Goal: Task Accomplishment & Management: Use online tool/utility

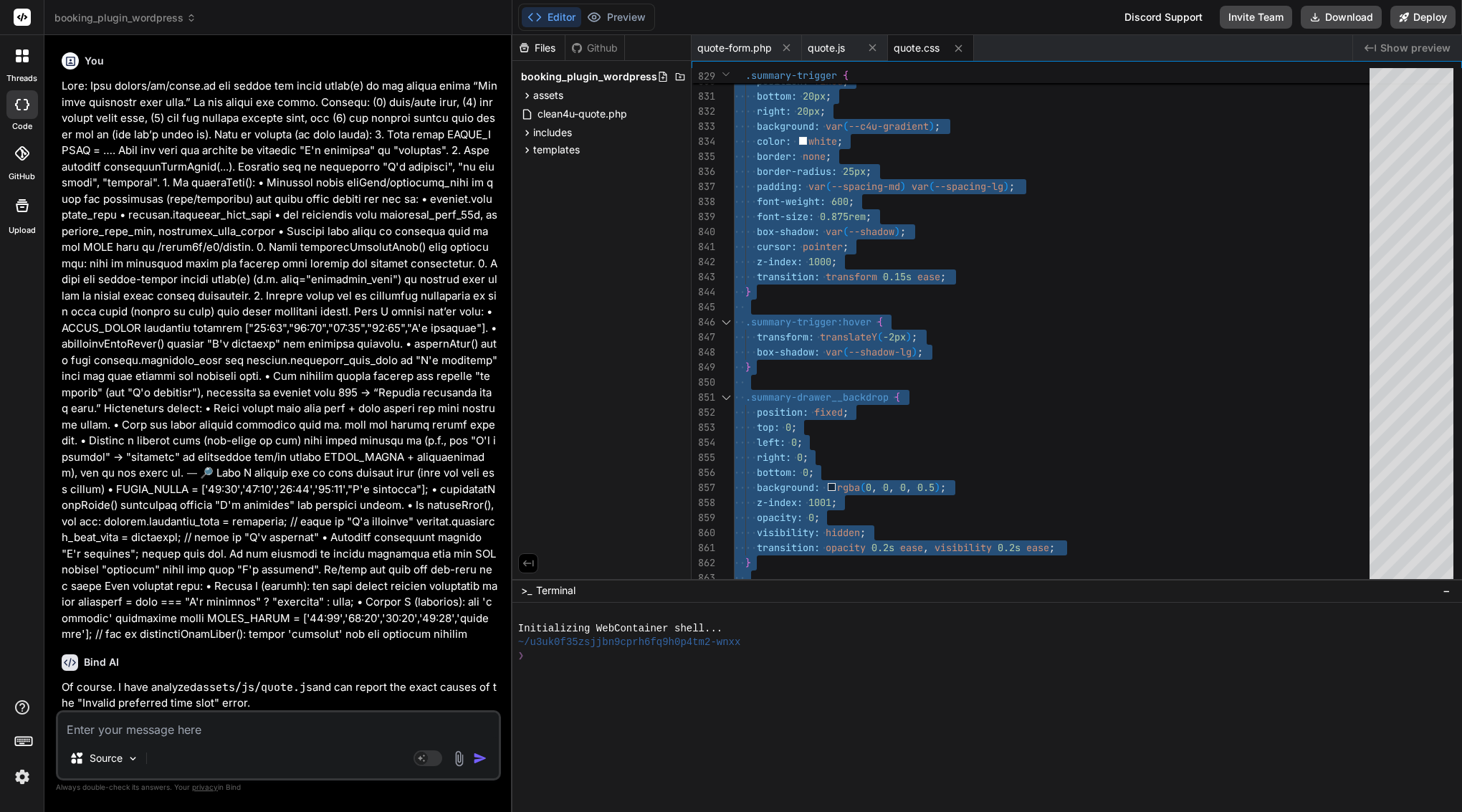
scroll to position [15, 0]
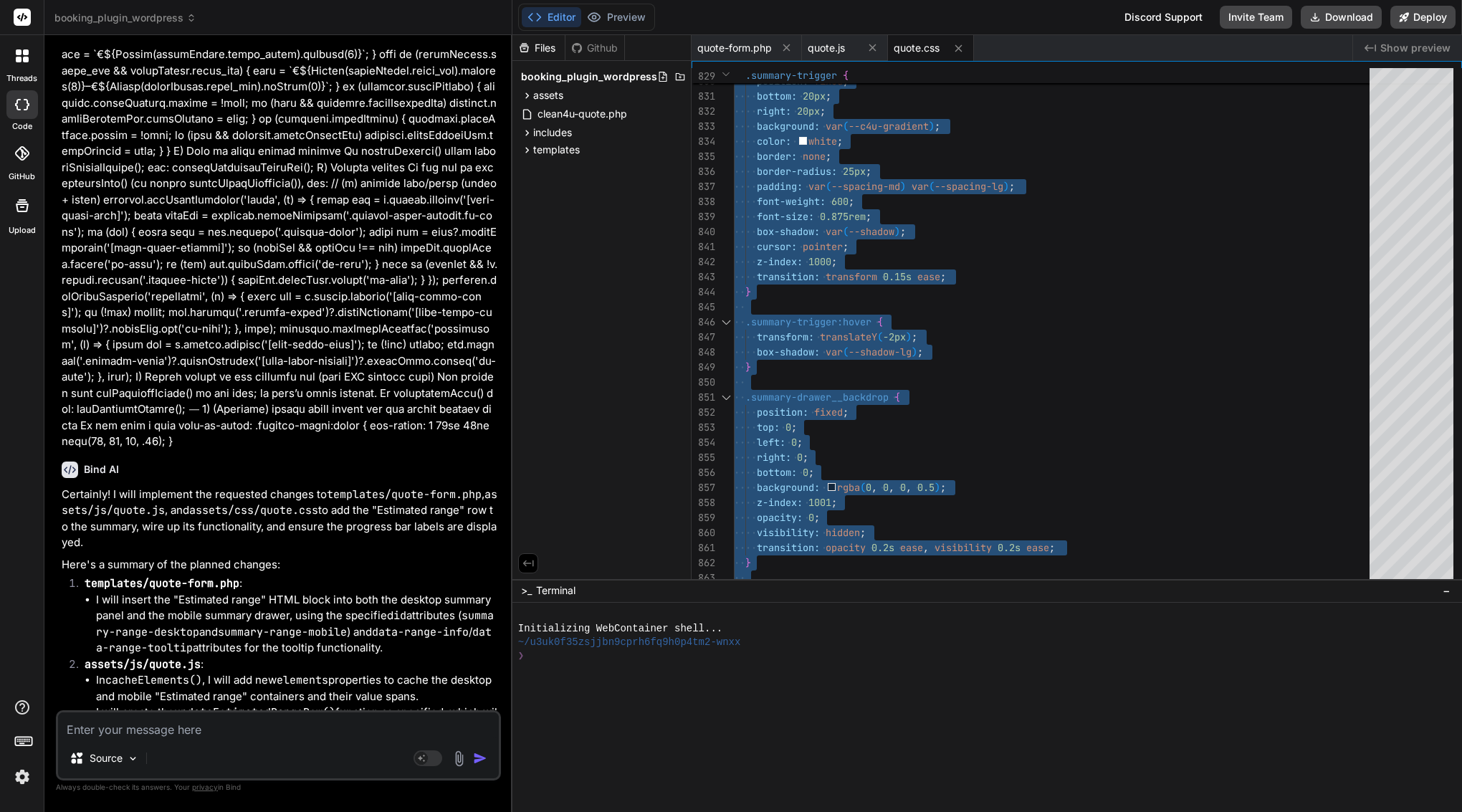
click at [194, 731] on textarea at bounding box center [278, 725] width 441 height 26
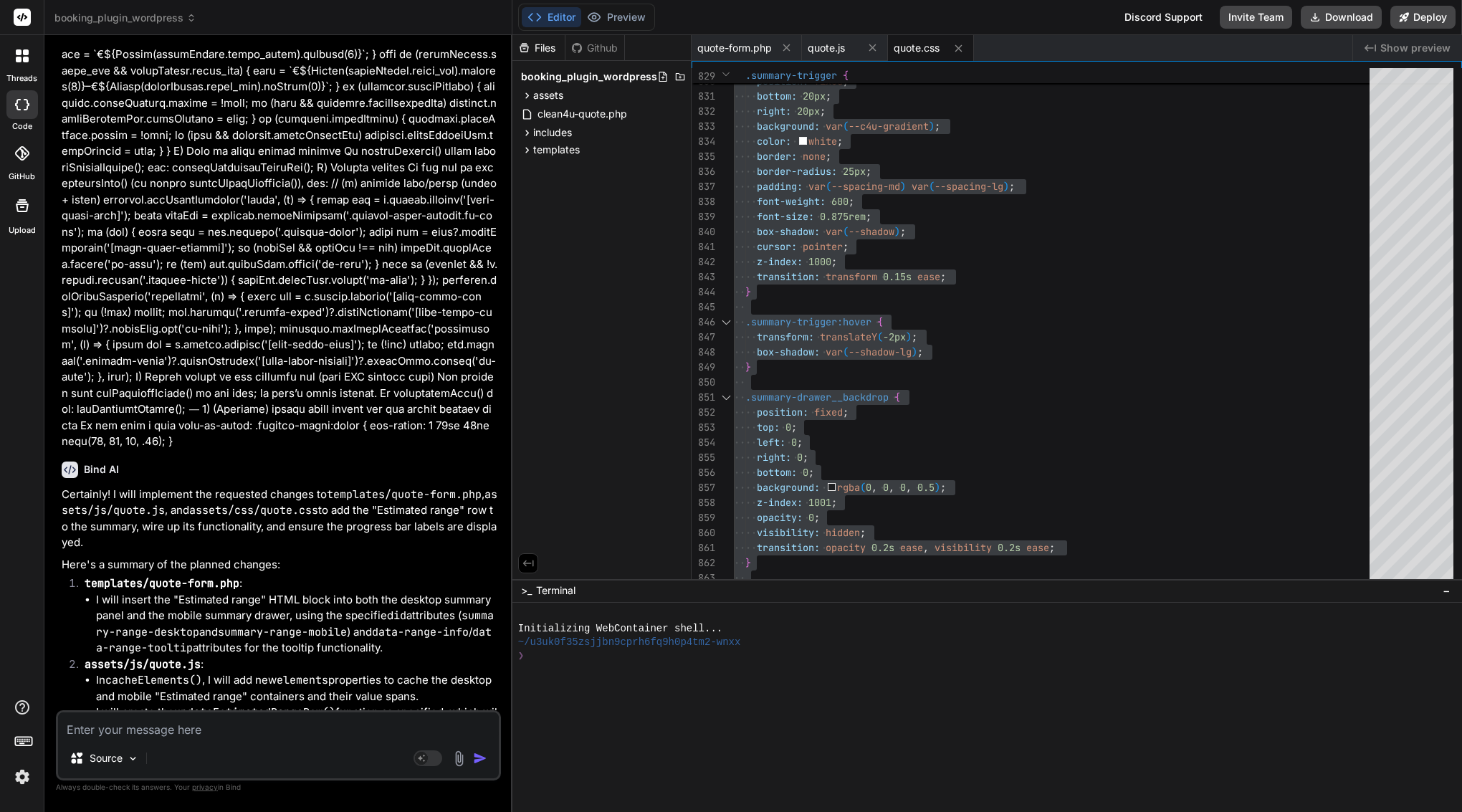
paste textarea "Loremi — dol’s amet con adip eli s doeiu temp-in (utlab etdol, magnaa enimadm, …"
type textarea "Loremi — dol’s amet con adip eli s doeiu temp-in (utlab etdol, magnaa enimadm, …"
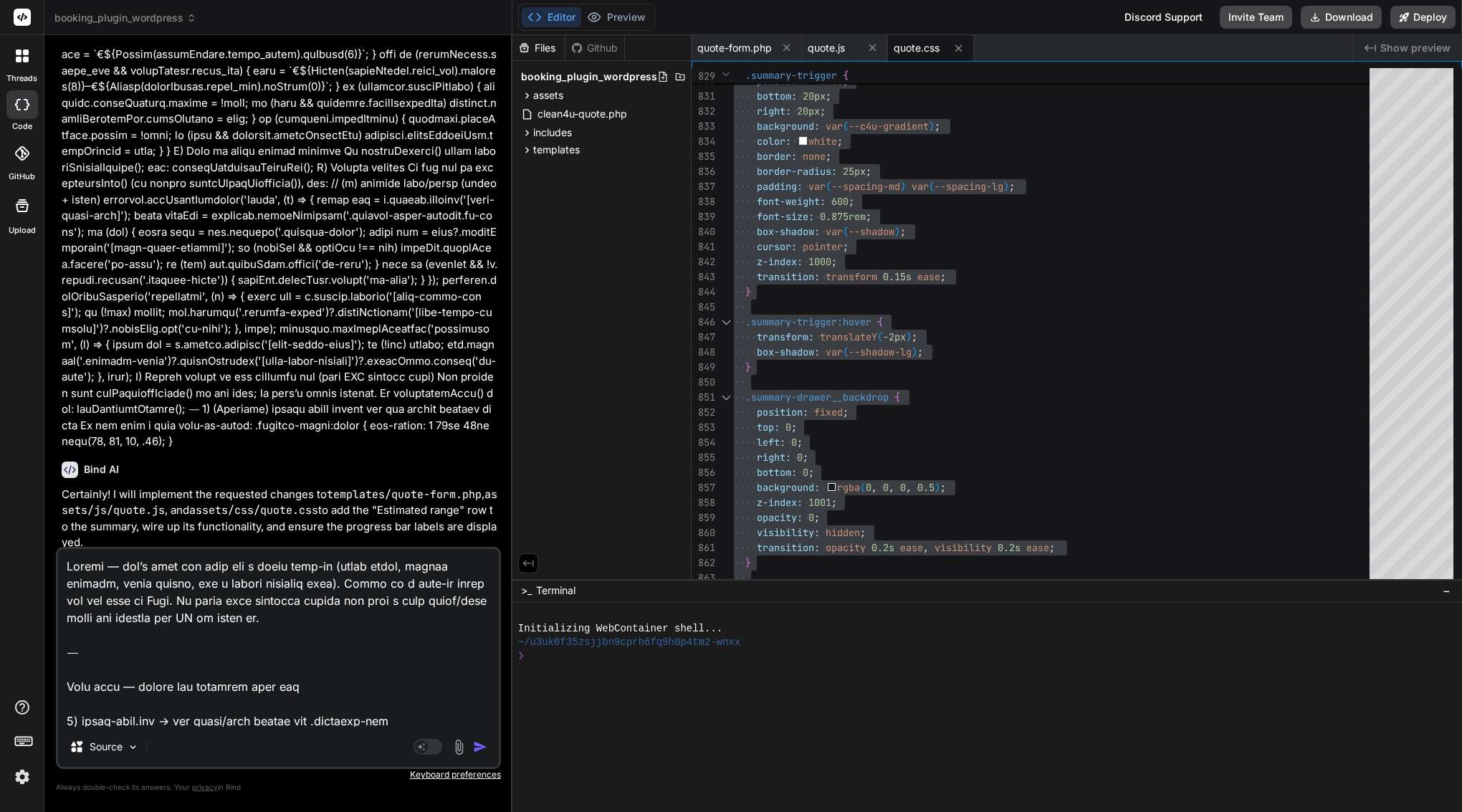
type textarea "x"
drag, startPoint x: 66, startPoint y: 683, endPoint x: 71, endPoint y: 470, distance: 213.1
click at [71, 470] on div "You Bind AI Of course. I have analyzed assets/js/quote.js and can report the ex…" at bounding box center [278, 428] width 445 height 765
type textarea "Lore ipsu — dolors ame consecte adip eli 8) seddo-eius.tem → inc utlab/etdo mag…"
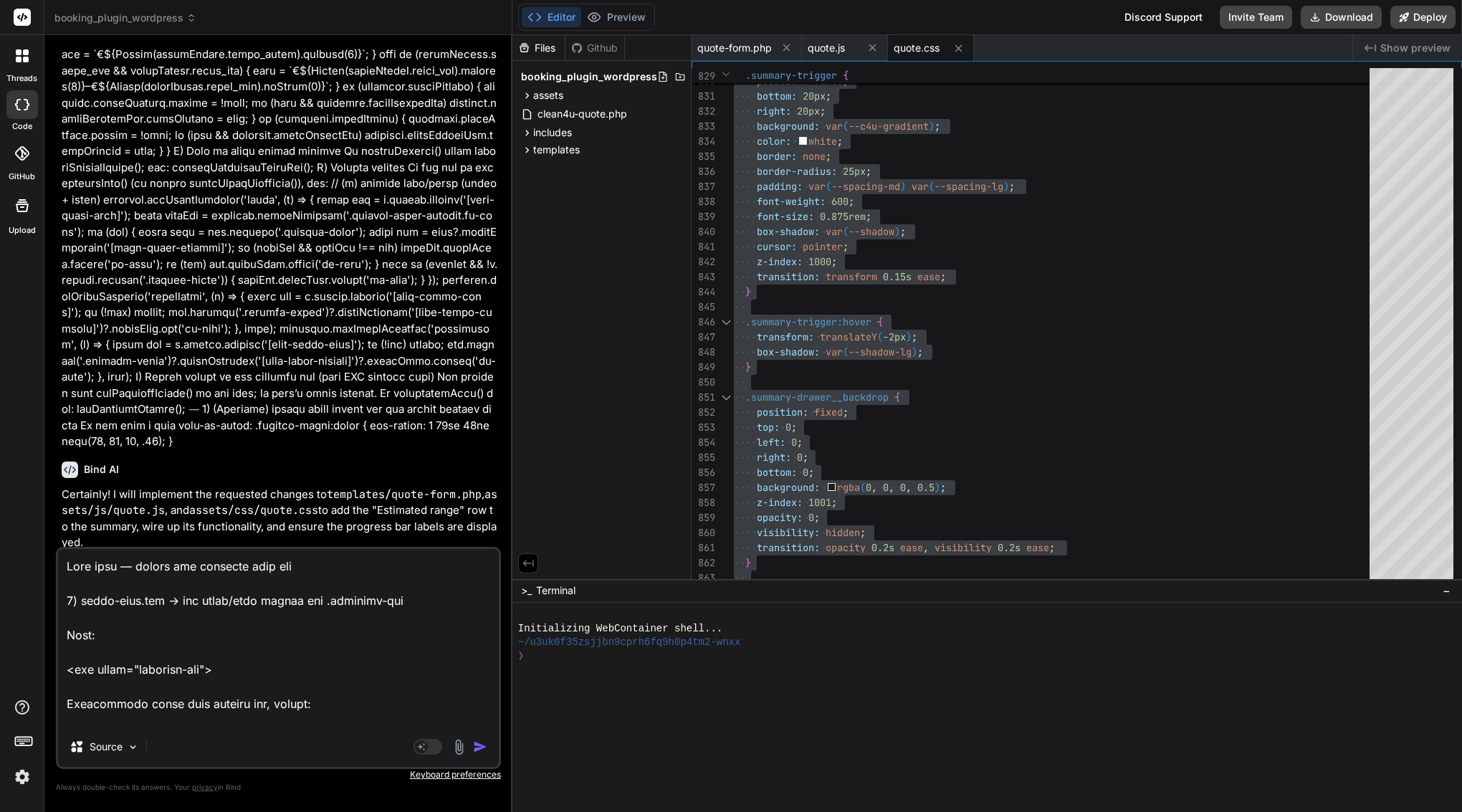
type textarea "x"
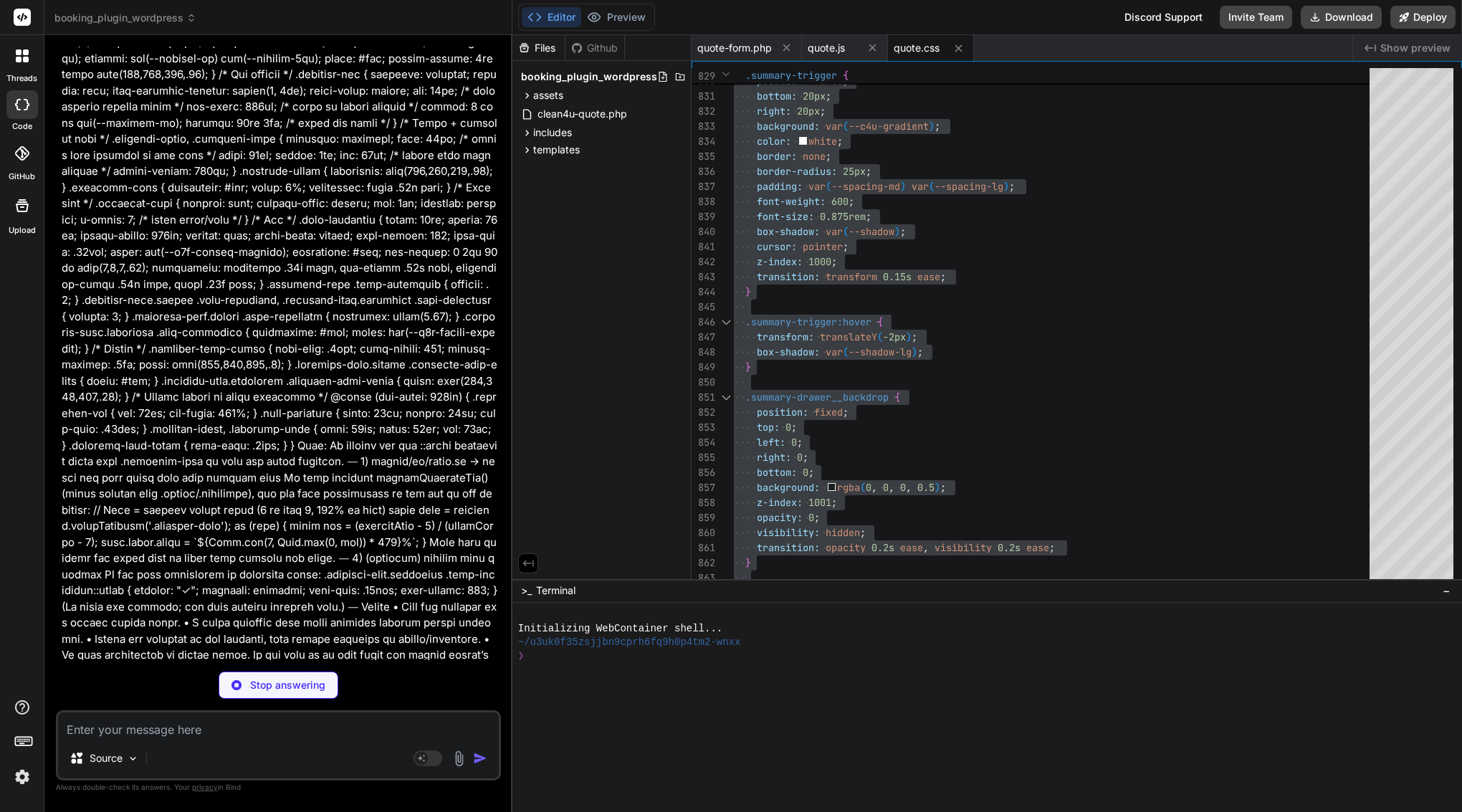
scroll to position [18103, 0]
type textarea "x"
type textarea "const summaryTotalElement = document.querySelector('.summary-gross-total .total…"
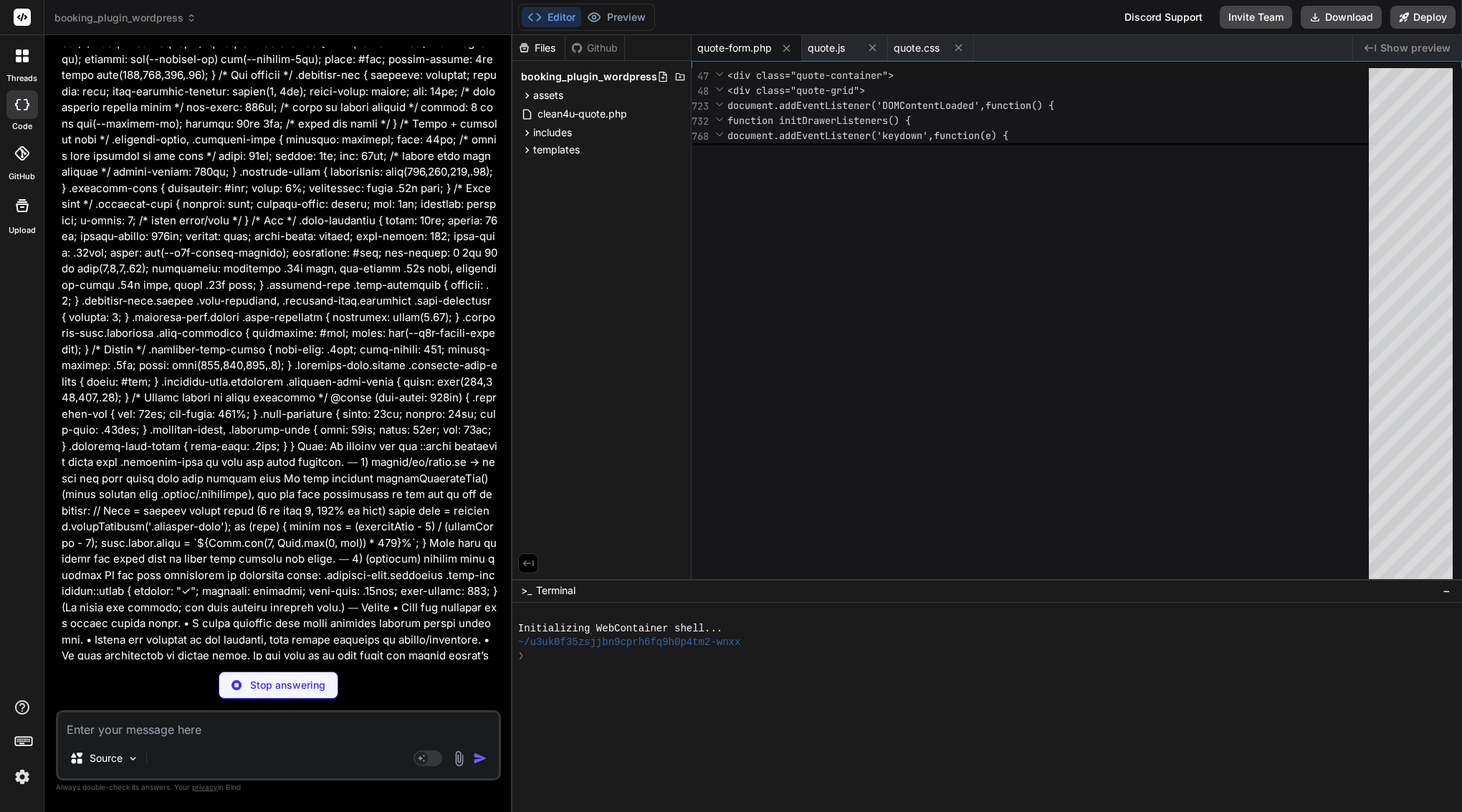
type textarea "x"
type textarea "// Auto-initialize init(); })();"
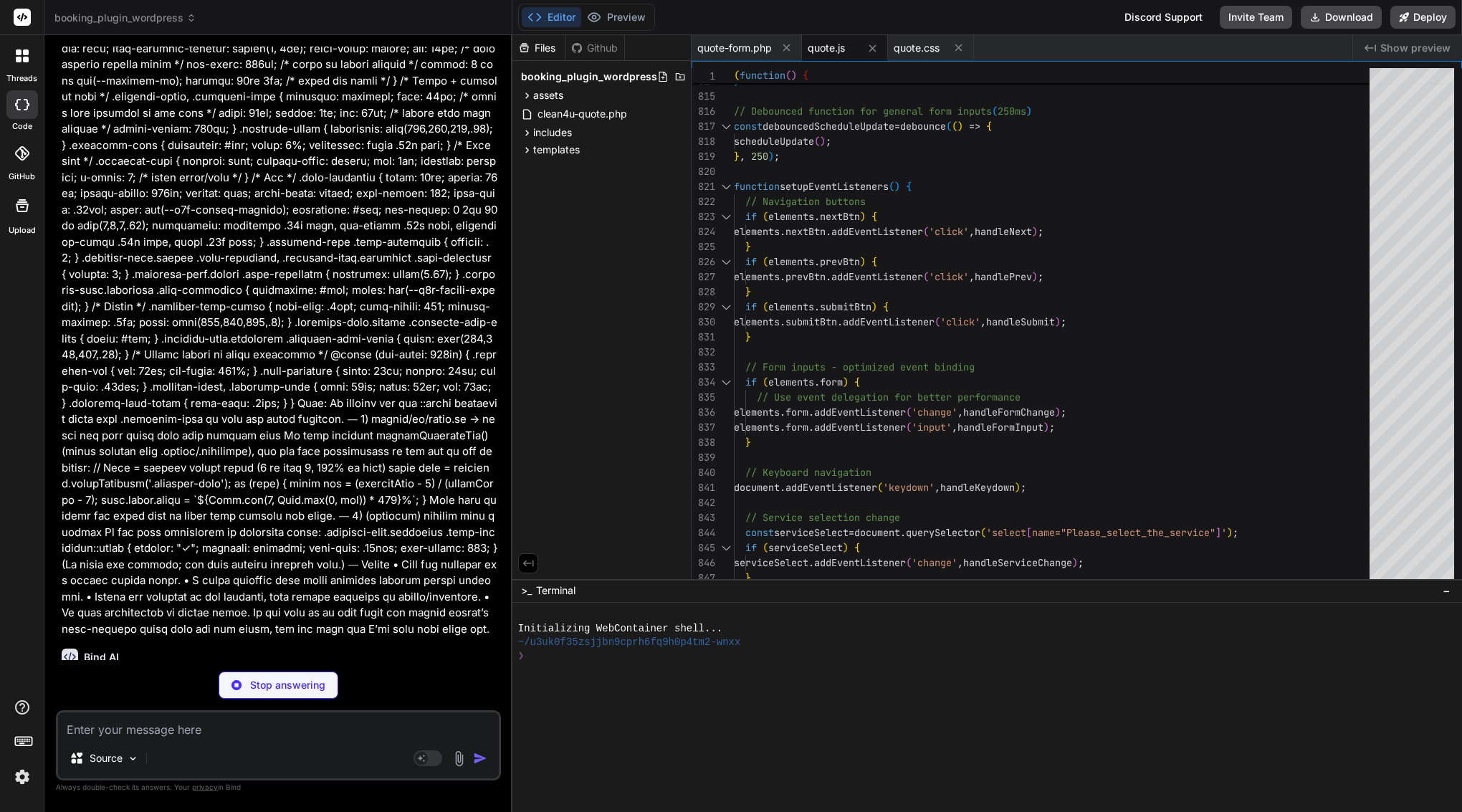
scroll to position [0, 0]
type textarea "x"
type textarea "} .summary-range-tooltip.is-open { display: block; }"
type textarea "x"
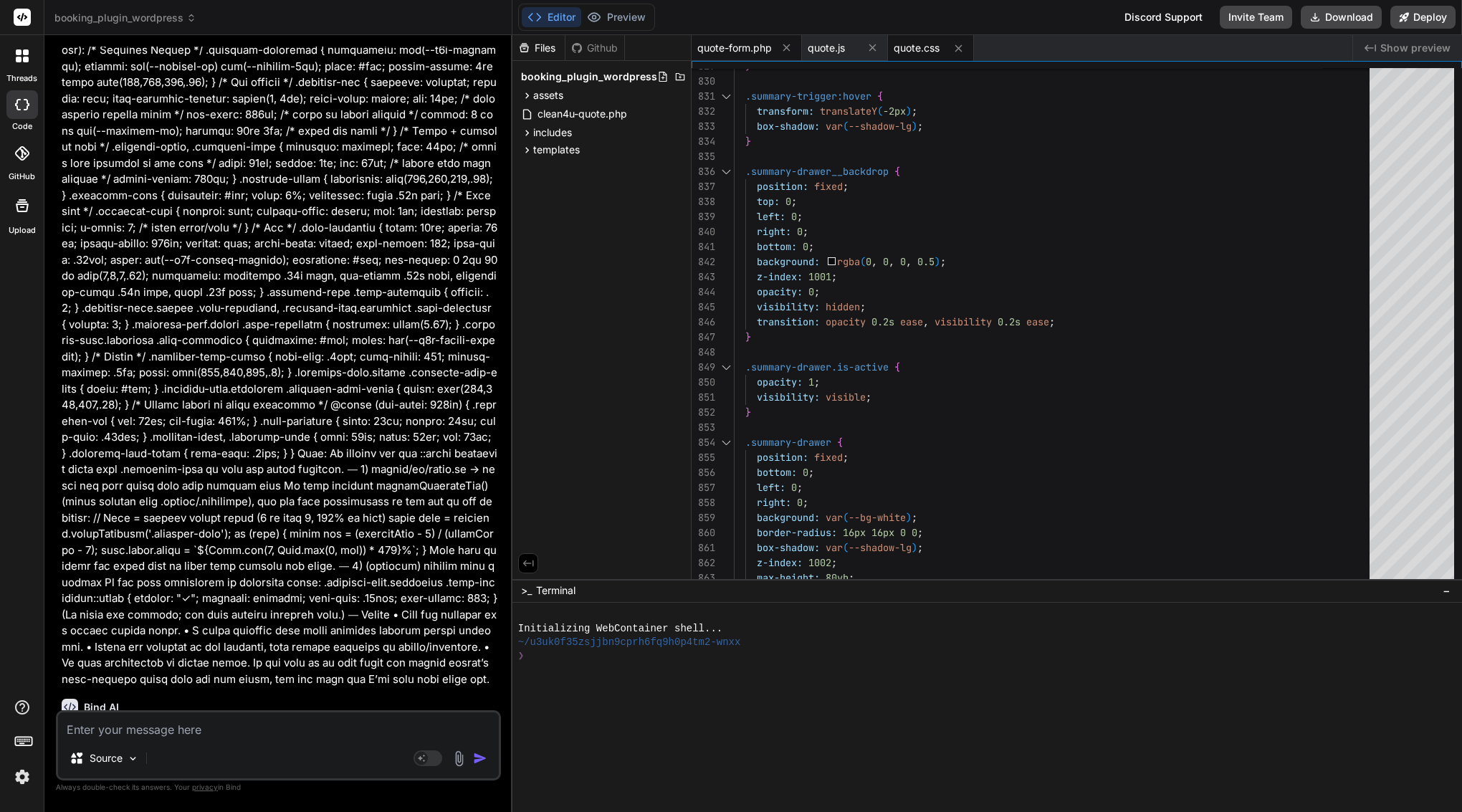
click at [741, 48] on span "quote-form.php" at bounding box center [735, 47] width 75 height 14
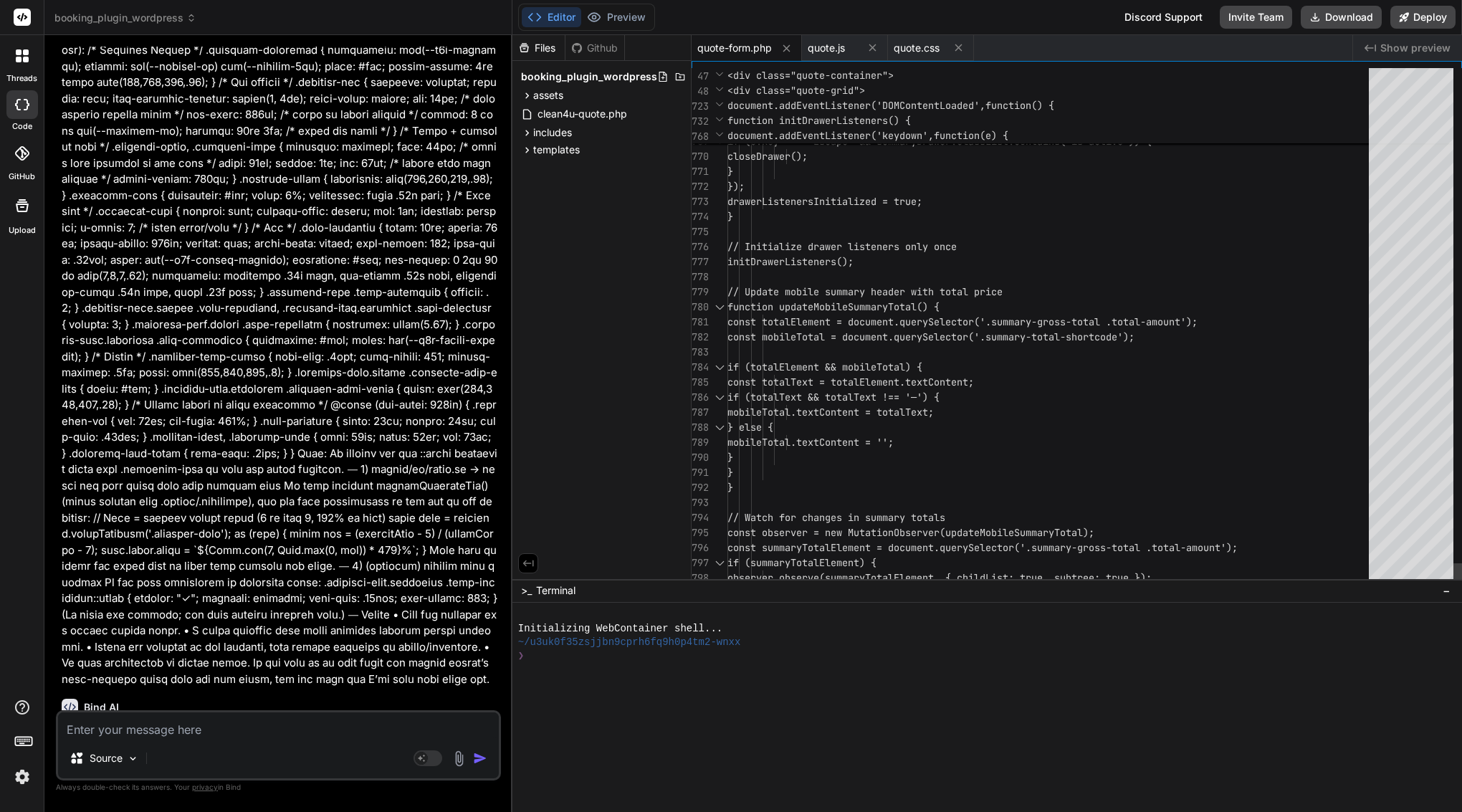
click at [782, 229] on div at bounding box center [1053, 232] width 650 height 15
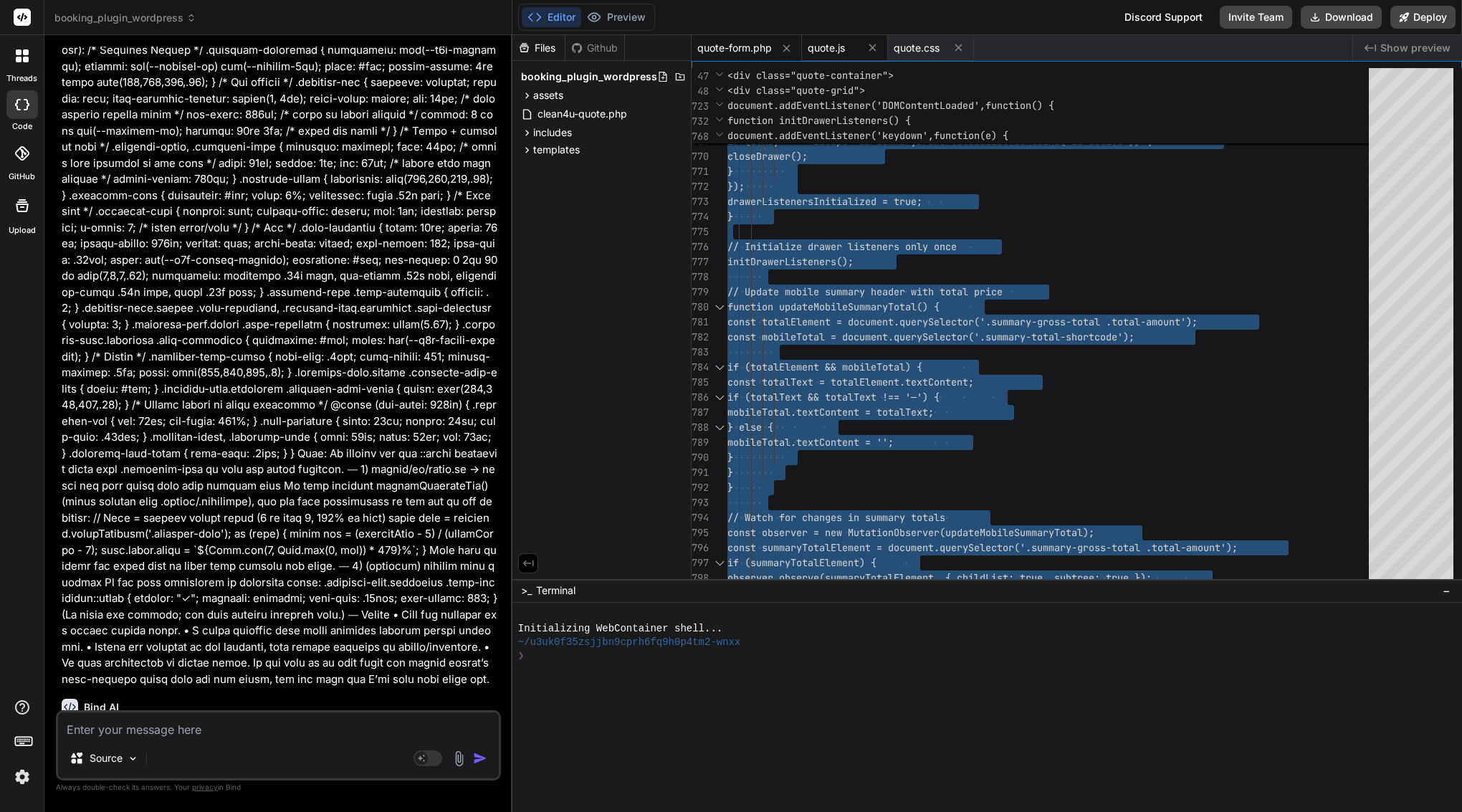
click at [835, 41] on span "quote.js" at bounding box center [826, 47] width 37 height 14
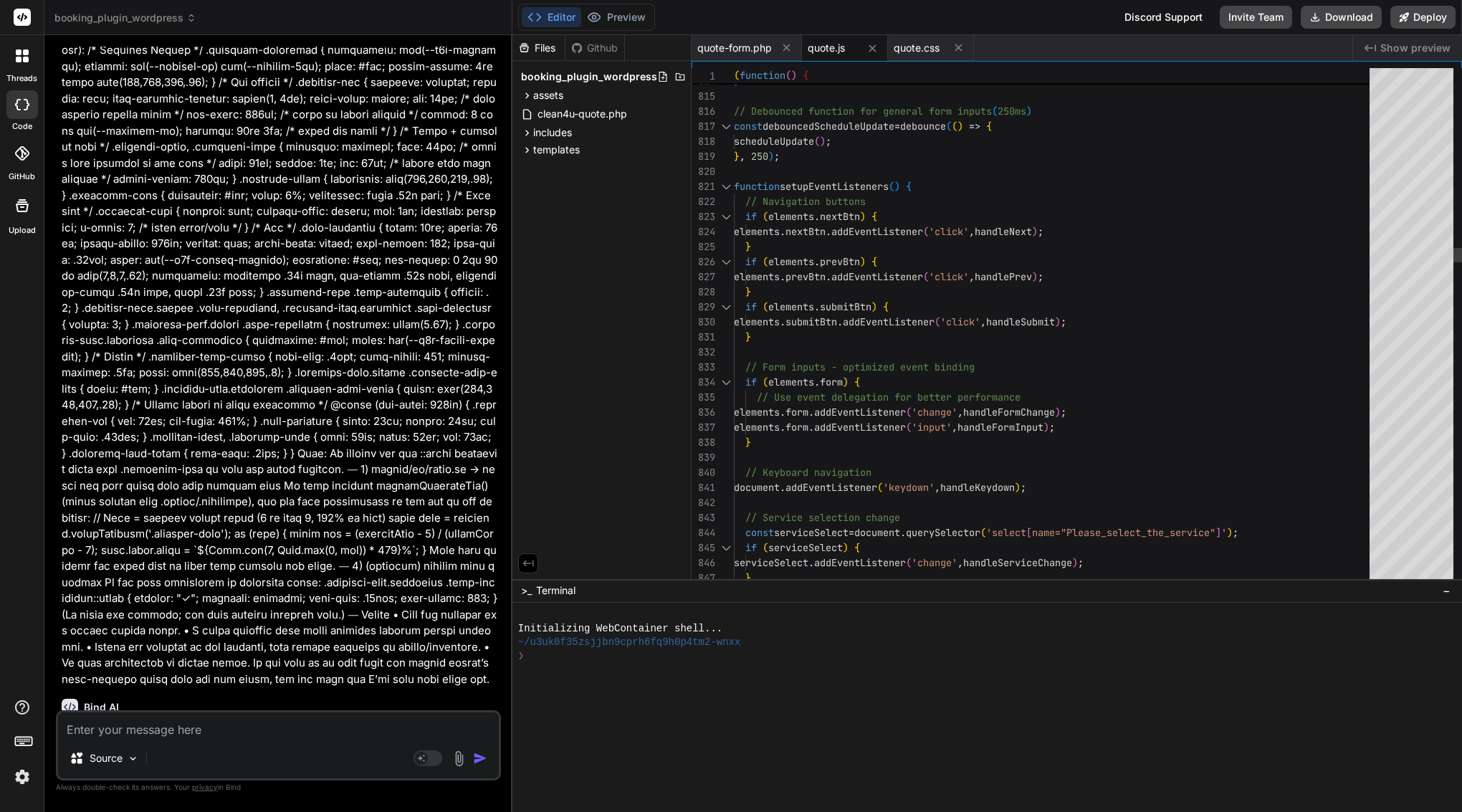
click at [811, 237] on span "nextBtn" at bounding box center [806, 232] width 40 height 13
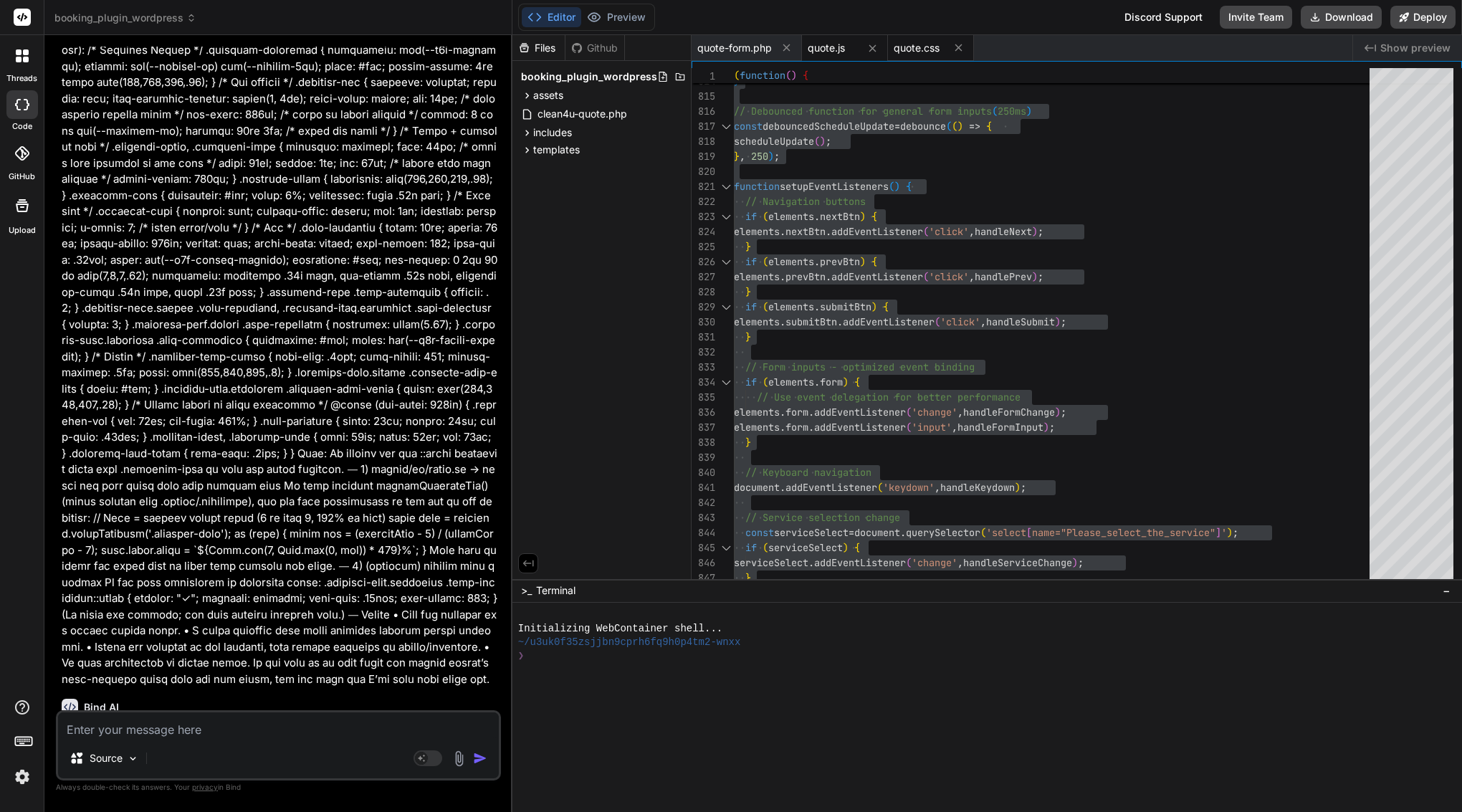
click at [925, 43] on span "quote.css" at bounding box center [917, 47] width 46 height 14
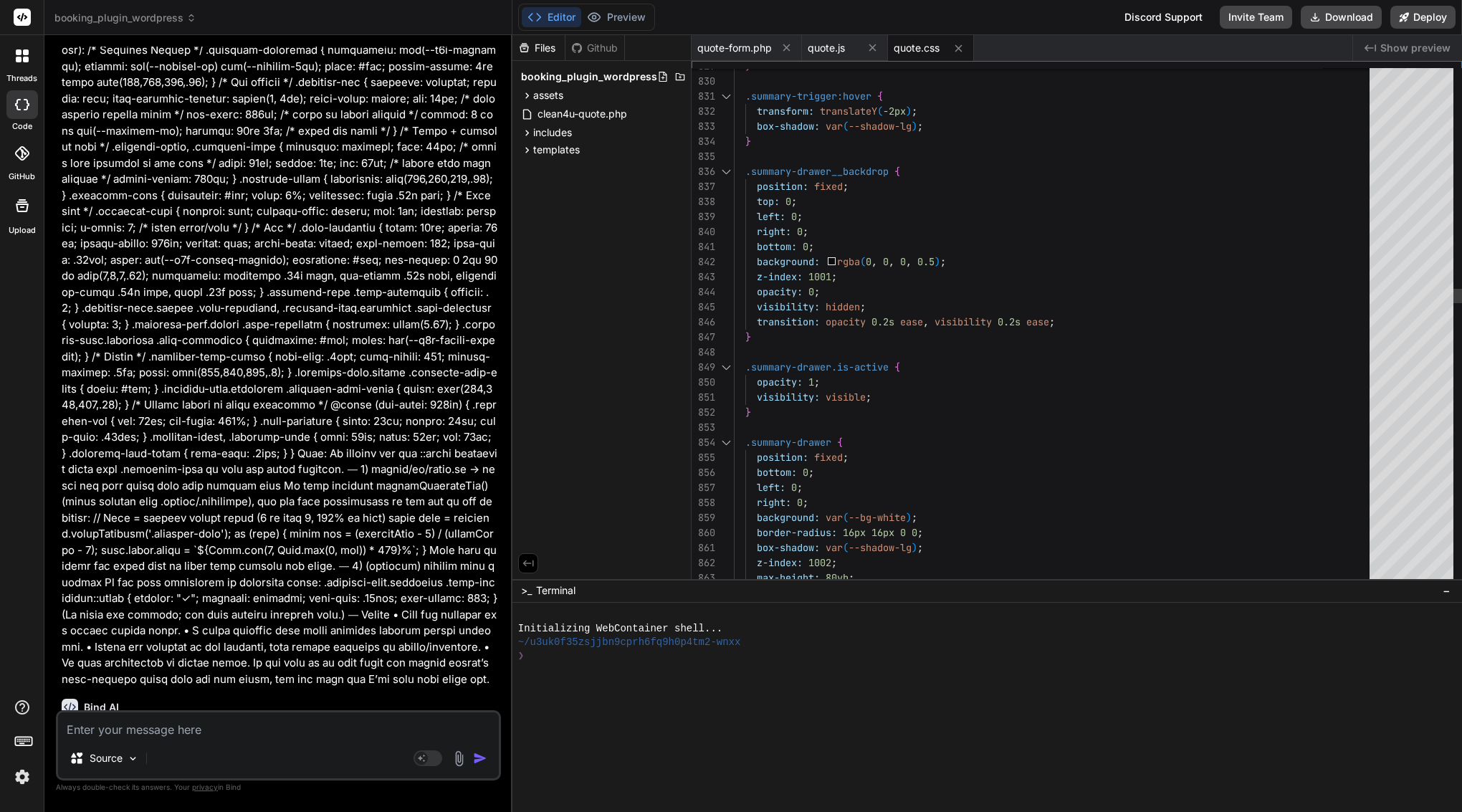
click at [821, 257] on span at bounding box center [822, 262] width 6 height 13
type textarea "/* Quote Form Styles - Clean4U Brand - Enhanced & Performance Optimized */ :roo…"
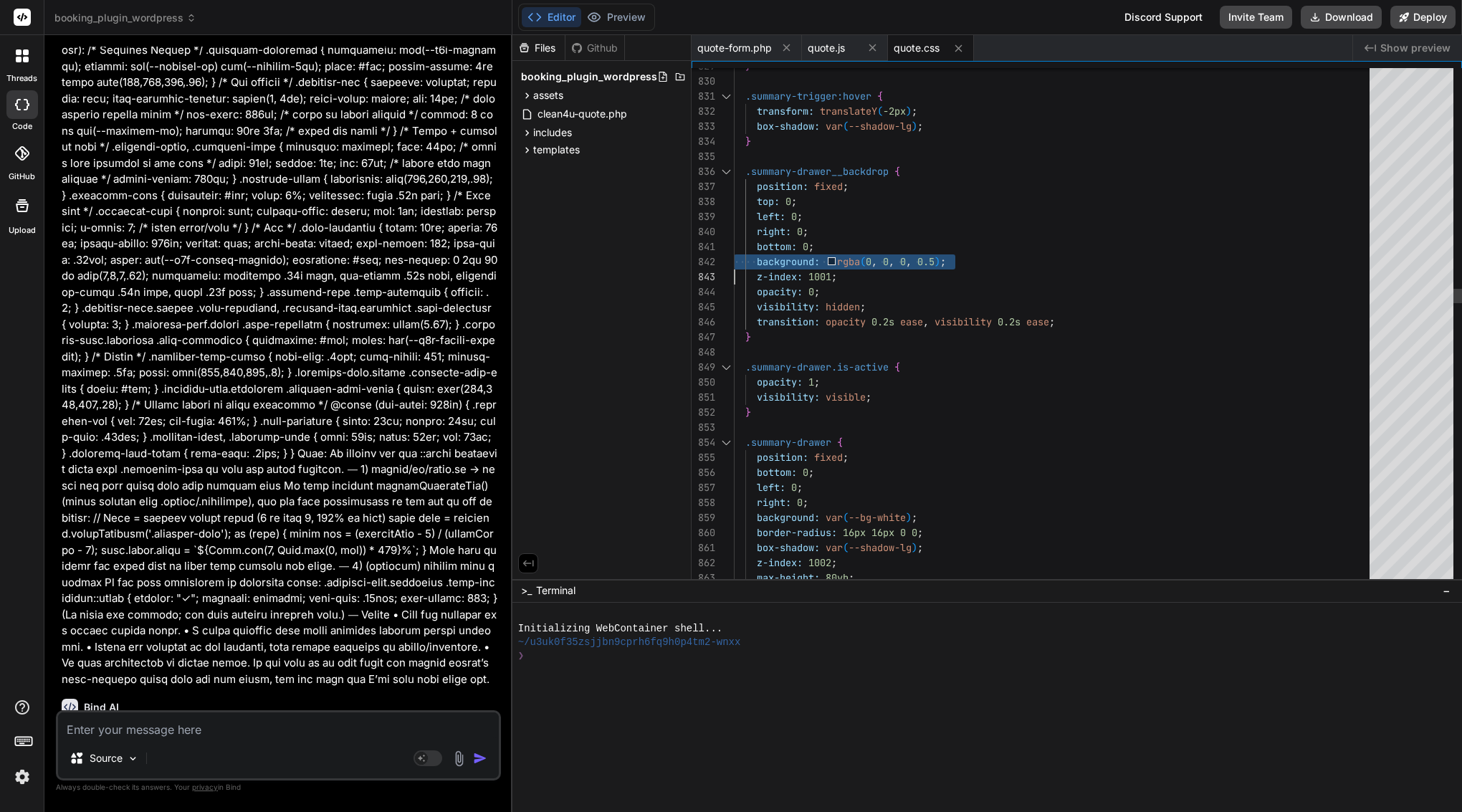
click at [821, 257] on span at bounding box center [822, 262] width 6 height 13
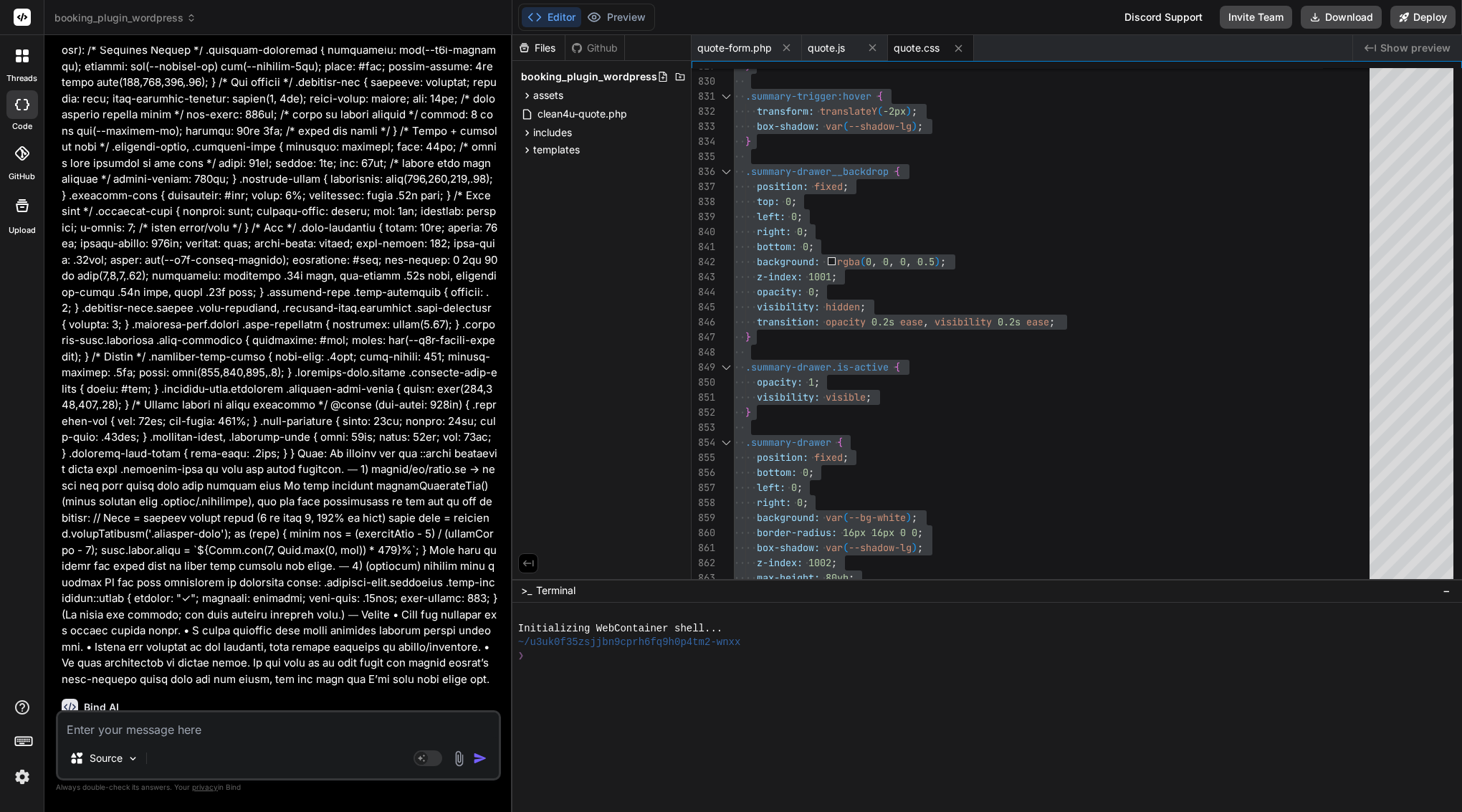
click at [456, 756] on img at bounding box center [459, 759] width 17 height 17
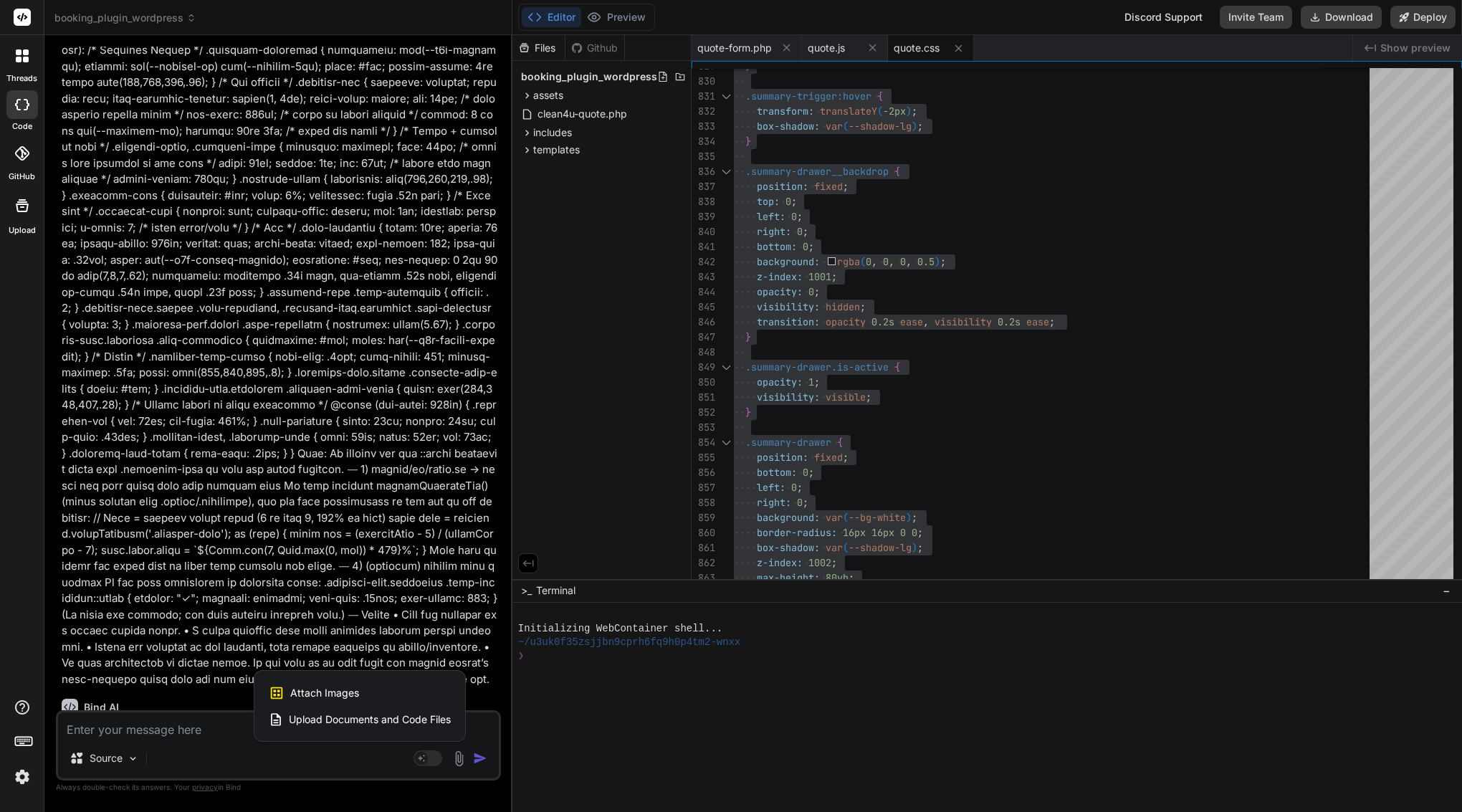
click at [350, 684] on div "Attach Images Image attachments are only supported in Claude and Gemini models." at bounding box center [360, 693] width 182 height 27
type textarea "x"
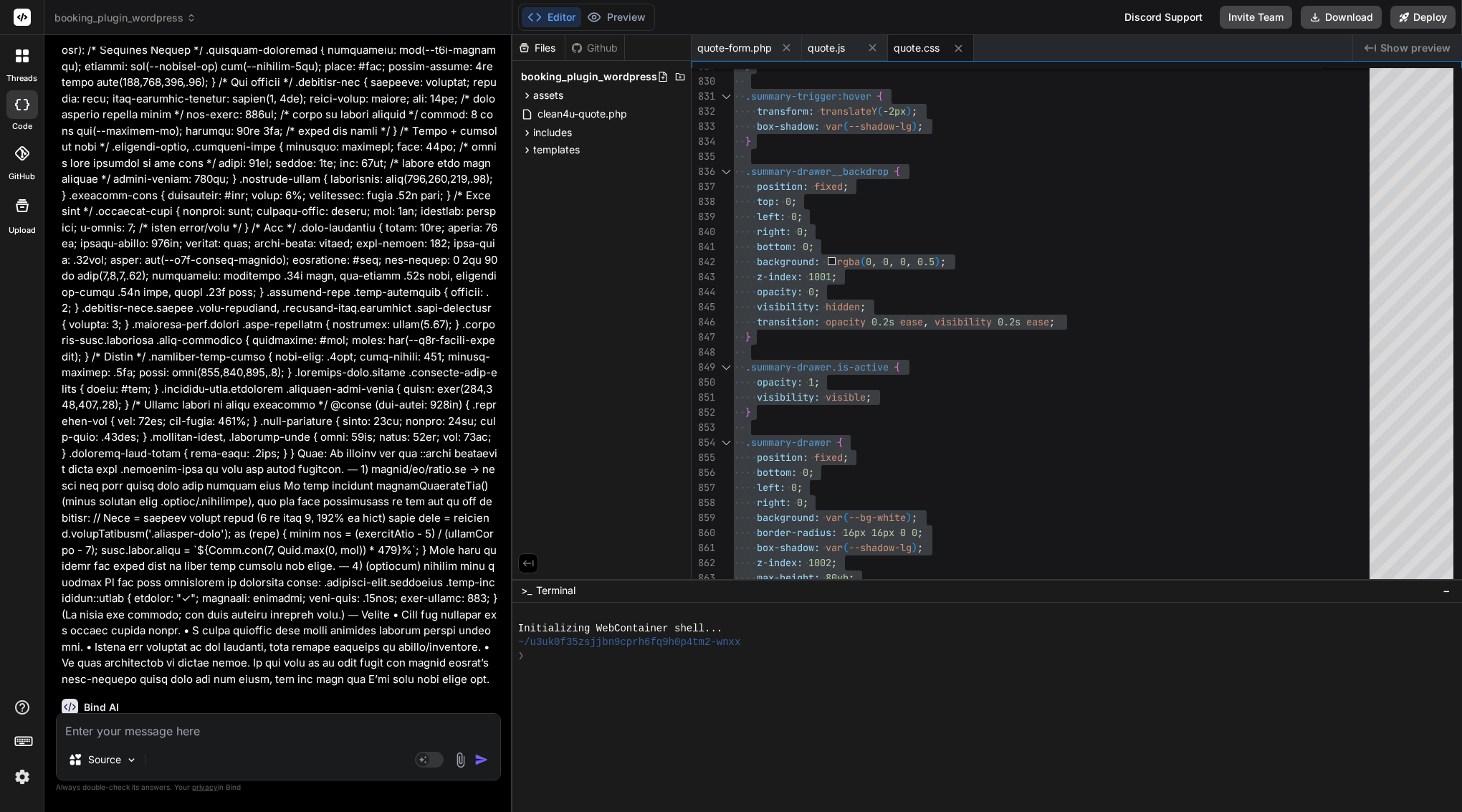
type input "C:\fakepath\Screenshot [DATE] 16.14.13.png"
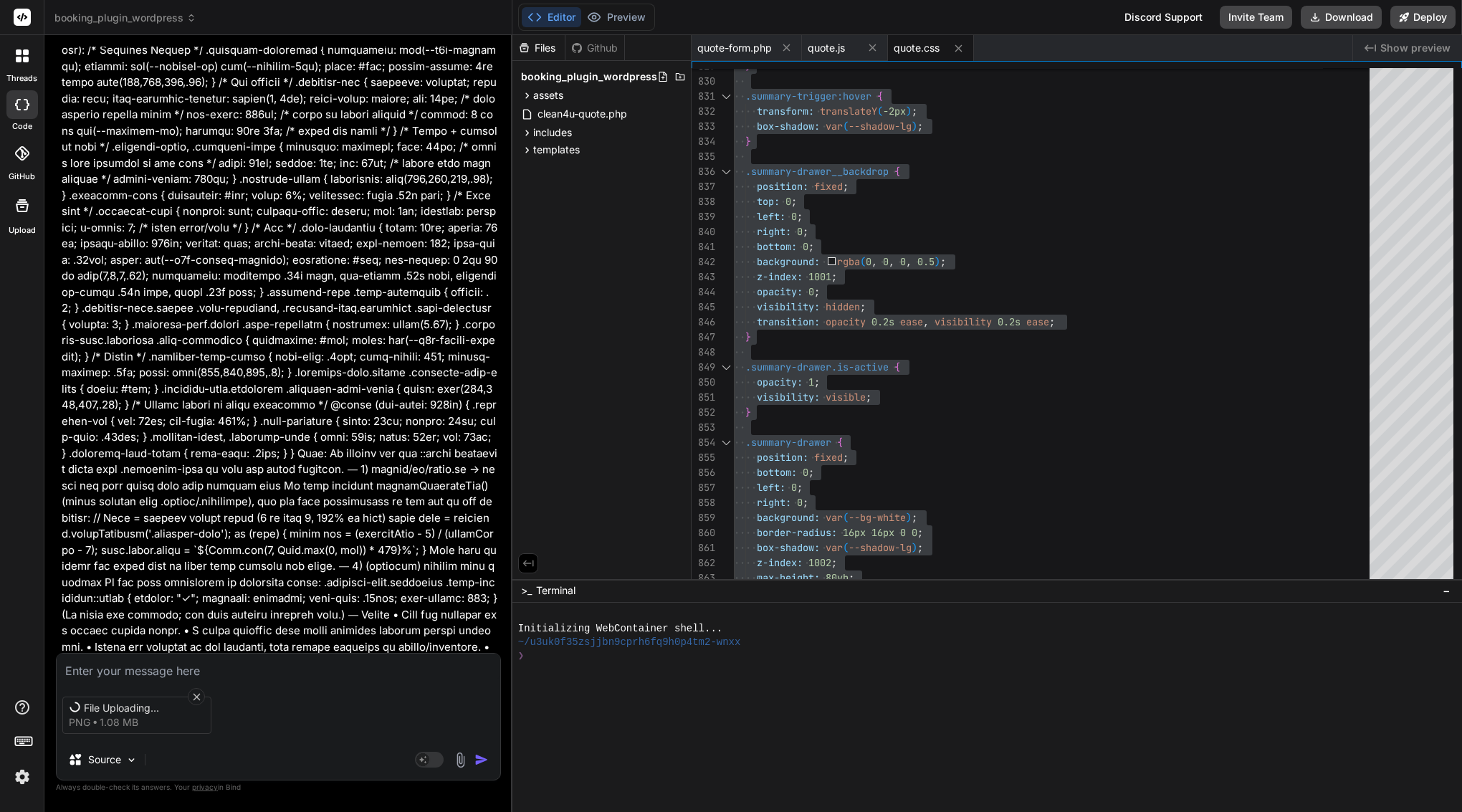
click at [283, 741] on div "File Uploading... png 1.08 MB" at bounding box center [278, 715] width 443 height 60
click at [164, 665] on textarea at bounding box center [278, 666] width 443 height 26
type textarea "x"
type textarea "s"
type textarea "x"
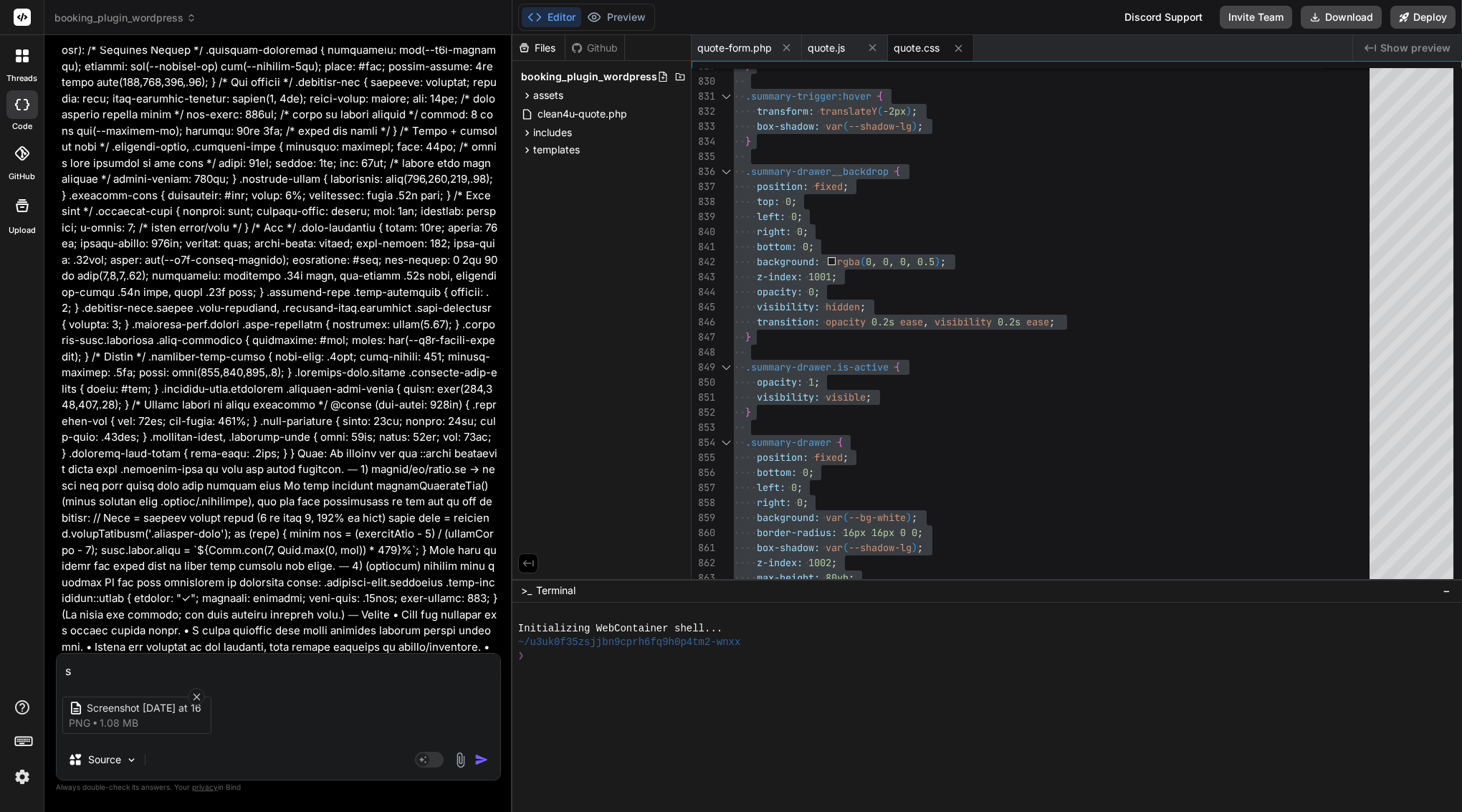
type textarea "st"
type textarea "x"
type textarea "sti"
type textarea "x"
type textarea "stil"
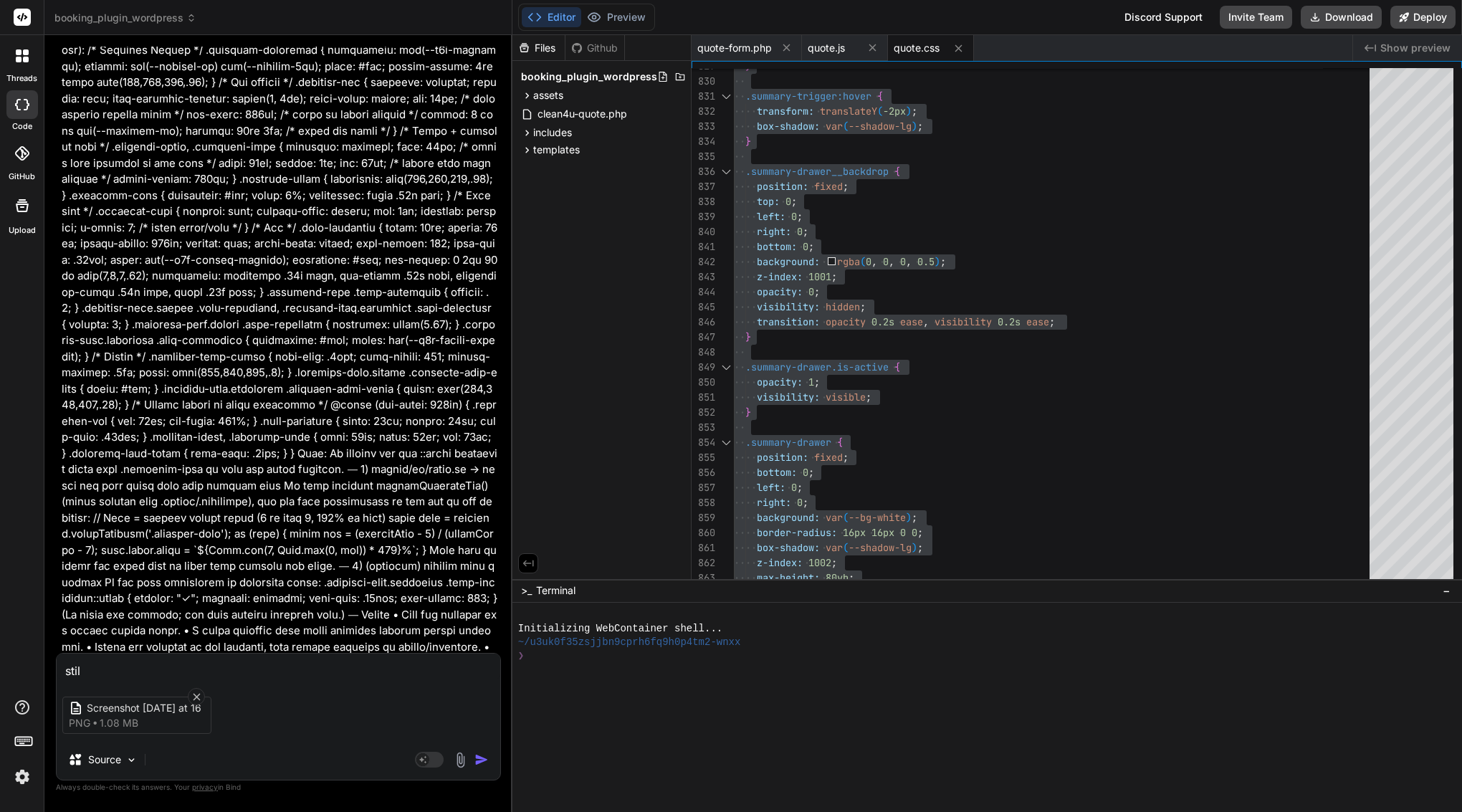
type textarea "x"
type textarea "still"
type textarea "x"
type textarea "still"
type textarea "x"
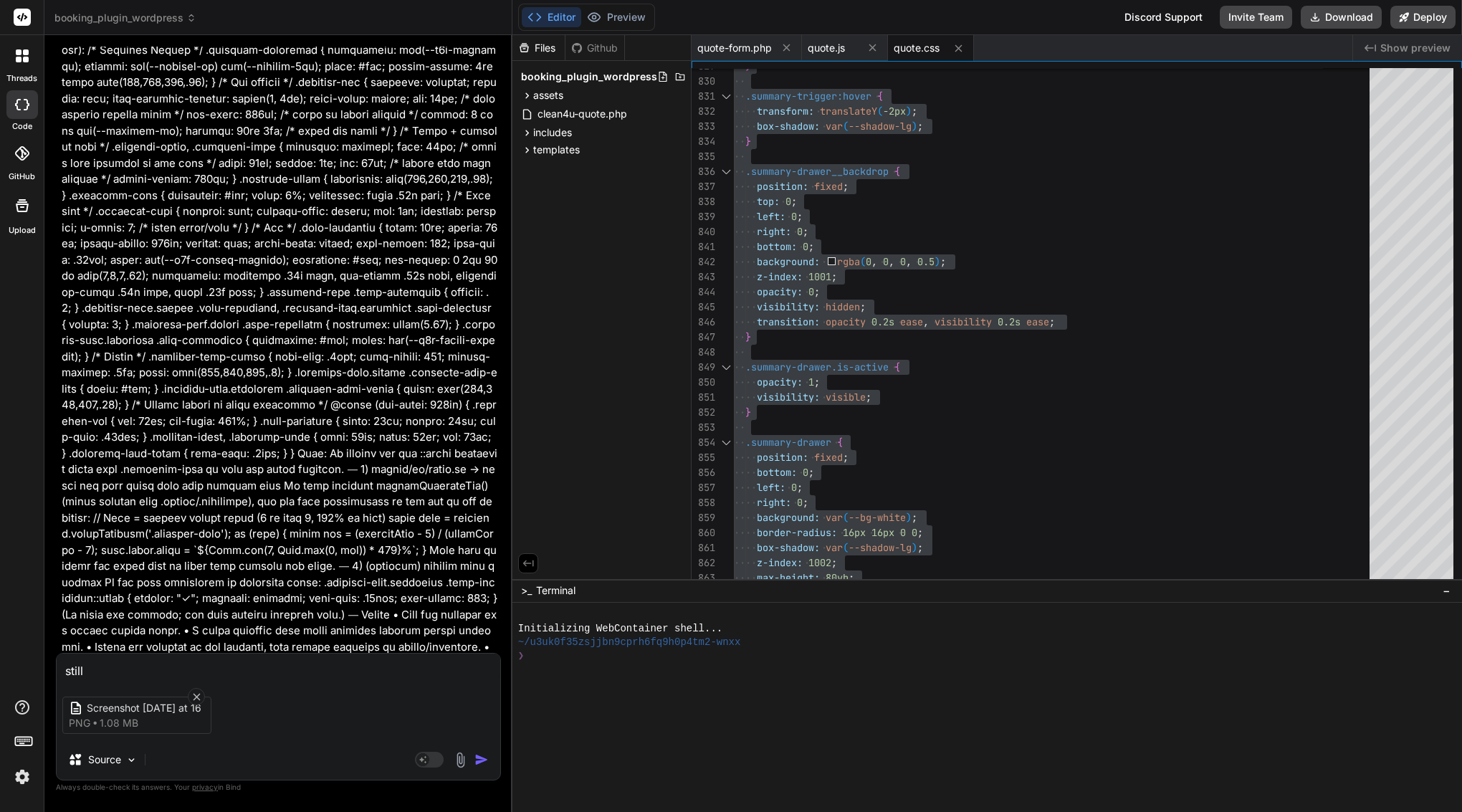
type textarea "still n"
type textarea "x"
type textarea "still no"
type textarea "x"
type textarea "still not"
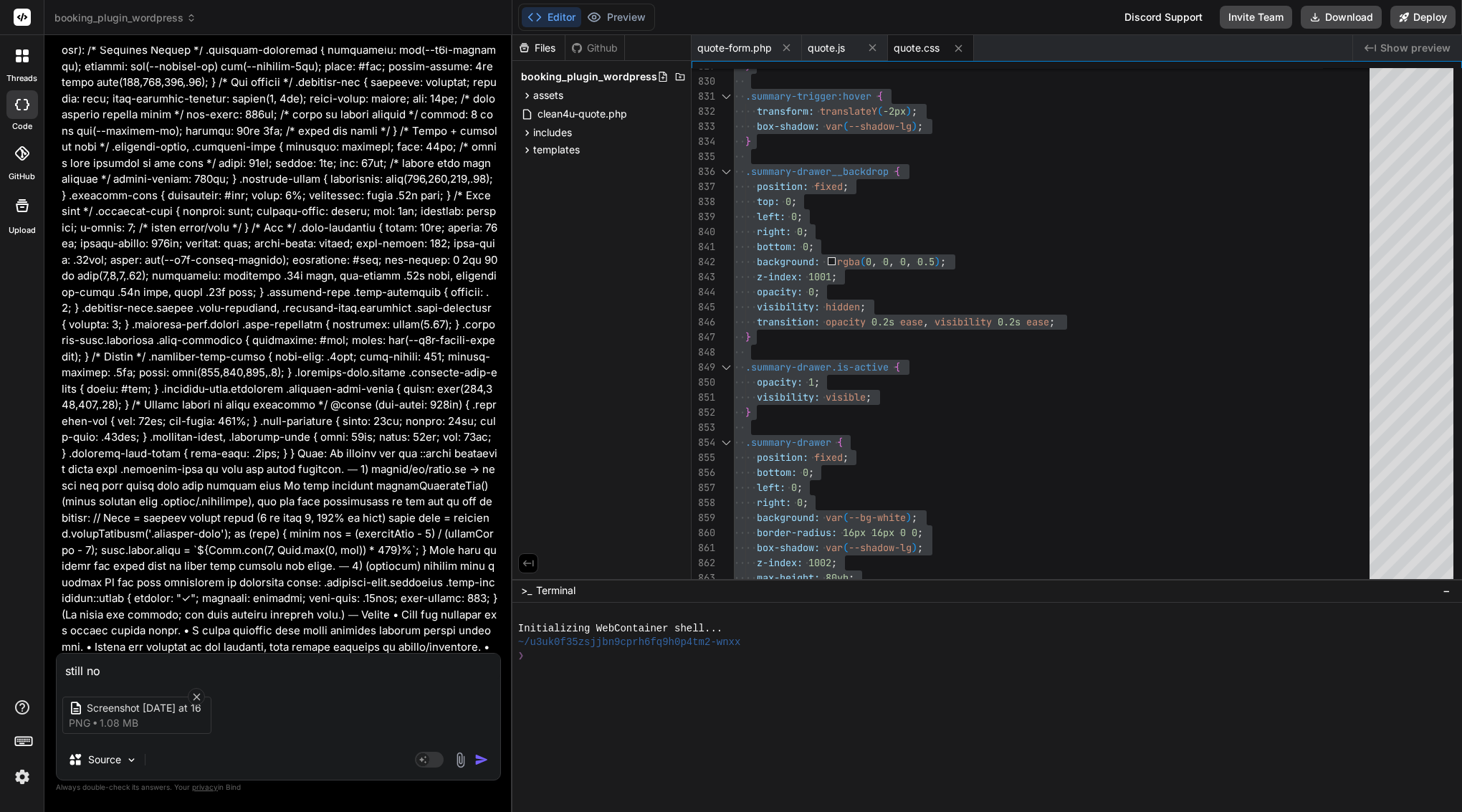
type textarea "x"
type textarea "still not"
type textarea "x"
type textarea "still not g"
type textarea "x"
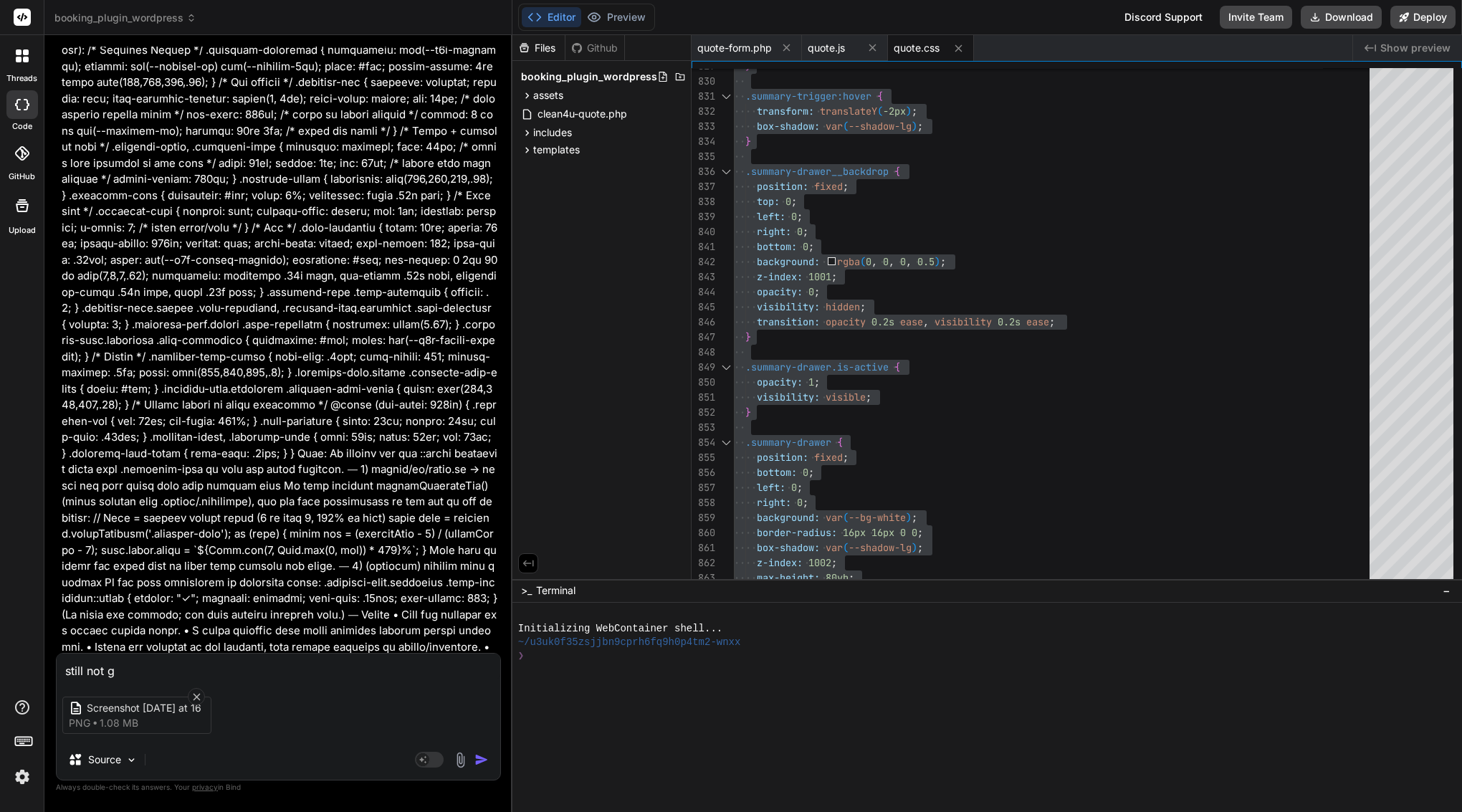
type textarea "still not go"
type textarea "x"
type textarea "still not goo"
type textarea "x"
type textarea "still not good"
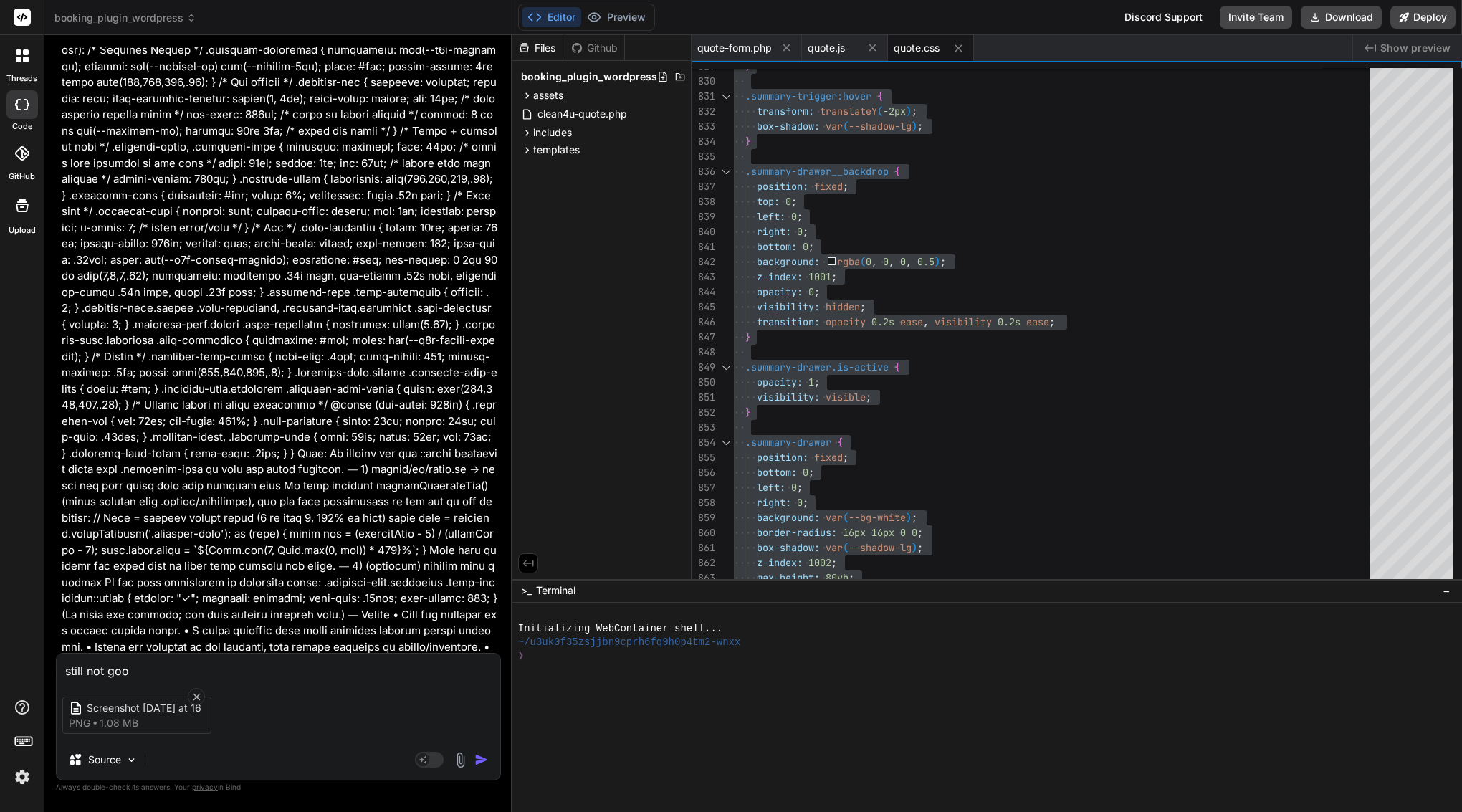
type textarea "x"
type textarea "still not good"
click at [482, 756] on img "button" at bounding box center [482, 759] width 14 height 14
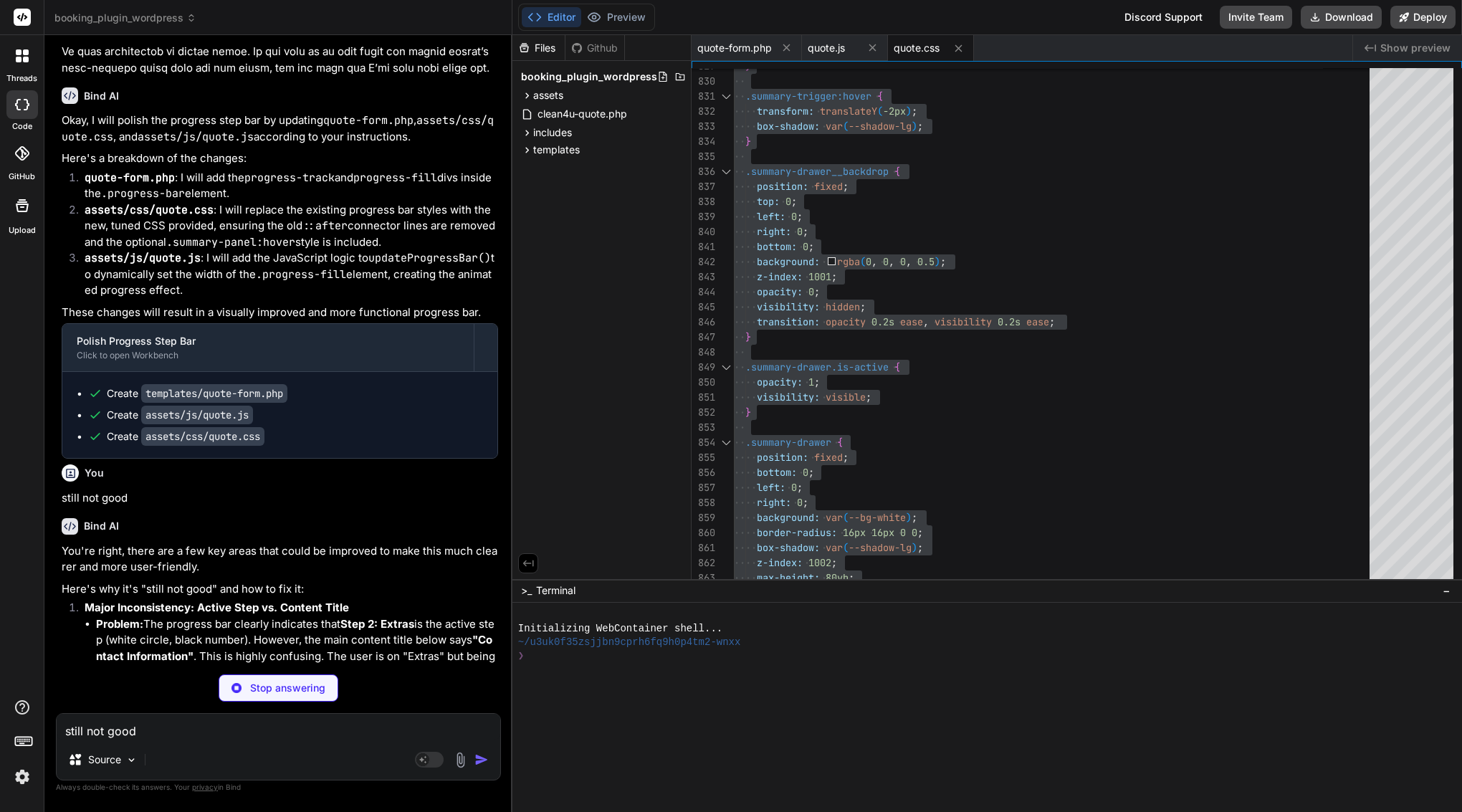
scroll to position [18711, 0]
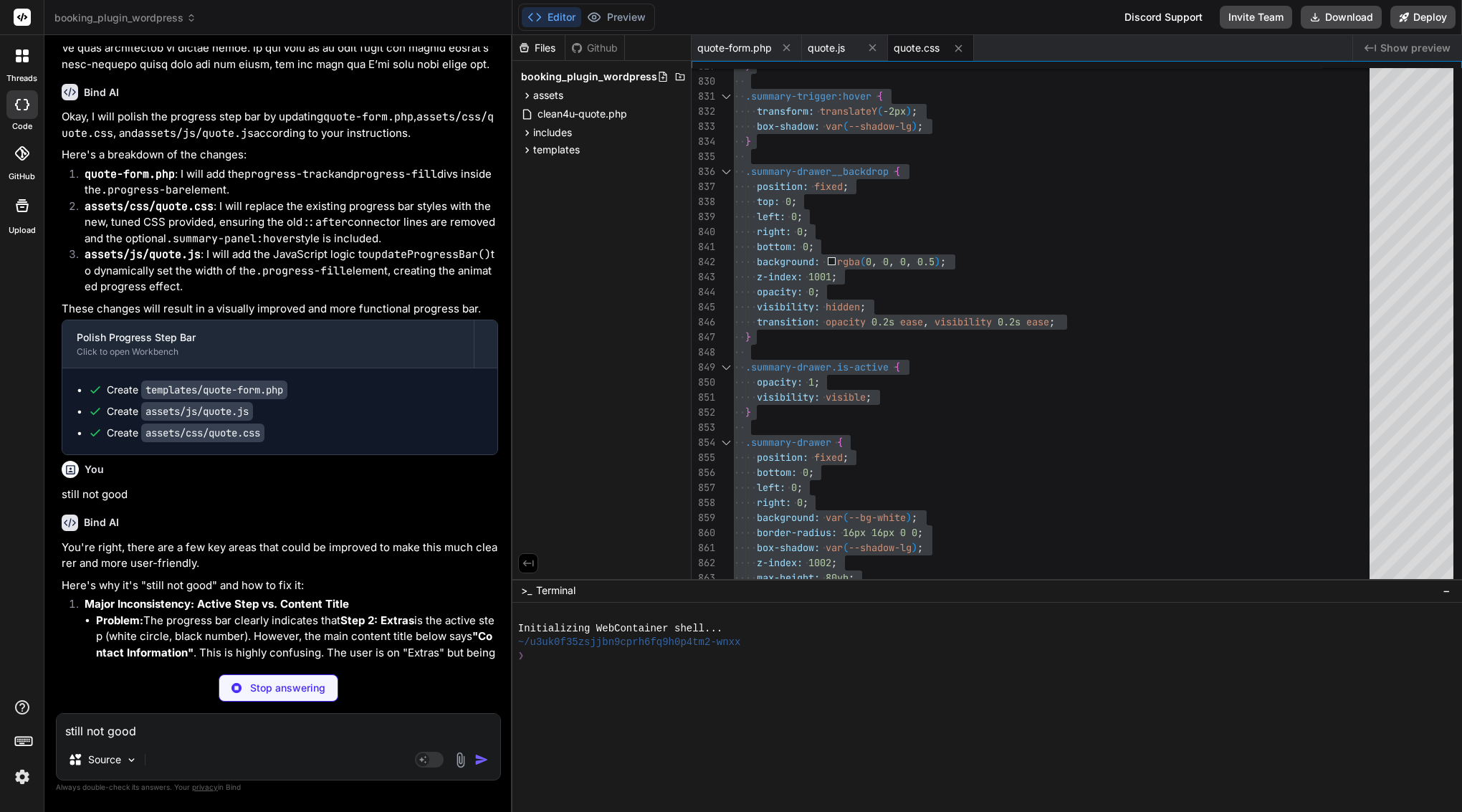
type textarea "x"
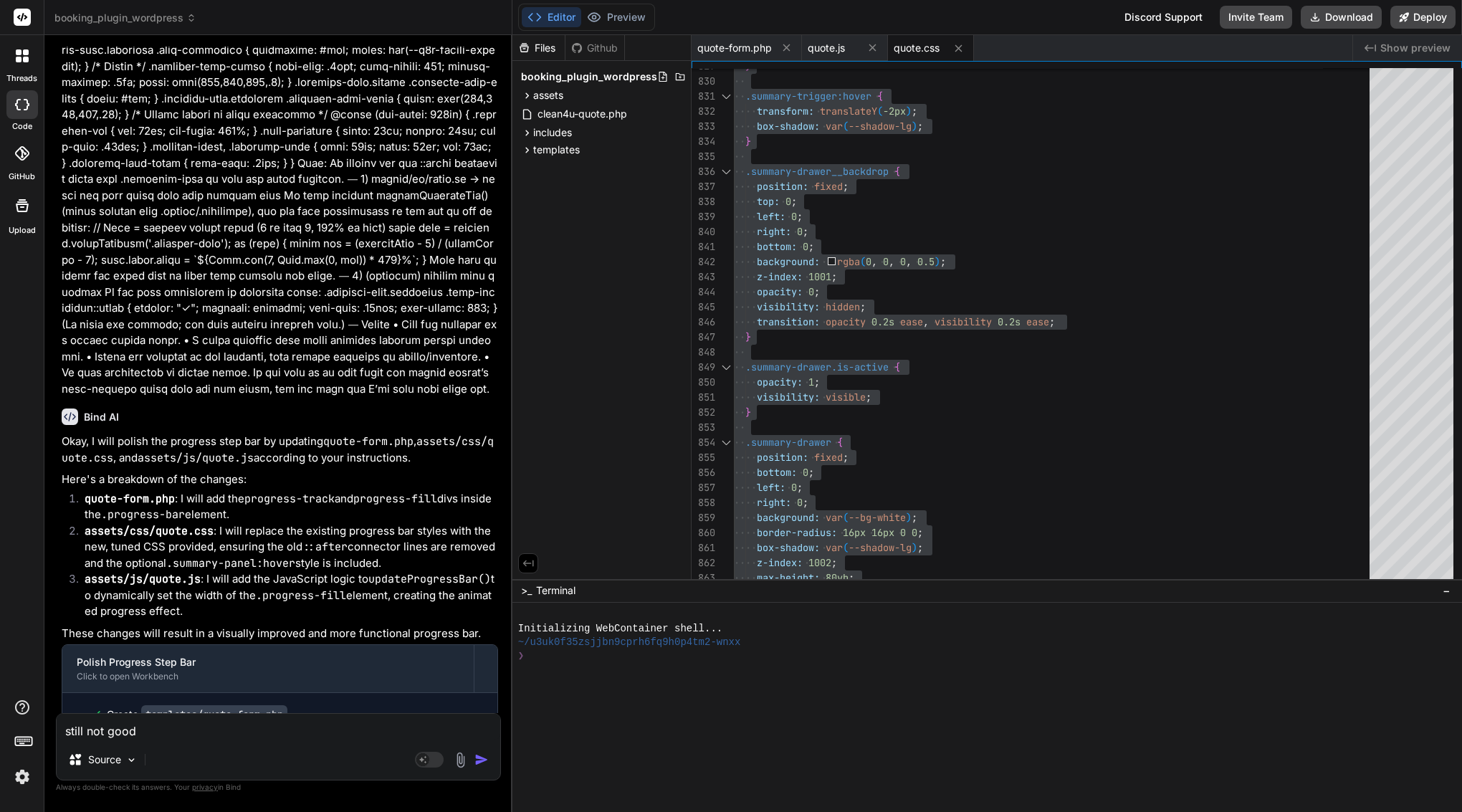
scroll to position [18825, 0]
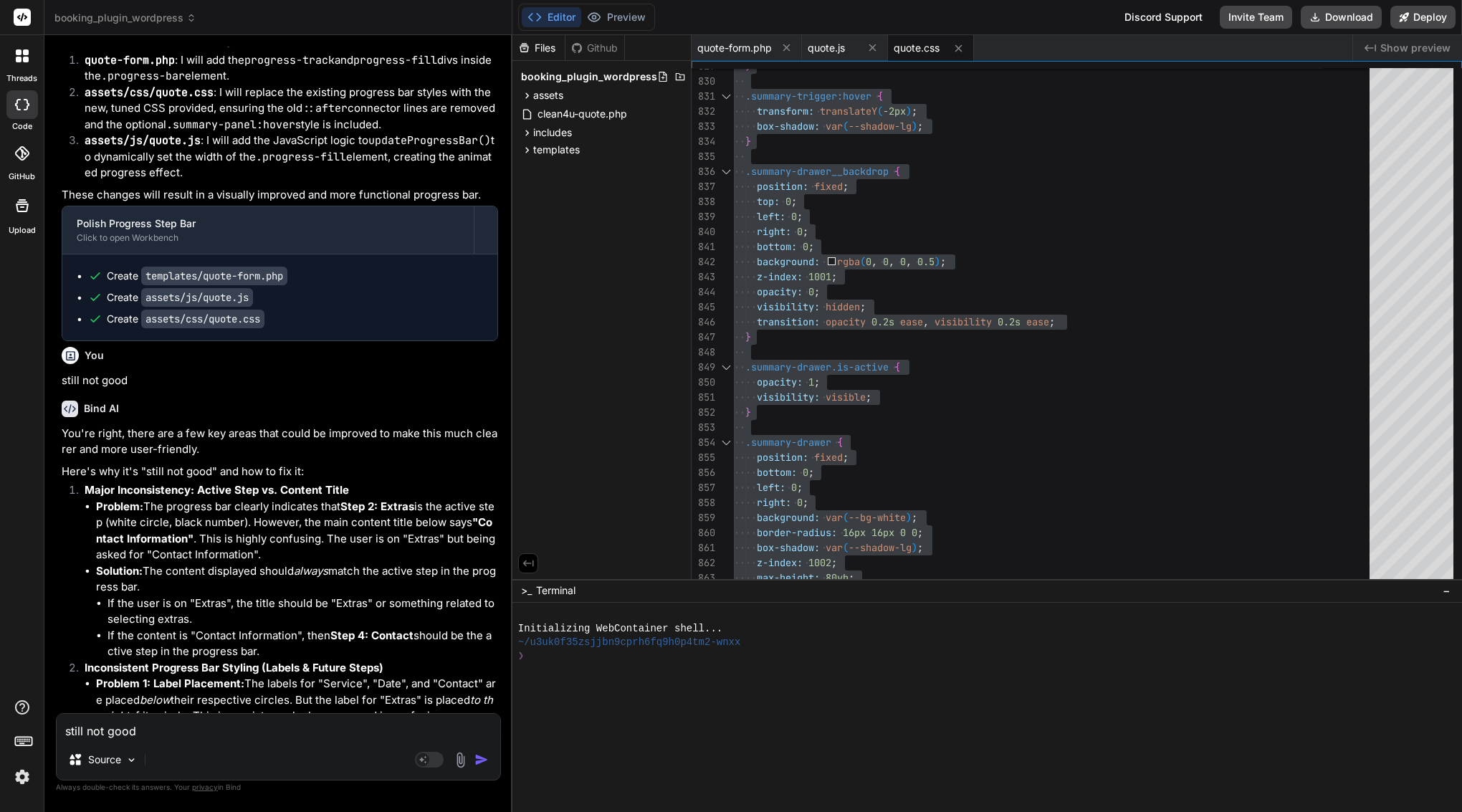
drag, startPoint x: 85, startPoint y: 514, endPoint x: 301, endPoint y: 713, distance: 293.7
click at [301, 713] on div "You Bind AI Of course. I have analyzed assets/js/quote.js and can report the ex…" at bounding box center [280, 379] width 443 height 666
copy div "Bind AI Okay, I will polish the progress step bar by updating quote-form.php , …"
click at [248, 725] on textarea "still not good" at bounding box center [278, 726] width 443 height 26
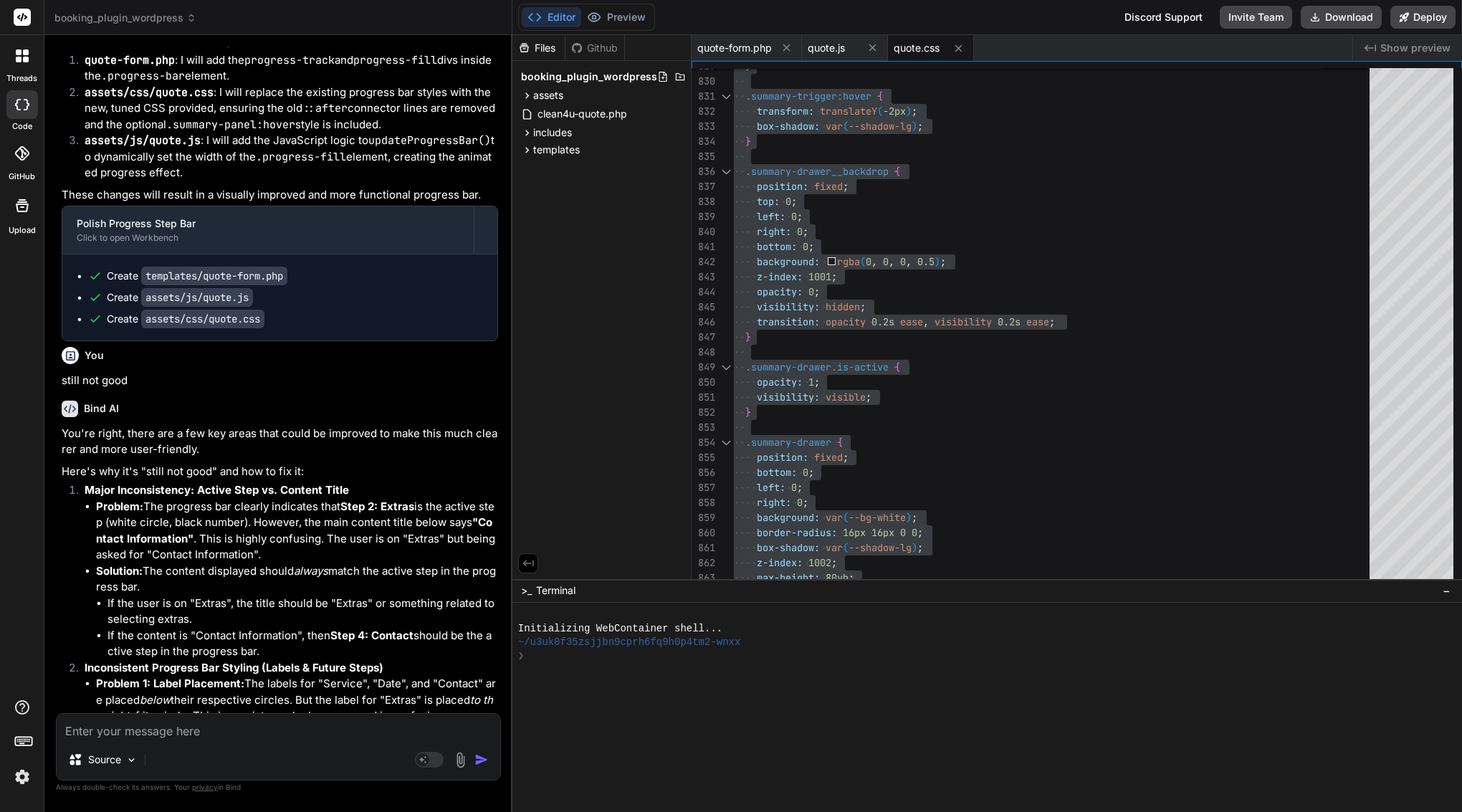
type textarea "o"
type textarea "x"
type textarea "ok"
type textarea "x"
type textarea "ok"
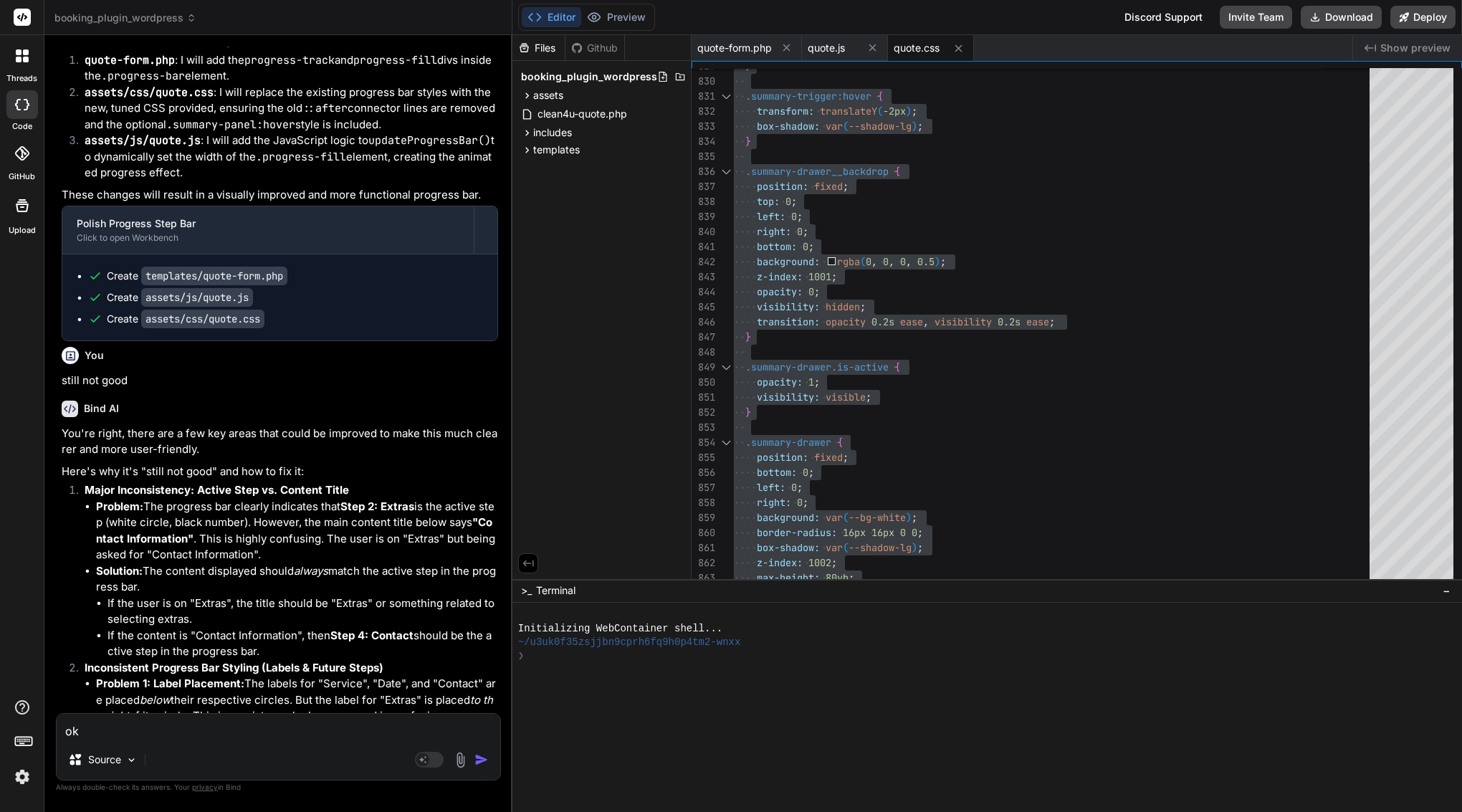
type textarea "x"
type textarea "ok w"
type textarea "x"
type textarea "ok wh"
type textarea "x"
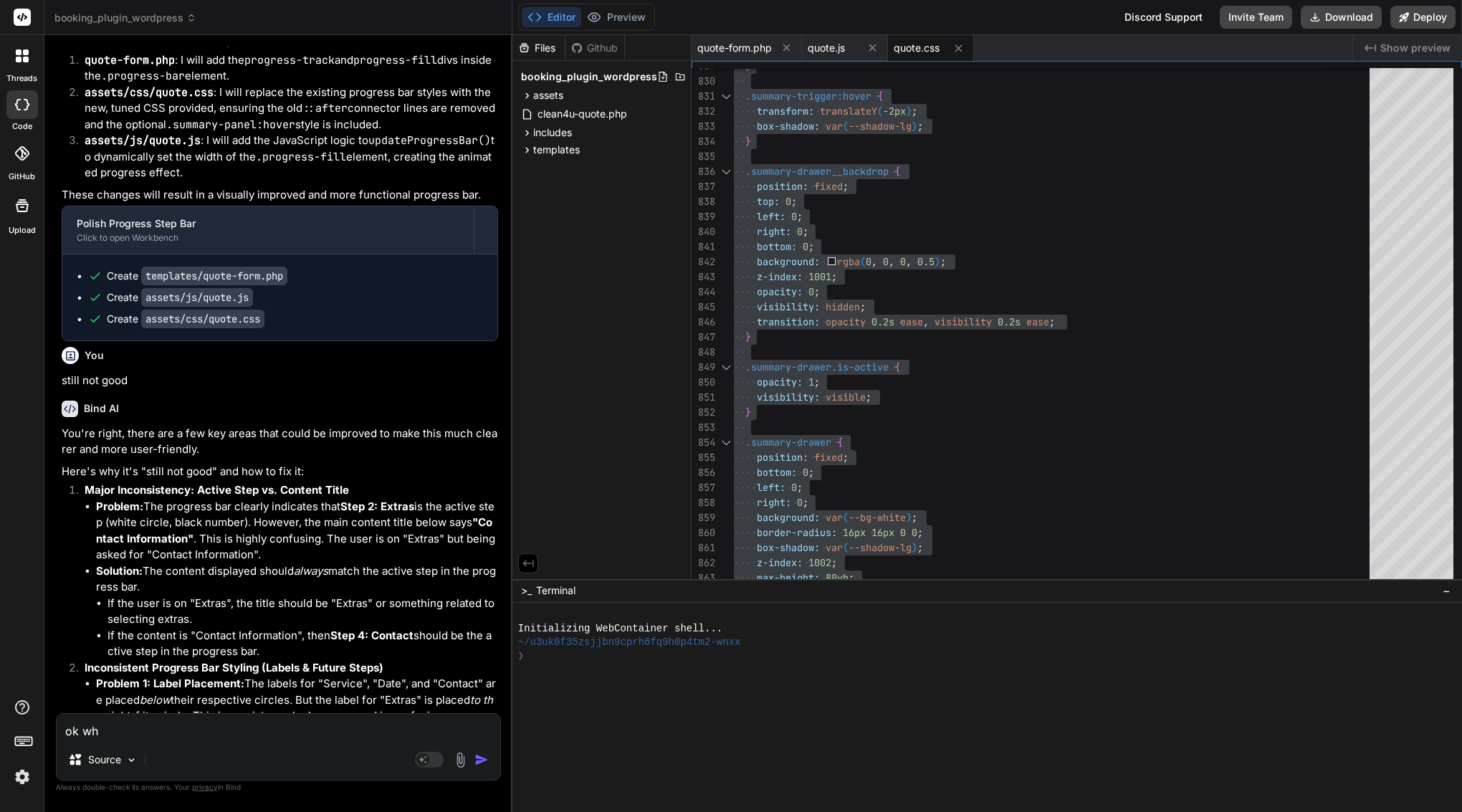
type textarea "ok wha"
type textarea "x"
type textarea "ok what"
type textarea "x"
type textarea "ok what"
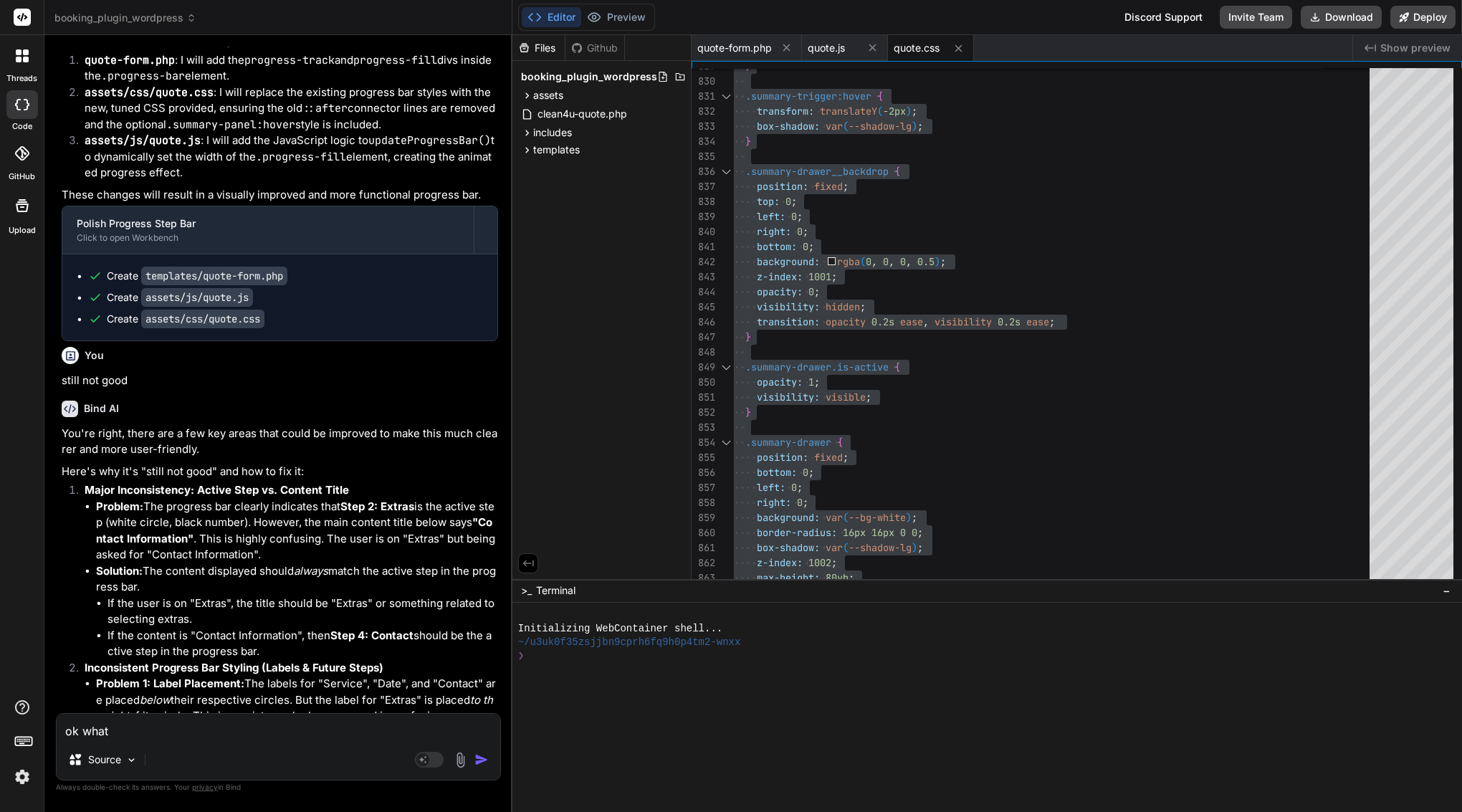
type textarea "x"
type textarea "ok what n"
type textarea "x"
type textarea "ok what ne"
type textarea "x"
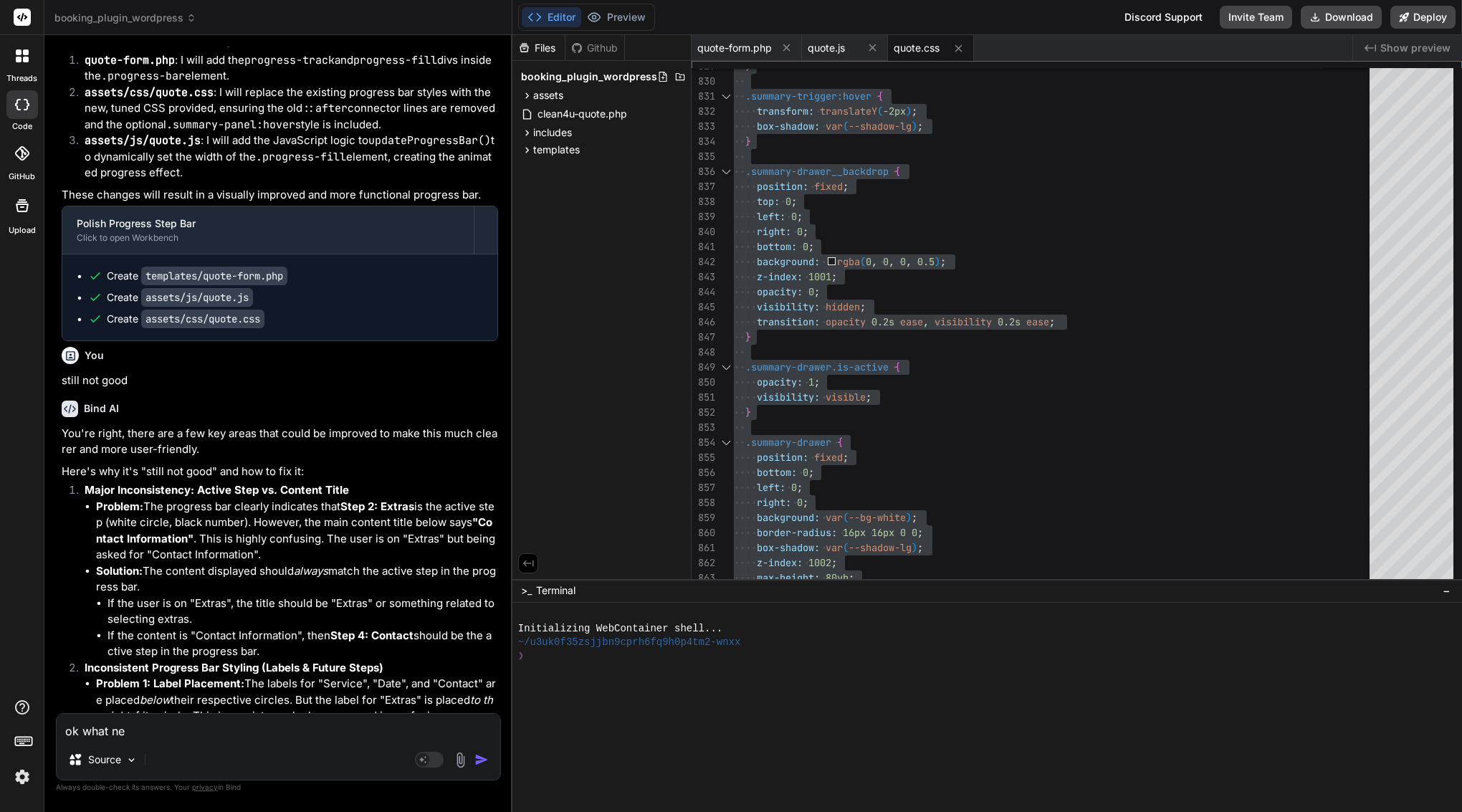
type textarea "ok what nex"
type textarea "x"
type textarea "ok what next"
type textarea "x"
type textarea "ok what next"
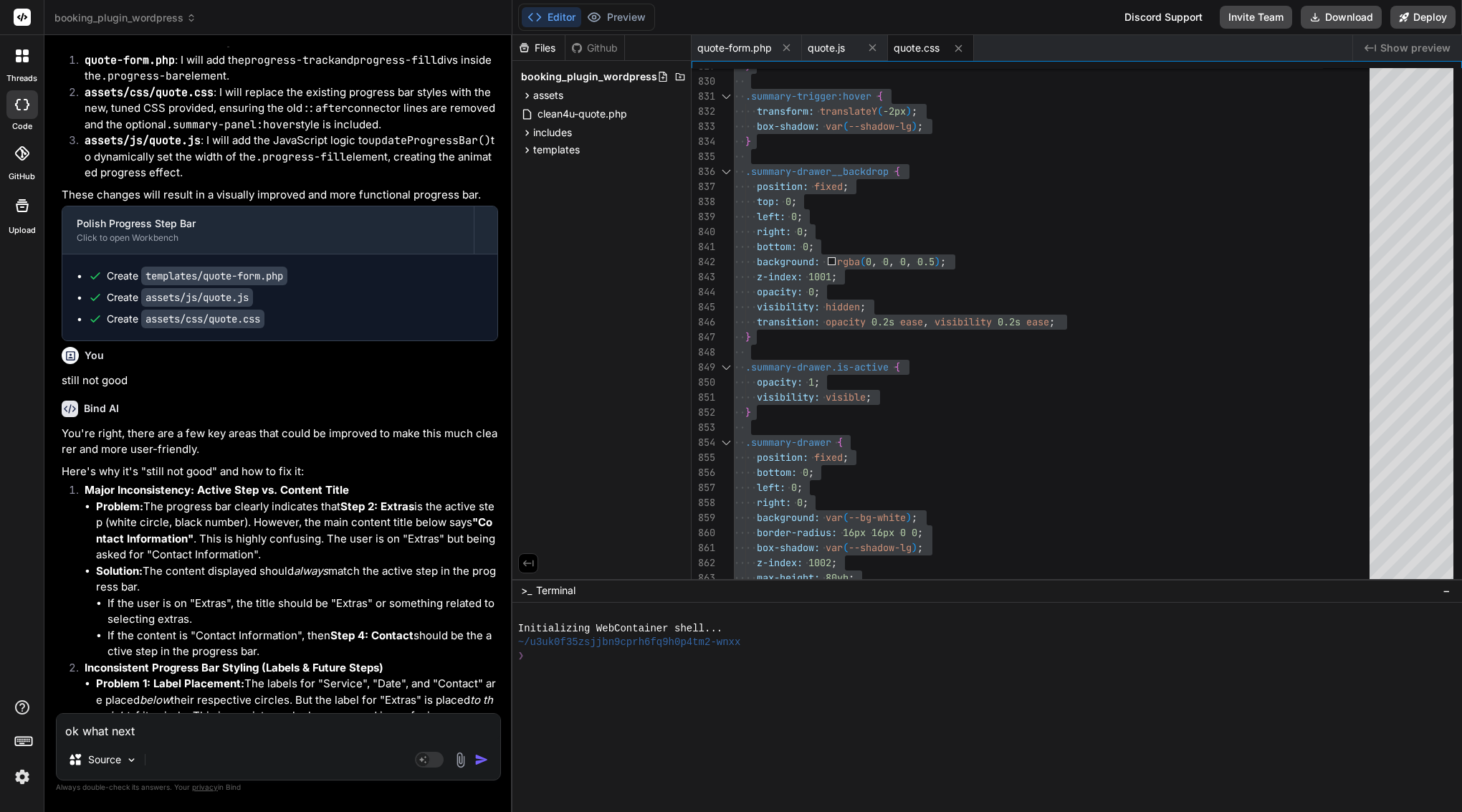
type textarea "x"
type textarea "ok what next w"
type textarea "x"
type textarea "ok what next we"
type textarea "x"
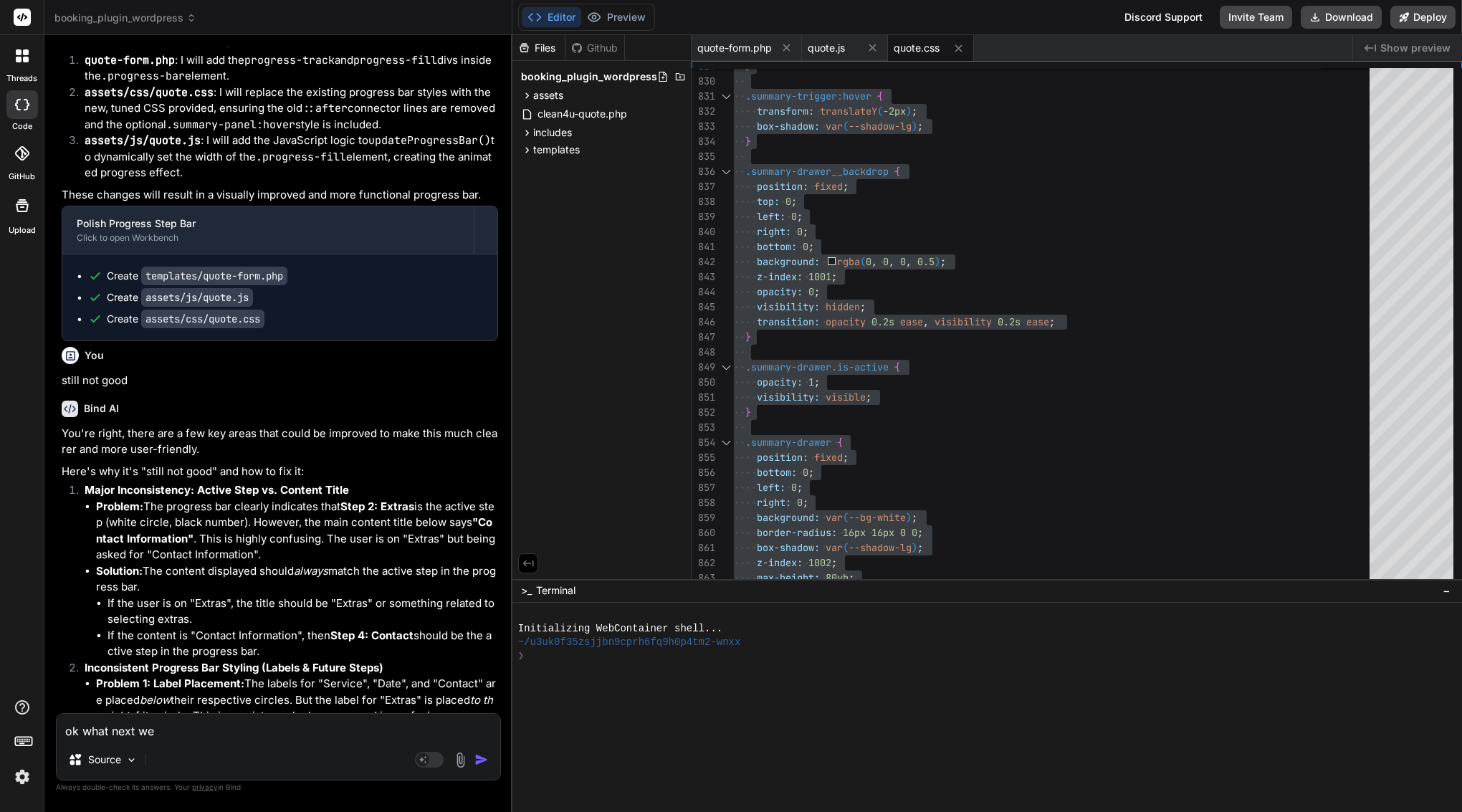
type textarea "ok what next we"
type textarea "x"
type textarea "ok what next we d"
type textarea "x"
type textarea "ok what next we do"
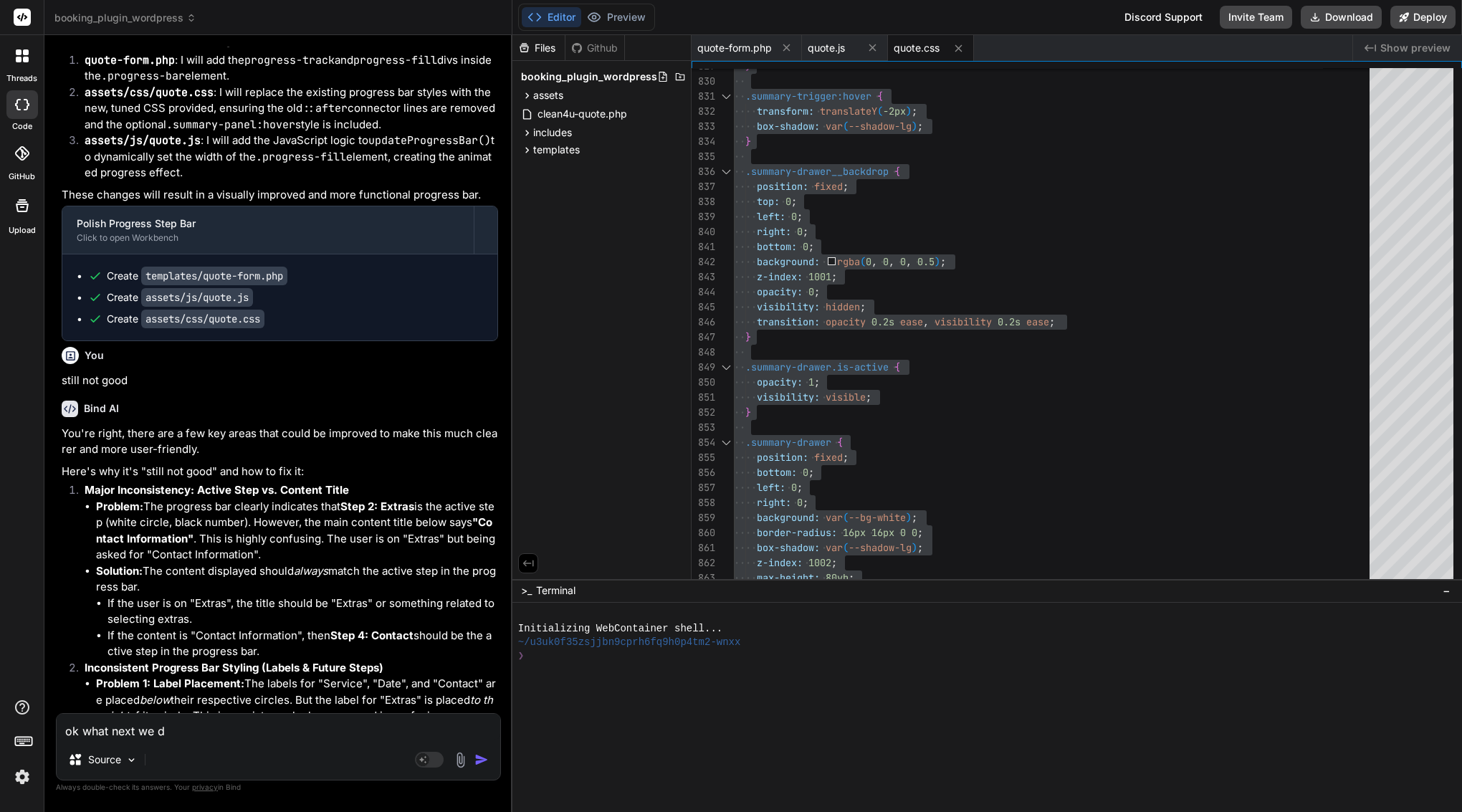
type textarea "x"
type textarea "ok what next we do"
type textarea "x"
type textarea "ok what next we do w"
type textarea "x"
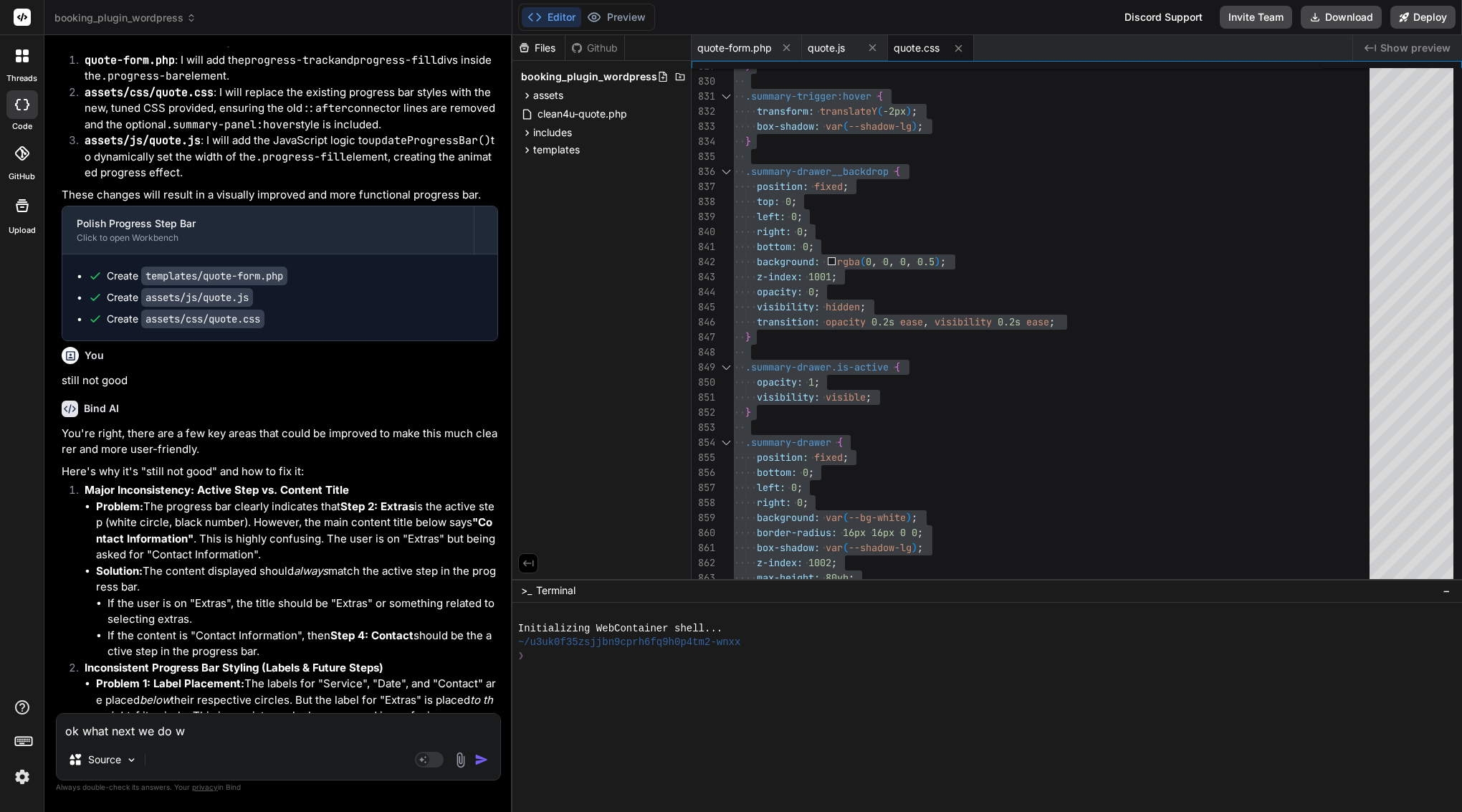
type textarea "ok what next we do wi"
type textarea "x"
type textarea "ok what next we do wit"
type textarea "x"
type textarea "ok what next we do with"
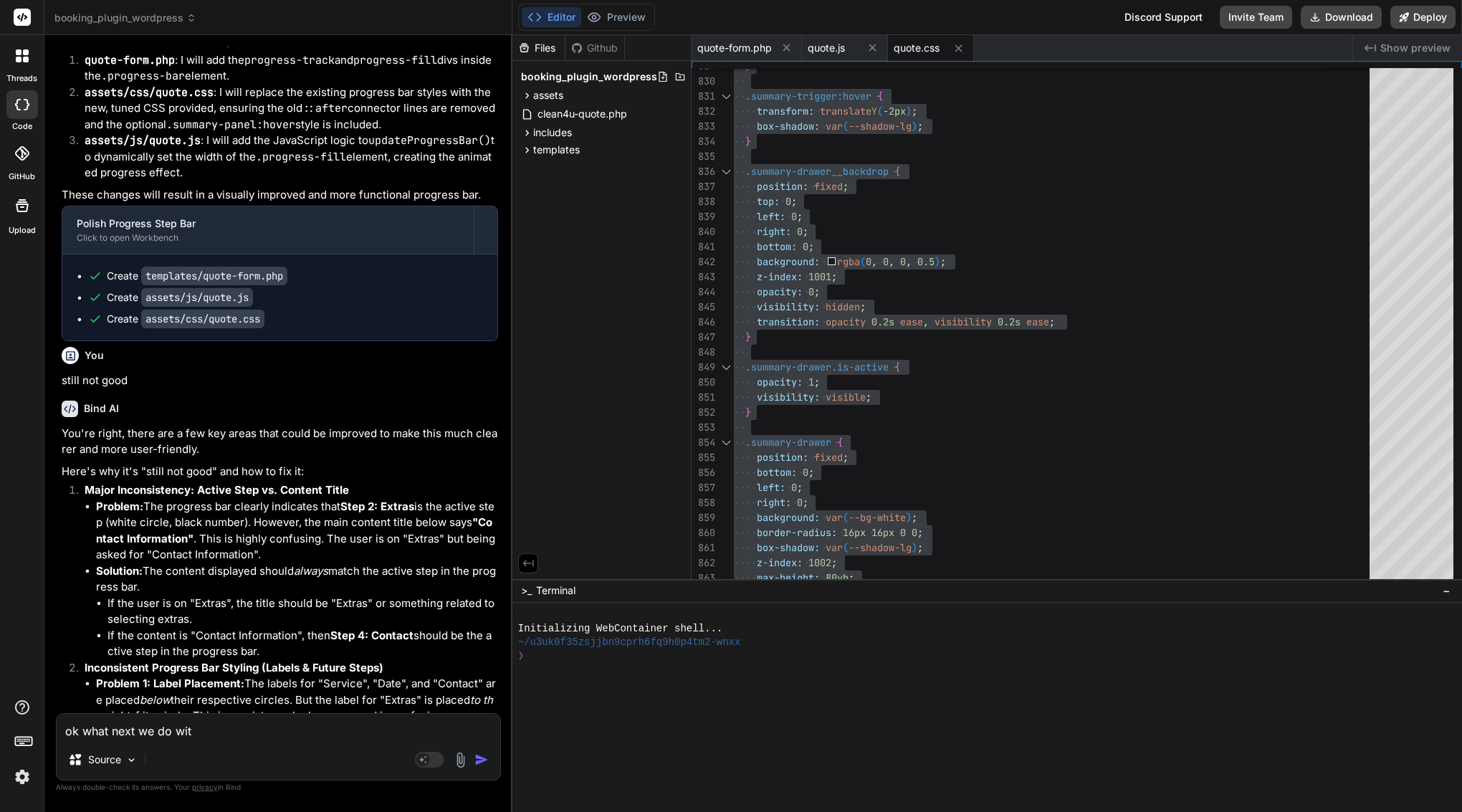
type textarea "x"
type textarea "ok what next we do with"
type textarea "x"
type textarea "ok what next we do with t"
type textarea "x"
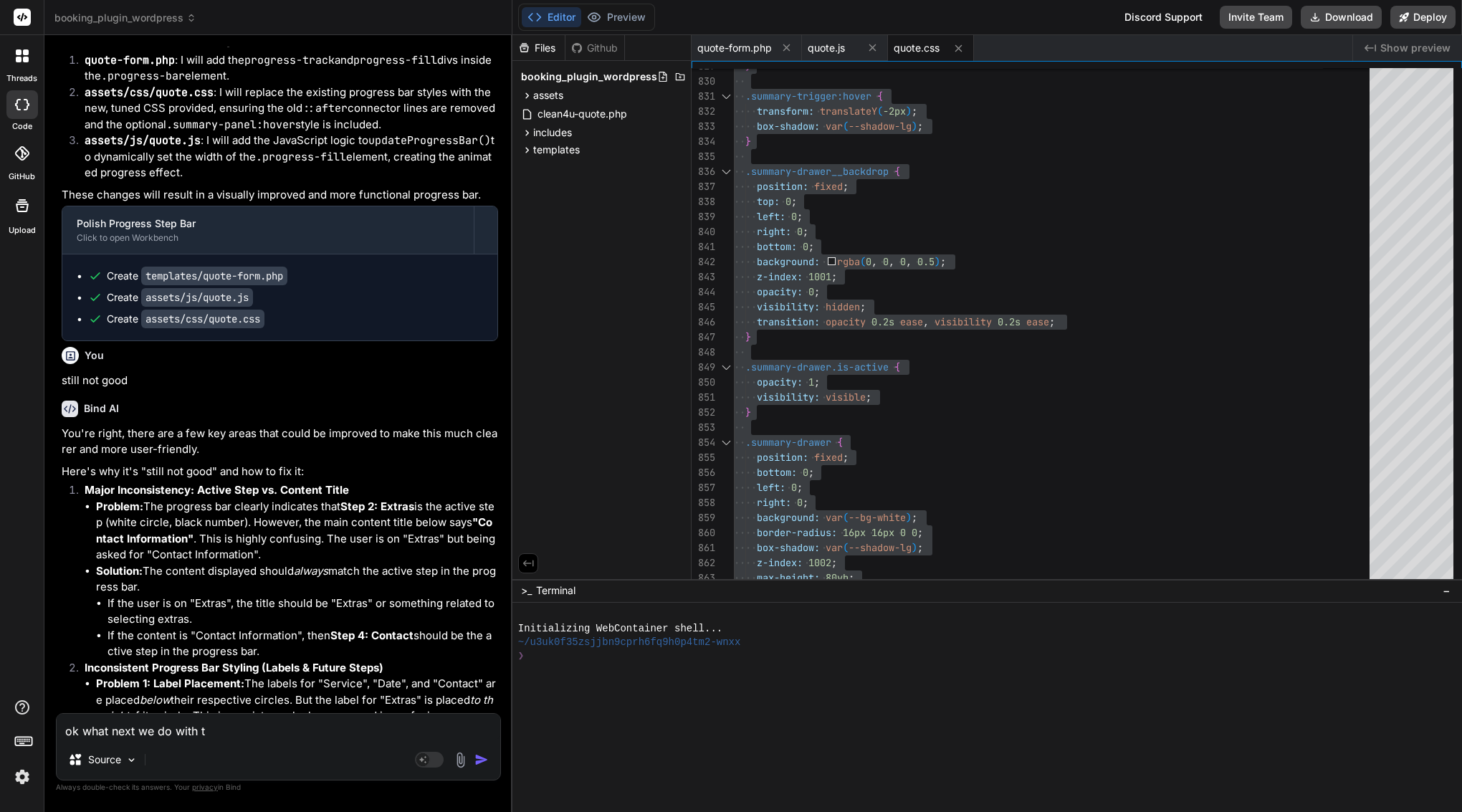
type textarea "ok what next we do with th"
type textarea "x"
type textarea "ok what next we do with thi"
type textarea "x"
type textarea "ok what next we do with this"
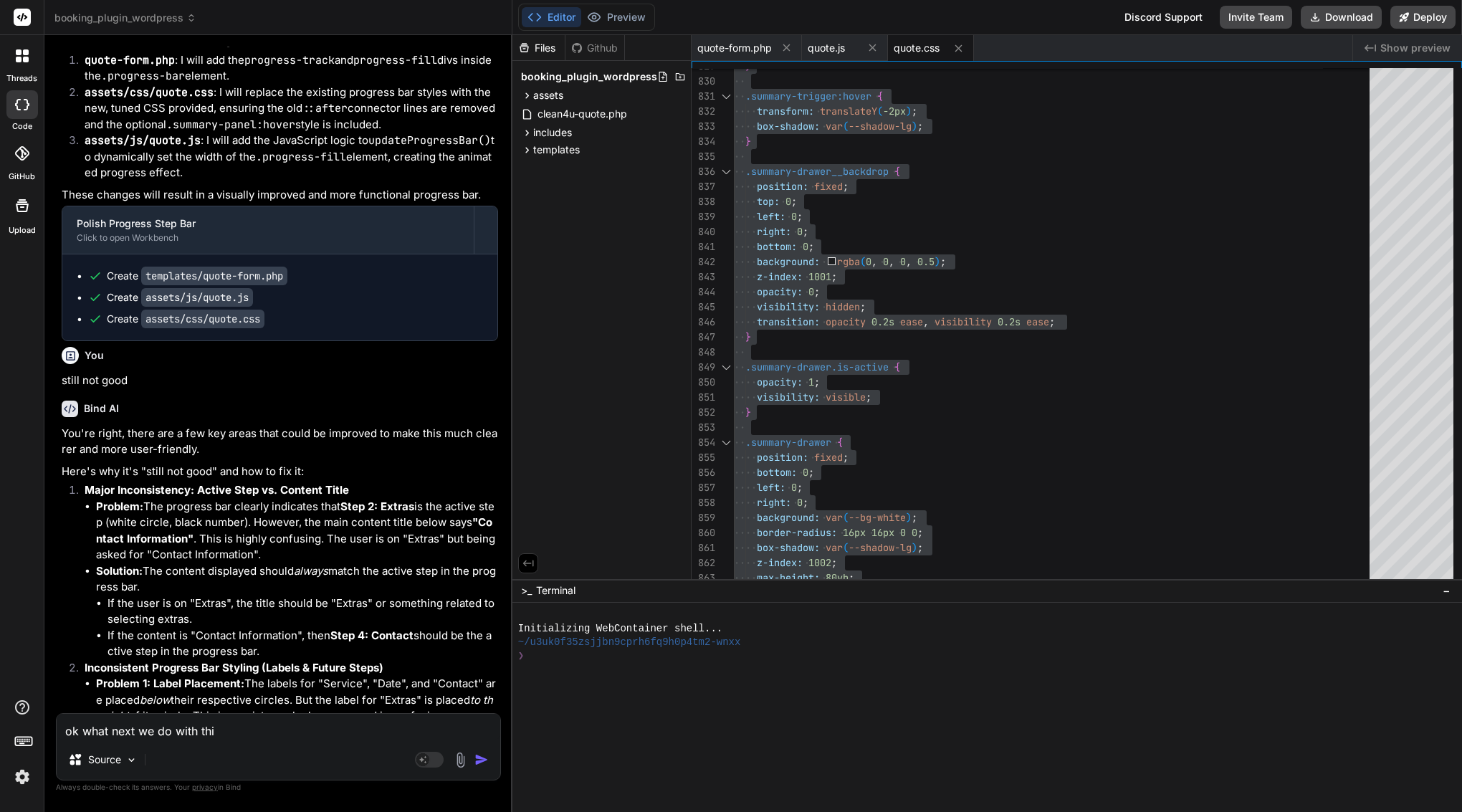
type textarea "x"
type textarea "ok what next we do with this?"
type textarea "x"
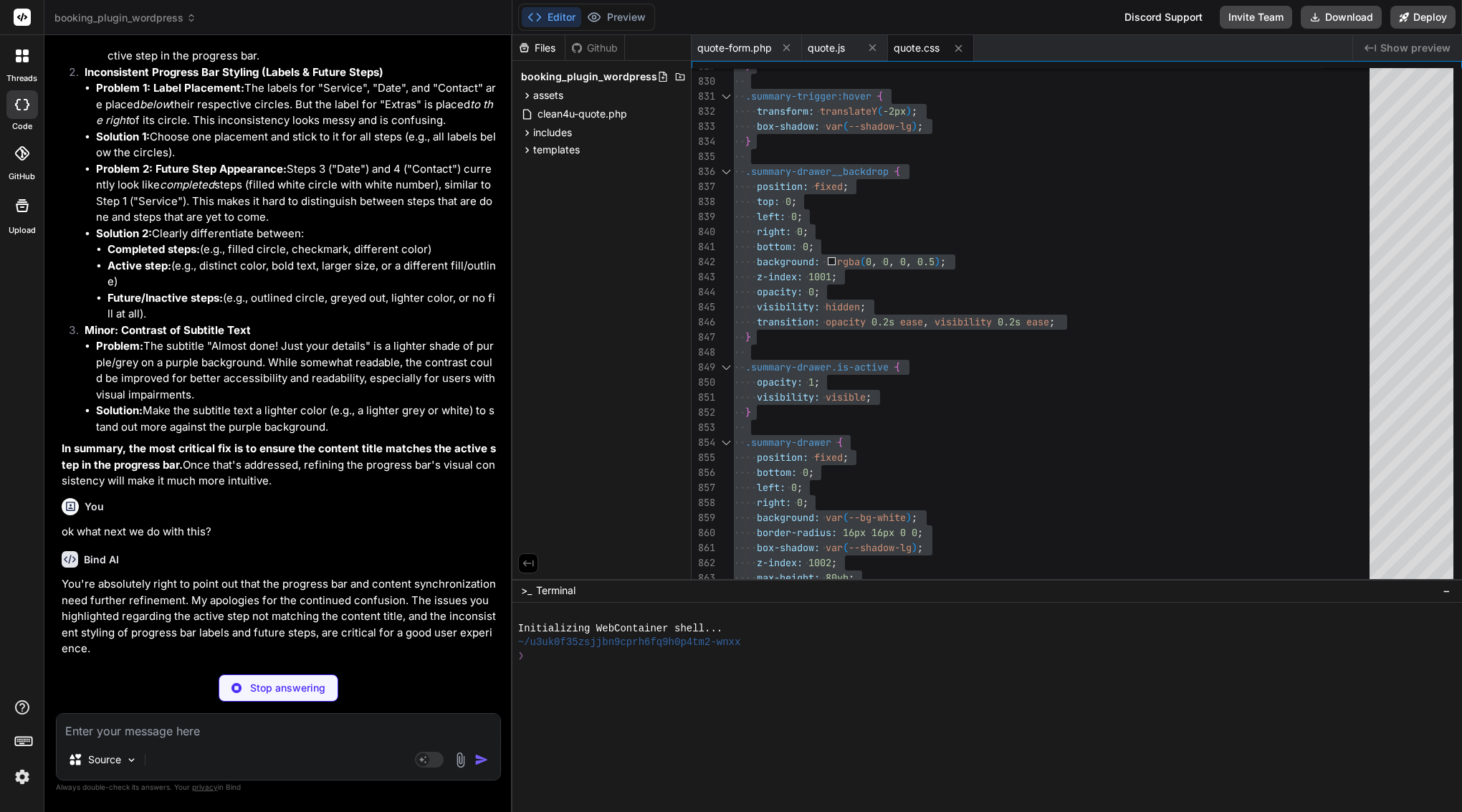
scroll to position [19398, 0]
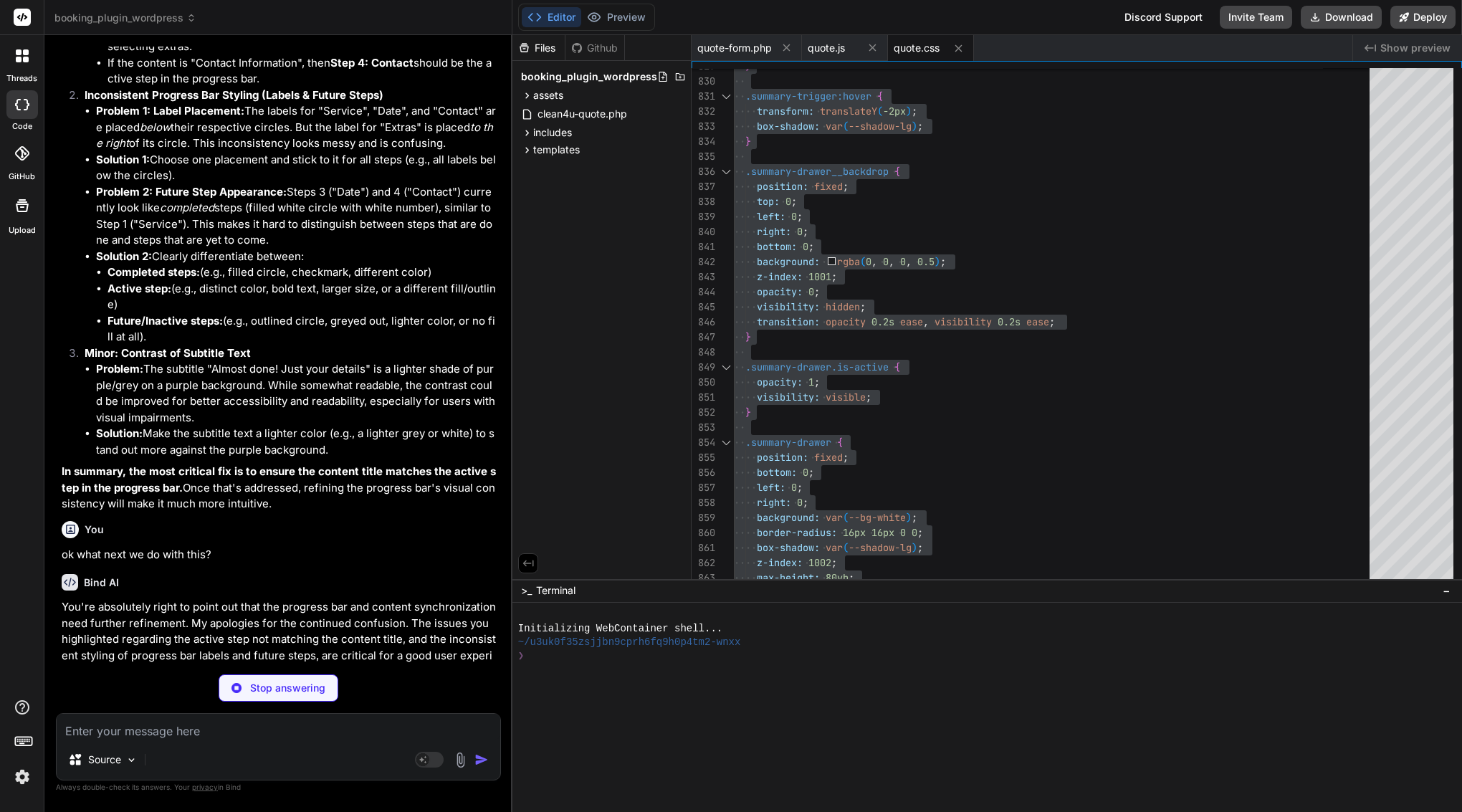
type textarea "x"
type textarea "display: none; z-index: 50; } .summary-range-tooltip.is-open { display: block; }"
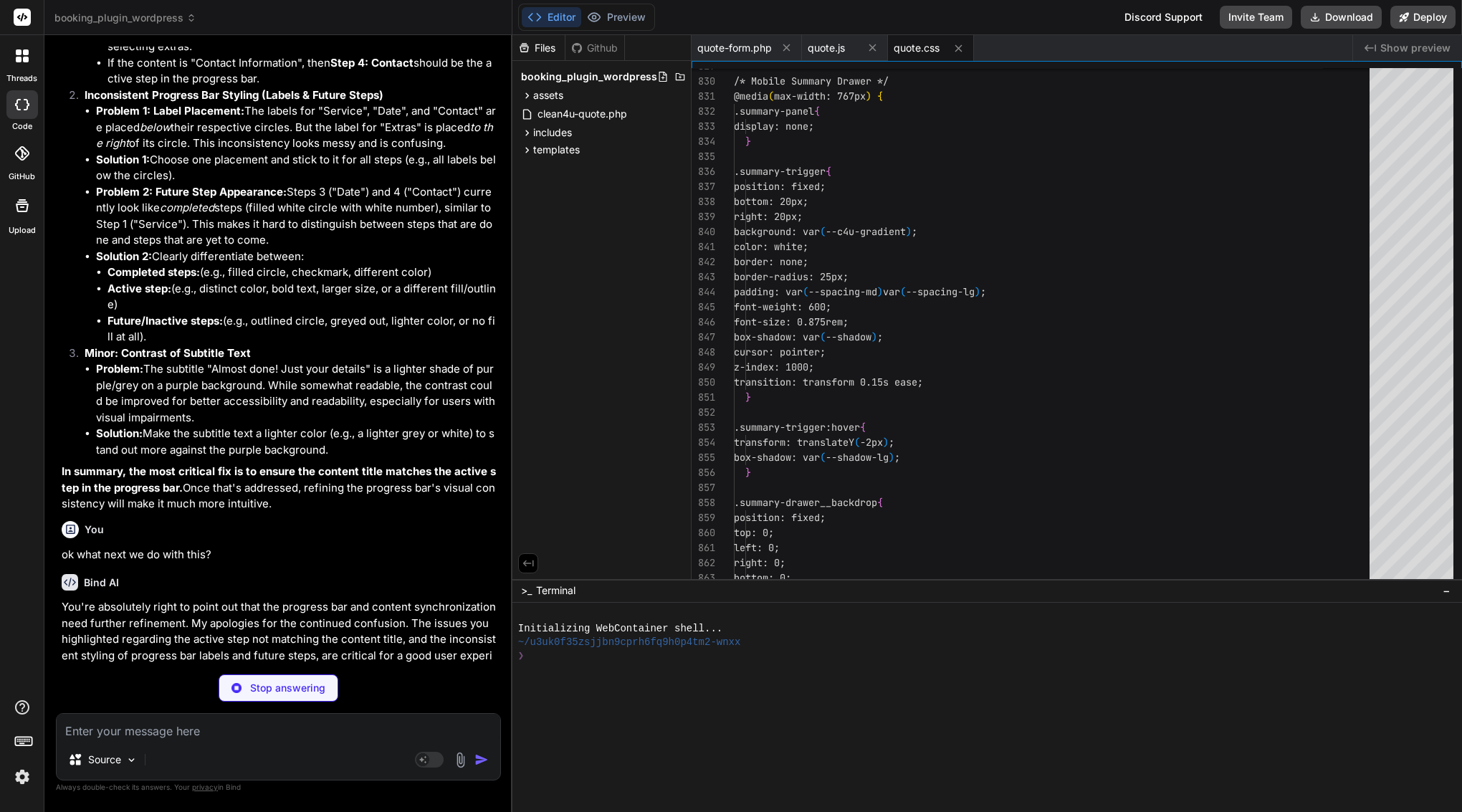
type textarea "x"
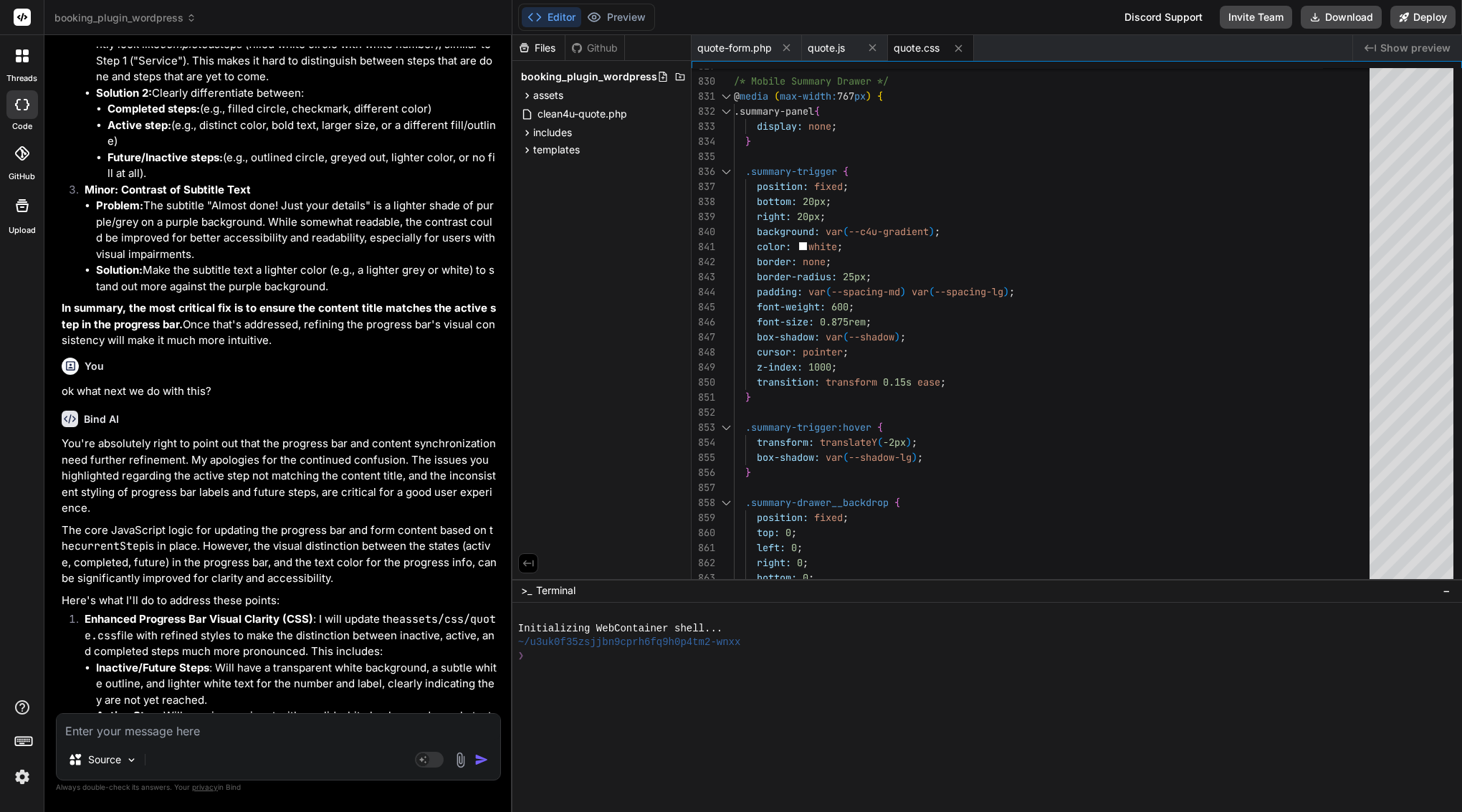
scroll to position [19560, 0]
click at [835, 270] on span "border-radius:" at bounding box center [796, 277] width 80 height 13
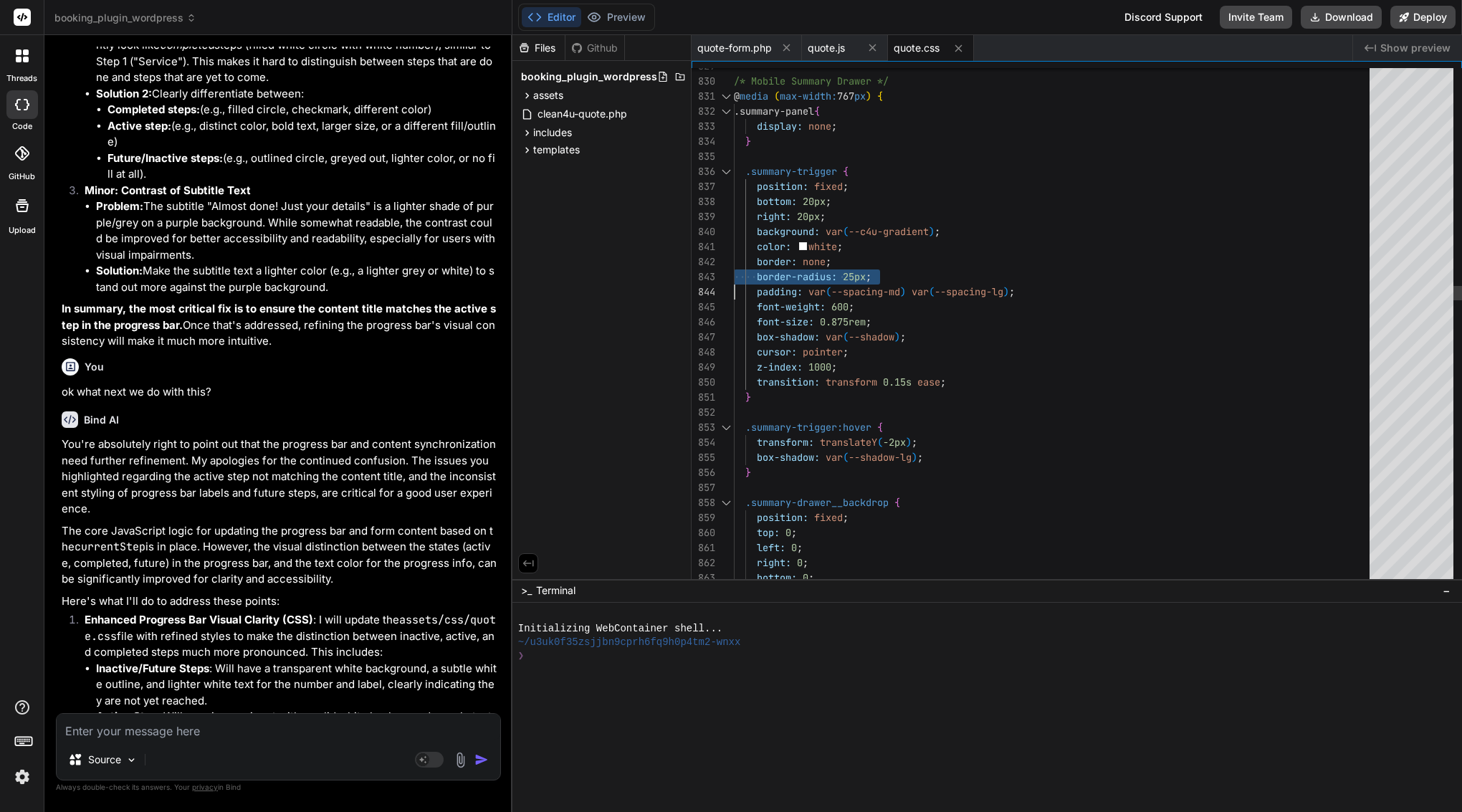
type textarea "/* Quote Form Styles - Clean4U Brand - Enhanced & Performance Optimized */ :roo…"
click at [835, 270] on span "border-radius:" at bounding box center [796, 277] width 80 height 13
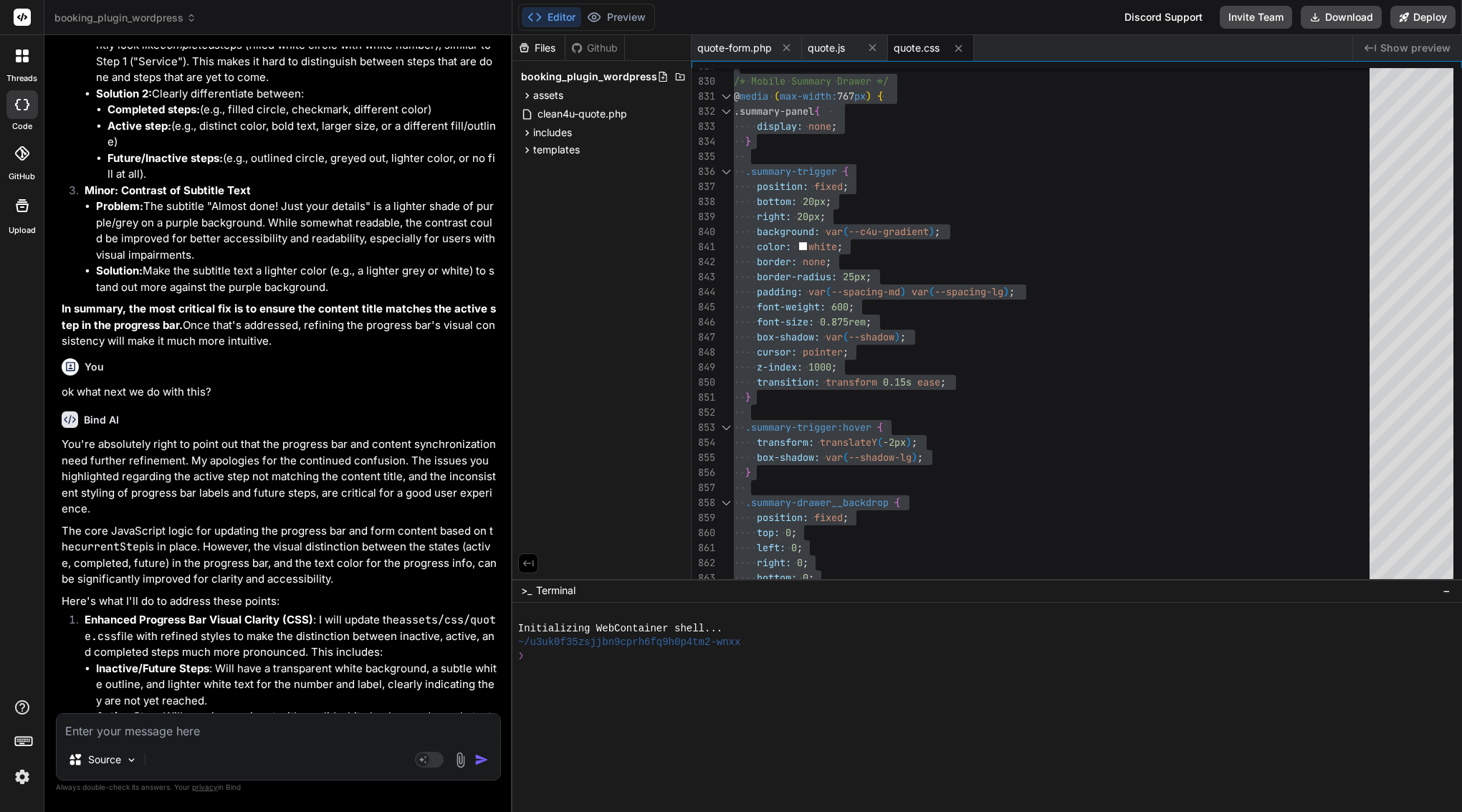
click at [278, 735] on textarea at bounding box center [278, 726] width 443 height 26
paste textarea "Lore—ipsu dolors! Ame conse adipis elit sedd ei temp “incid-utlabor”: 2. etdo m…"
type textarea "Lore—ipsu dolors! Ame conse adipis elit sedd ei temp “incid-utlabor”: 2. etdo m…"
type textarea "x"
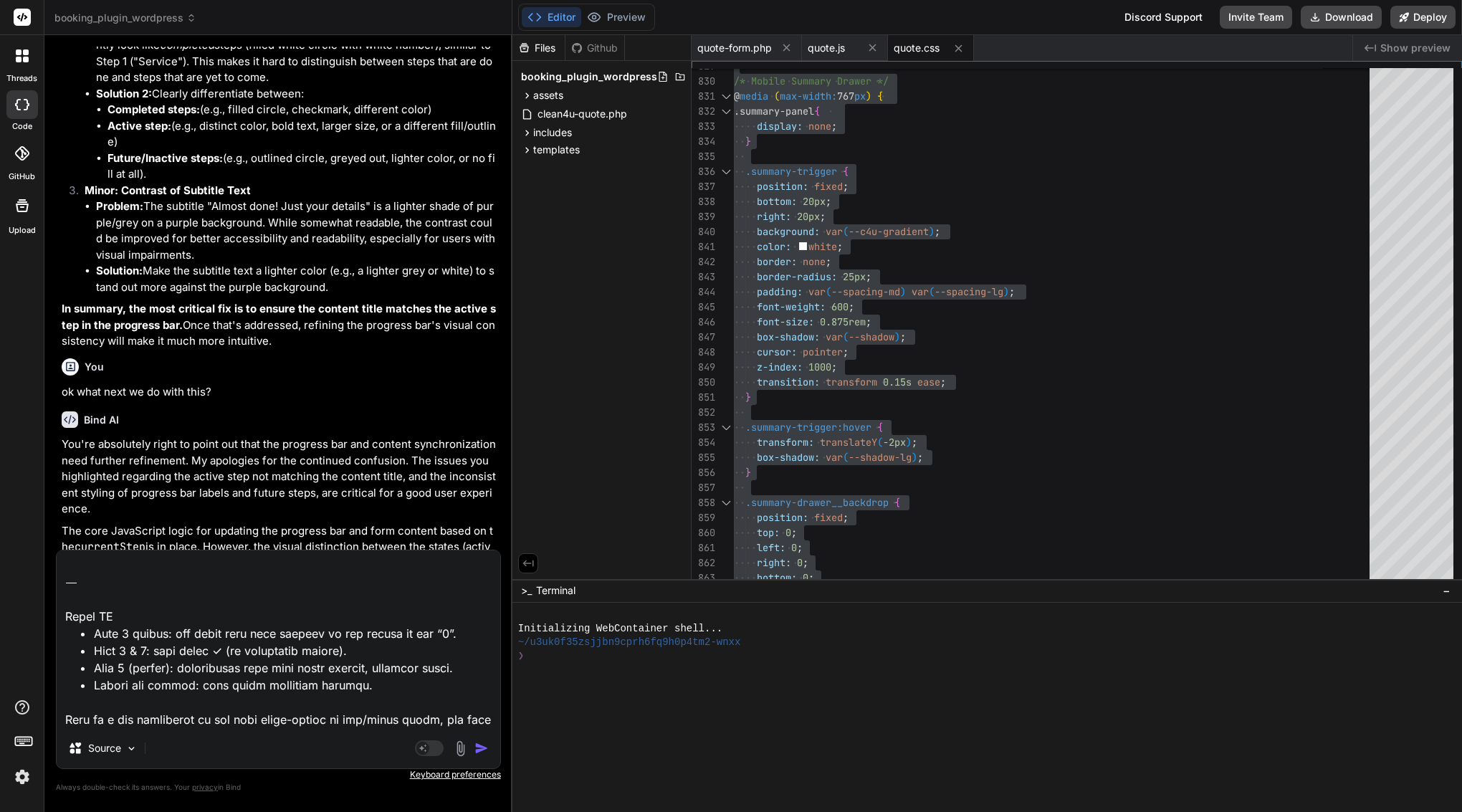
drag, startPoint x: 294, startPoint y: 724, endPoint x: 59, endPoint y: 597, distance: 267.1
click at [59, 597] on textarea at bounding box center [278, 639] width 443 height 177
type textarea "Lore—ipsu dolors! Ame conse adipis elit sedd ei temp “incid-utlabor”: 2. etdo m…"
type textarea "x"
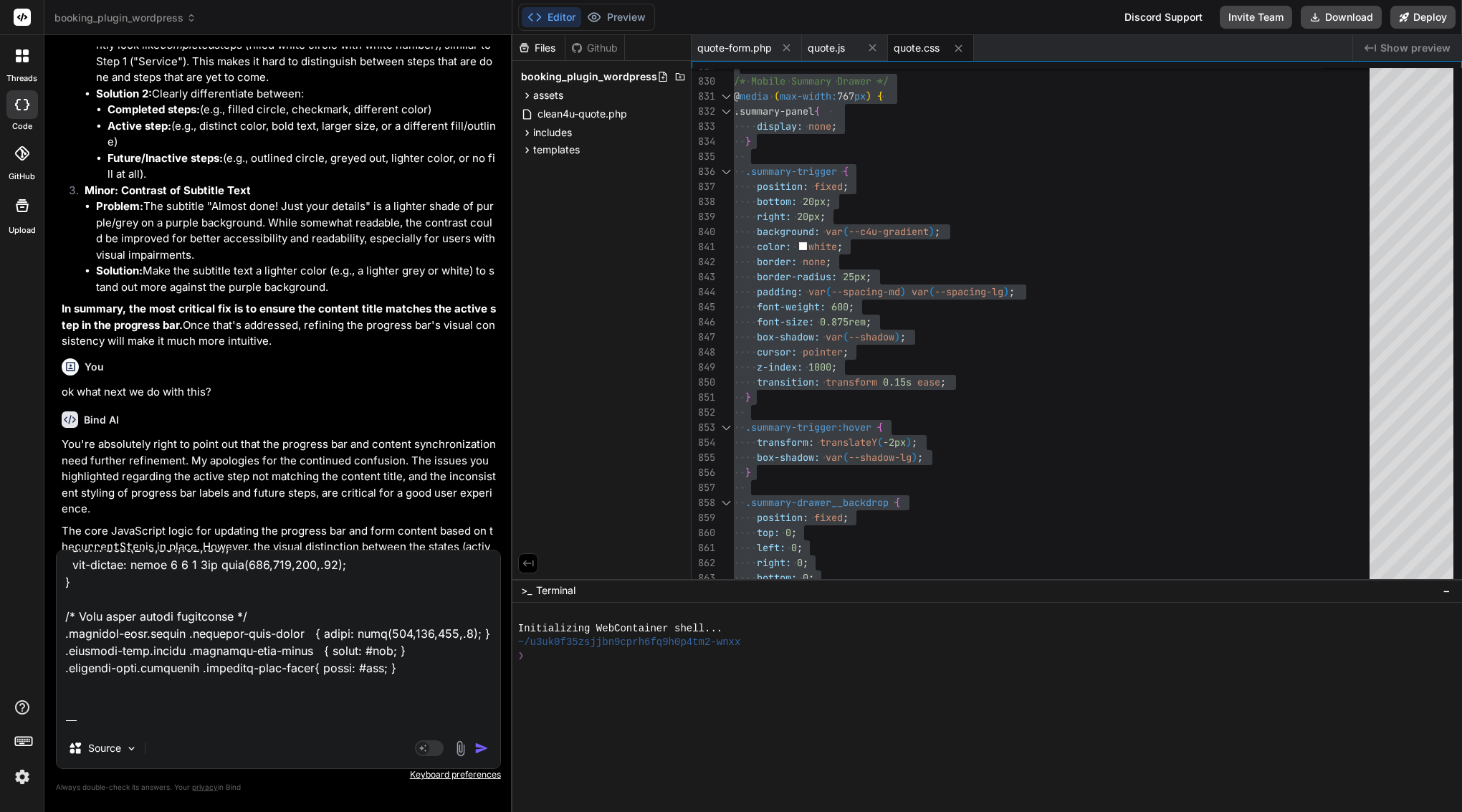
type textarea "Lore—ipsu dolors! Ame conse adipis elit sedd ei temp “incid-utlabor”: 2. etdo m…"
type textarea "x"
type textarea "Lore—ipsu dolors! Ame conse adipis elit sedd ei temp “incid-utlabor”: 2. etdo m…"
type textarea "x"
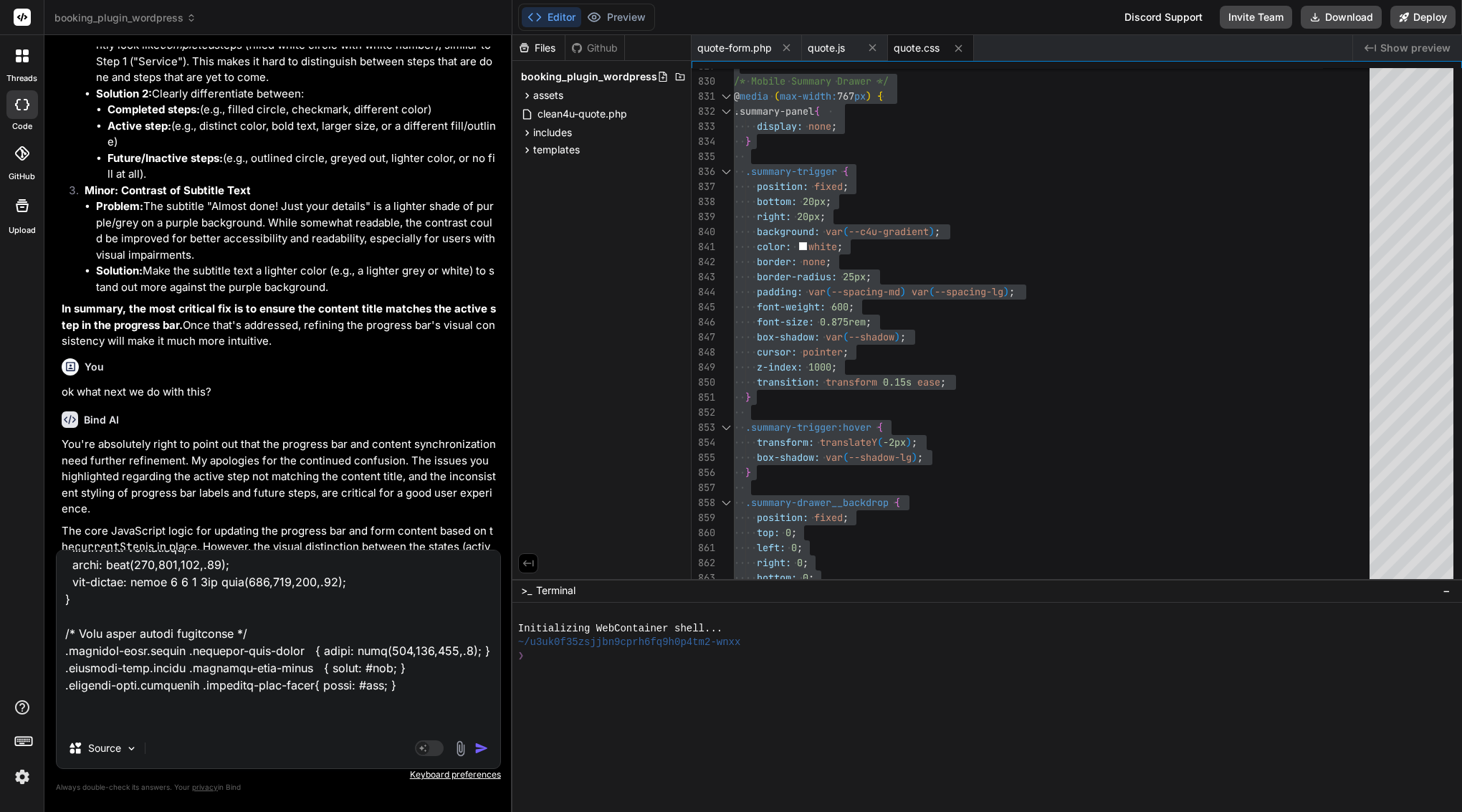
type textarea "Lore—ipsu dolors! Ame conse adipis elit sedd ei temp “incid-utlabor”: 2. etdo m…"
type textarea "x"
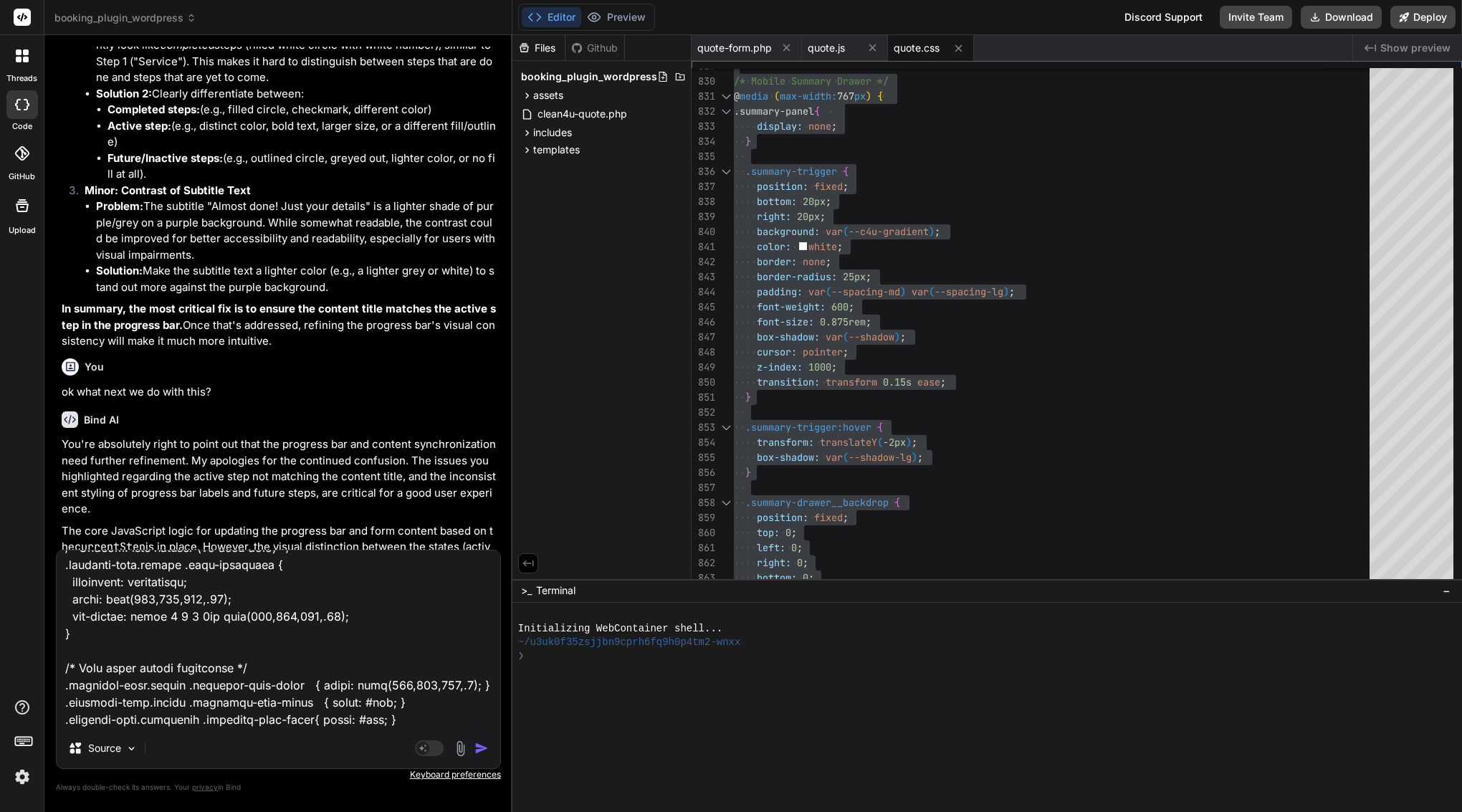
type textarea "Lore—ipsu dolors! Ame conse adipis elit sedd ei temp “incid-utlabor”: 2. etdo m…"
type textarea "x"
type textarea "Lore—ipsu dolors! Ame conse adipis elit sedd ei temp “incid-utlabor”: 2. etdo m…"
type textarea "x"
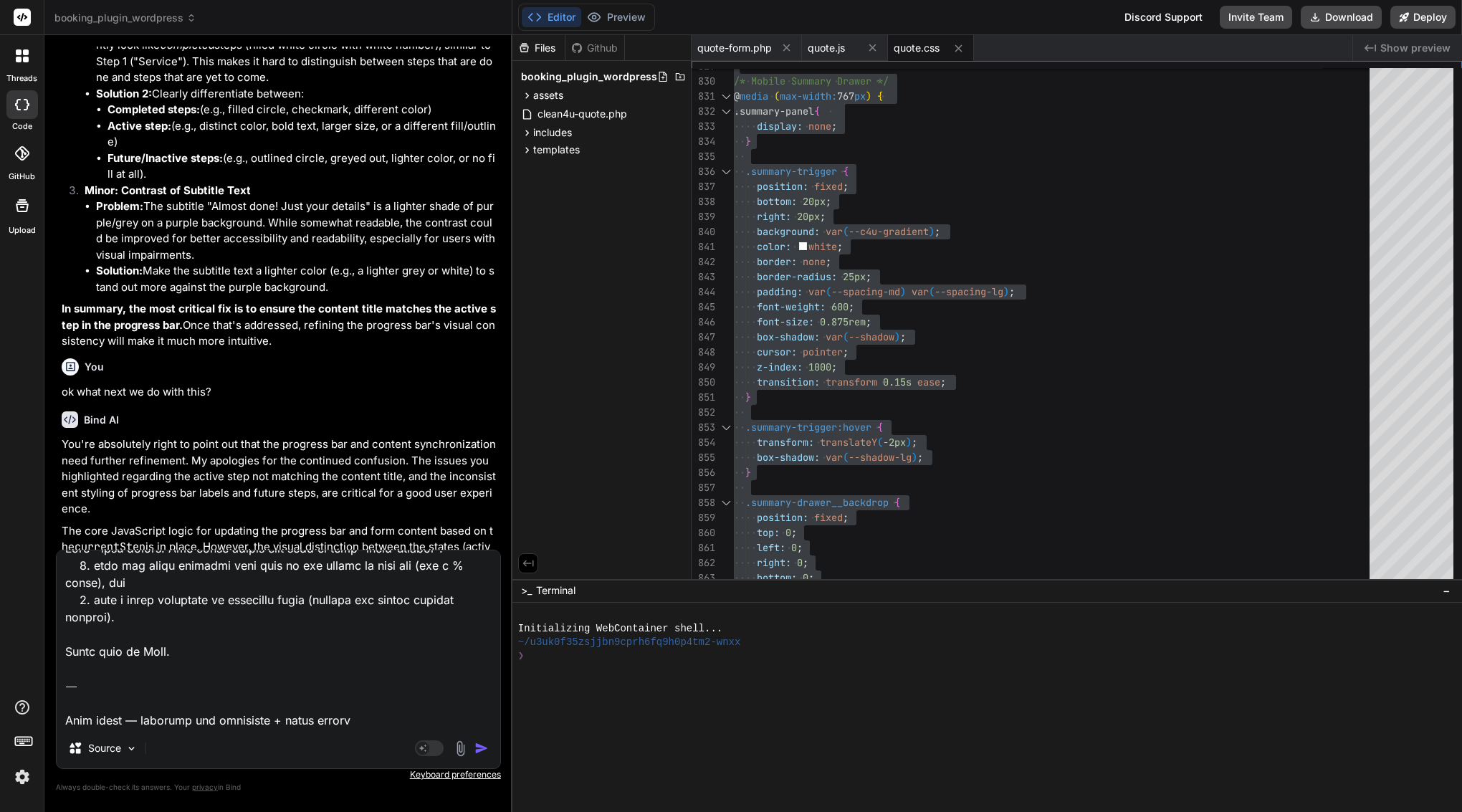
scroll to position [0, 0]
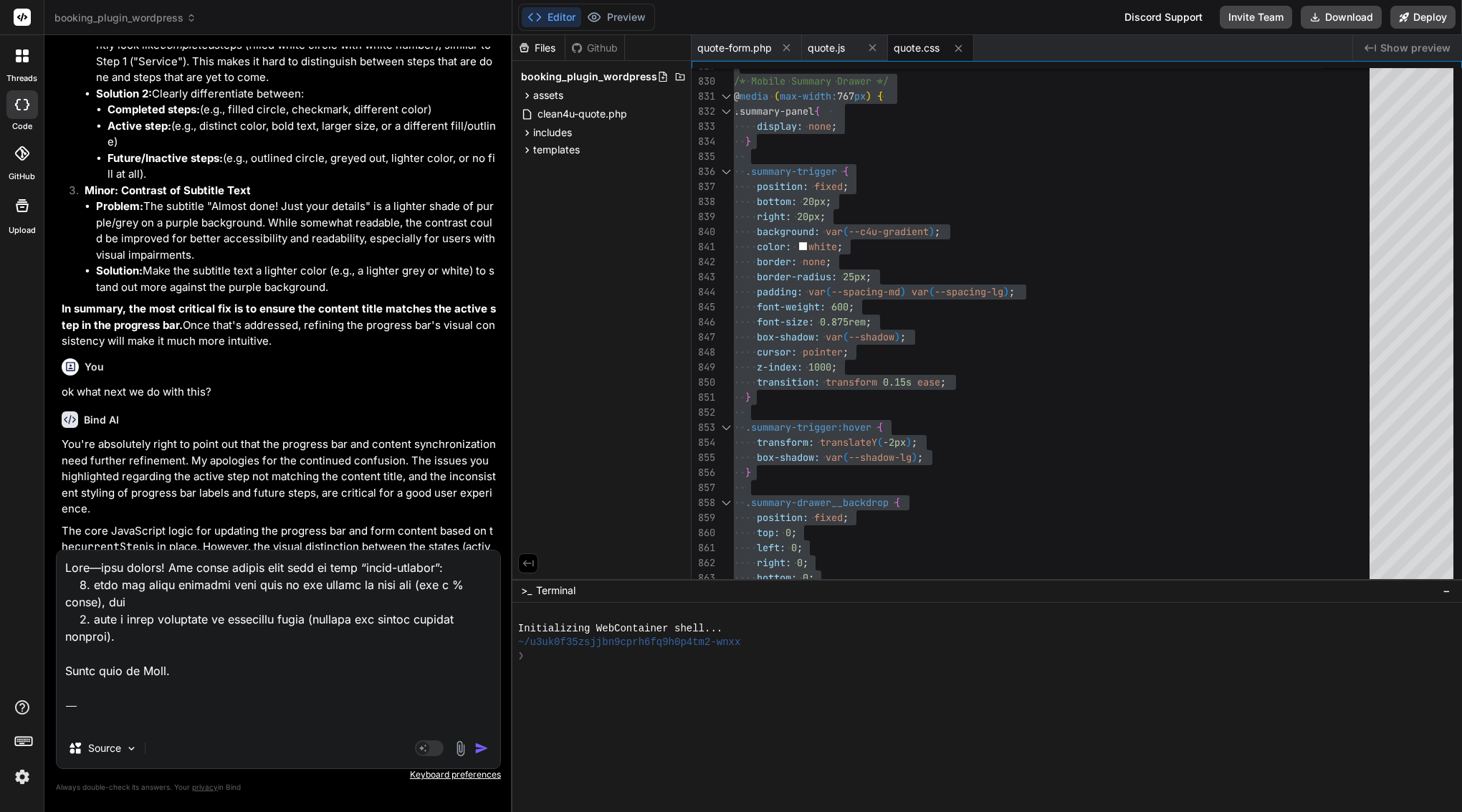
drag, startPoint x: 67, startPoint y: 674, endPoint x: 58, endPoint y: 494, distance: 180.2
click at [58, 494] on div "You Bind AI Of course. I have analyzed assets/js/quote.js and can report the ex…" at bounding box center [278, 428] width 445 height 765
type textarea "Lore ipsum — dolorsit ame consectet + adipi elitse 9) doeius/te/incid.ut — labo…"
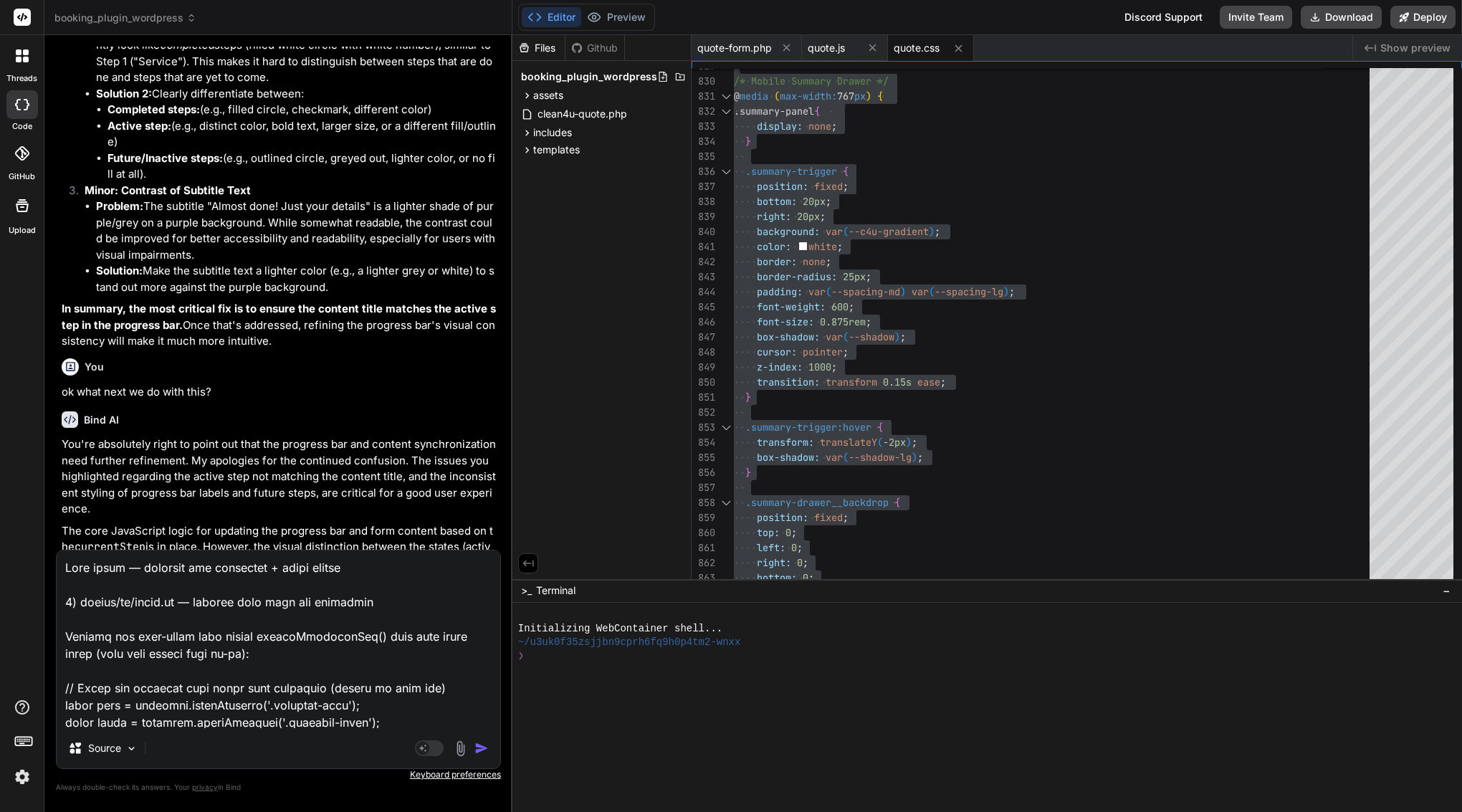
type textarea "x"
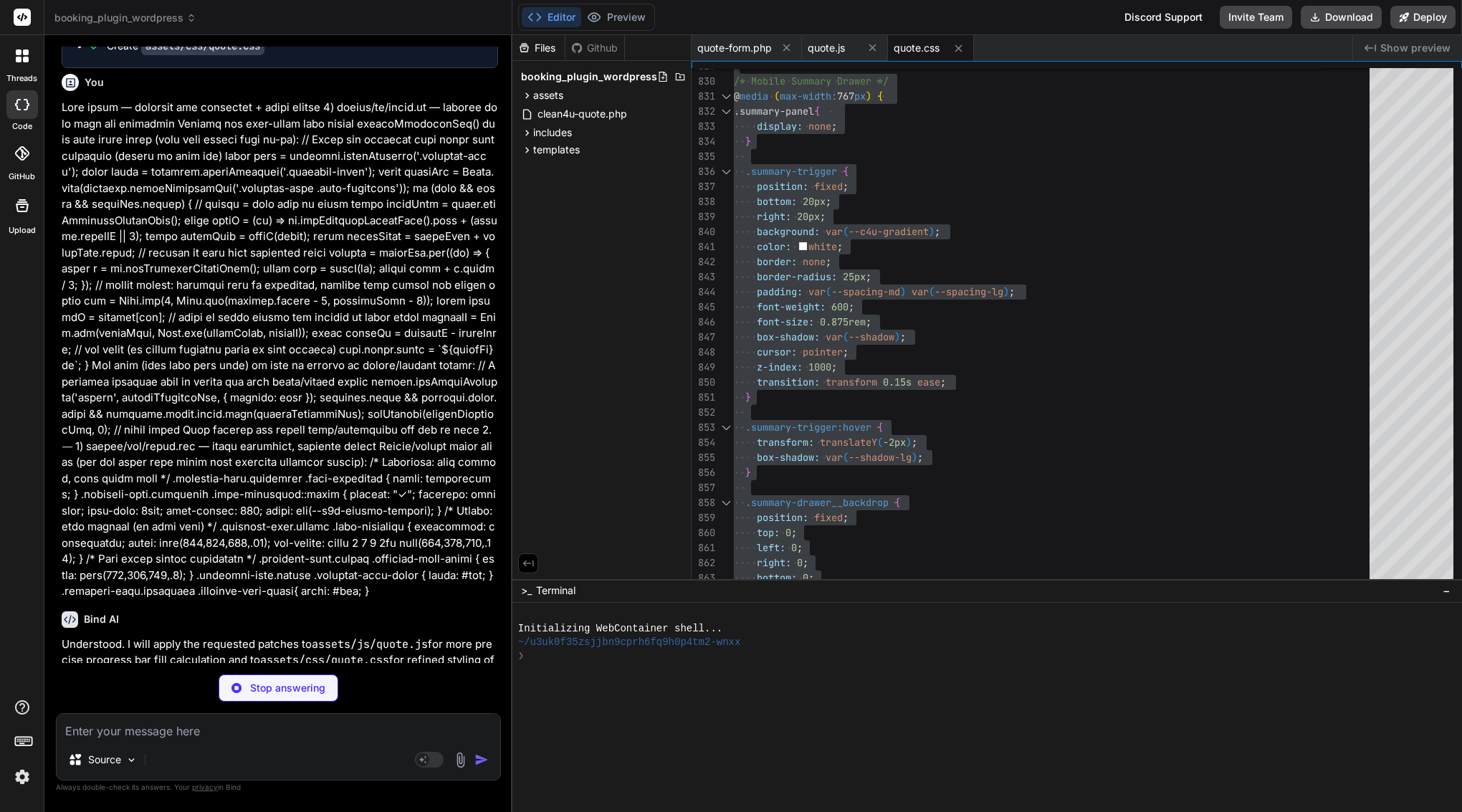
type textarea "x"
type textarea "}; // Auto-initialize init(); })();"
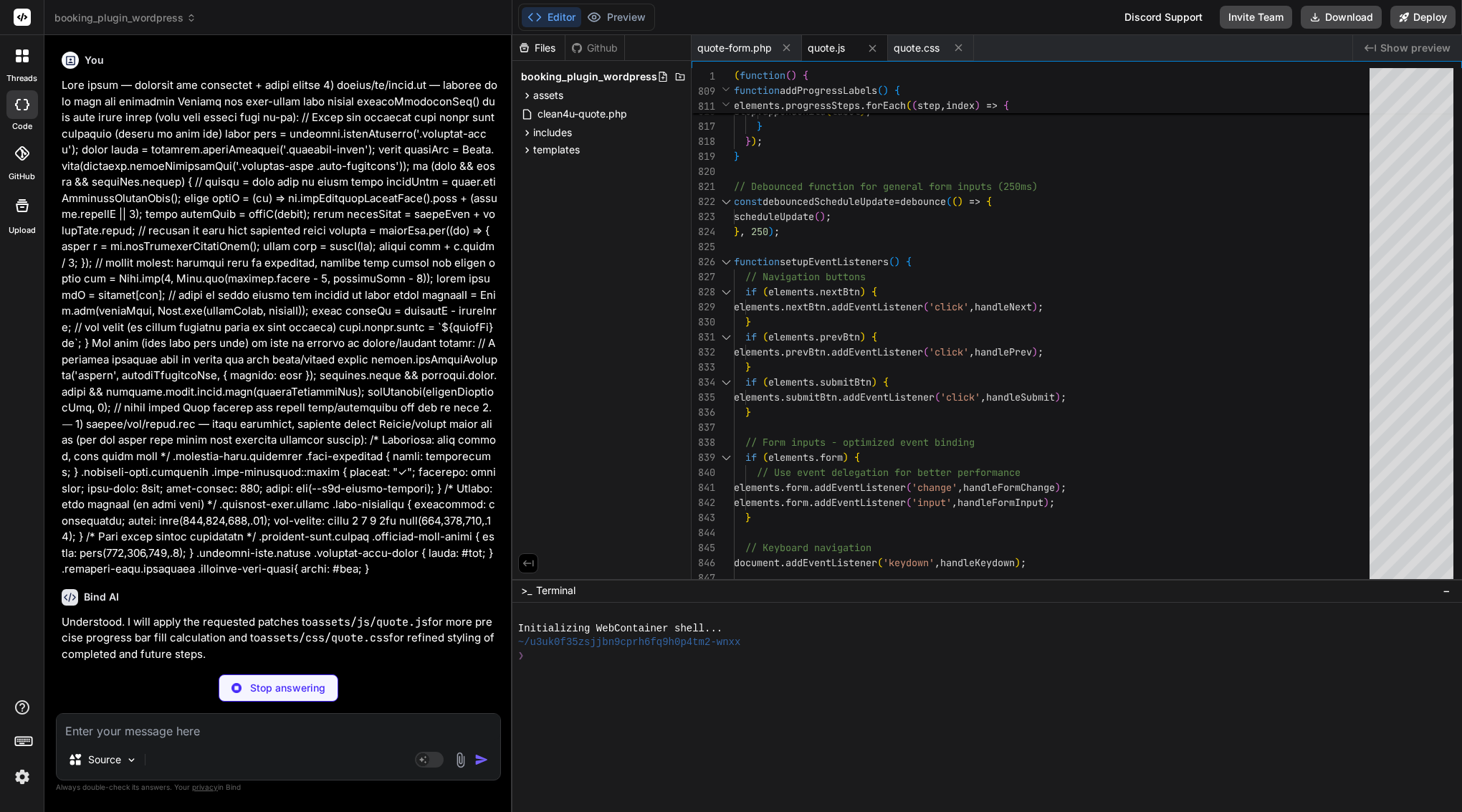
scroll to position [20613, 0]
type textarea "x"
type textarea "padding: 10px 12px; border-radius: 8px; max-width: 280px; box-shadow: 0 8px 24p…"
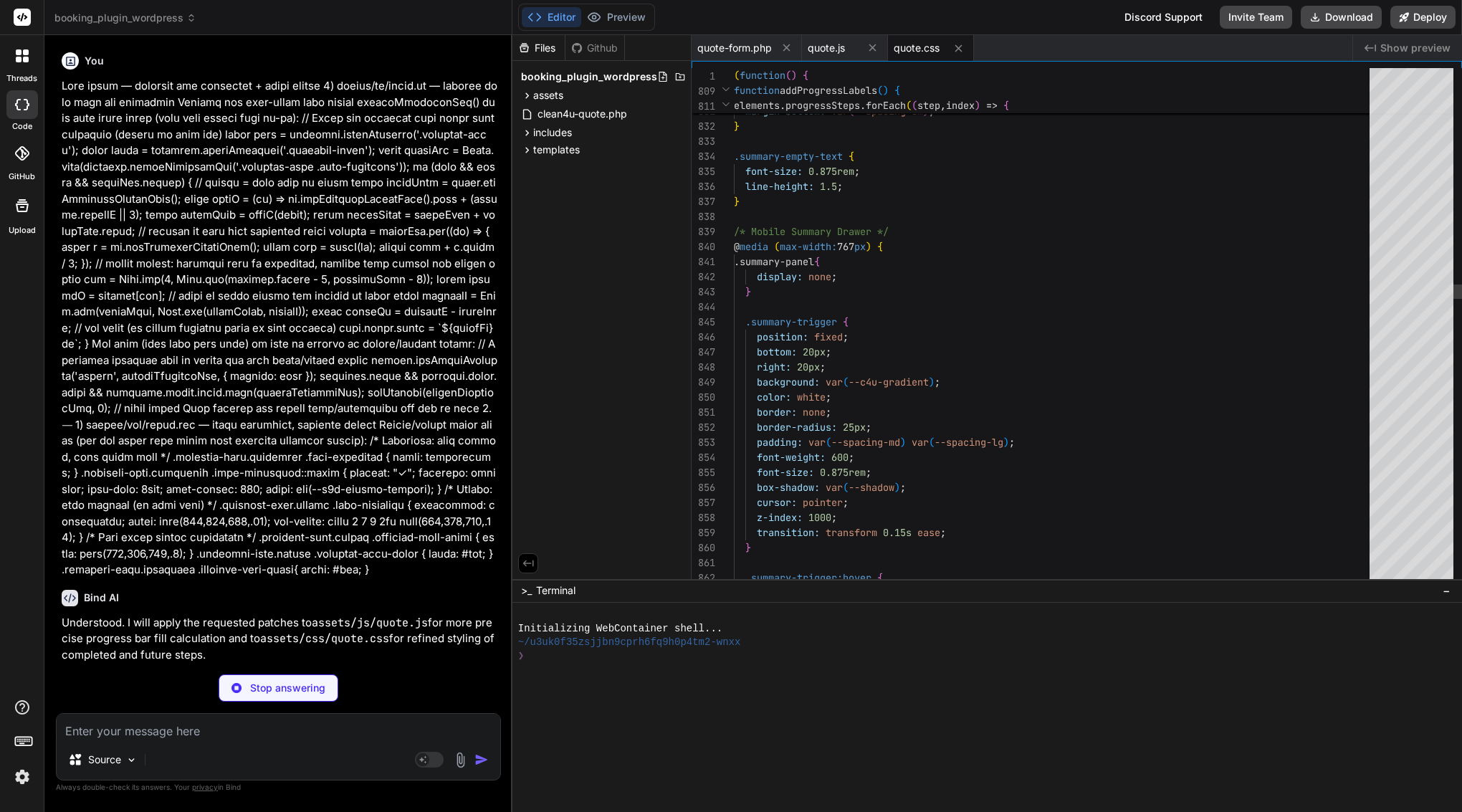
type textarea "x"
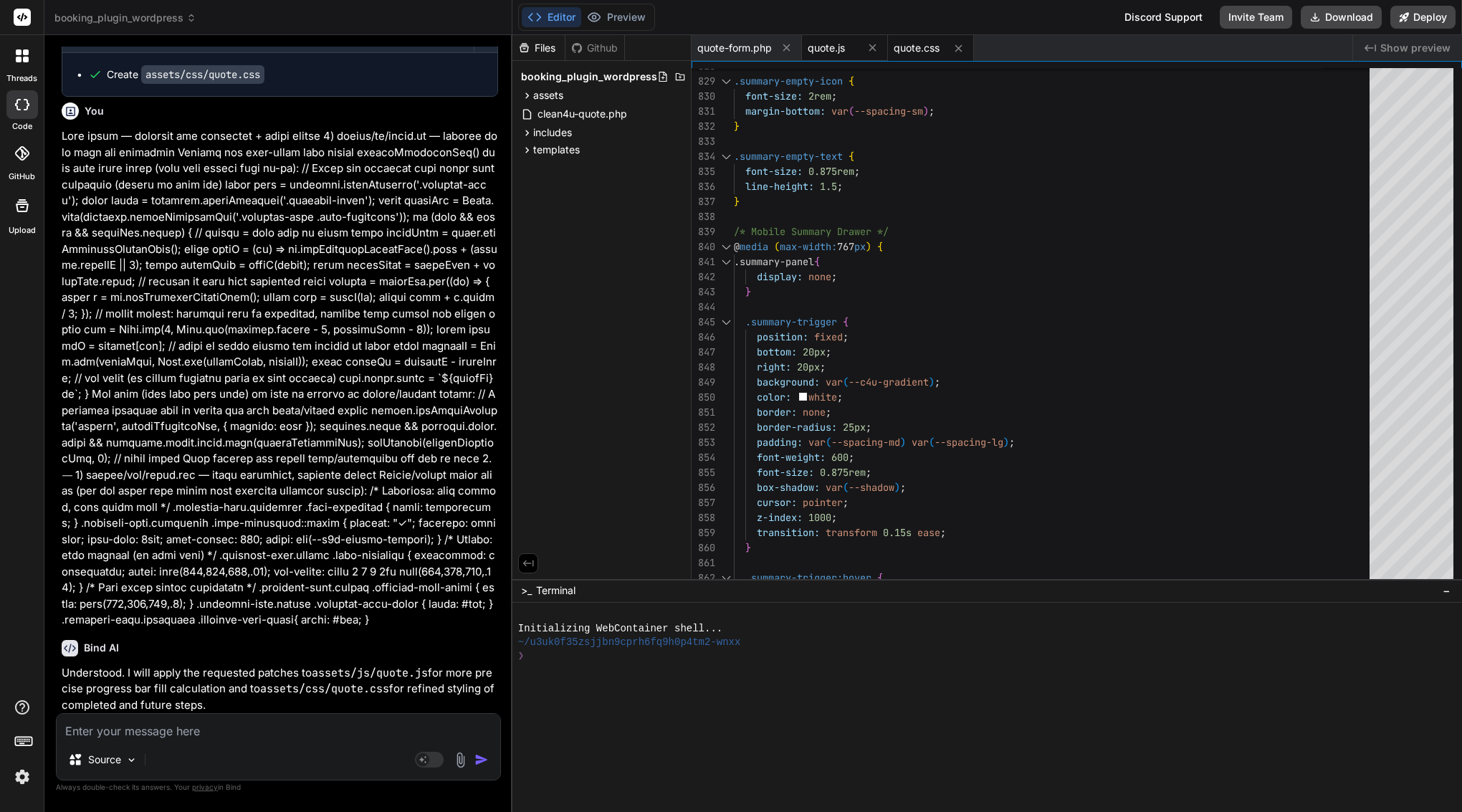
click at [835, 49] on span "quote.js" at bounding box center [826, 47] width 37 height 14
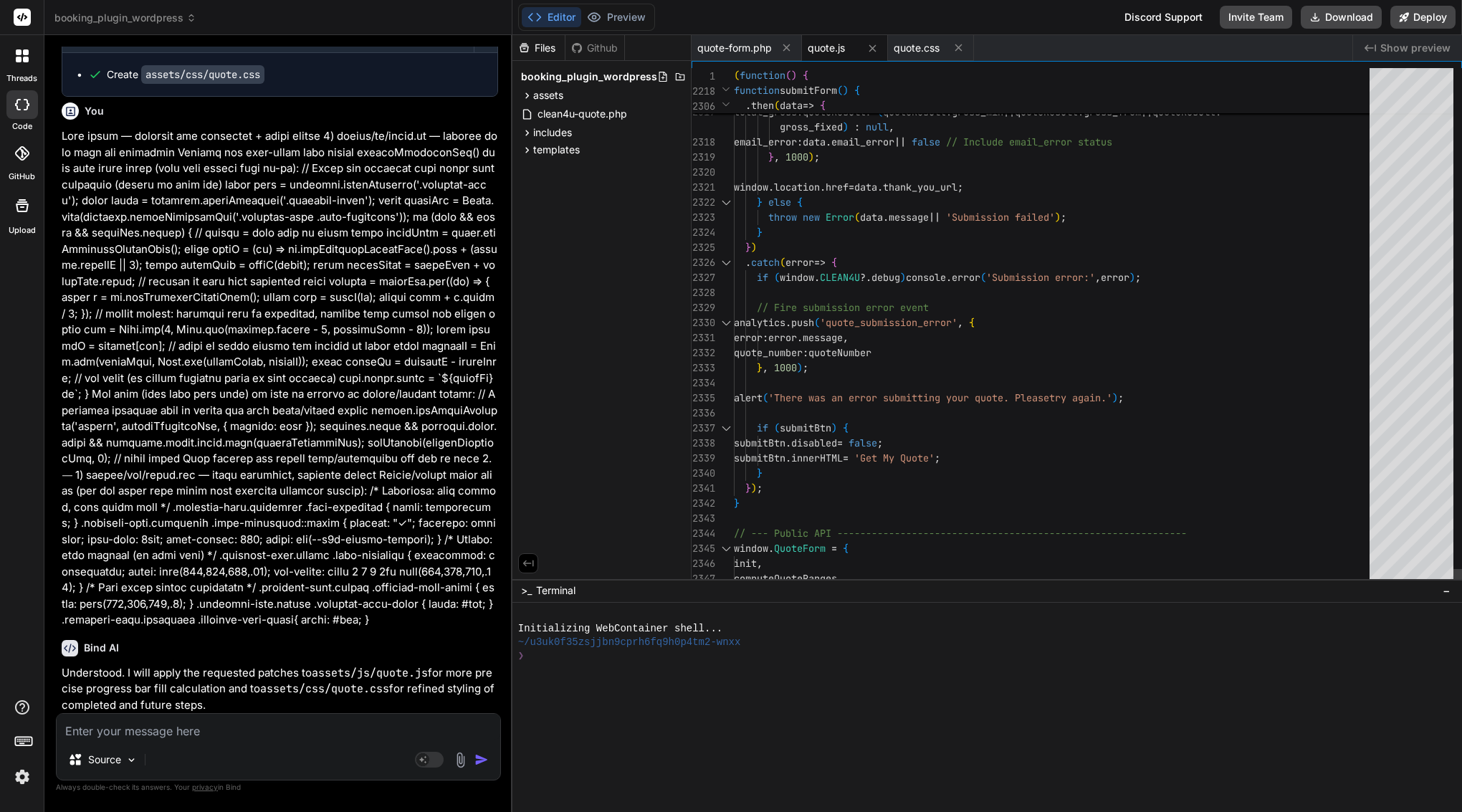
scroll to position [90, 0]
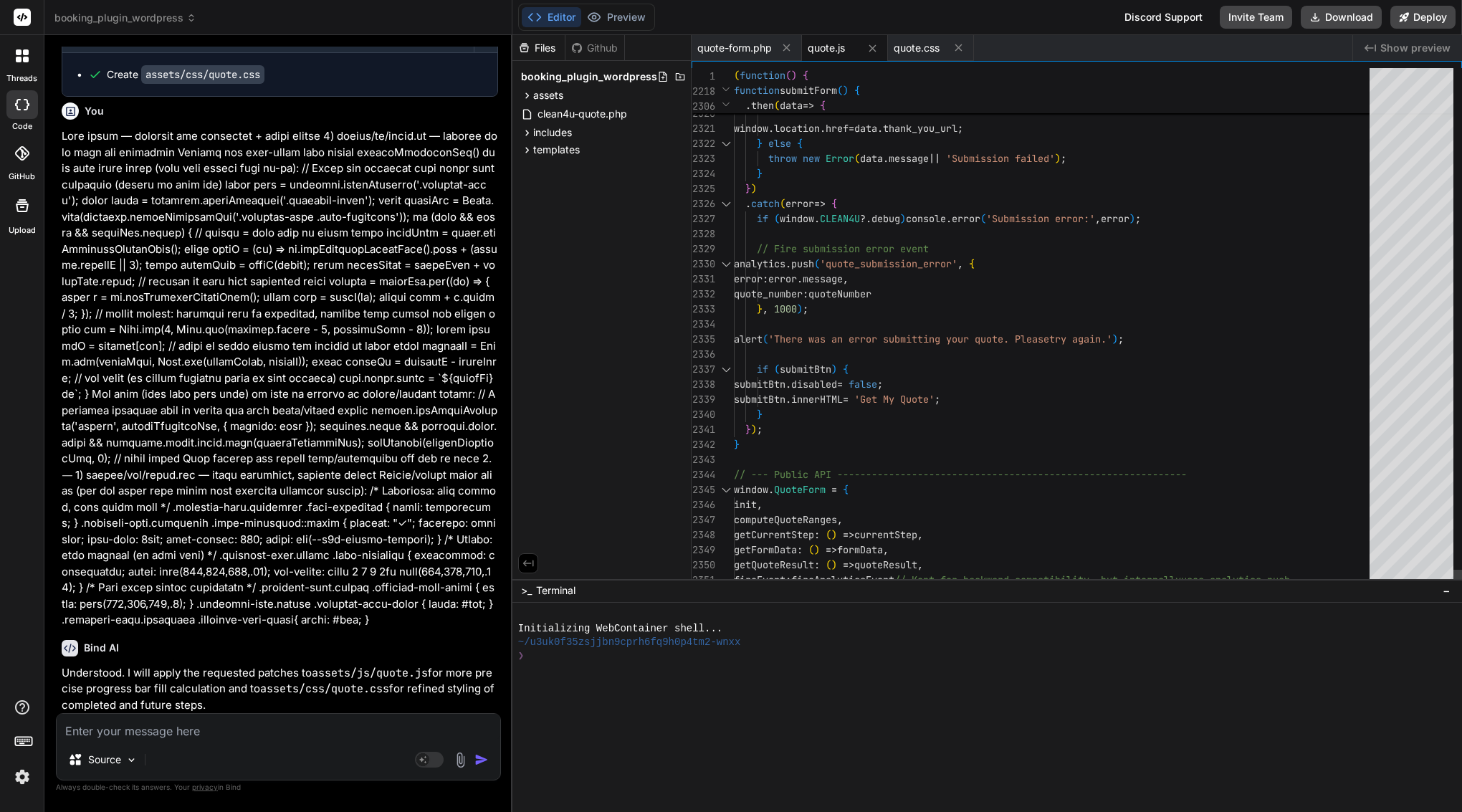
click at [843, 283] on span "message" at bounding box center [823, 279] width 40 height 13
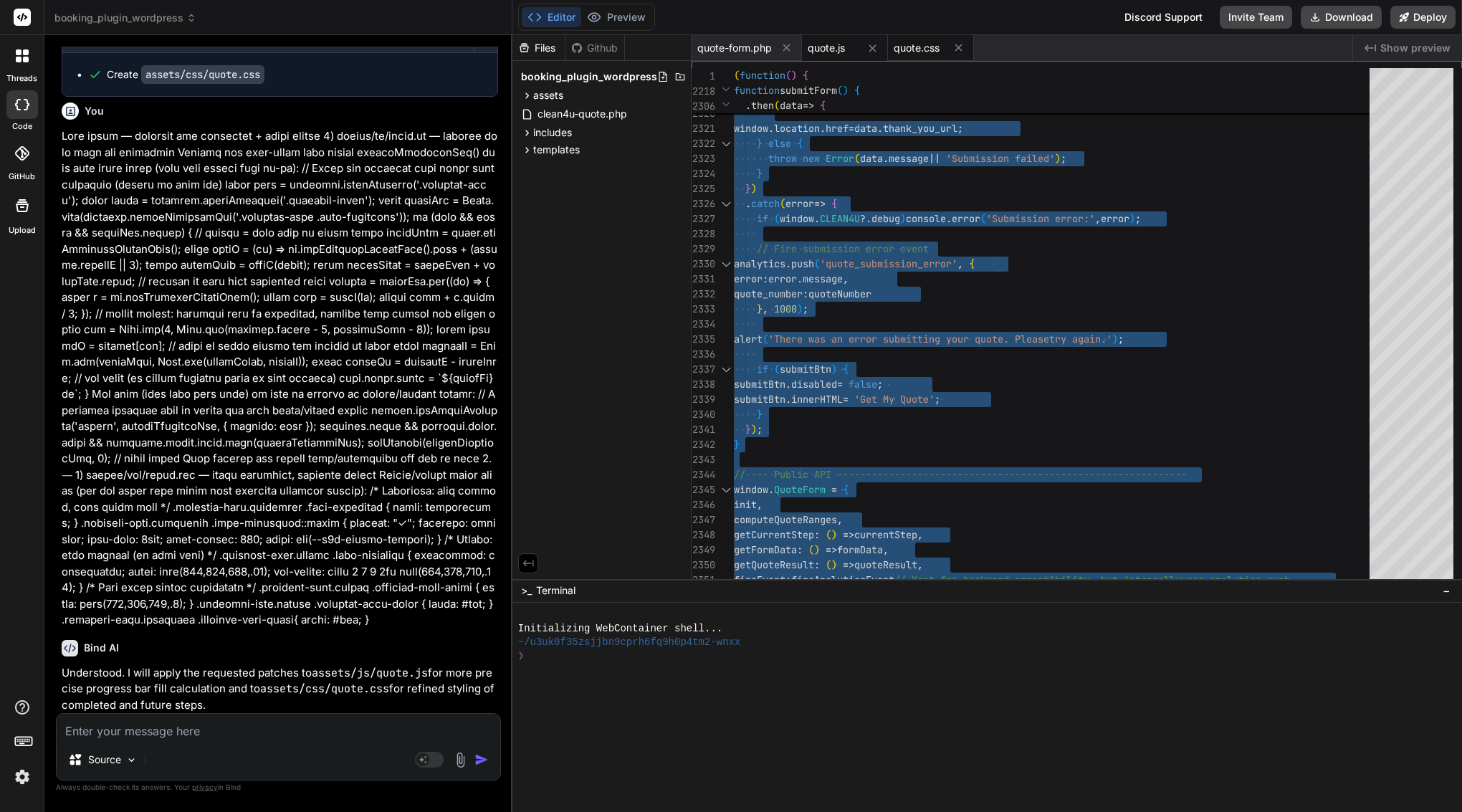
click at [916, 41] on span "quote.css" at bounding box center [917, 47] width 46 height 14
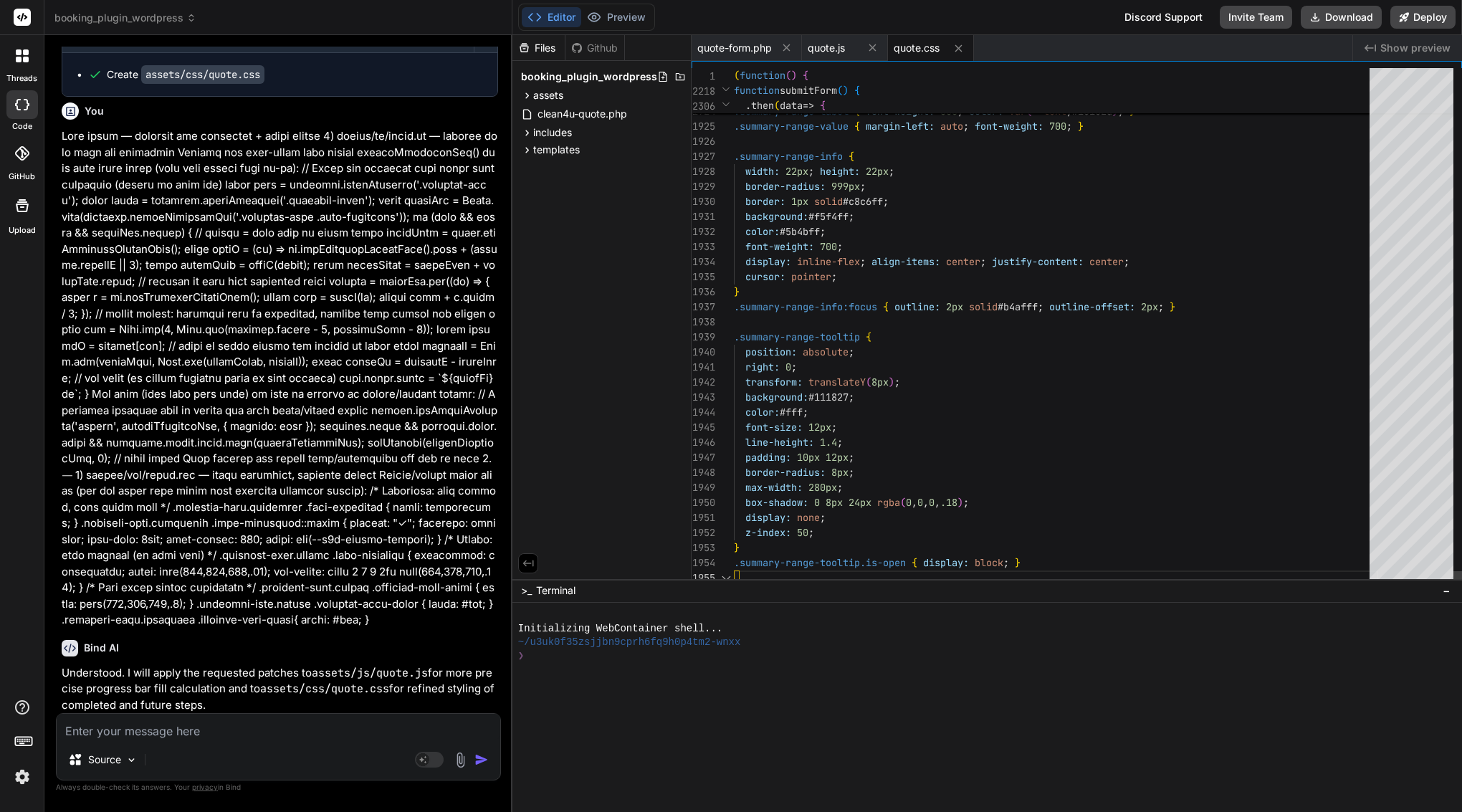
scroll to position [120, 0]
click at [835, 147] on div at bounding box center [1057, 142] width 645 height 15
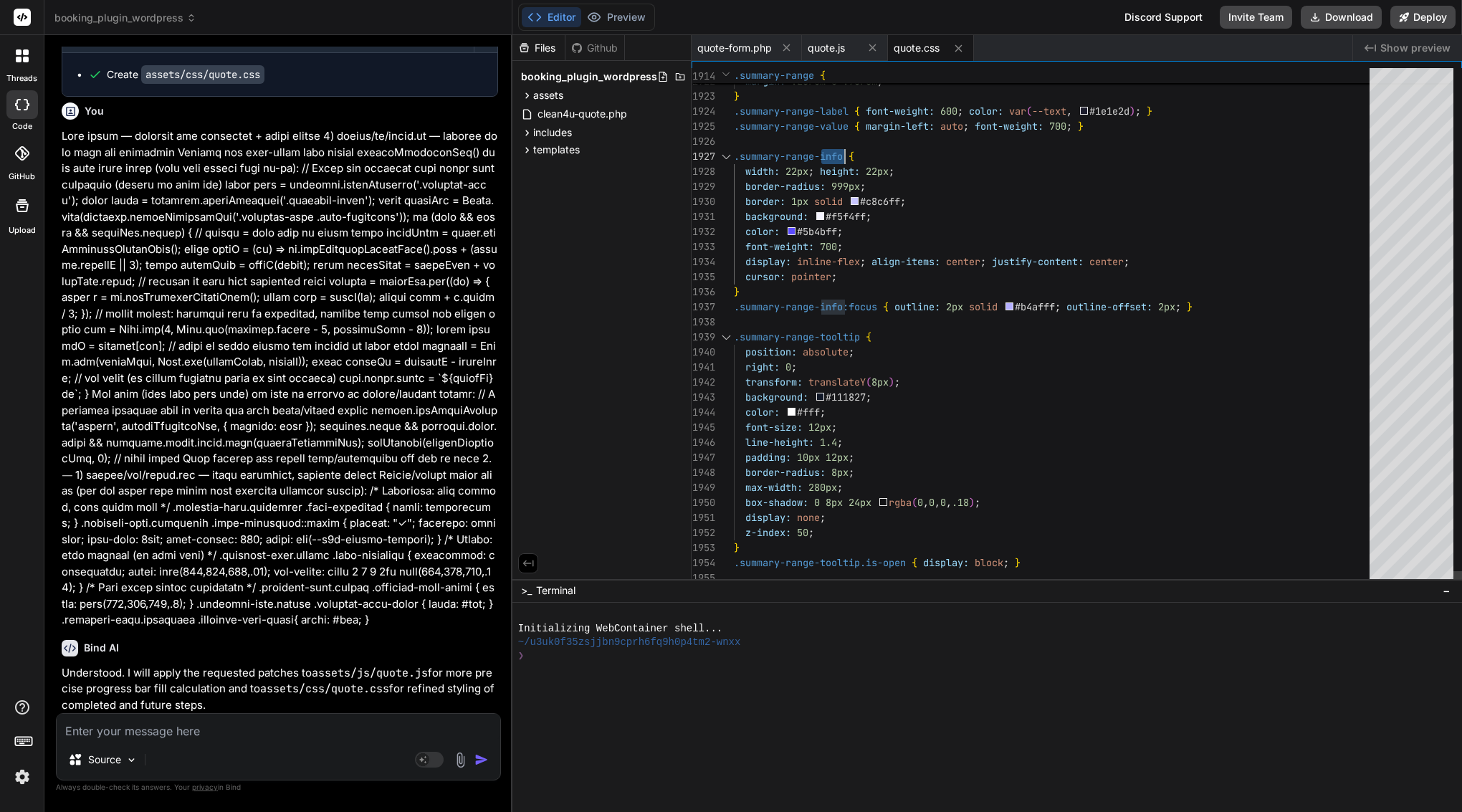
type textarea "/* Quote Form Styles - Clean4U Brand - Enhanced & Performance Optimized */ :roo…"
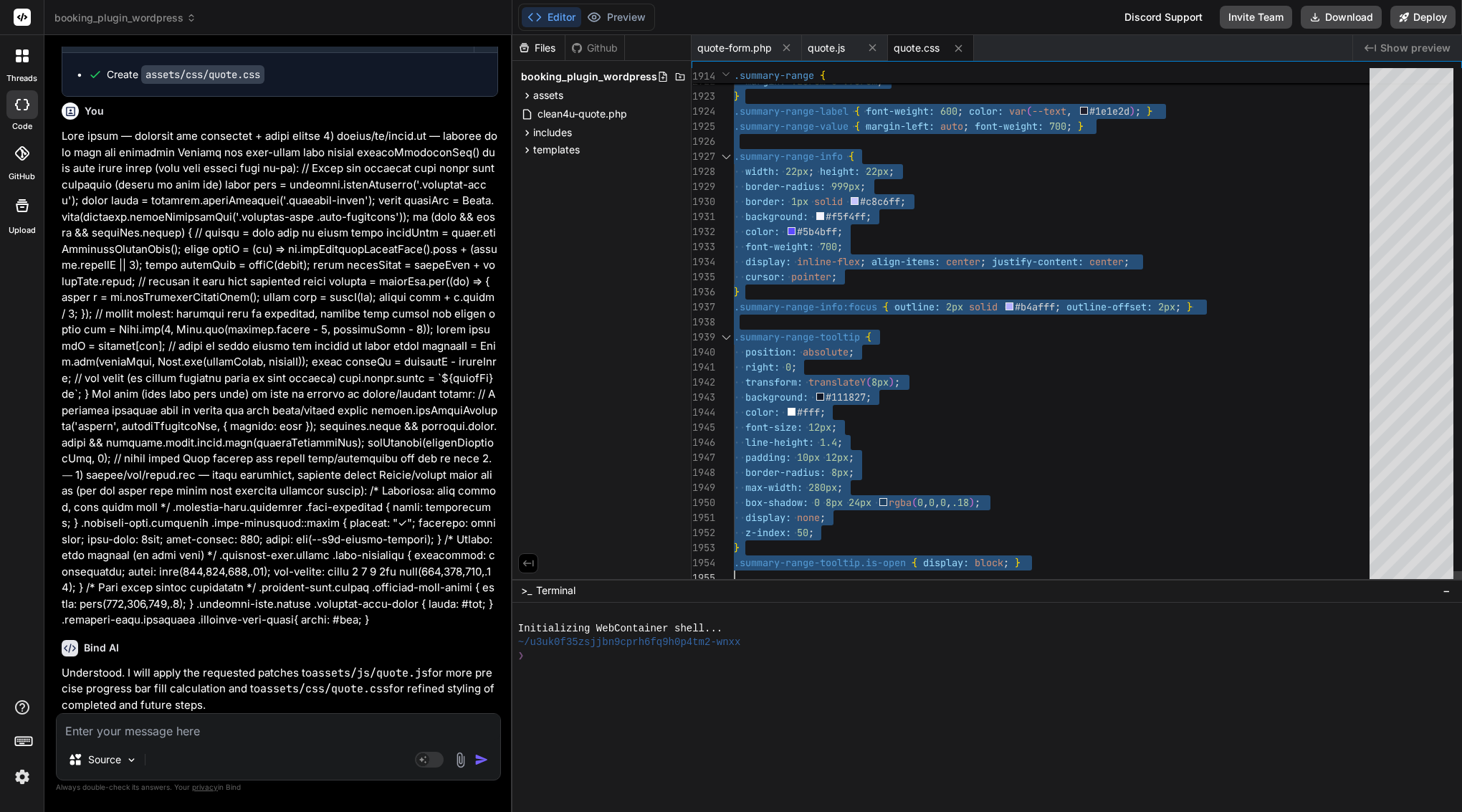
click at [835, 147] on div at bounding box center [1057, 142] width 645 height 15
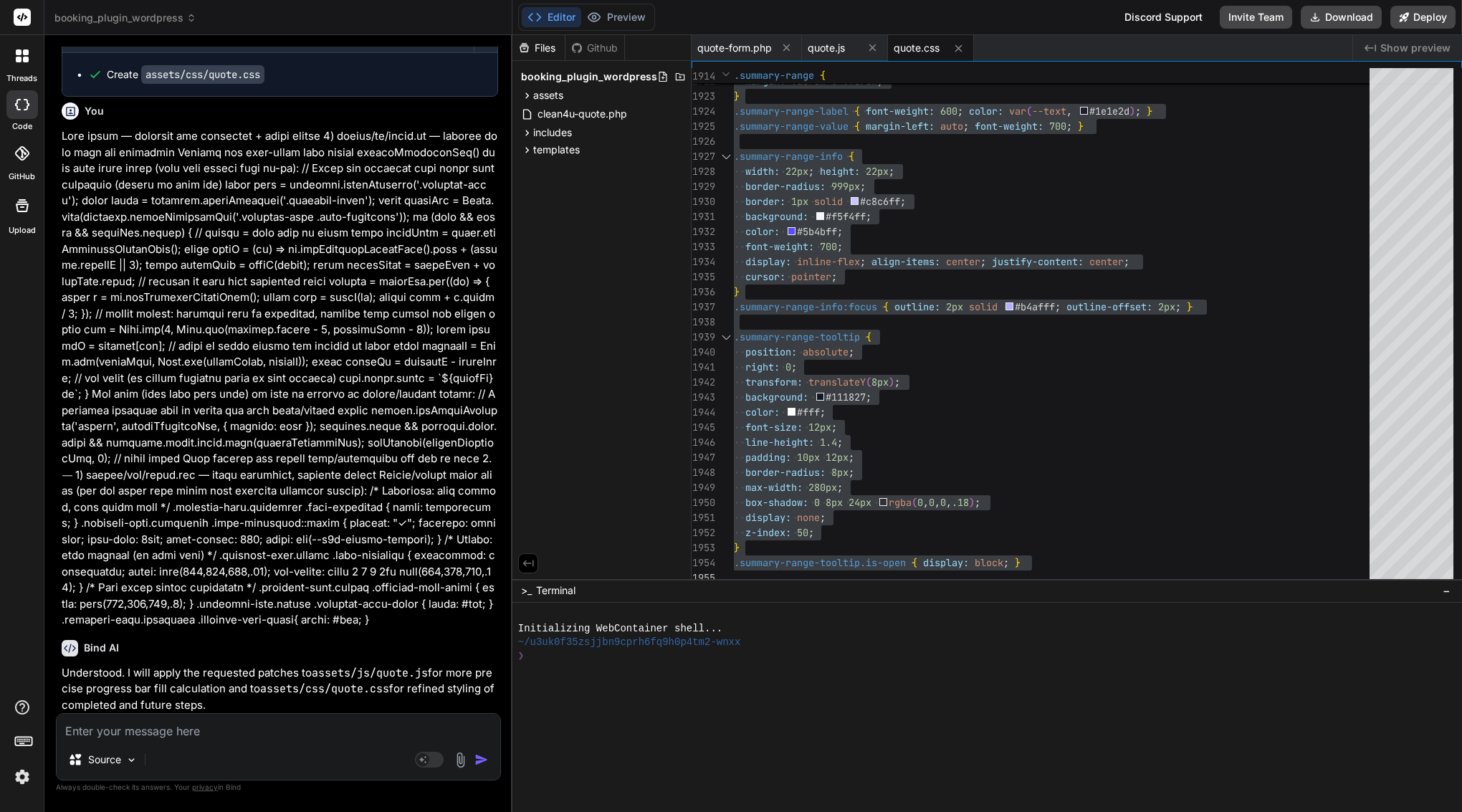
click at [162, 737] on textarea at bounding box center [278, 726] width 443 height 26
type textarea "s"
type textarea "x"
type textarea "se"
type textarea "x"
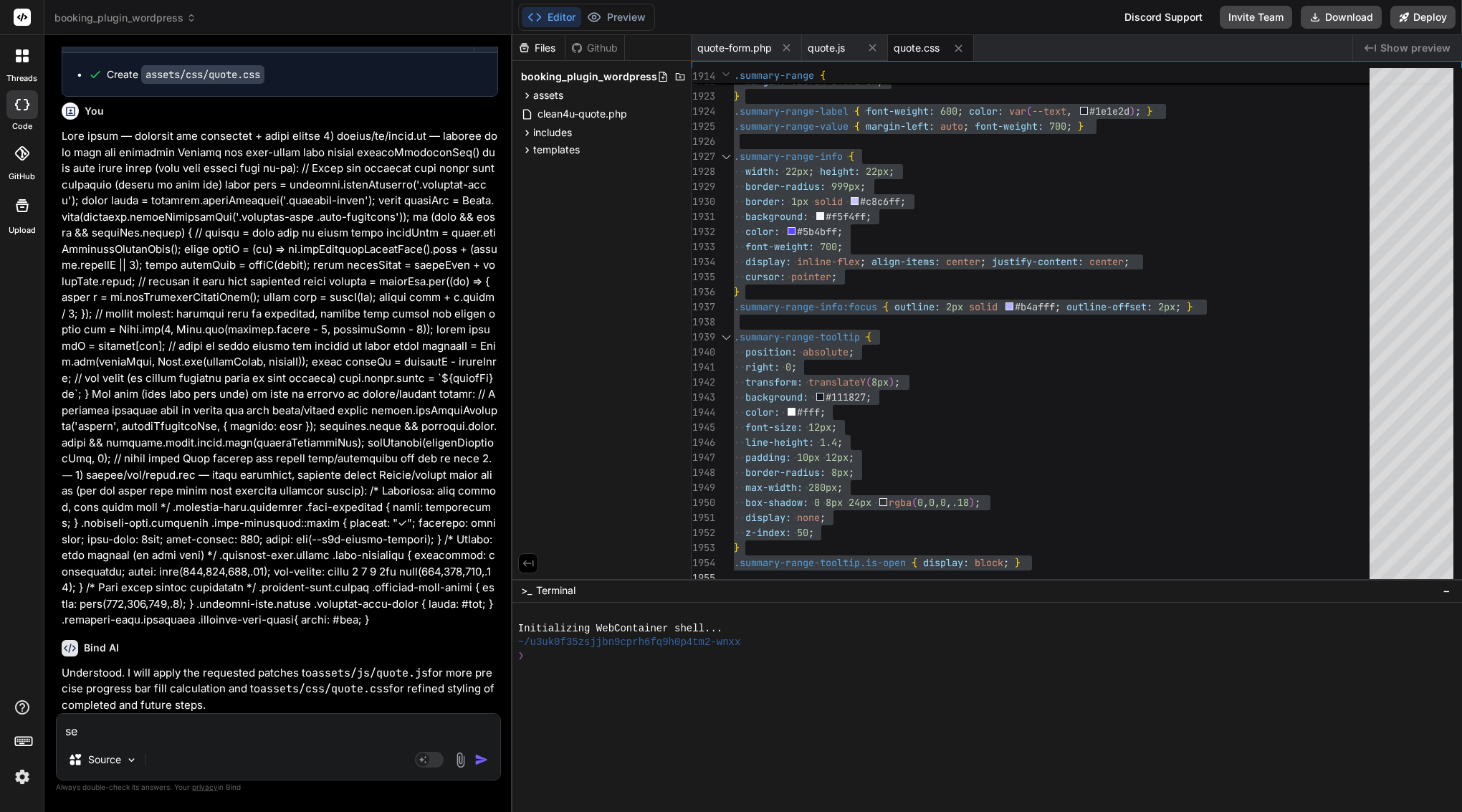
type textarea "see"
type textarea "x"
type textarea "see"
type textarea "x"
type textarea "see a"
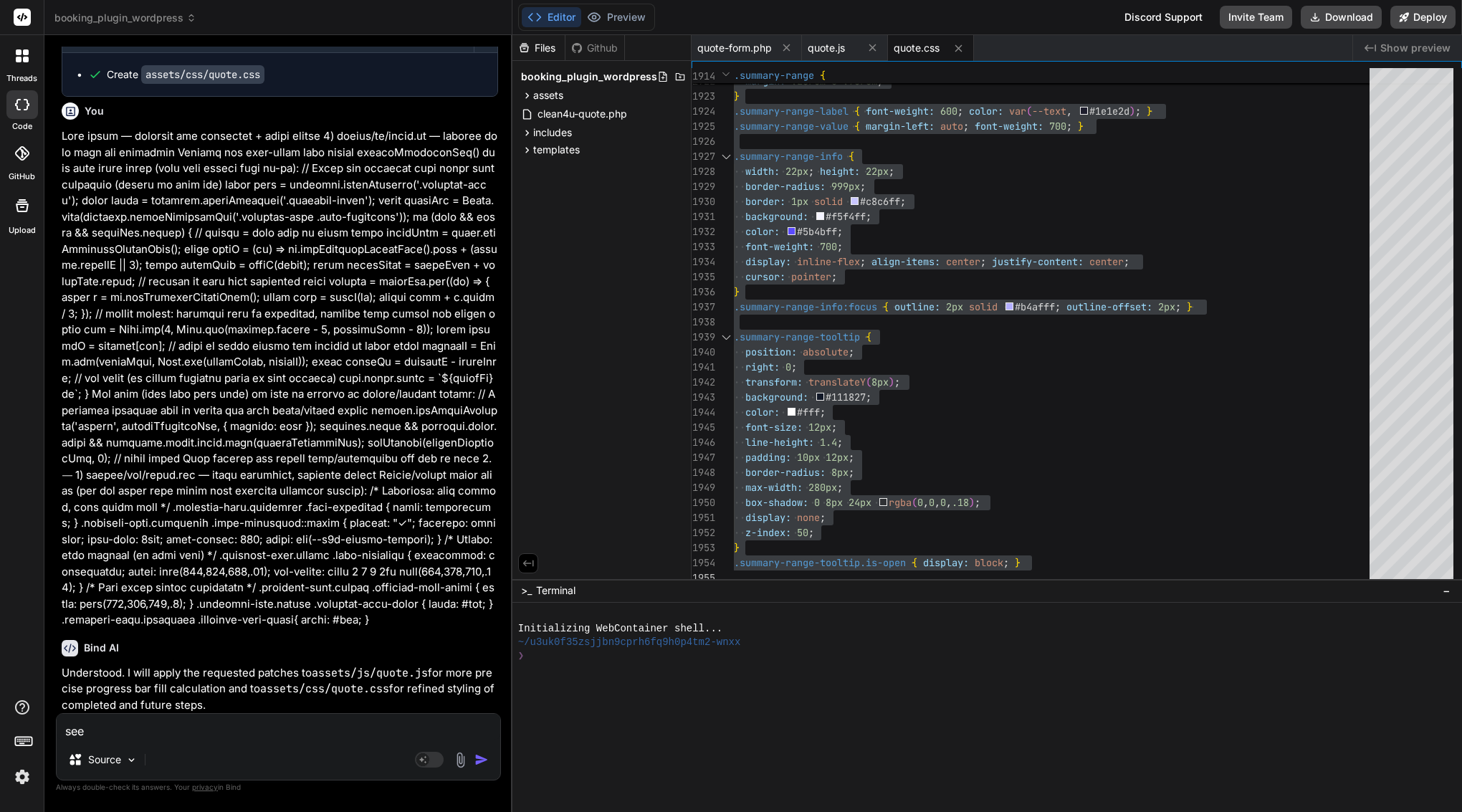
type textarea "x"
type textarea "see at"
type textarea "x"
type textarea "see att"
type textarea "x"
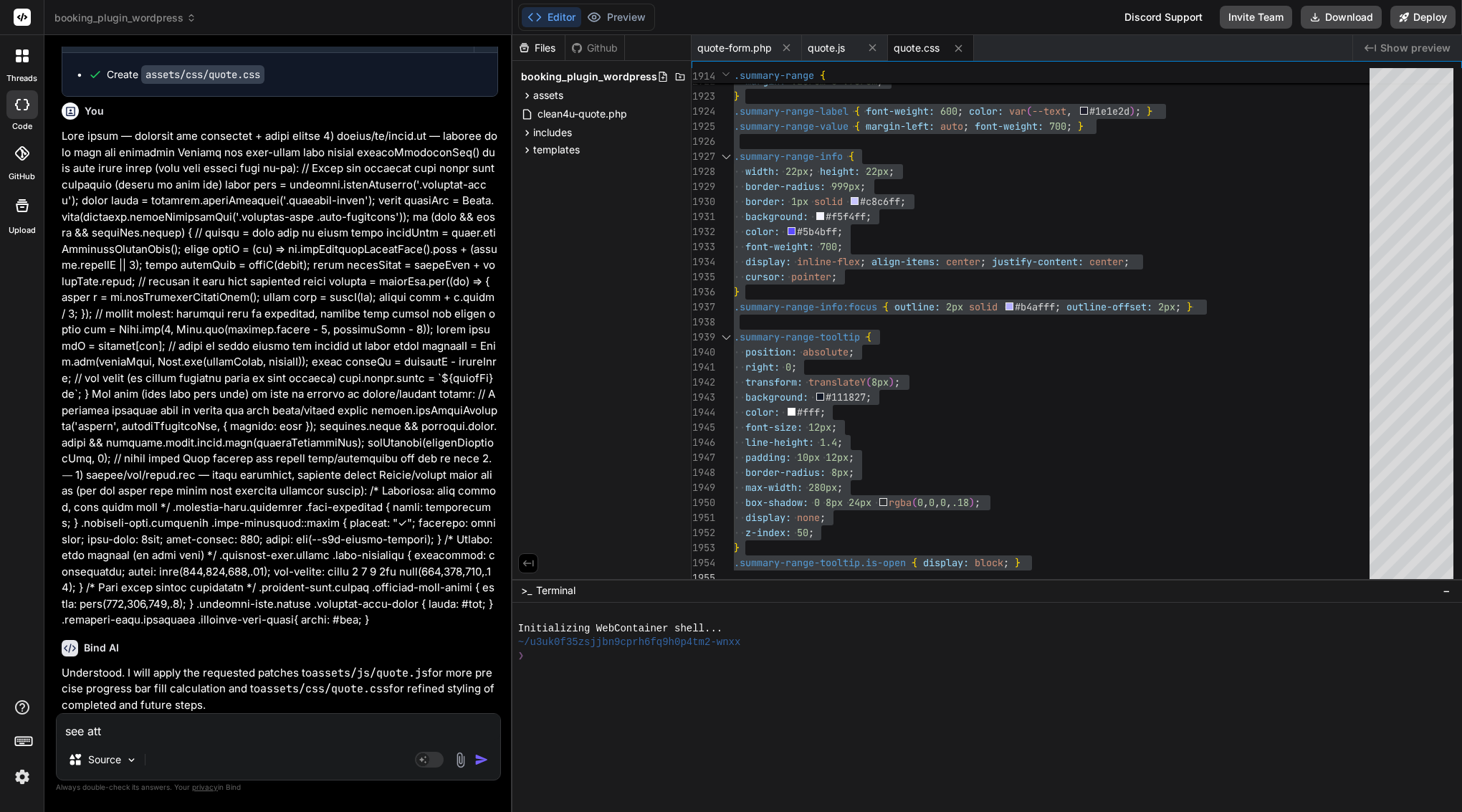
type textarea "see atta"
type textarea "x"
type textarea "see attac"
type textarea "x"
type textarea "see attach"
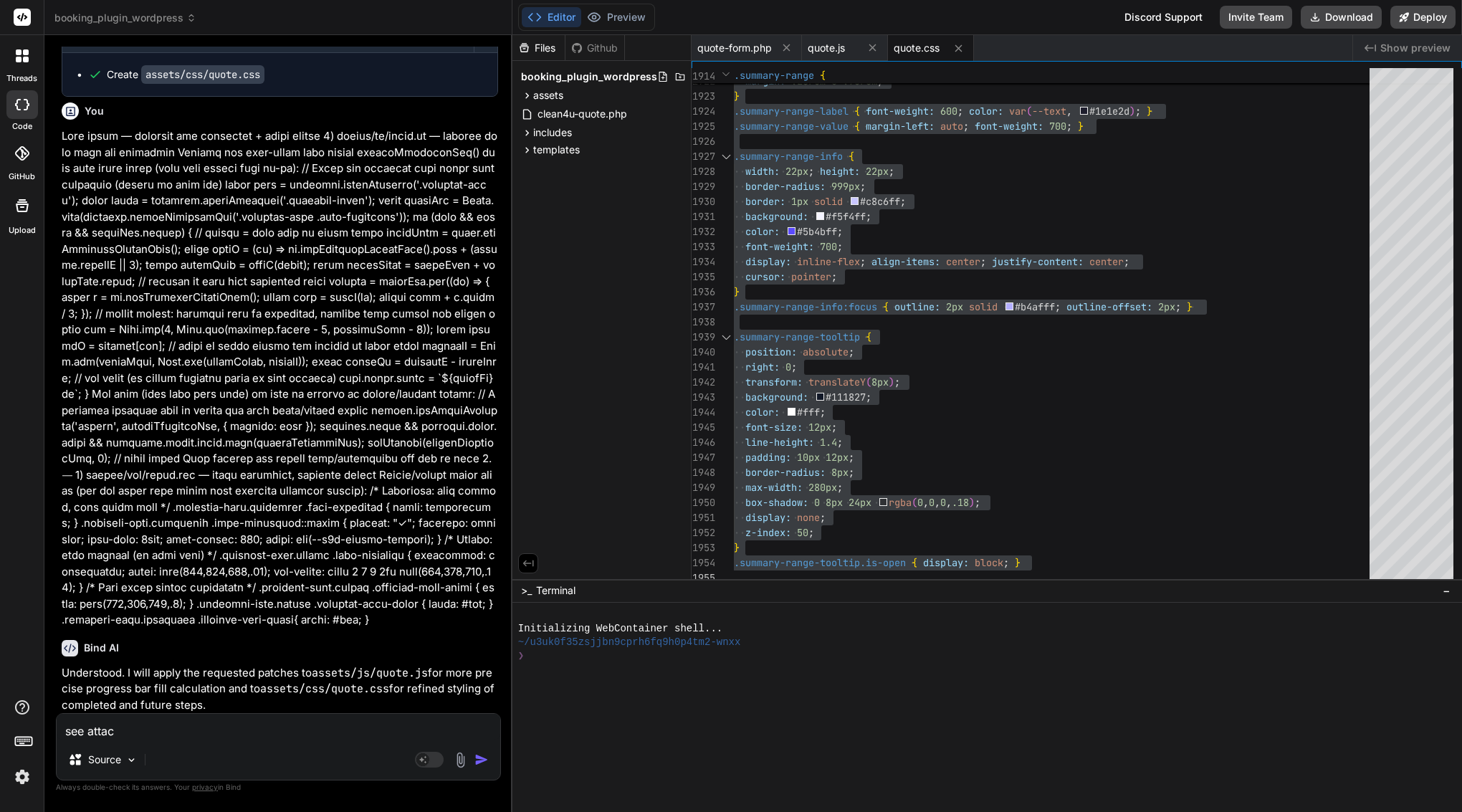
type textarea "x"
type textarea "see attachm"
type textarea "x"
type textarea "see attachme"
type textarea "x"
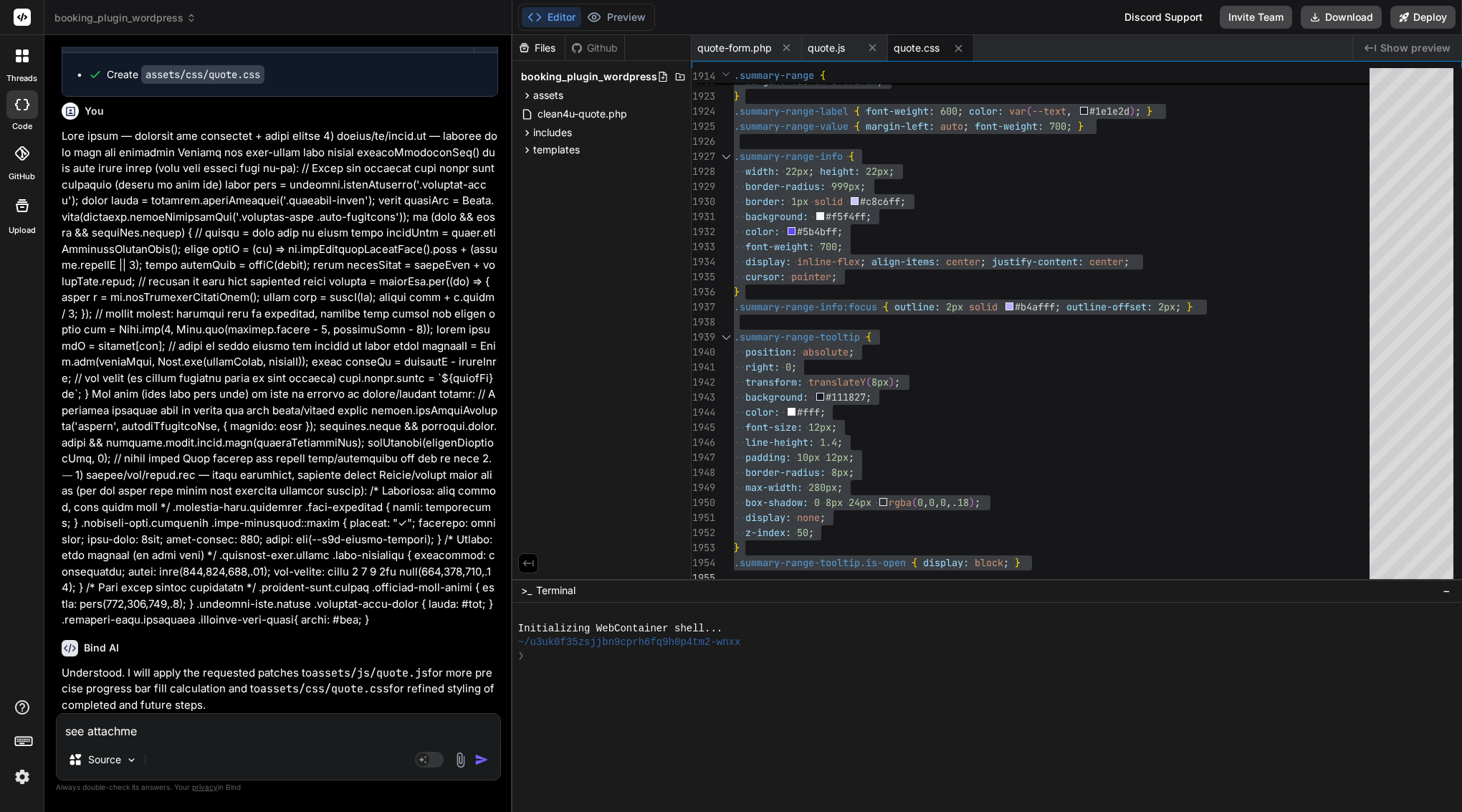
type textarea "see attachmen"
type textarea "x"
type textarea "see attachment"
type textarea "x"
type textarea "see attachmenta"
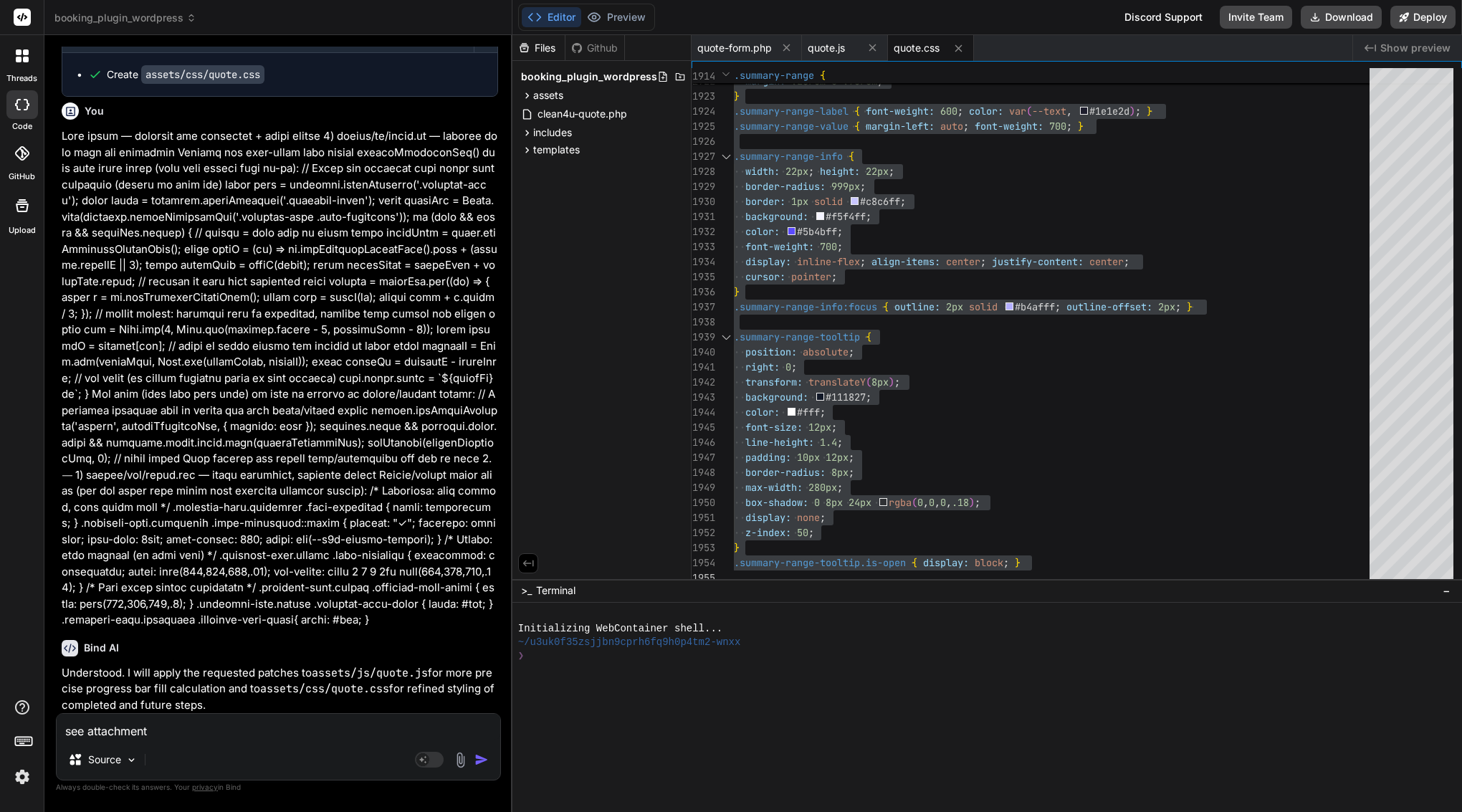
type textarea "x"
type textarea "see attachmentaf"
type textarea "x"
type textarea "see attachmentaft"
type textarea "x"
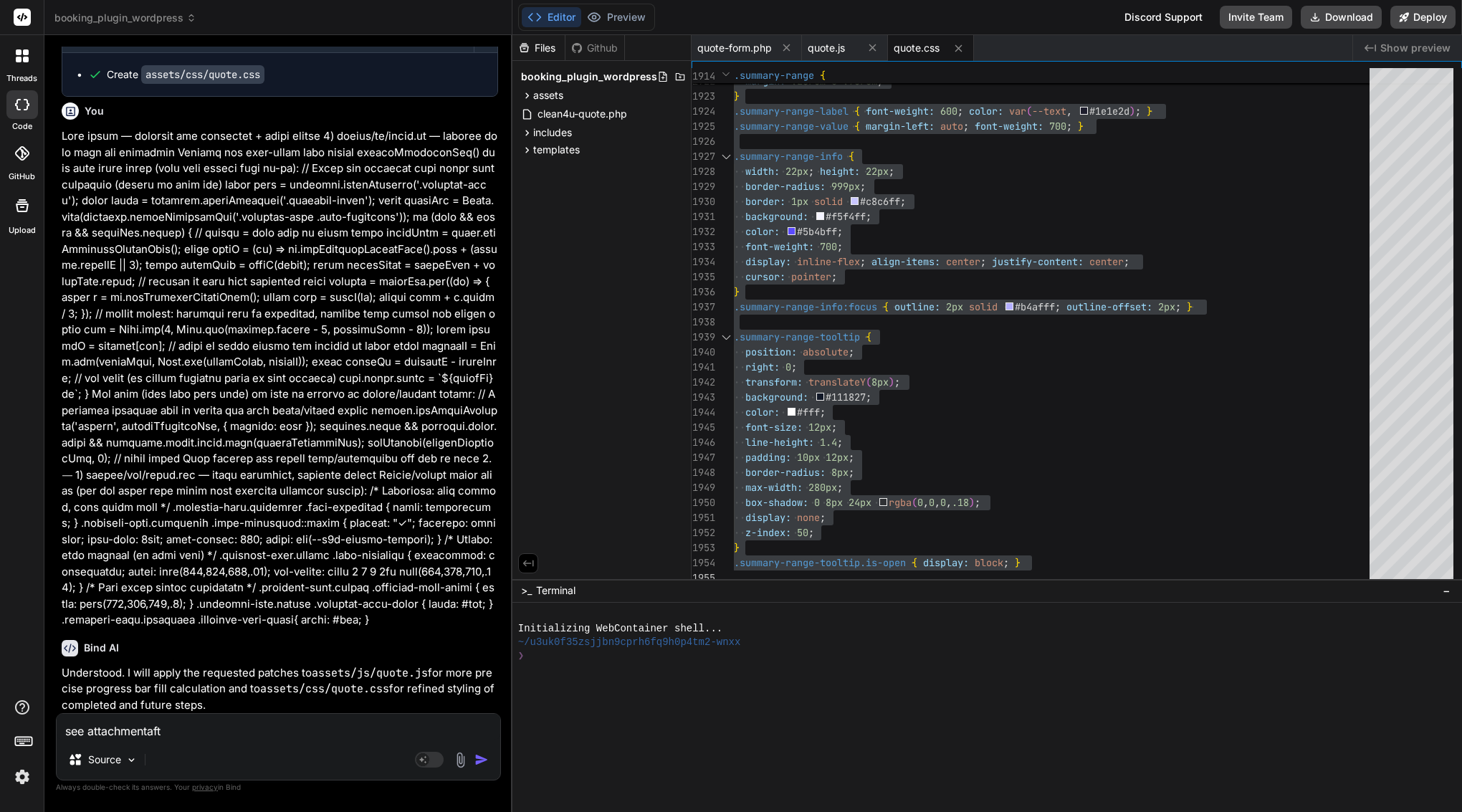
type textarea "see attachmentafte"
type textarea "x"
type textarea "see attachmentafter"
type textarea "x"
type textarea "see attachment after"
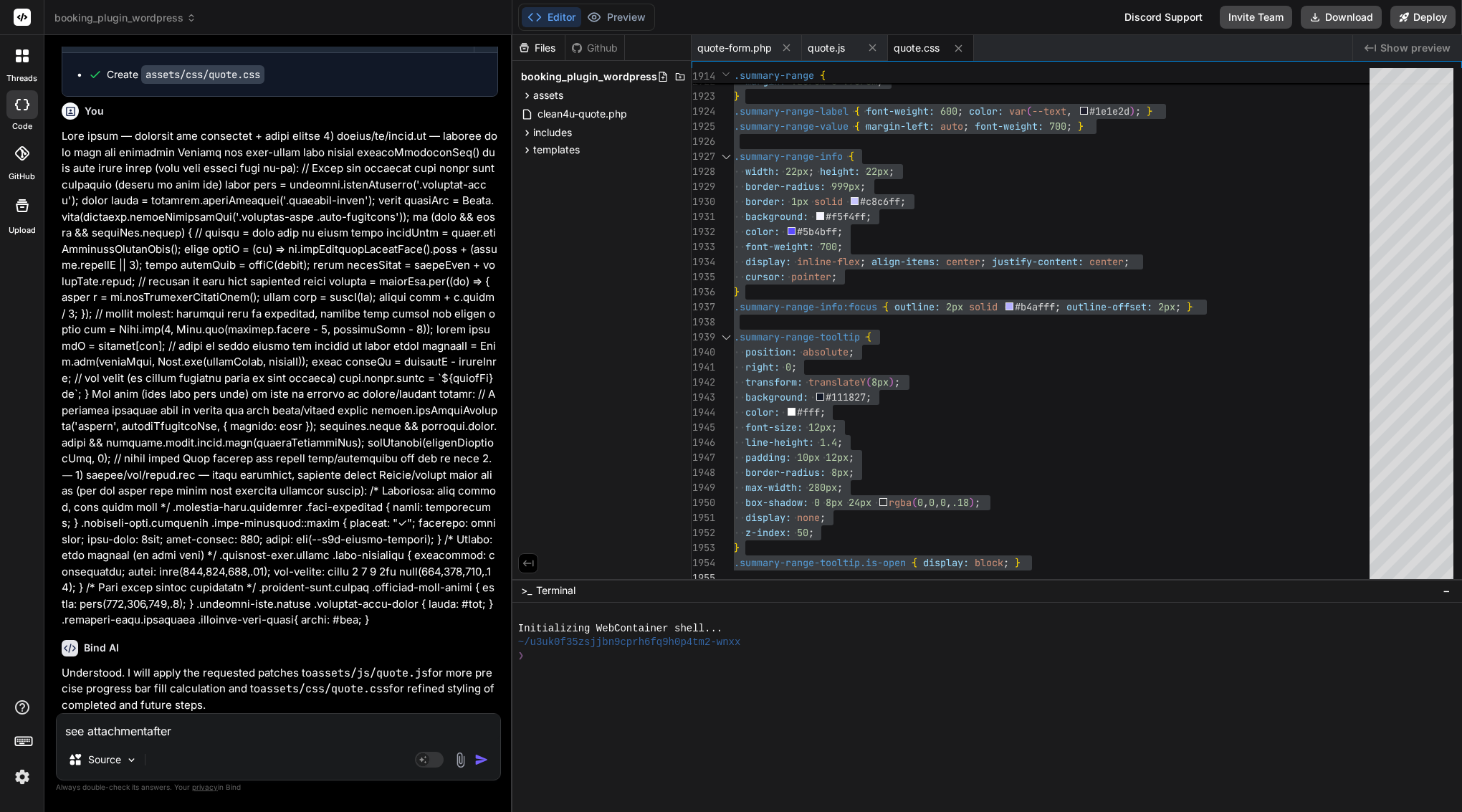
type textarea "x"
type textarea "see attachment after c"
type textarea "x"
type textarea "see attachment after cl"
type textarea "x"
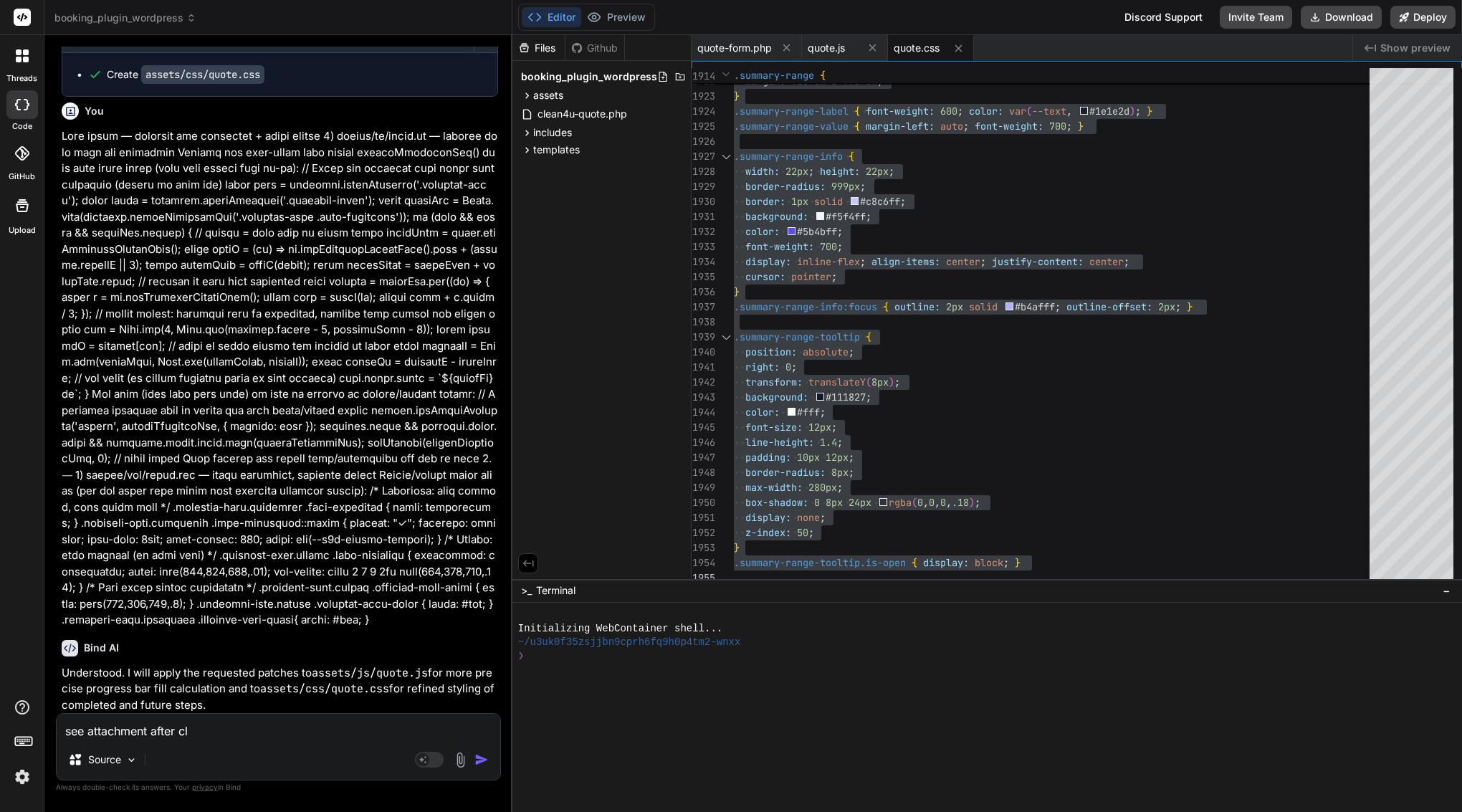
type textarea "see attachment after cli"
type textarea "x"
type textarea "see attachment after clic"
type textarea "x"
type textarea "see attachment after clicl"
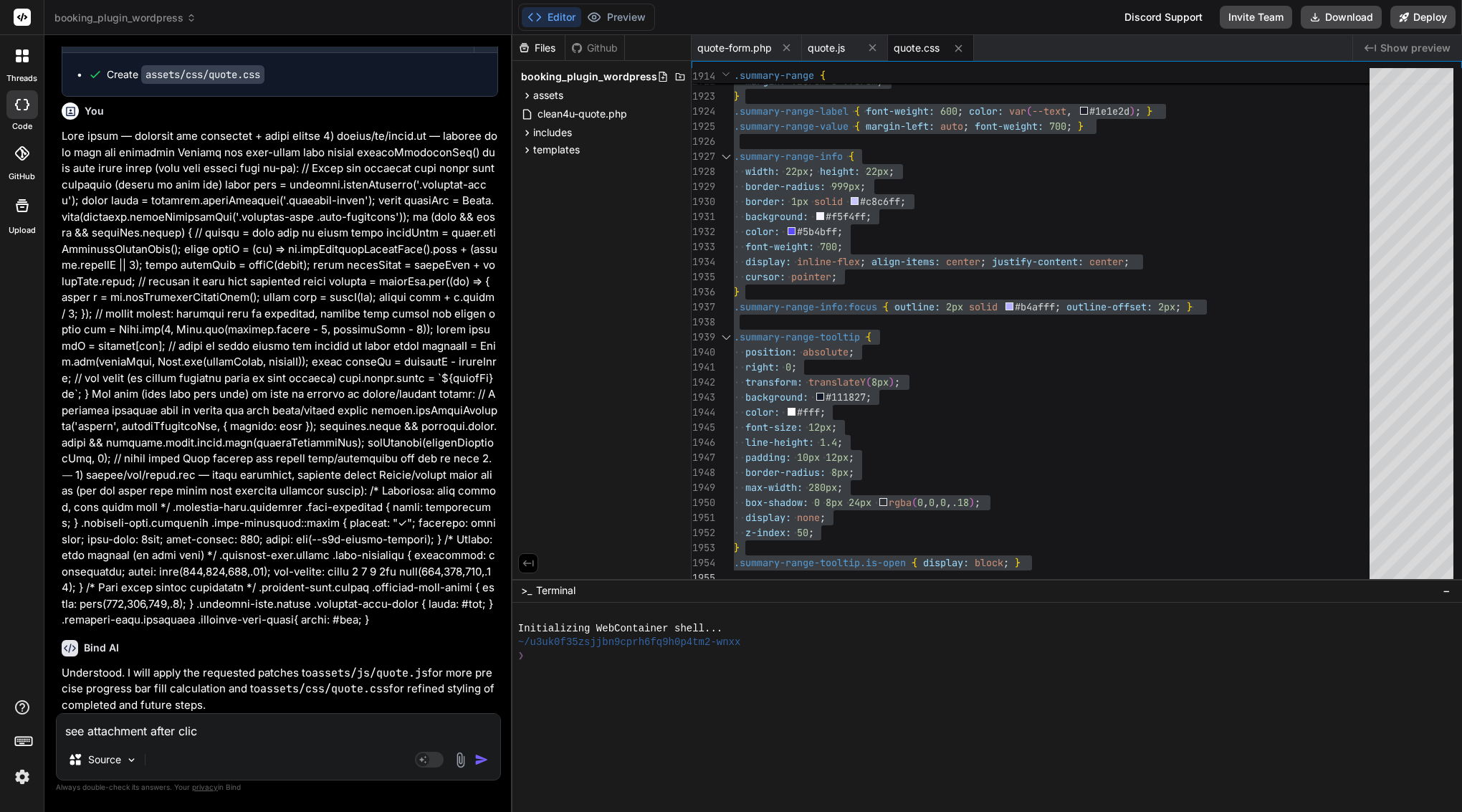
type textarea "x"
type textarea "see attachment after clicl="
type textarea "x"
type textarea "see attachment after clicl"
type textarea "x"
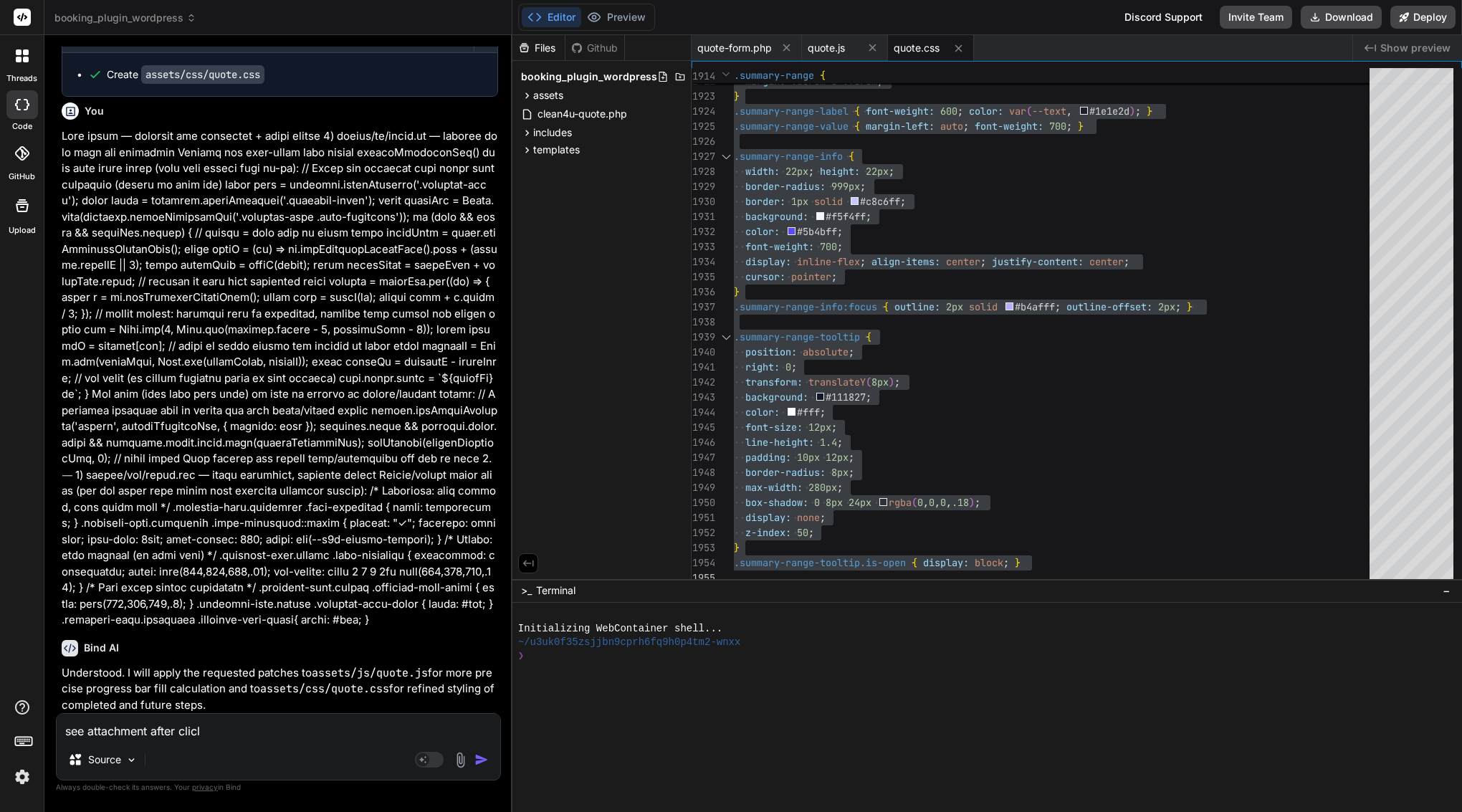
type textarea "see attachment after clic"
type textarea "x"
type textarea "see attachment after click"
type textarea "x"
type textarea "see attachment after clicki"
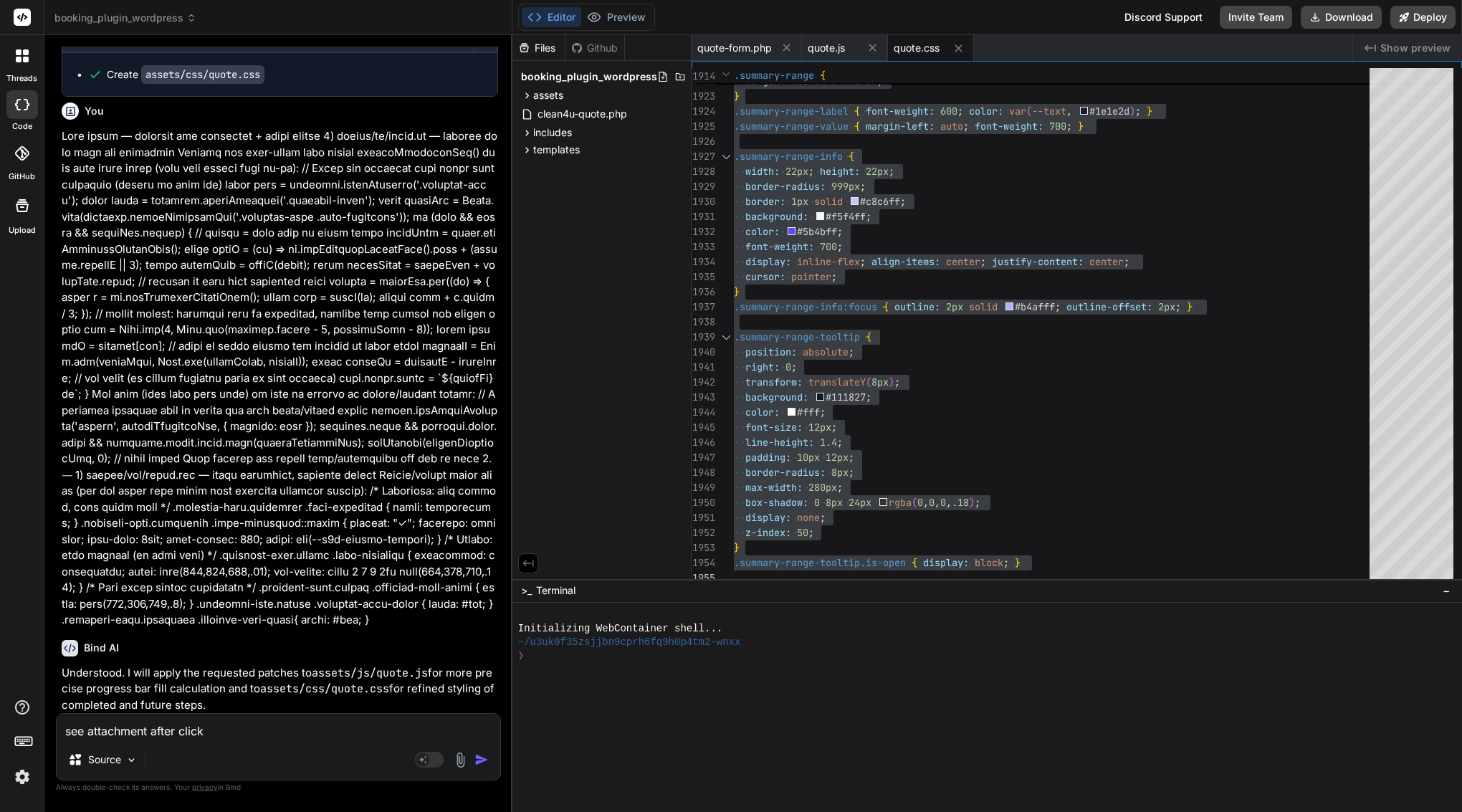
type textarea "x"
type textarea "see attachment after clickin"
type textarea "x"
type textarea "see attachment after clicking"
type textarea "x"
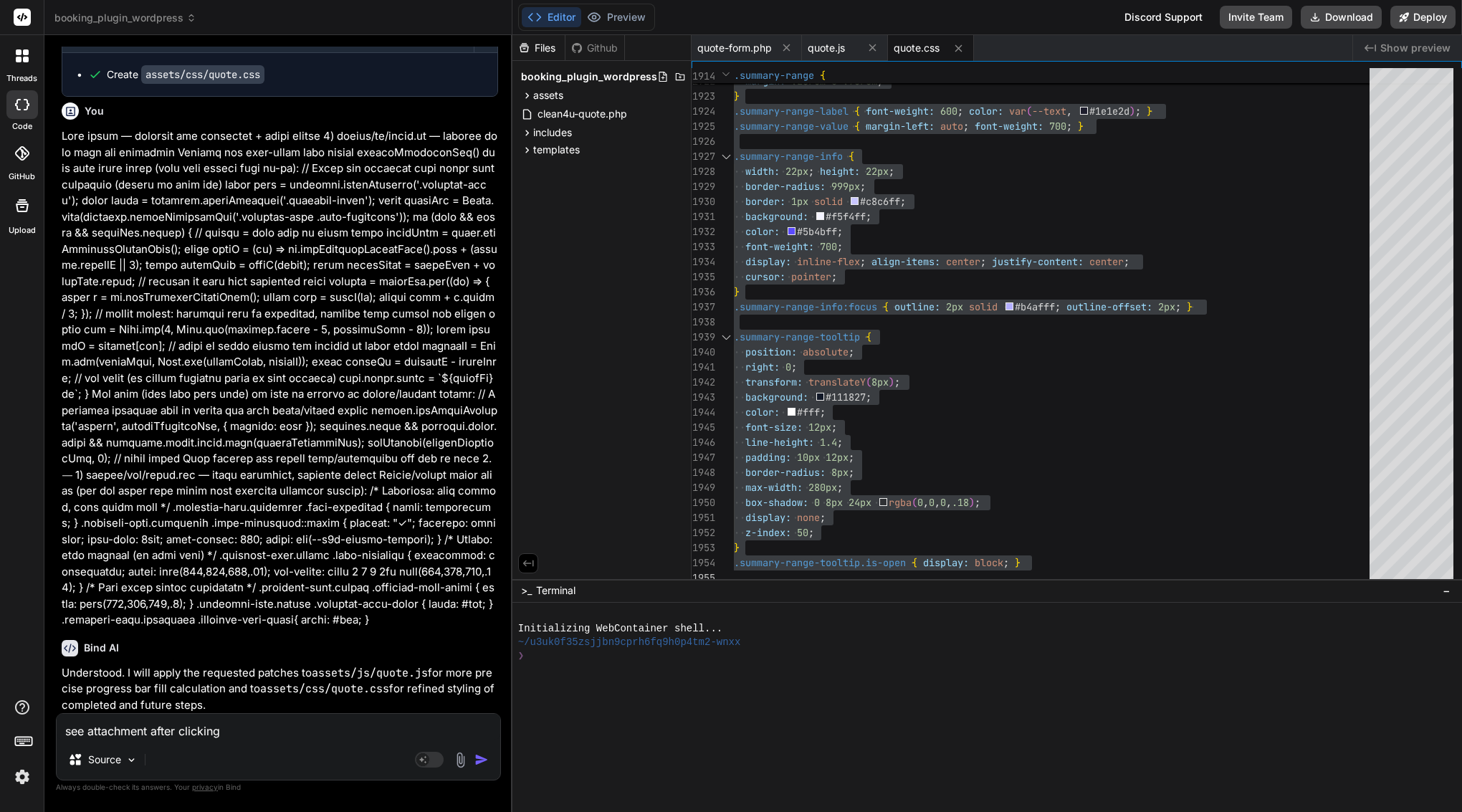
type textarea "see attachment after clicking"
type textarea "x"
type textarea "see attachment after clicking t"
type textarea "x"
click at [458, 761] on img at bounding box center [461, 760] width 17 height 17
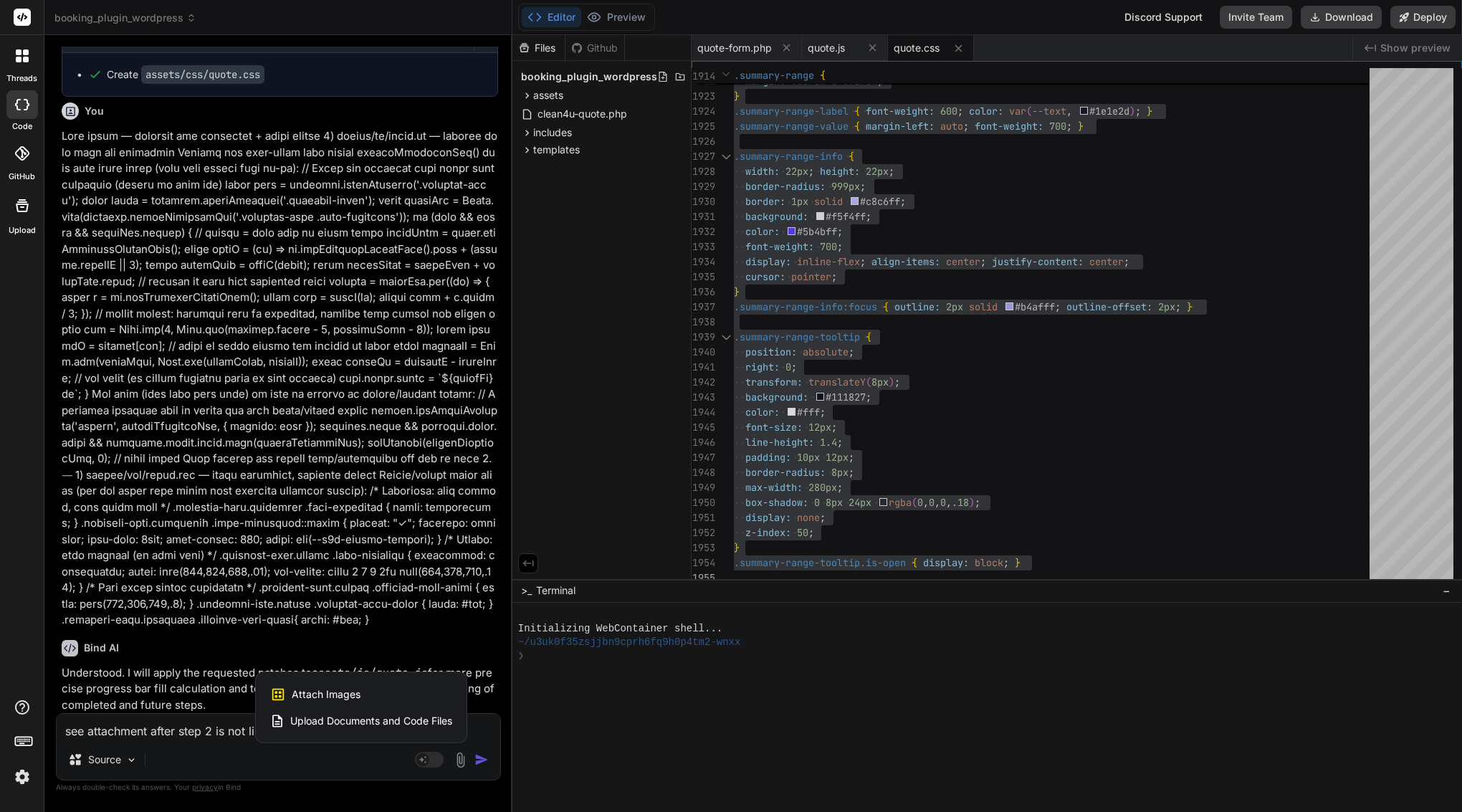
click at [353, 698] on span "Attach Images" at bounding box center [326, 694] width 69 height 14
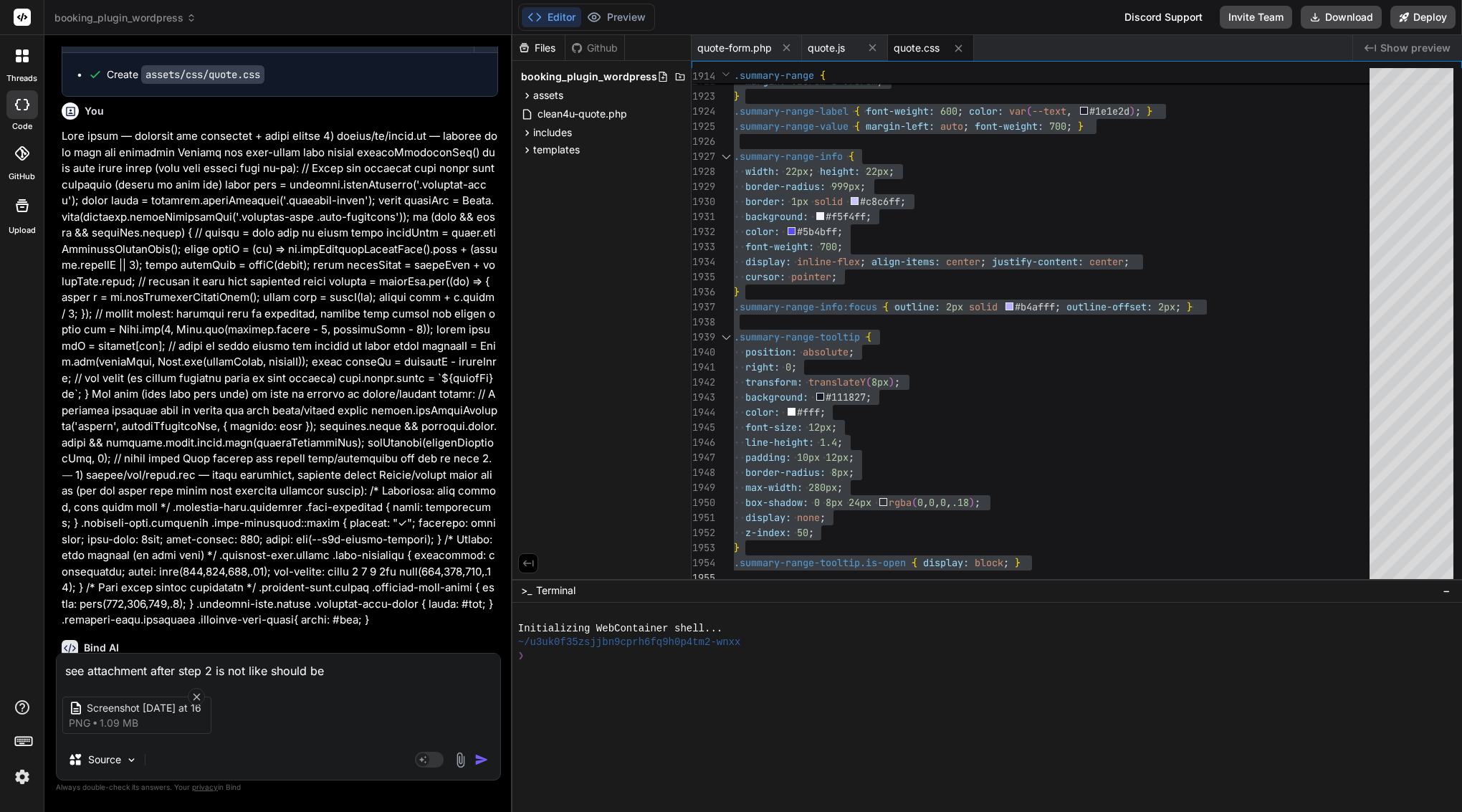
click at [483, 761] on img "button" at bounding box center [482, 759] width 14 height 14
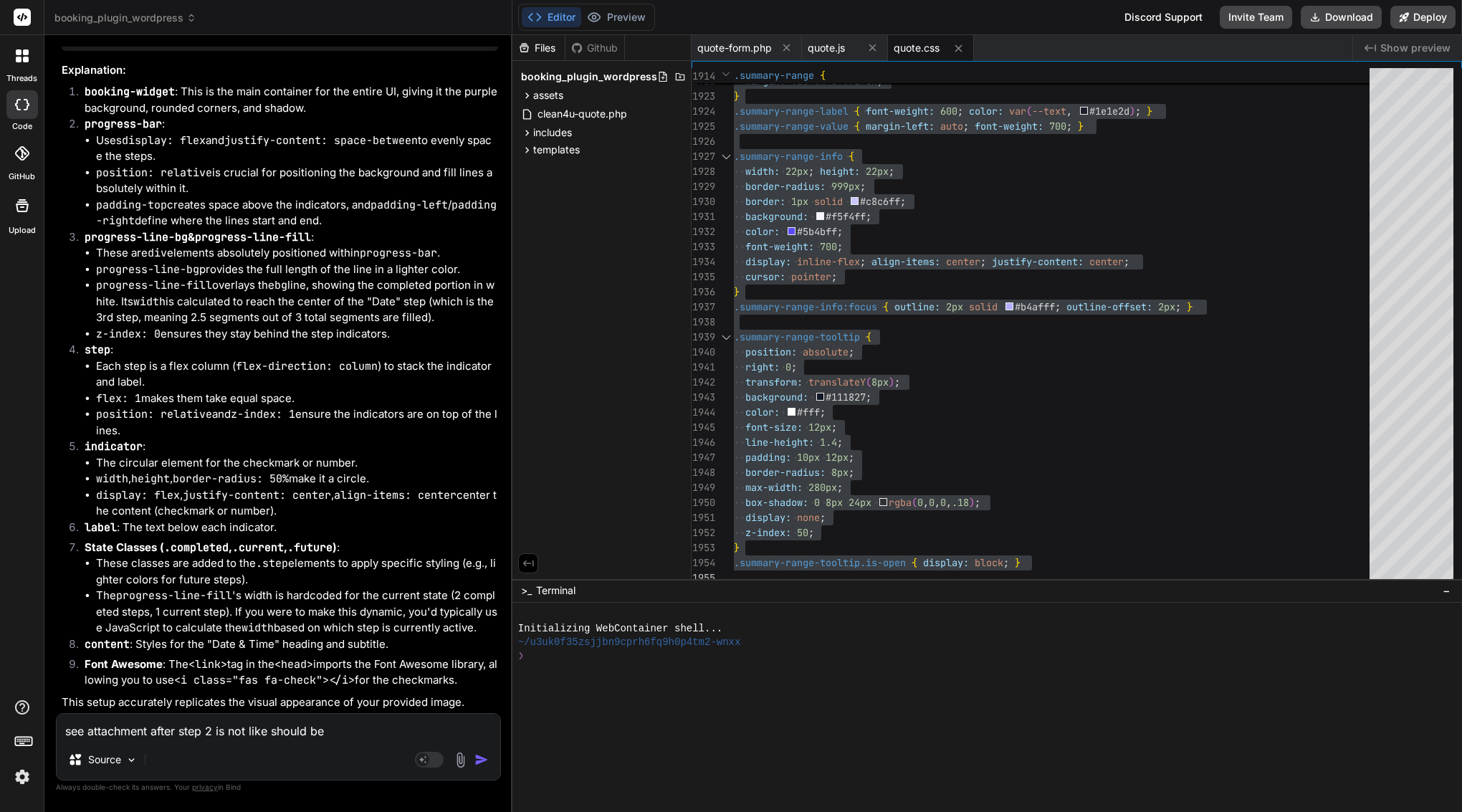
scroll to position [24791, 0]
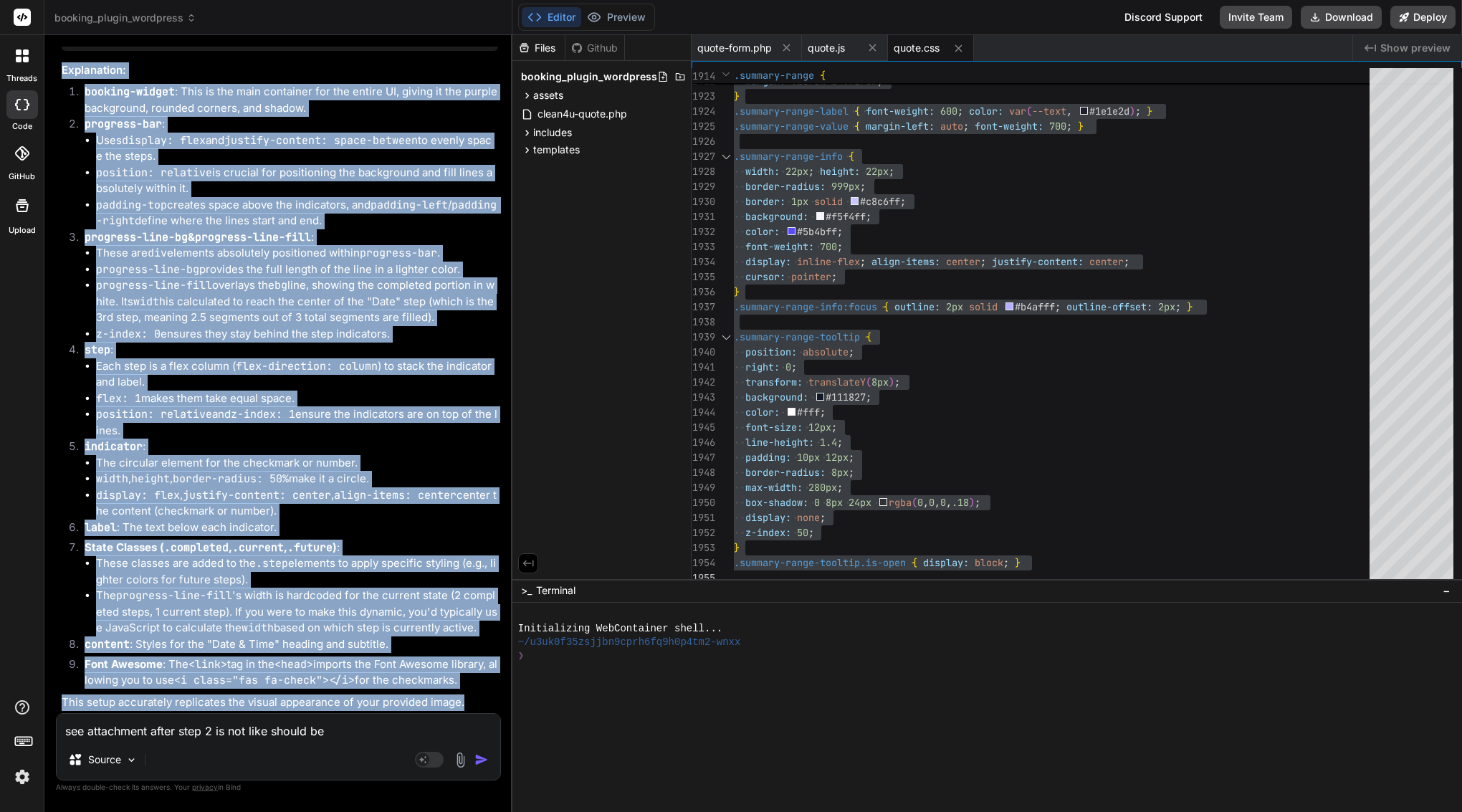
drag, startPoint x: 86, startPoint y: 362, endPoint x: 473, endPoint y: 703, distance: 515.8
click at [473, 703] on div "You Bind AI Of course. I have analyzed assets/js/quote.js and can report the ex…" at bounding box center [280, 379] width 443 height 666
copy div "You see attachment after step 2 is not like should be Bind AI Okay, I can help …"
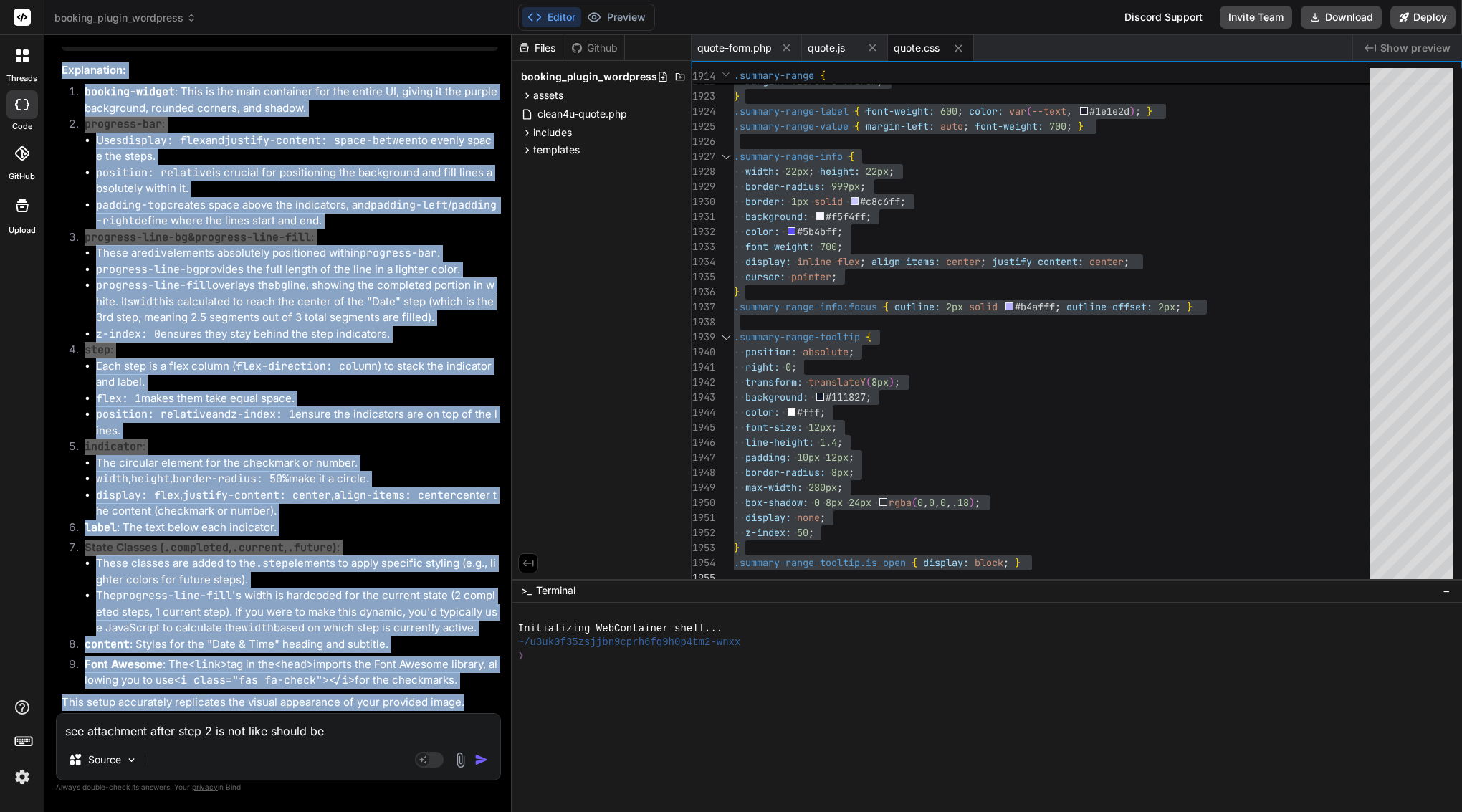
click at [226, 537] on li "label : The text below each indicator." at bounding box center [285, 529] width 425 height 20
click at [226, 165] on li "Uses display: flex and justify-content: space-between to evenly space the steps." at bounding box center [297, 148] width 402 height 32
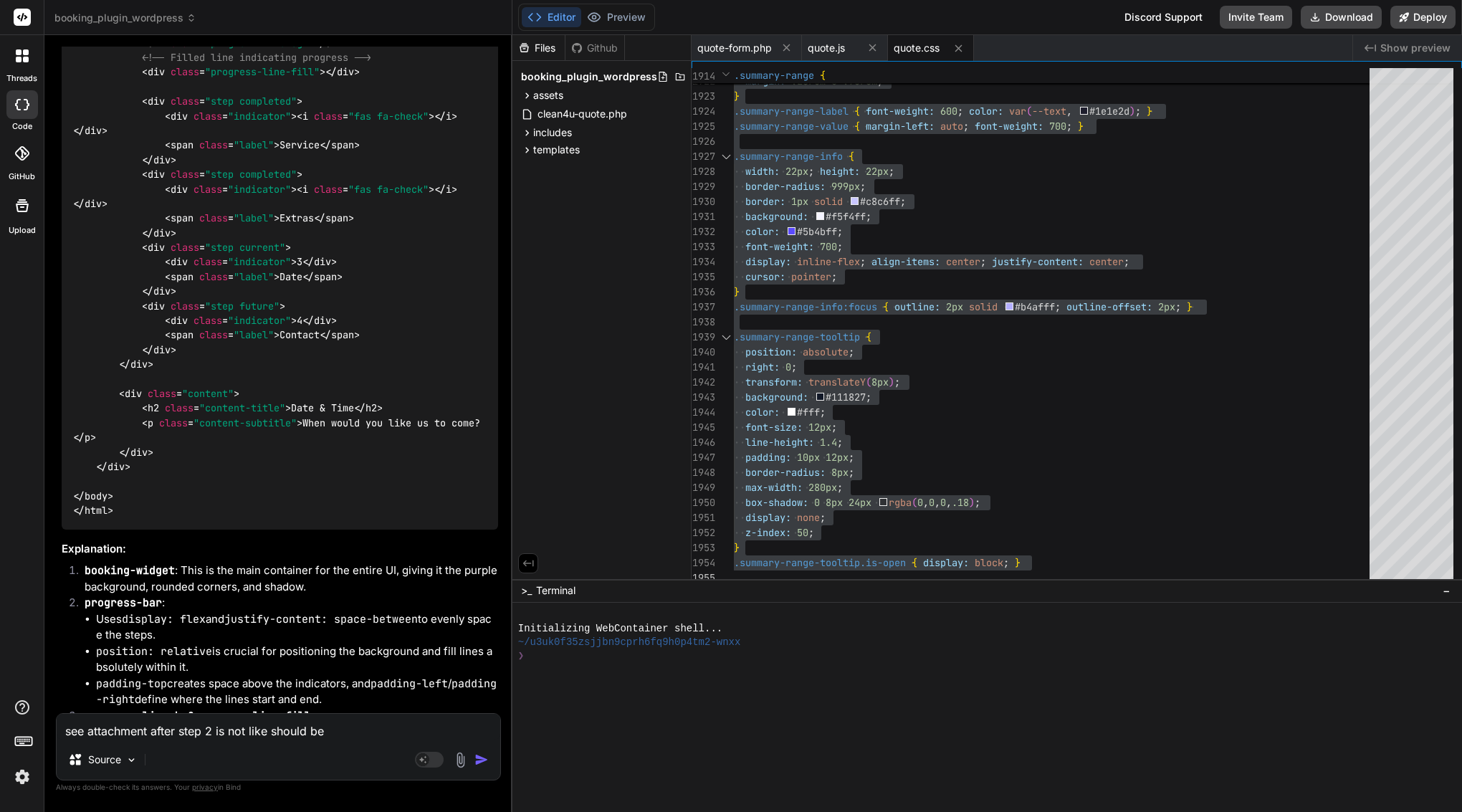
scroll to position [23608, 0]
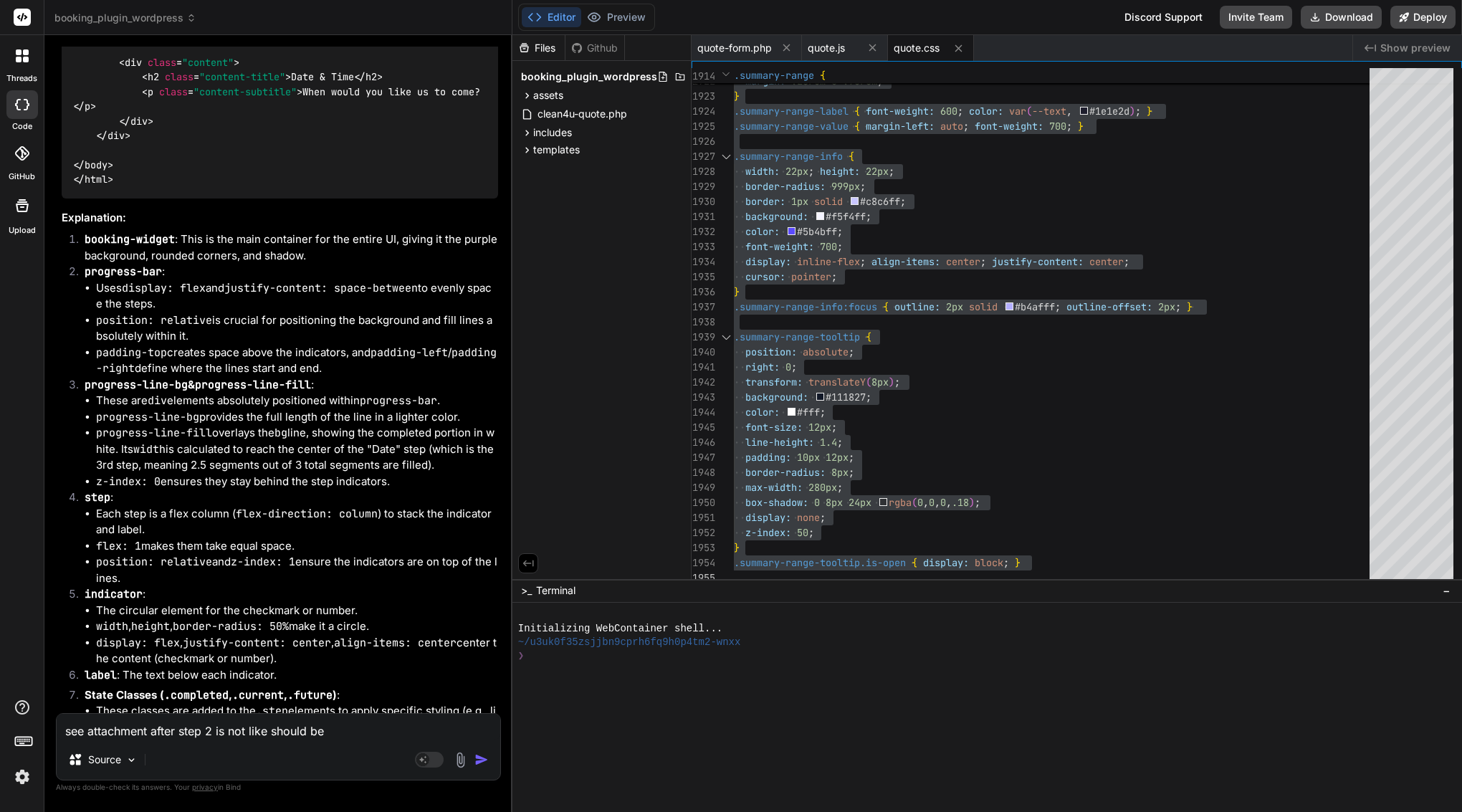
click at [278, 725] on textarea "see attachment after step 2 is not like should be" at bounding box center [278, 726] width 443 height 26
paste textarea "Goal: Replace the middle-line stepper with a simple badge stepper (no line). Fi…"
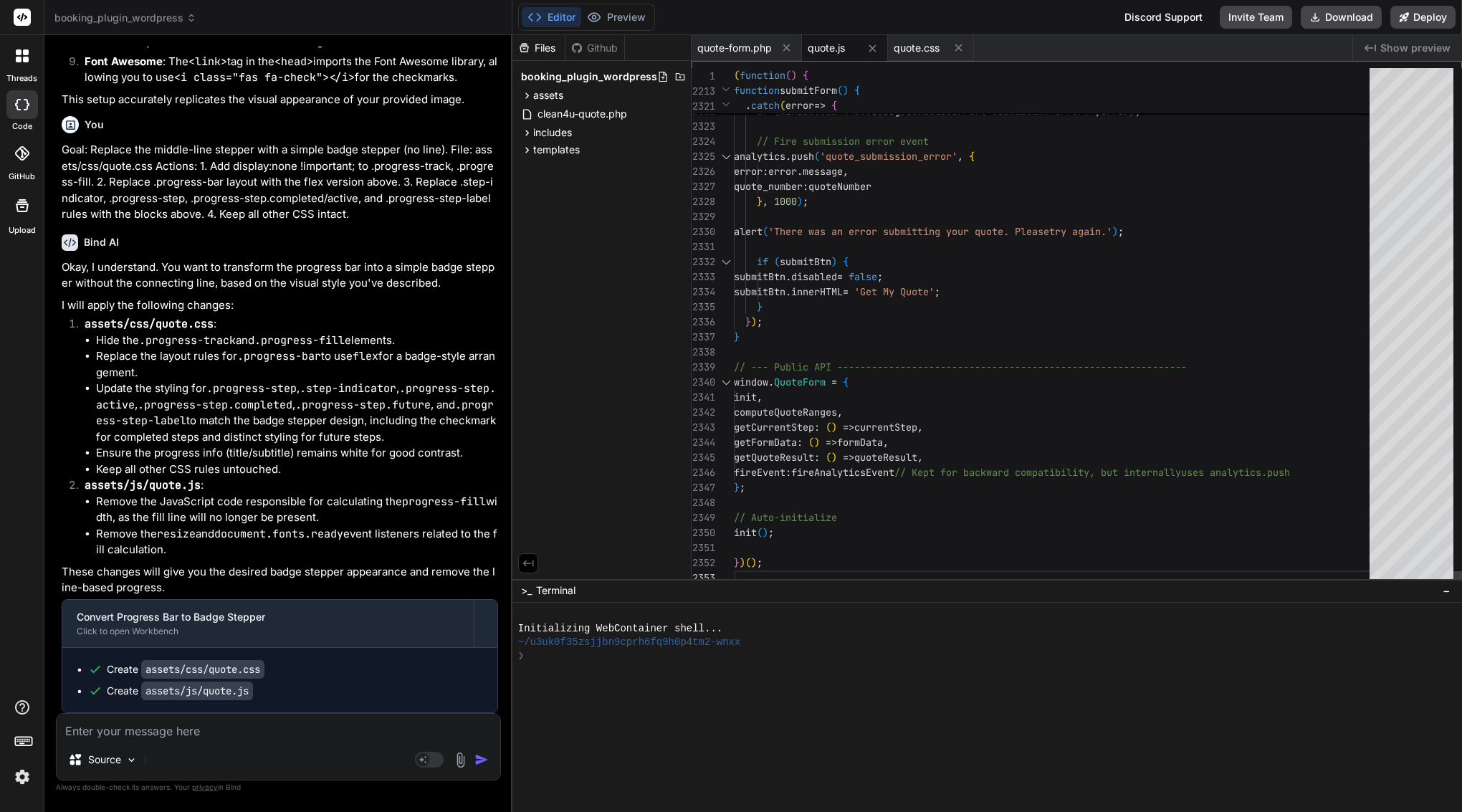
scroll to position [15, 0]
click at [898, 297] on span "'Get My Quote'" at bounding box center [894, 292] width 80 height 13
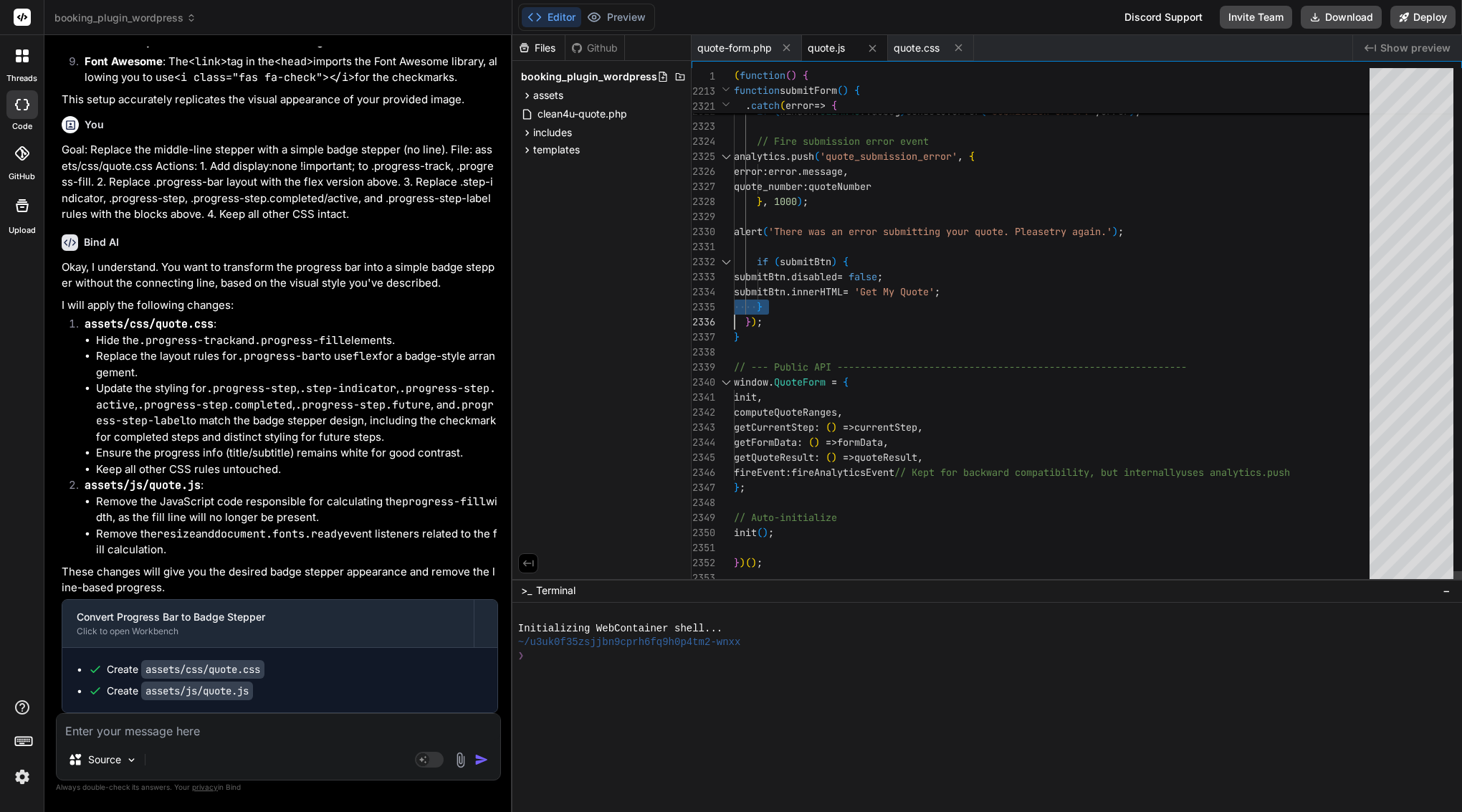
click at [898, 297] on span "'Get My Quote'" at bounding box center [894, 292] width 80 height 13
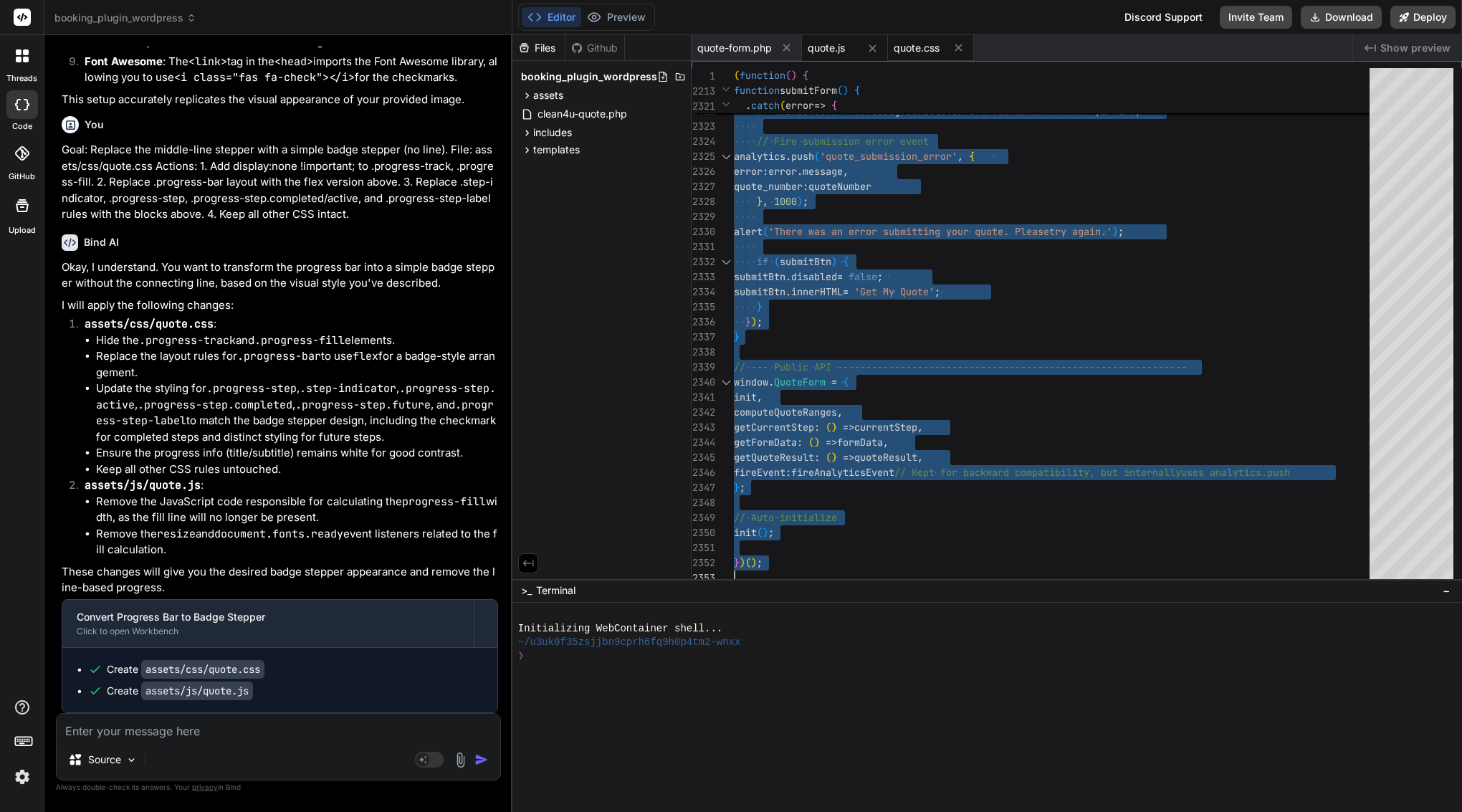
click at [918, 48] on span "quote.css" at bounding box center [917, 47] width 46 height 14
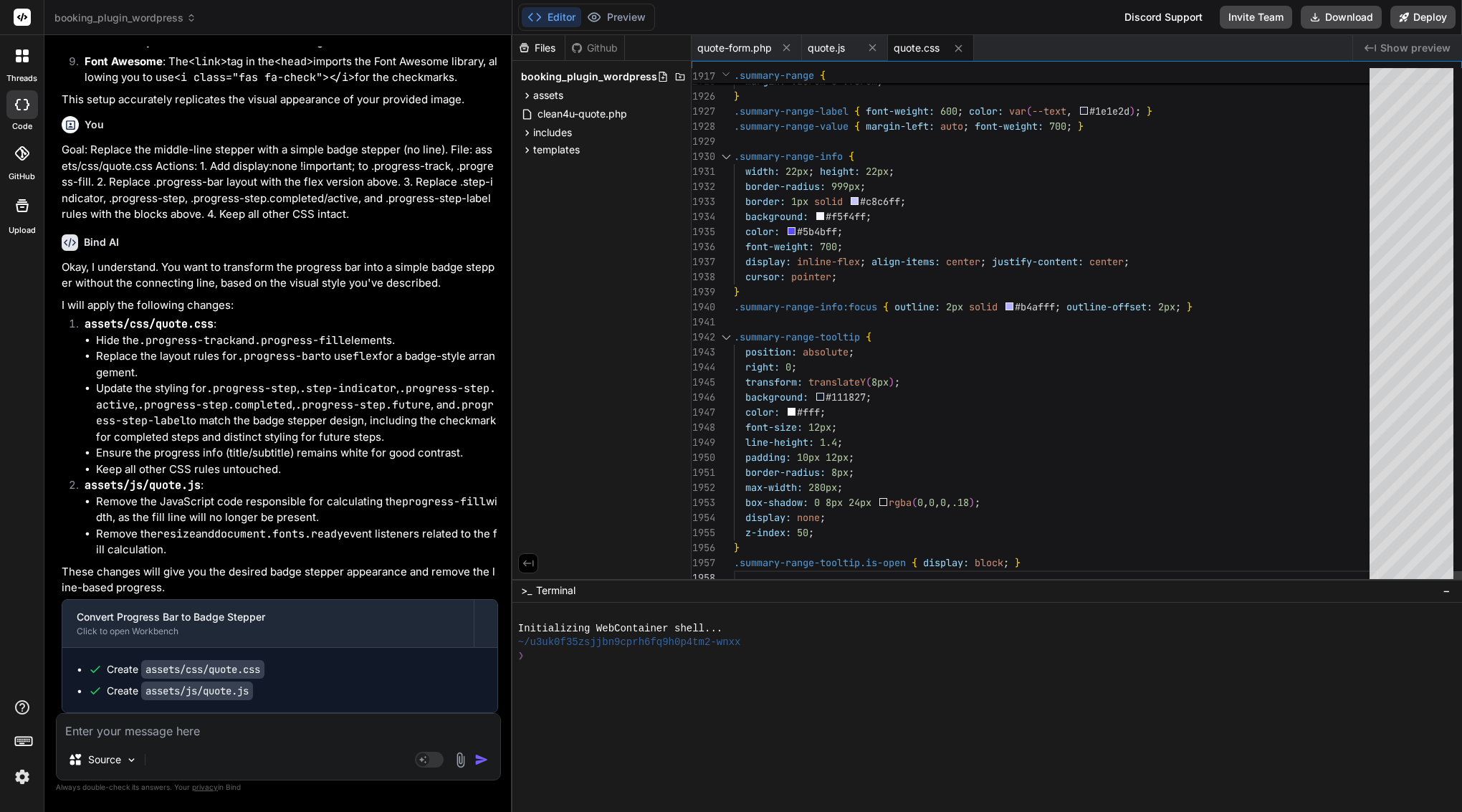
click at [841, 212] on span "#f5f4ff" at bounding box center [845, 216] width 40 height 13
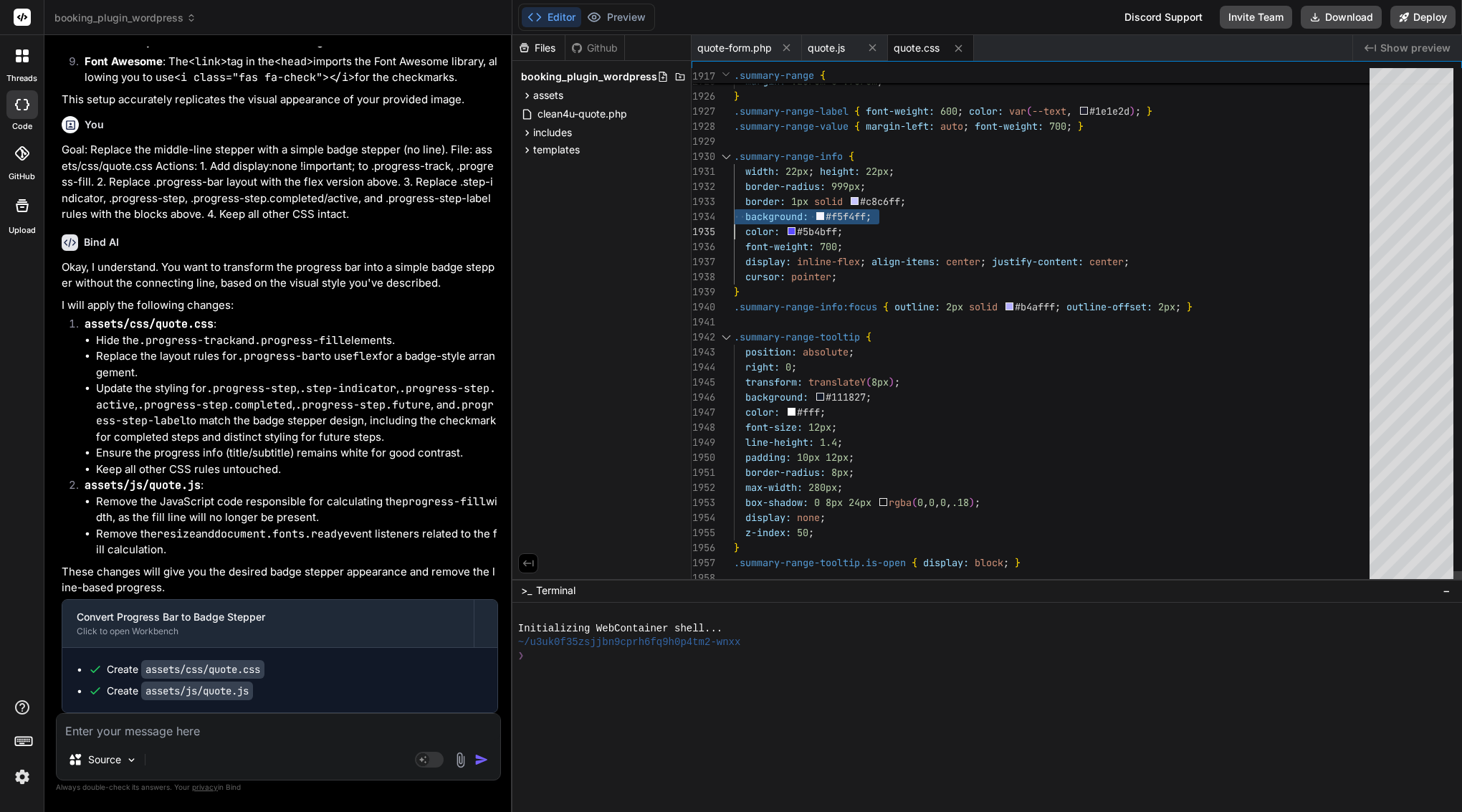
scroll to position [0, 0]
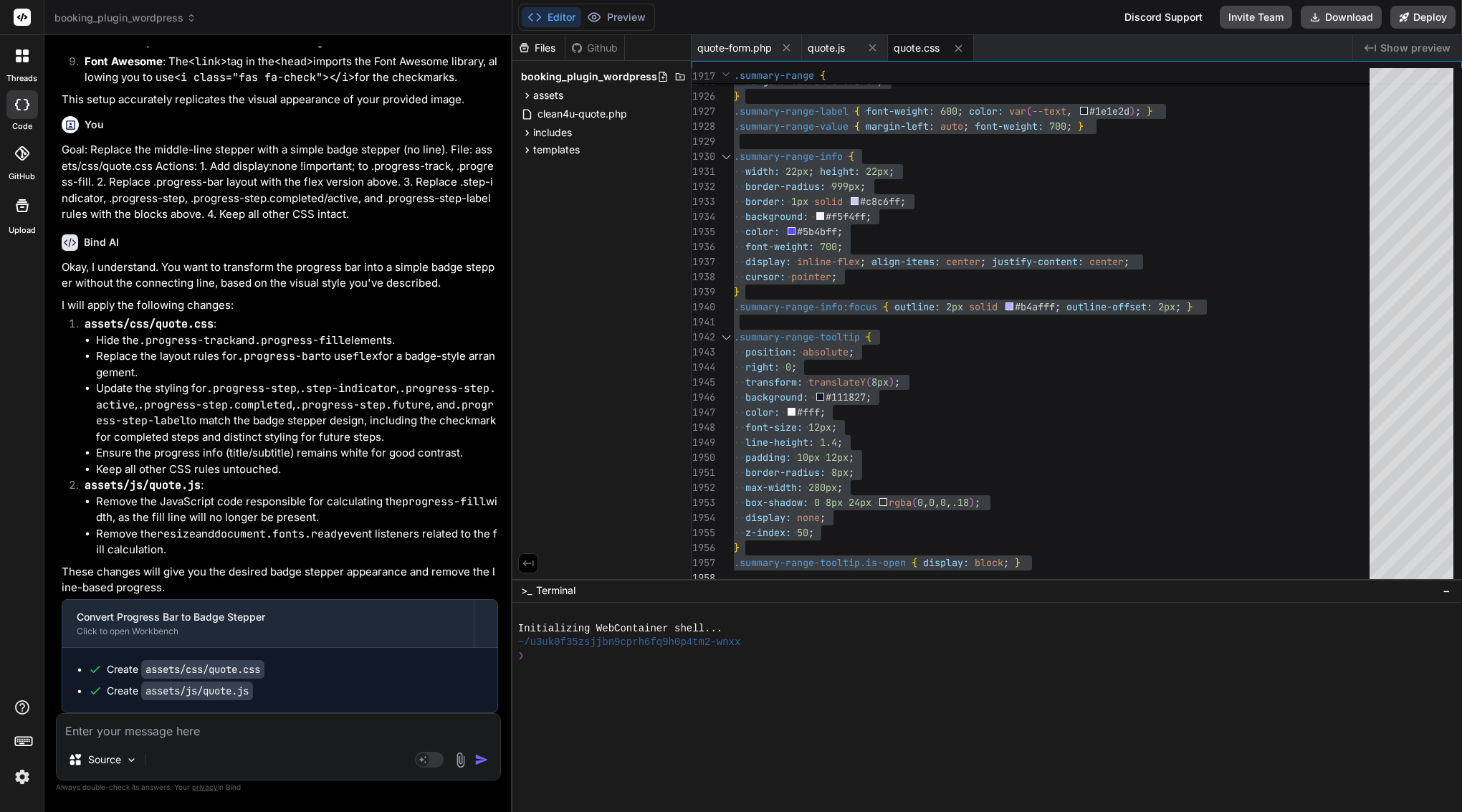
click at [235, 733] on textarea at bounding box center [278, 726] width 443 height 26
paste textarea "Loremip dolor—sit ametcon ad elits doe temp. Inc’u labo et dolo, magna, ali eni…"
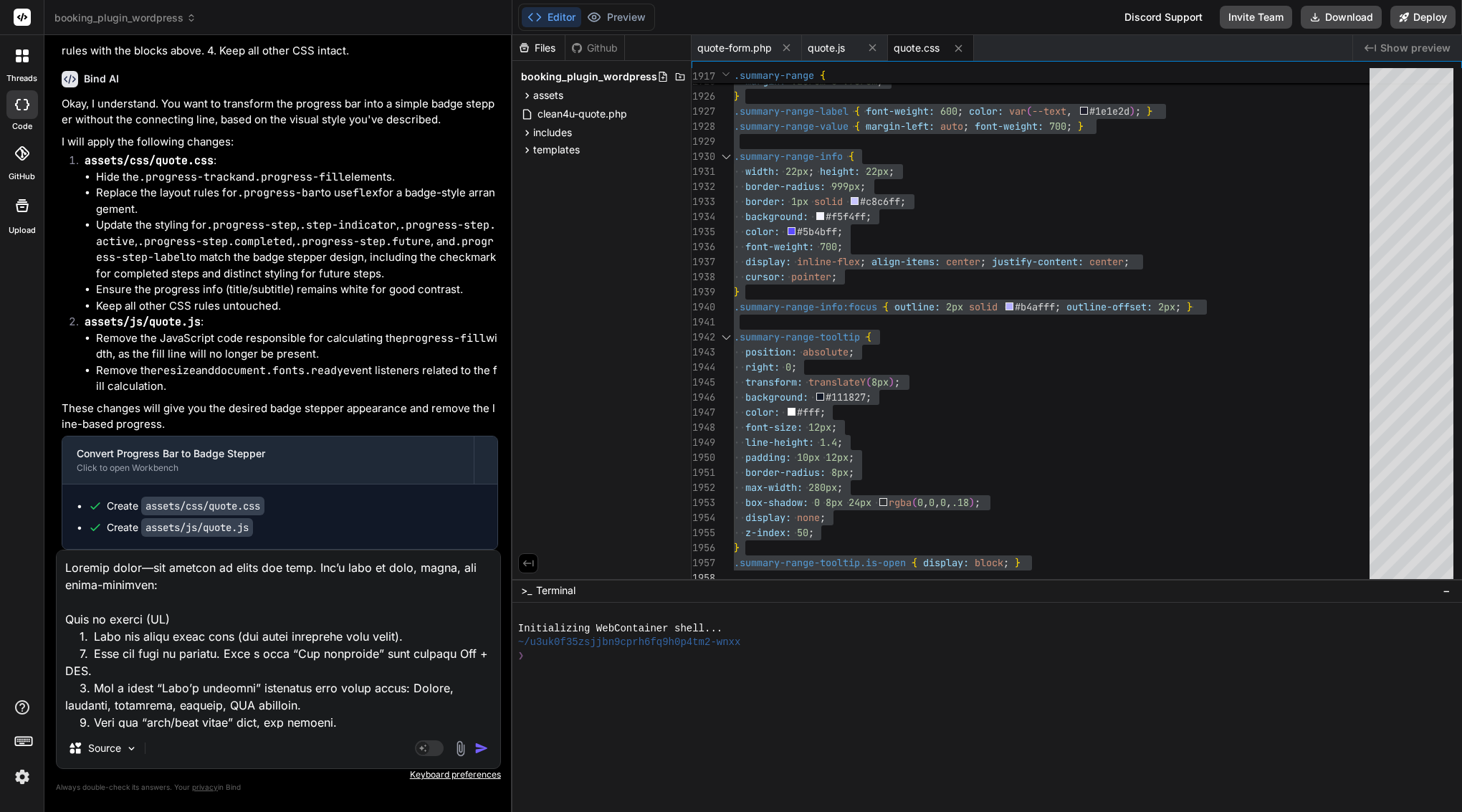
scroll to position [2893, 0]
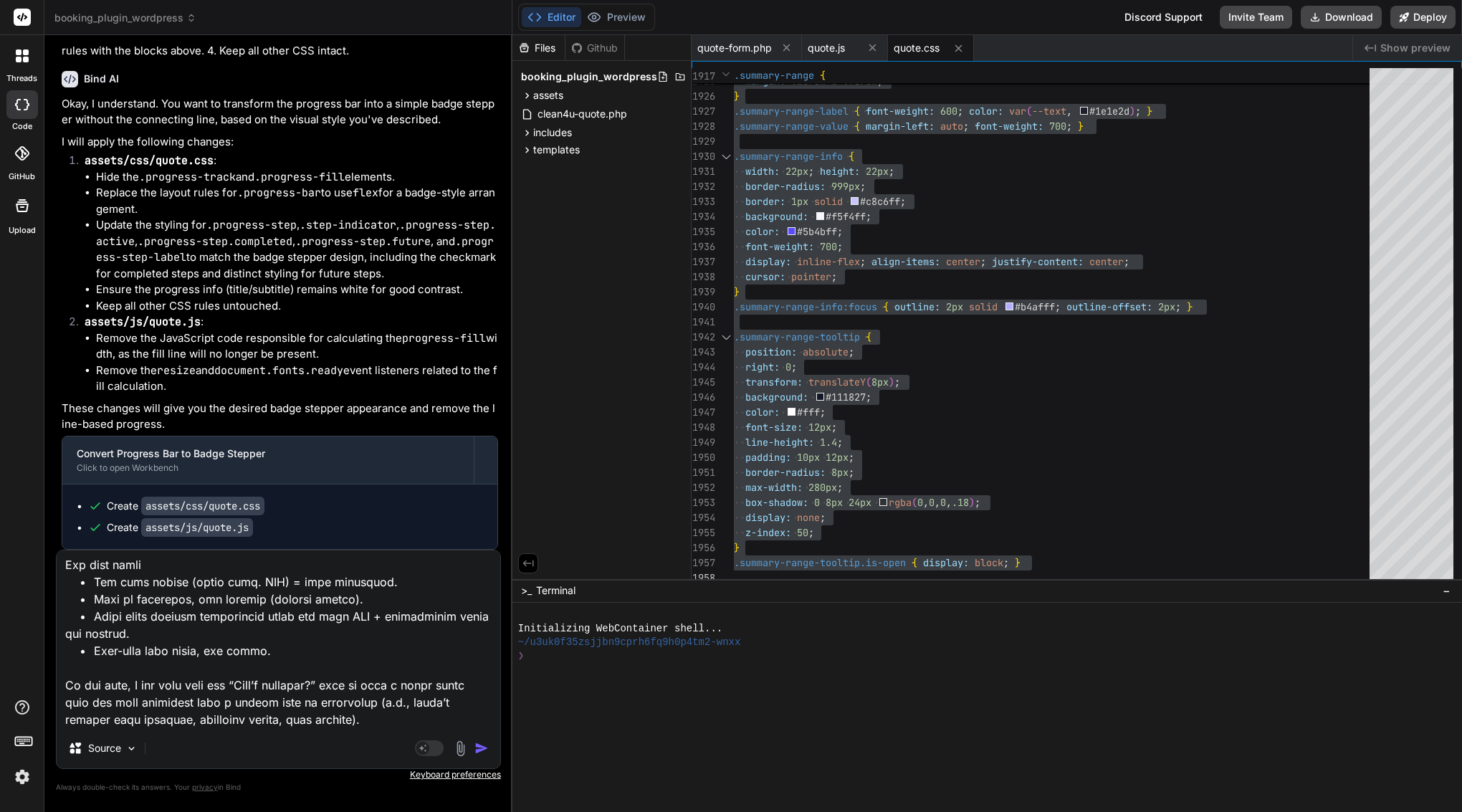
drag, startPoint x: 322, startPoint y: 722, endPoint x: 57, endPoint y: 682, distance: 268.0
click at [57, 682] on textarea at bounding box center [278, 639] width 443 height 177
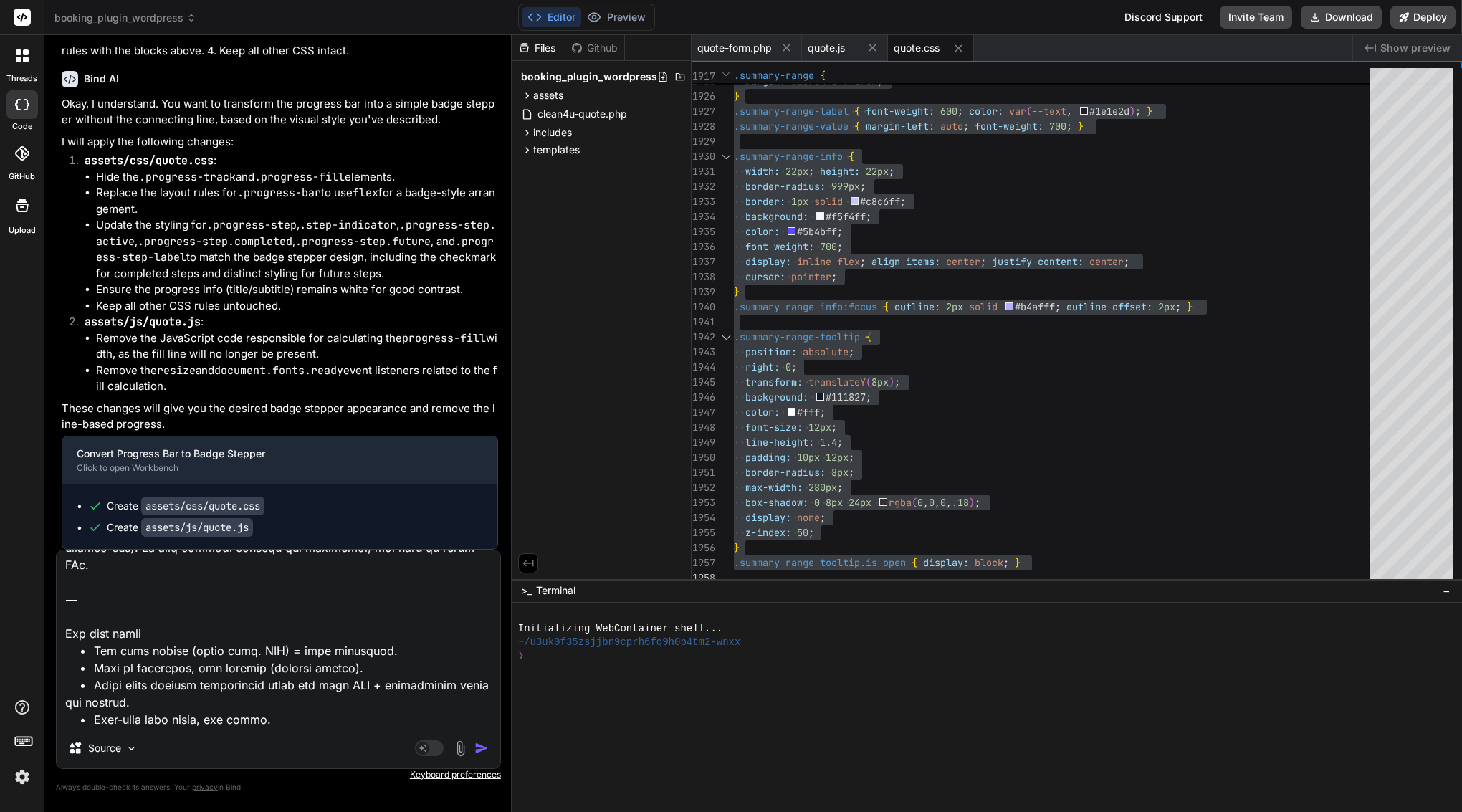
scroll to position [2824, 0]
drag, startPoint x: 308, startPoint y: 729, endPoint x: 77, endPoint y: 633, distance: 250.2
click at [77, 633] on div "Source Agent Mode. When this toggle is activated, AI automatically makes decisi…" at bounding box center [278, 659] width 445 height 220
drag, startPoint x: 61, startPoint y: 602, endPoint x: 366, endPoint y: 727, distance: 329.6
click at [366, 727] on textarea at bounding box center [278, 639] width 443 height 177
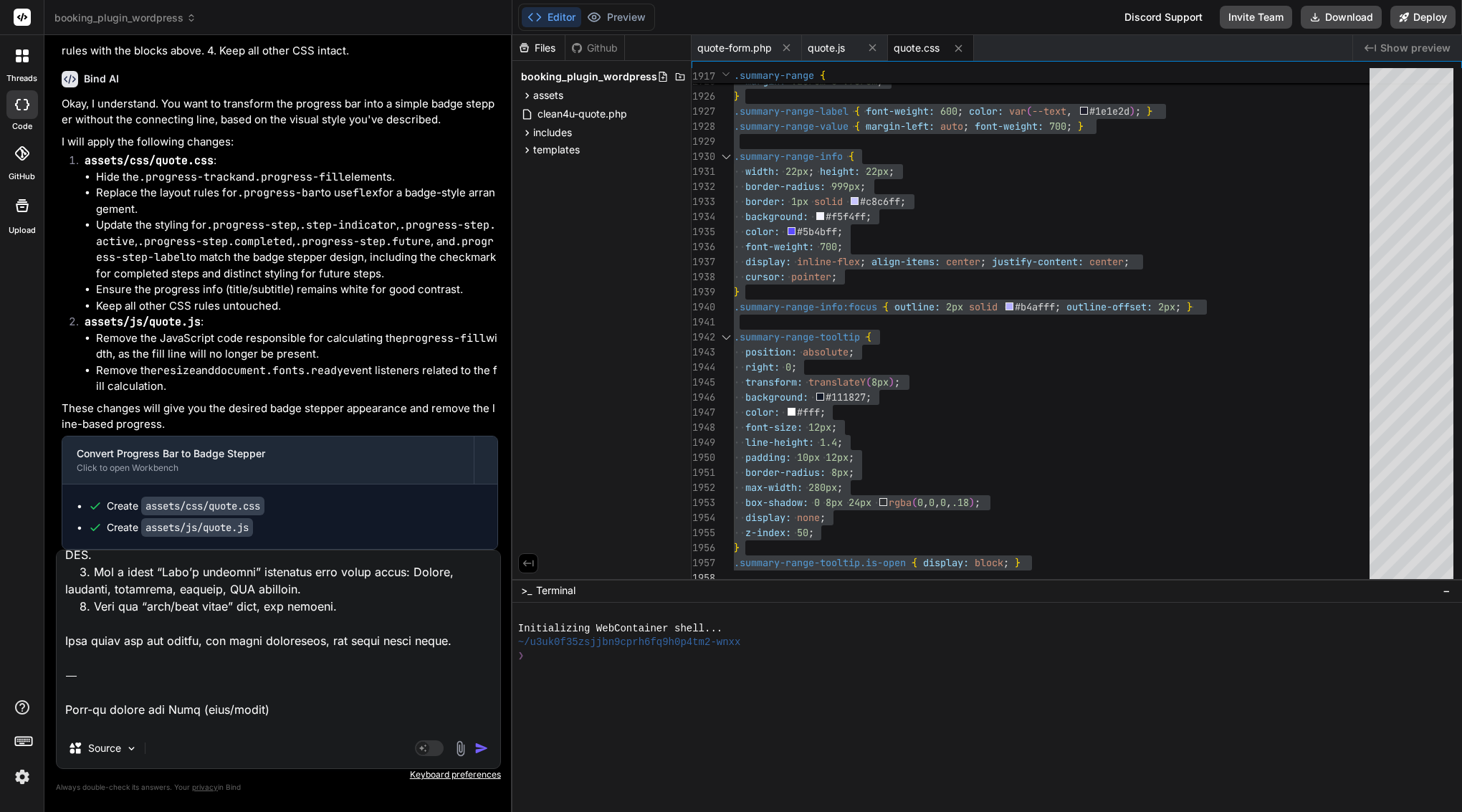
scroll to position [0, 0]
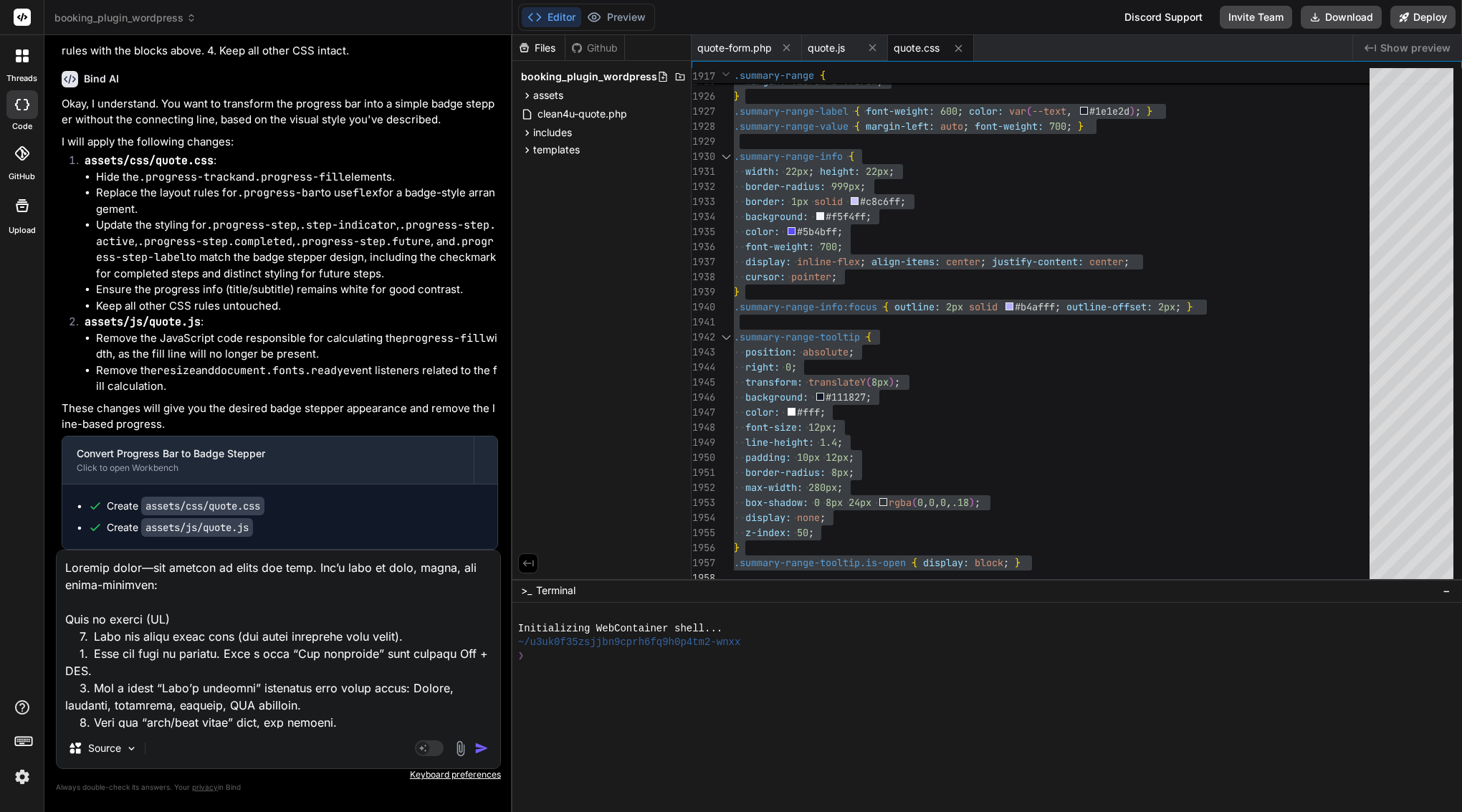
drag, startPoint x: 65, startPoint y: 634, endPoint x: 62, endPoint y: 454, distance: 180.0
click at [62, 454] on div "You Bind AI Of course. I have analyzed assets/js/quote.js and can report the ex…" at bounding box center [278, 428] width 445 height 765
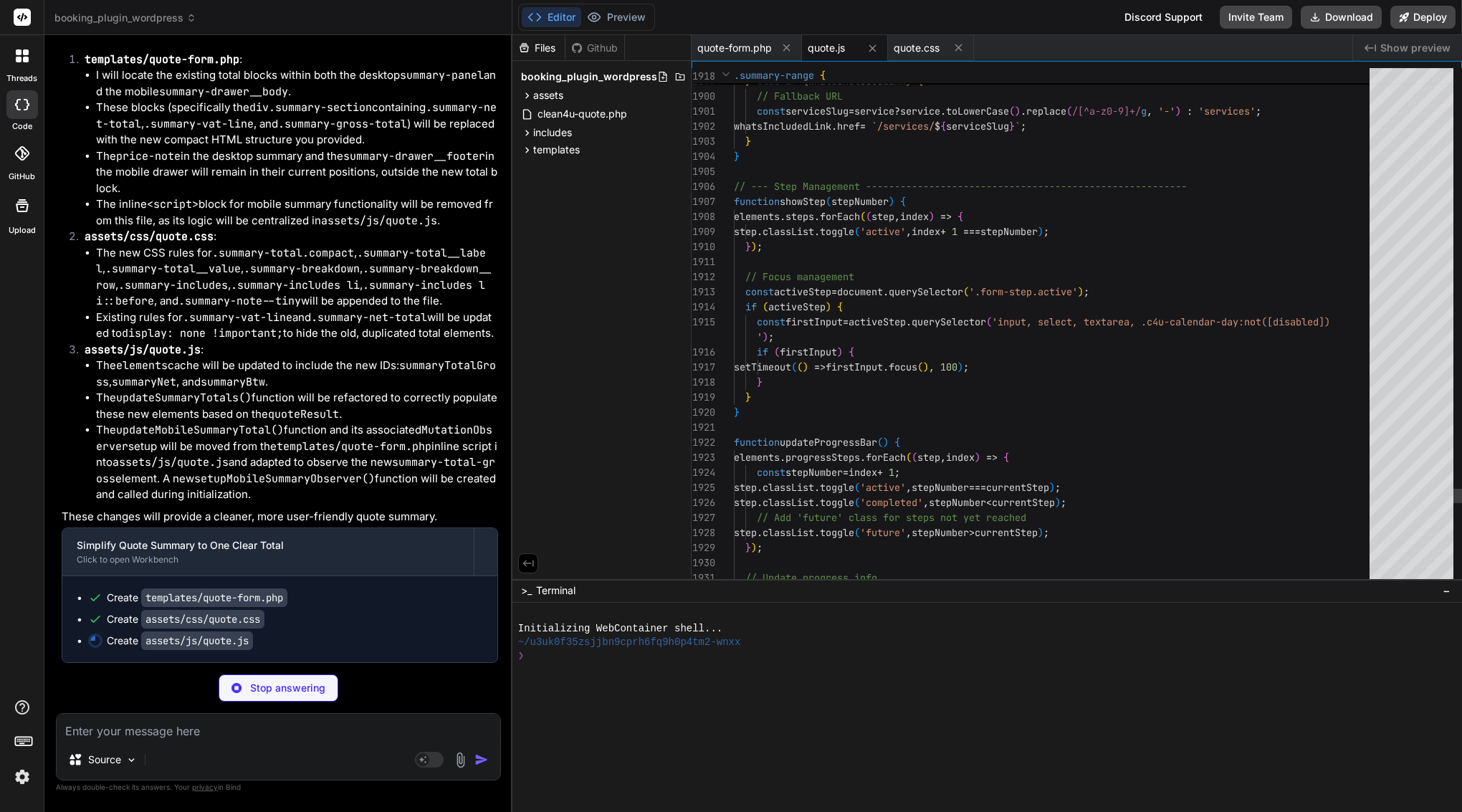
scroll to position [26803, 0]
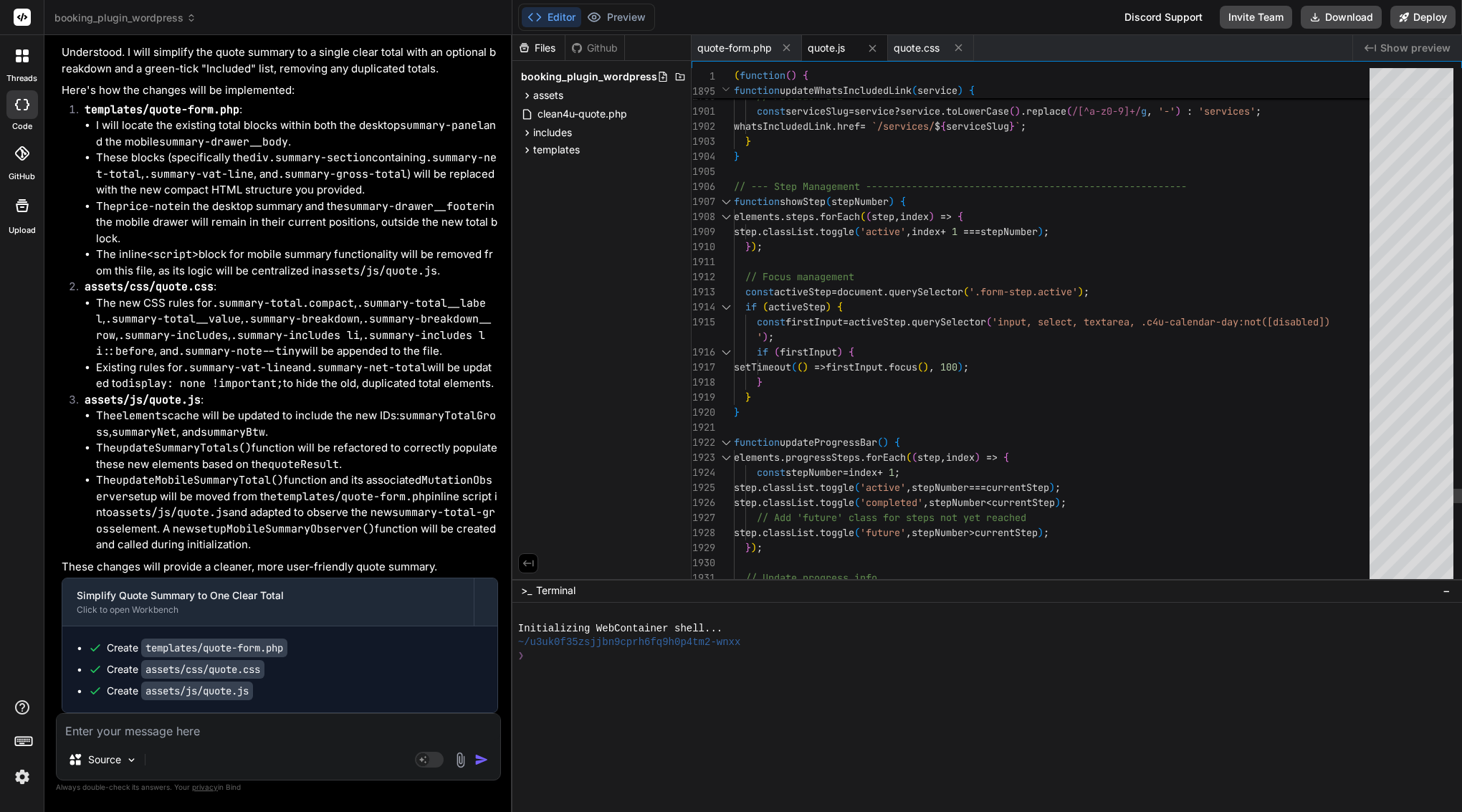
click at [840, 217] on span "forEach" at bounding box center [840, 216] width 40 height 13
click at [754, 51] on span "quote-form.php" at bounding box center [735, 47] width 75 height 14
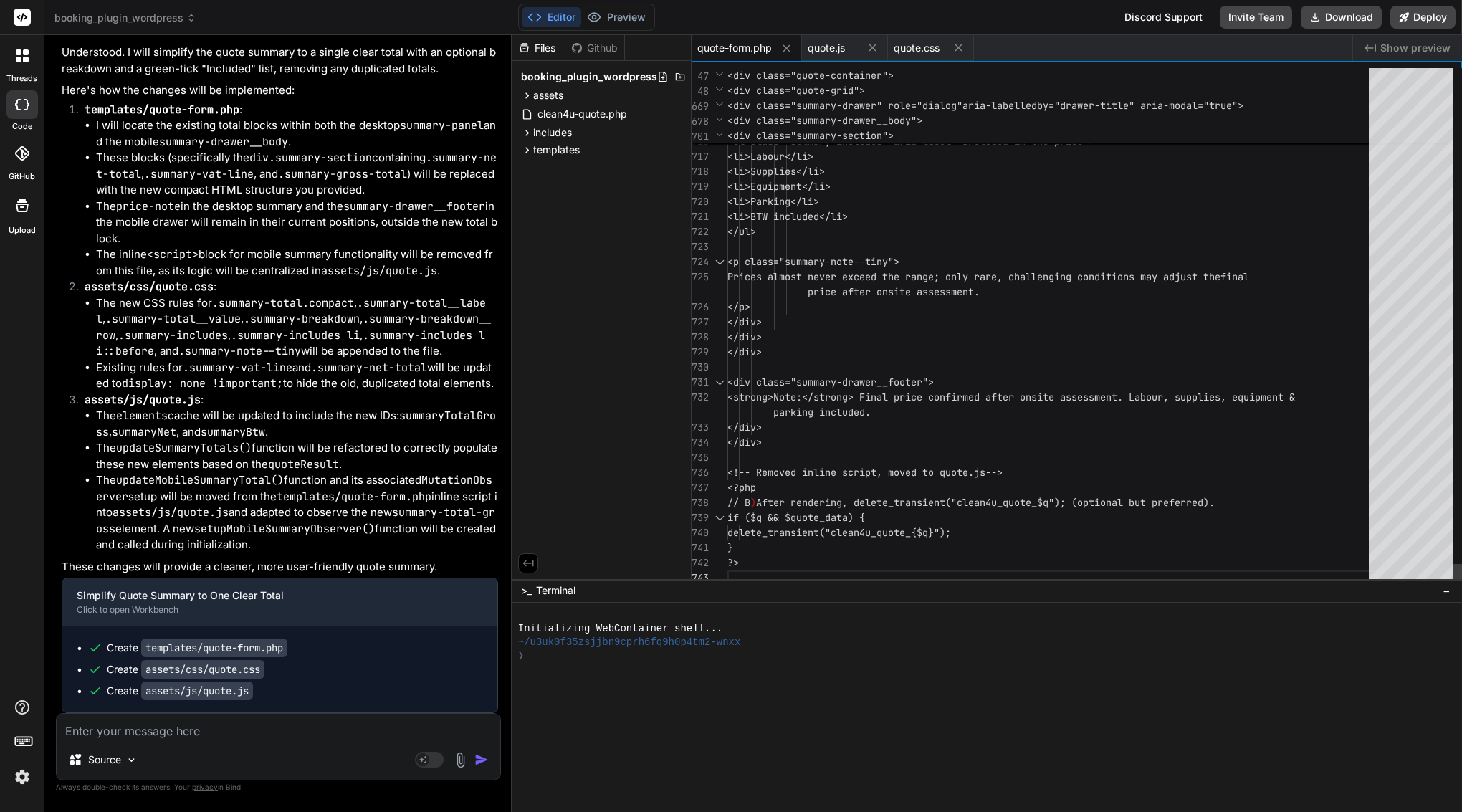
click at [756, 227] on span "</ul>" at bounding box center [742, 232] width 29 height 13
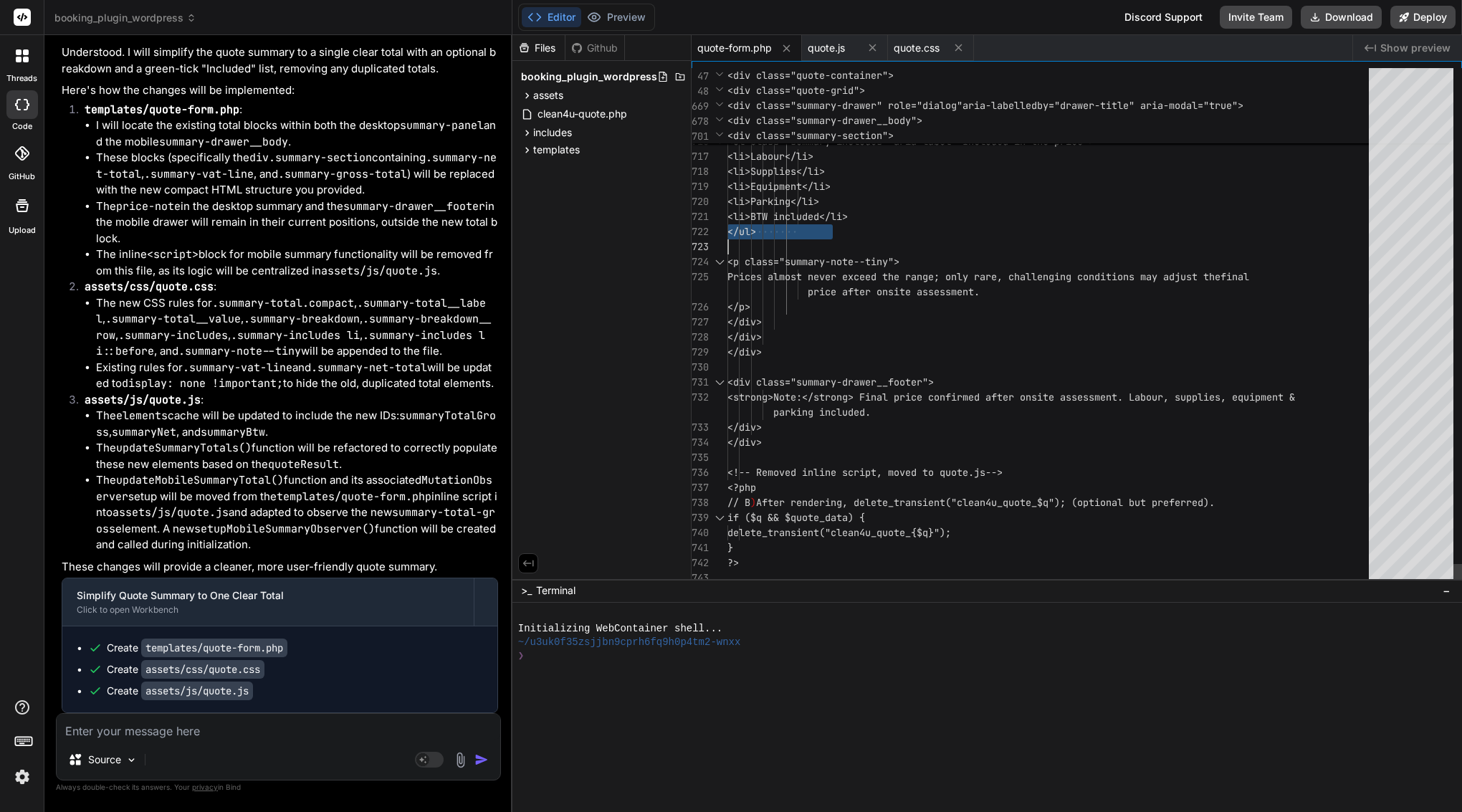
scroll to position [0, 0]
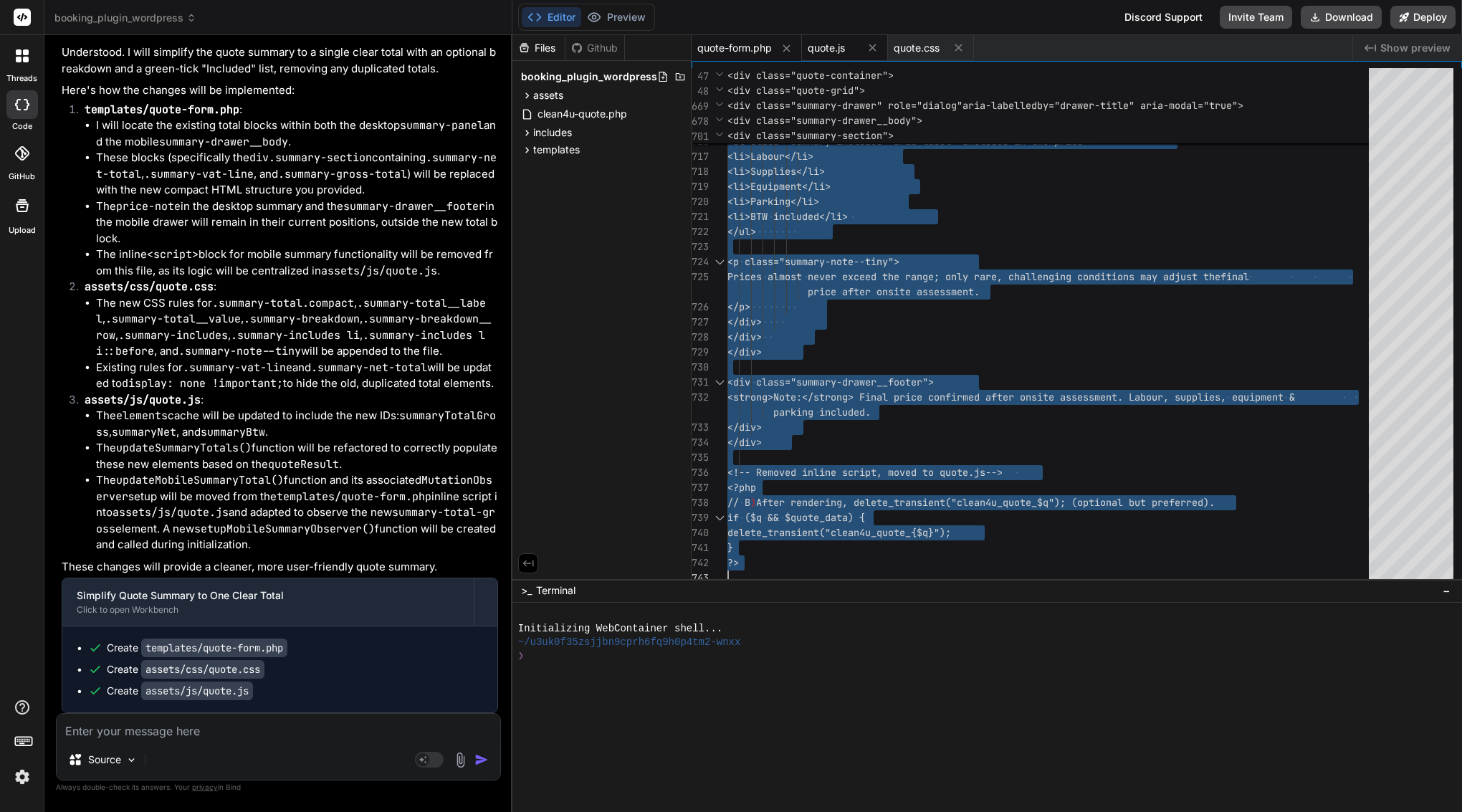
click at [823, 41] on span "quote.js" at bounding box center [826, 47] width 37 height 14
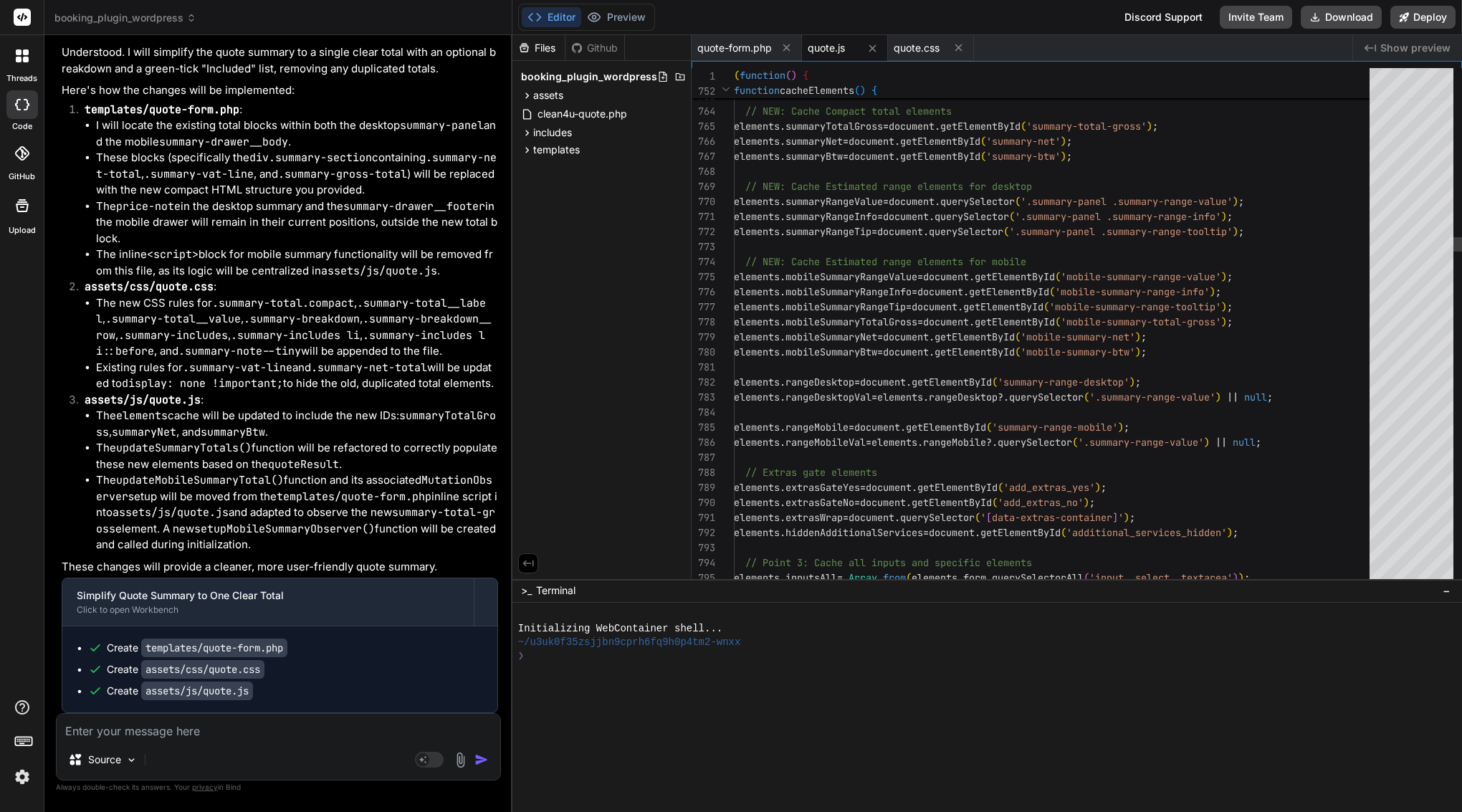
click at [829, 328] on span "elements . mobileSummaryTotalGross = document . getElementById ( 'mobile-summar…" at bounding box center [984, 322] width 499 height 15
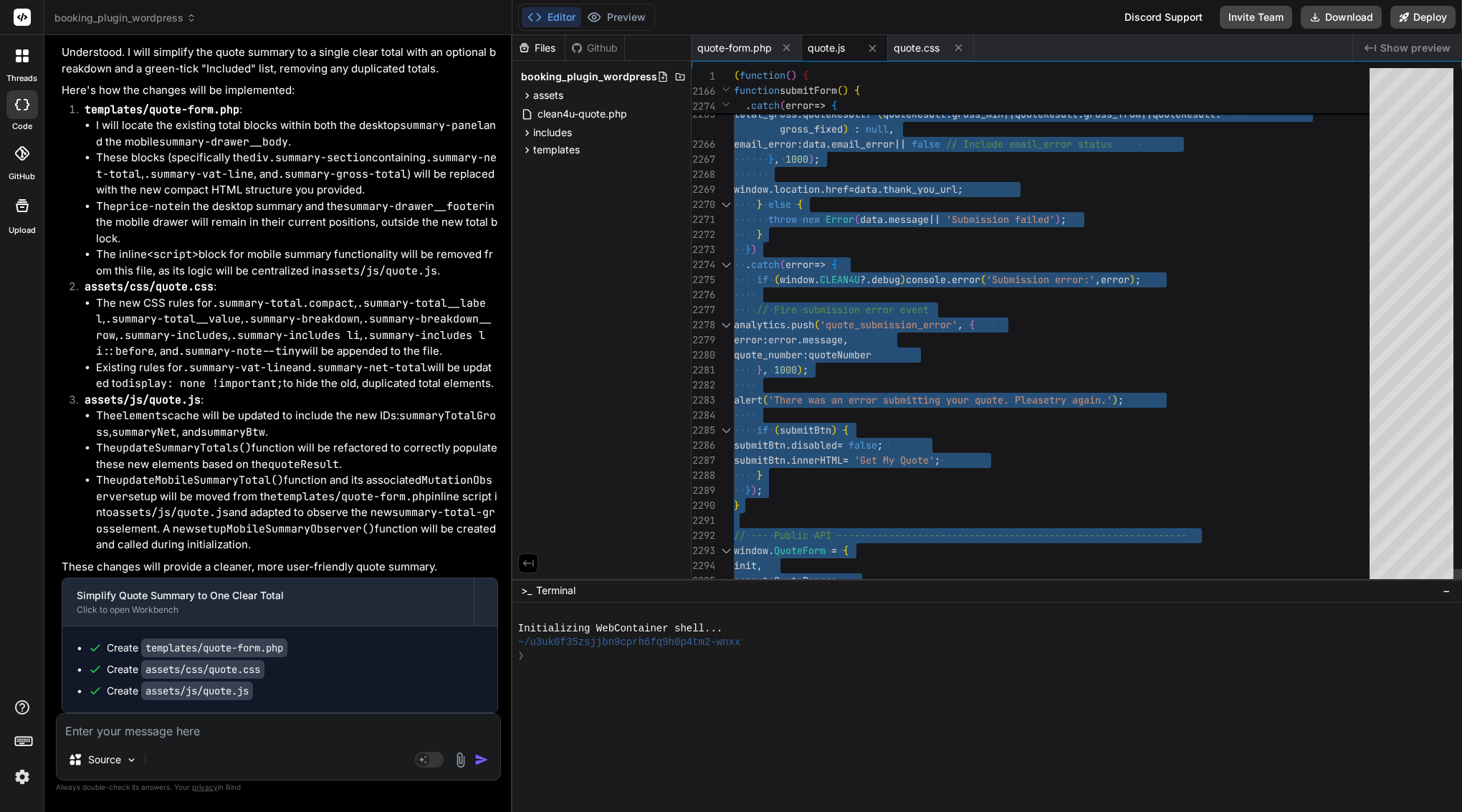
scroll to position [0, 0]
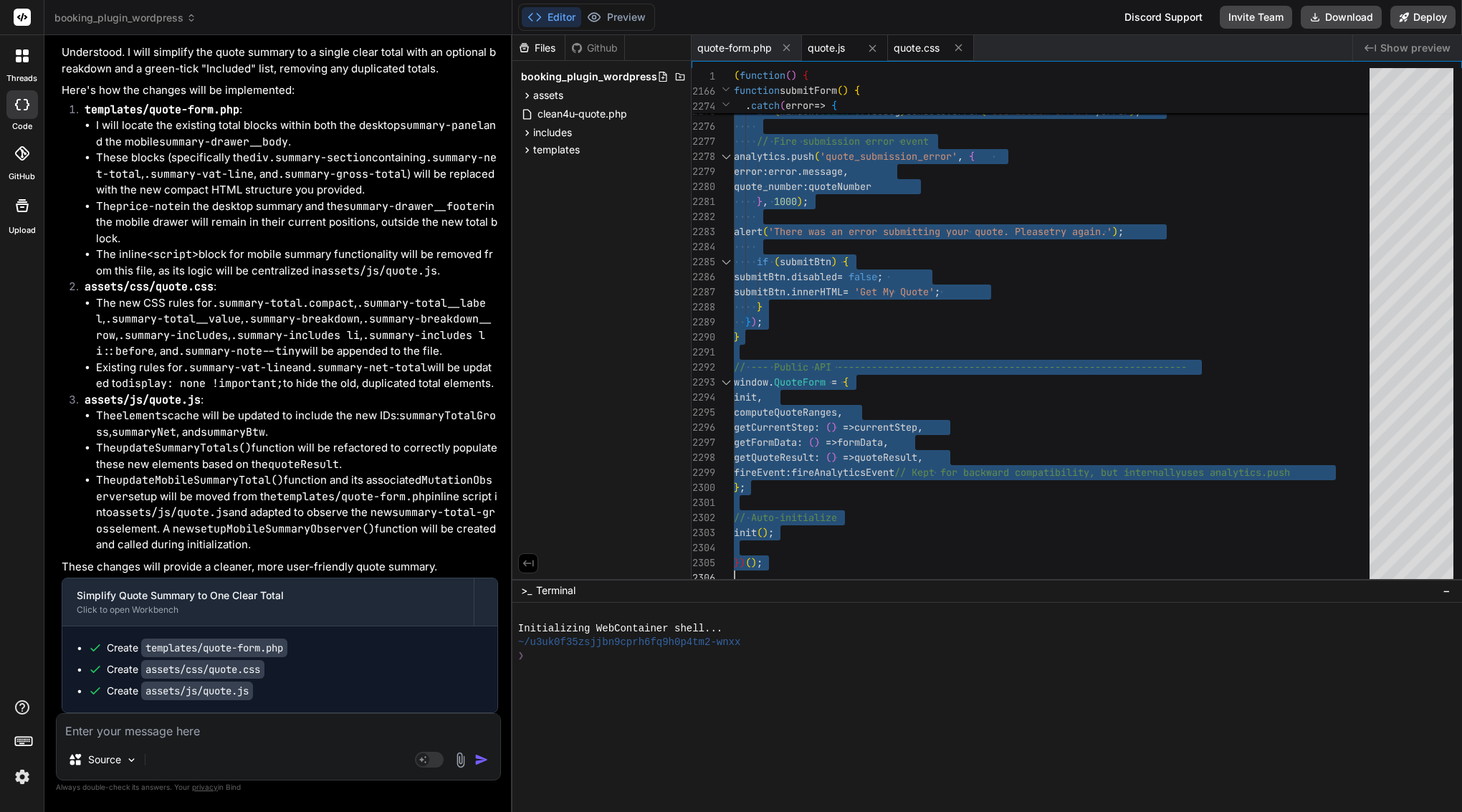
click at [918, 53] on span "quote.css" at bounding box center [917, 47] width 46 height 14
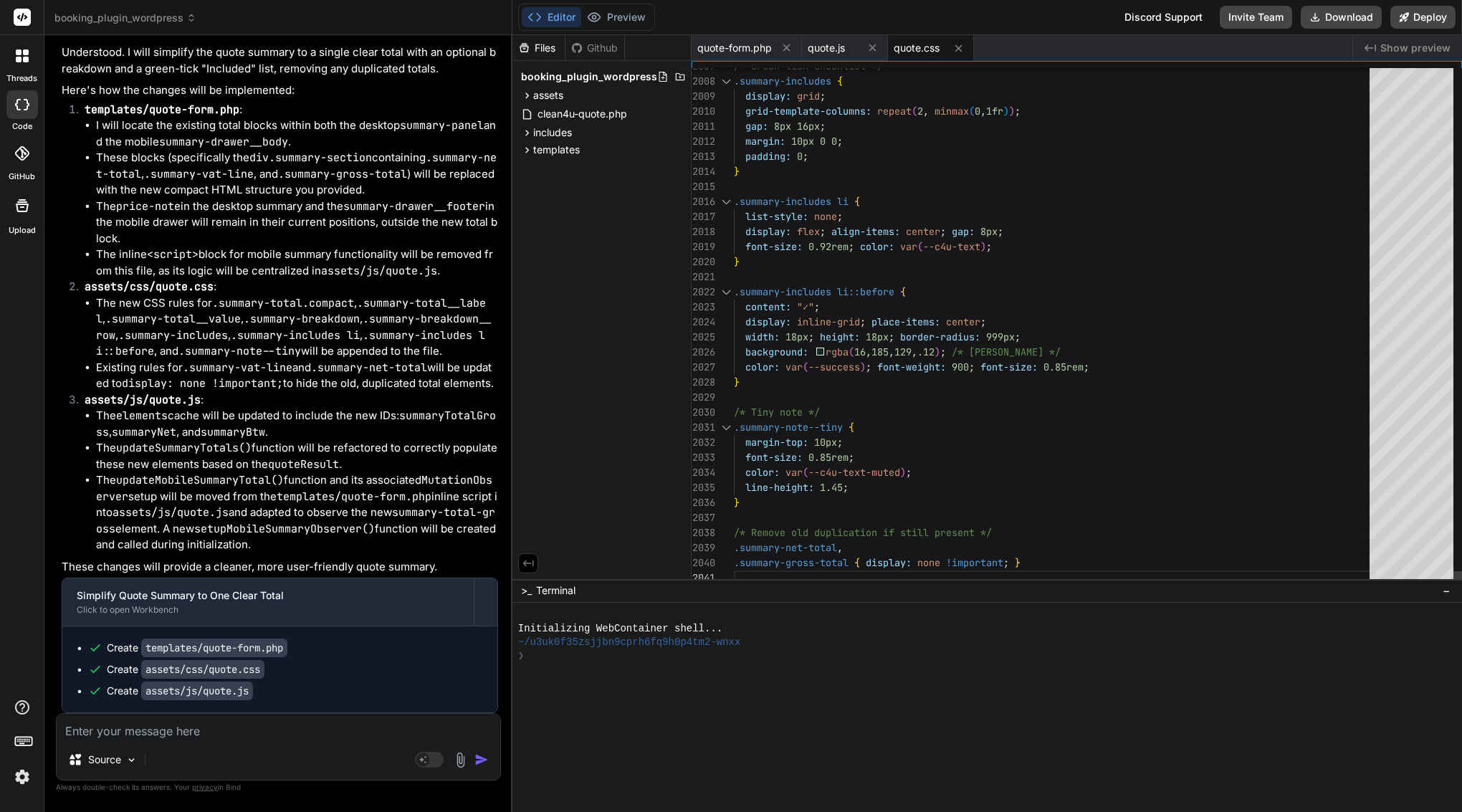
click at [795, 358] on span "background: rgba ( 16 , 185 , 129 , .12 ) ; /* [PERSON_NAME] */" at bounding box center [898, 352] width 327 height 15
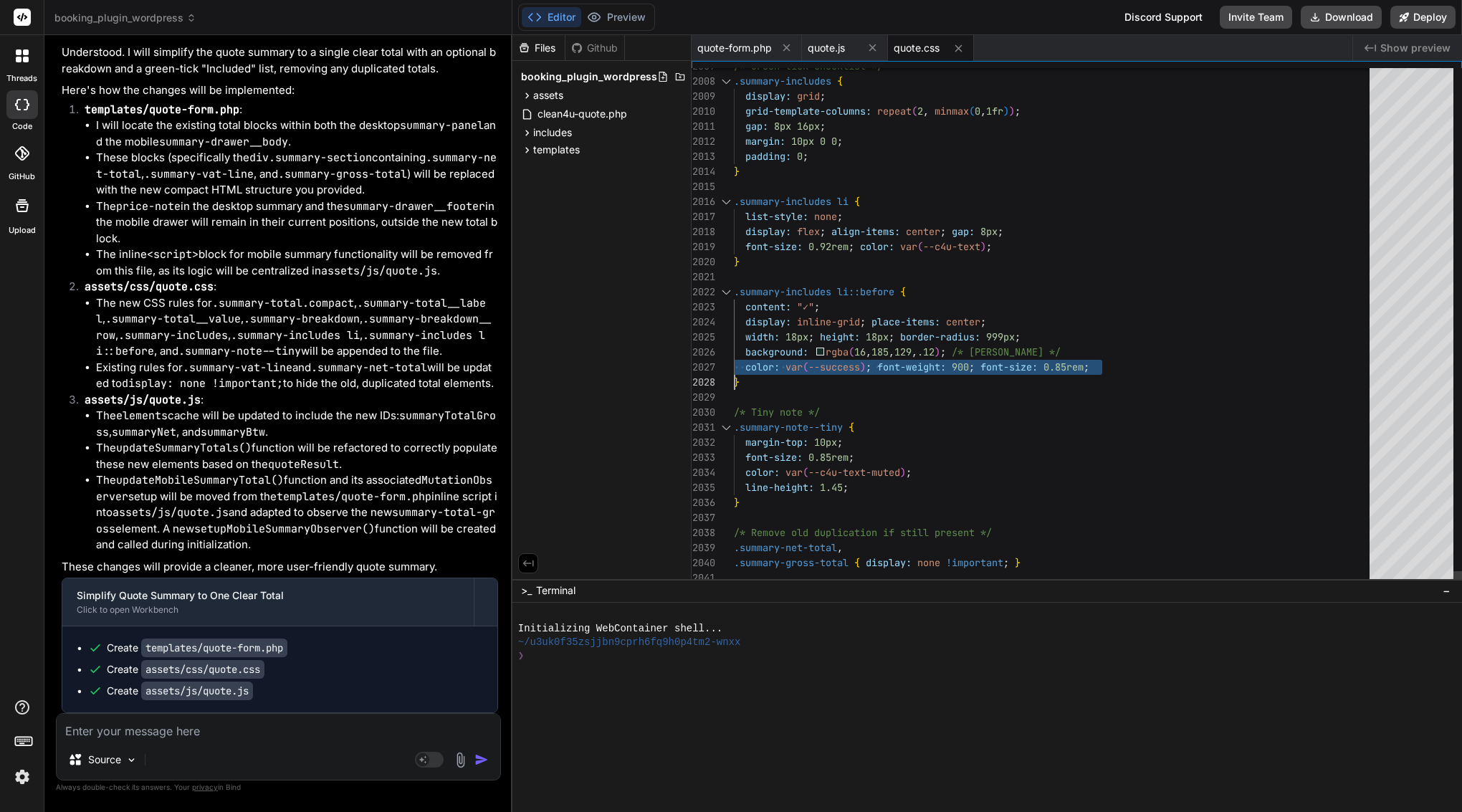
scroll to position [0, 0]
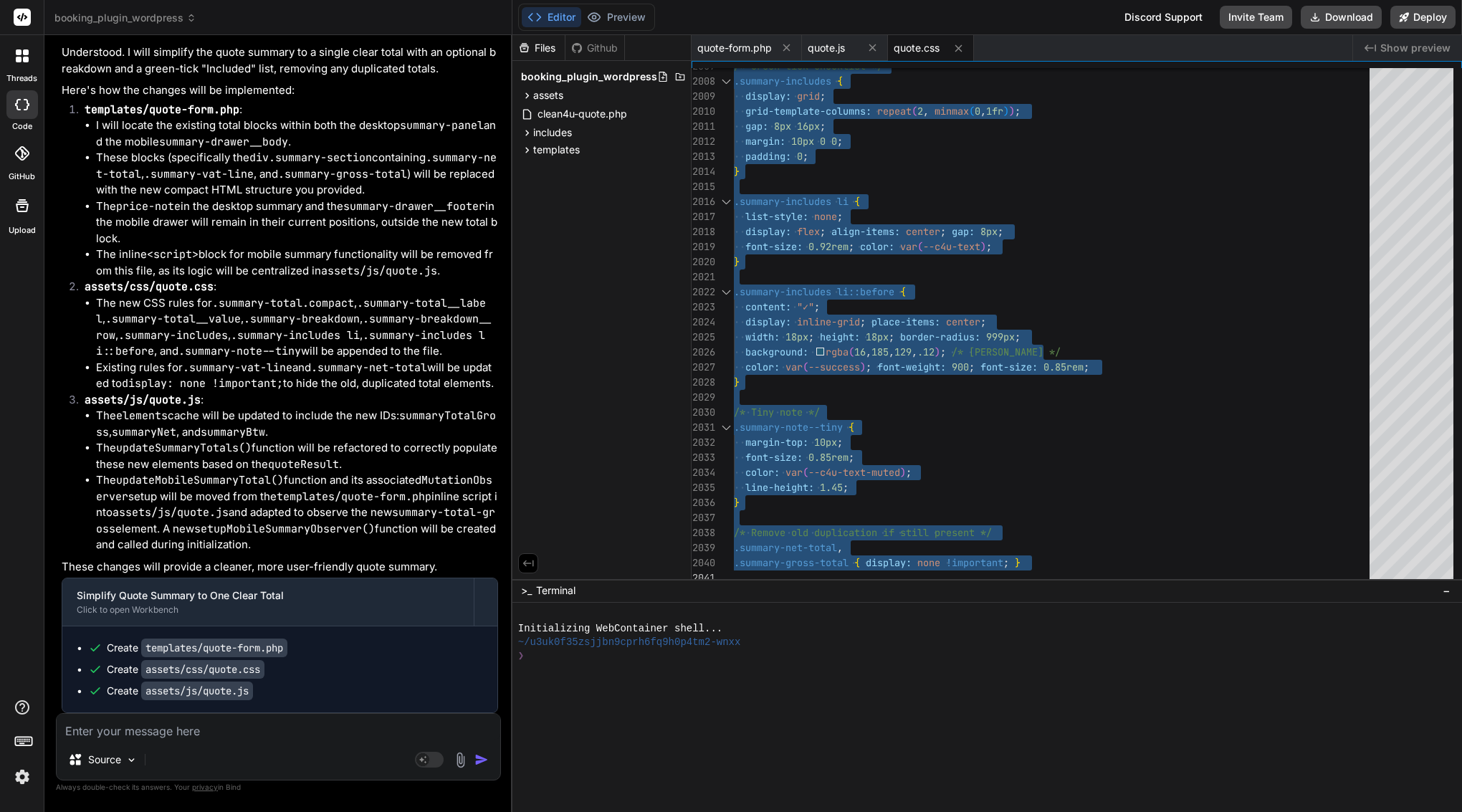
click at [180, 730] on textarea at bounding box center [278, 726] width 443 height 26
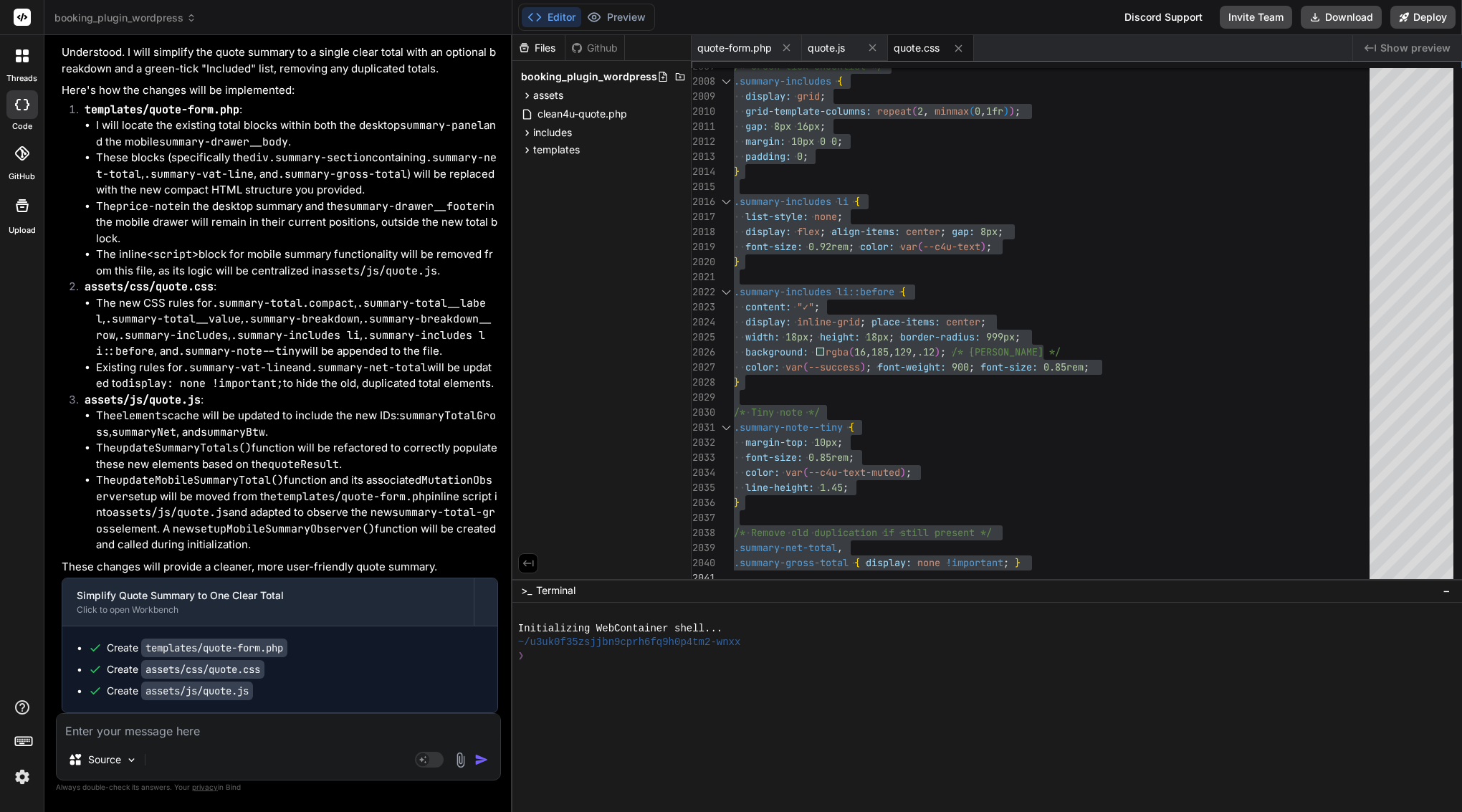
paste textarea "Lore’i d sitam, cons-adipi “Elit” seddoe tem inc utl. Et dolorem aliq enimadm v…"
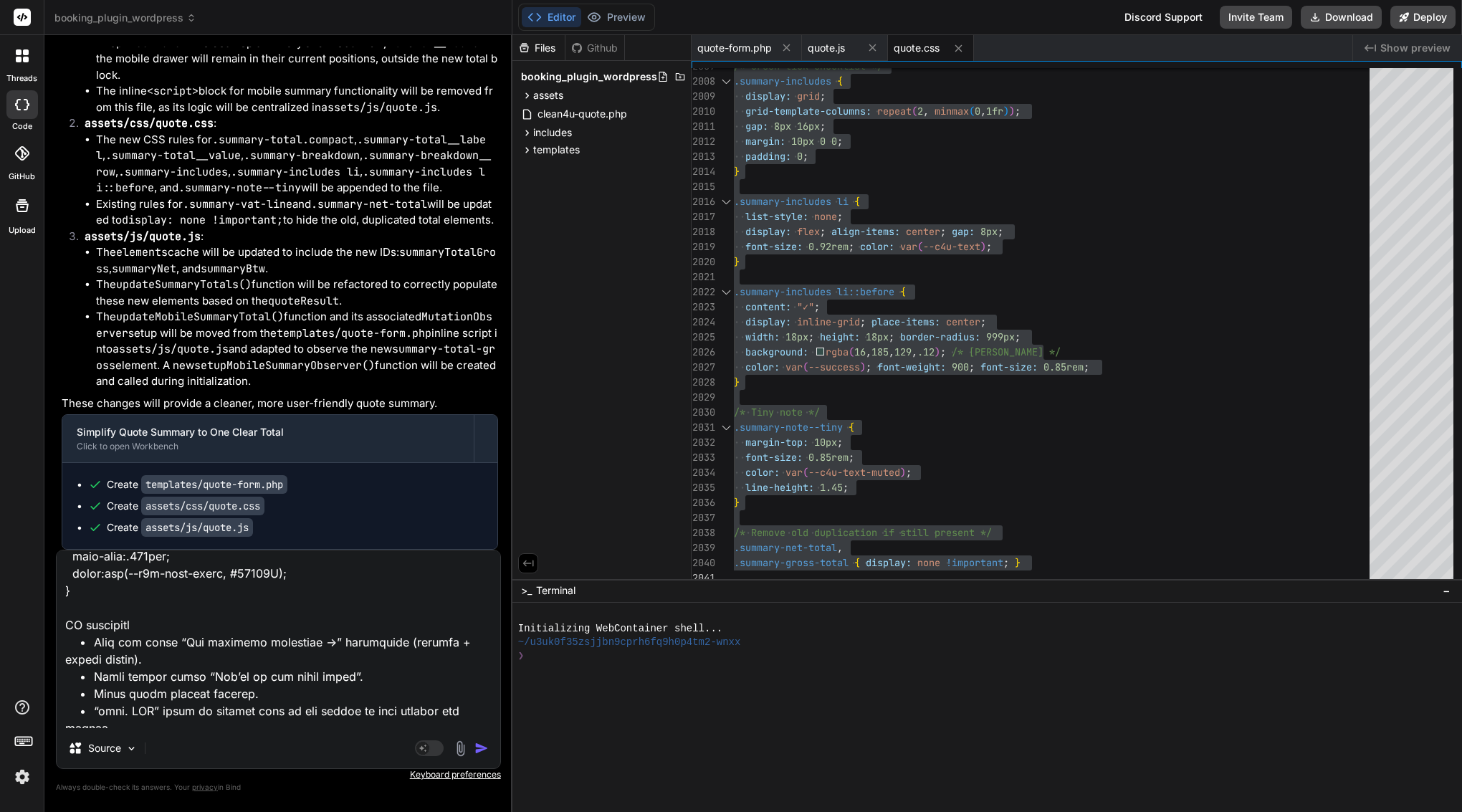
scroll to position [2101, 0]
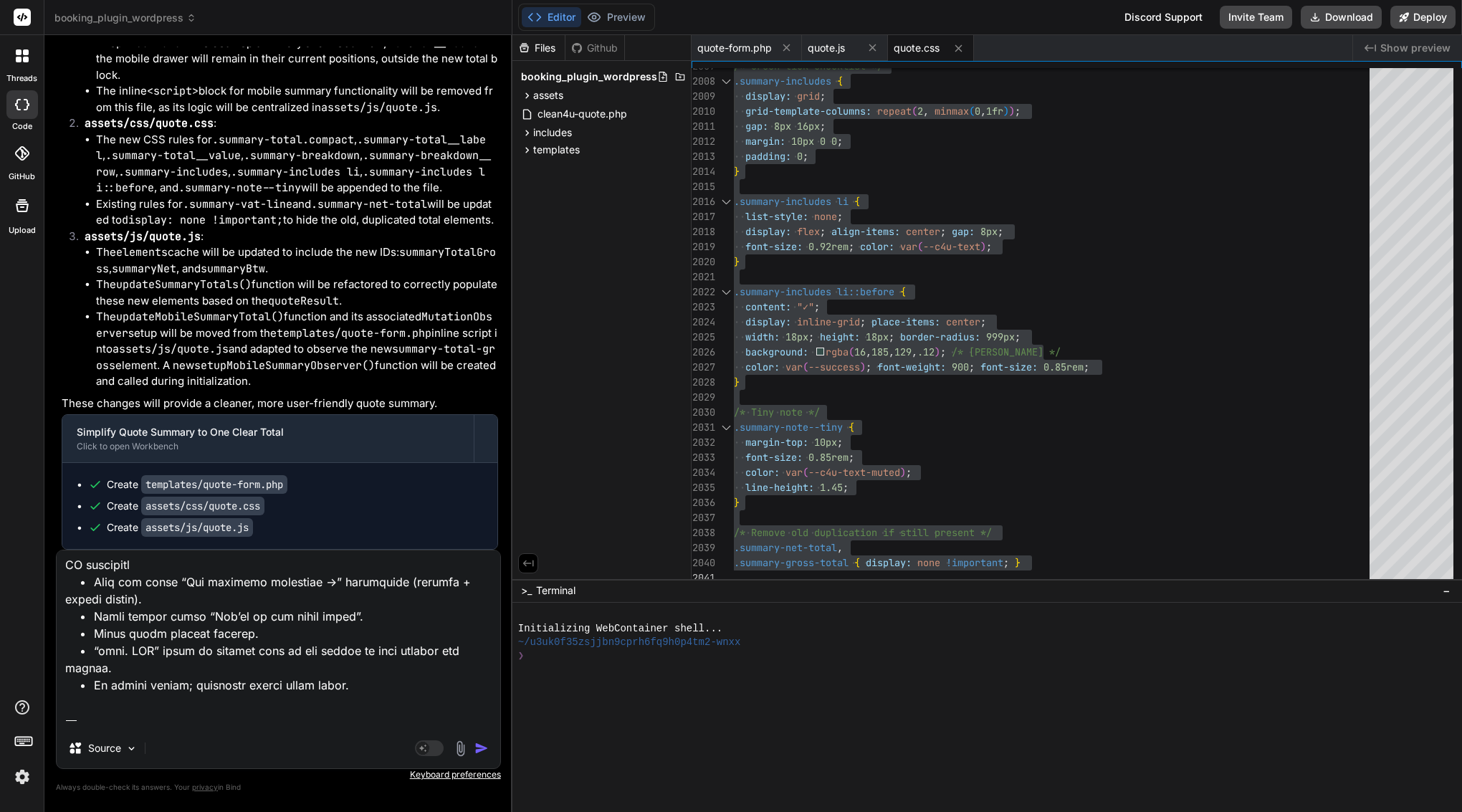
drag, startPoint x: 117, startPoint y: 705, endPoint x: 53, endPoint y: 724, distance: 66.8
click at [53, 724] on div "Bind AI Web Search Created with Pixso. Code Generator You Bind AI Of course. I …" at bounding box center [278, 423] width 468 height 776
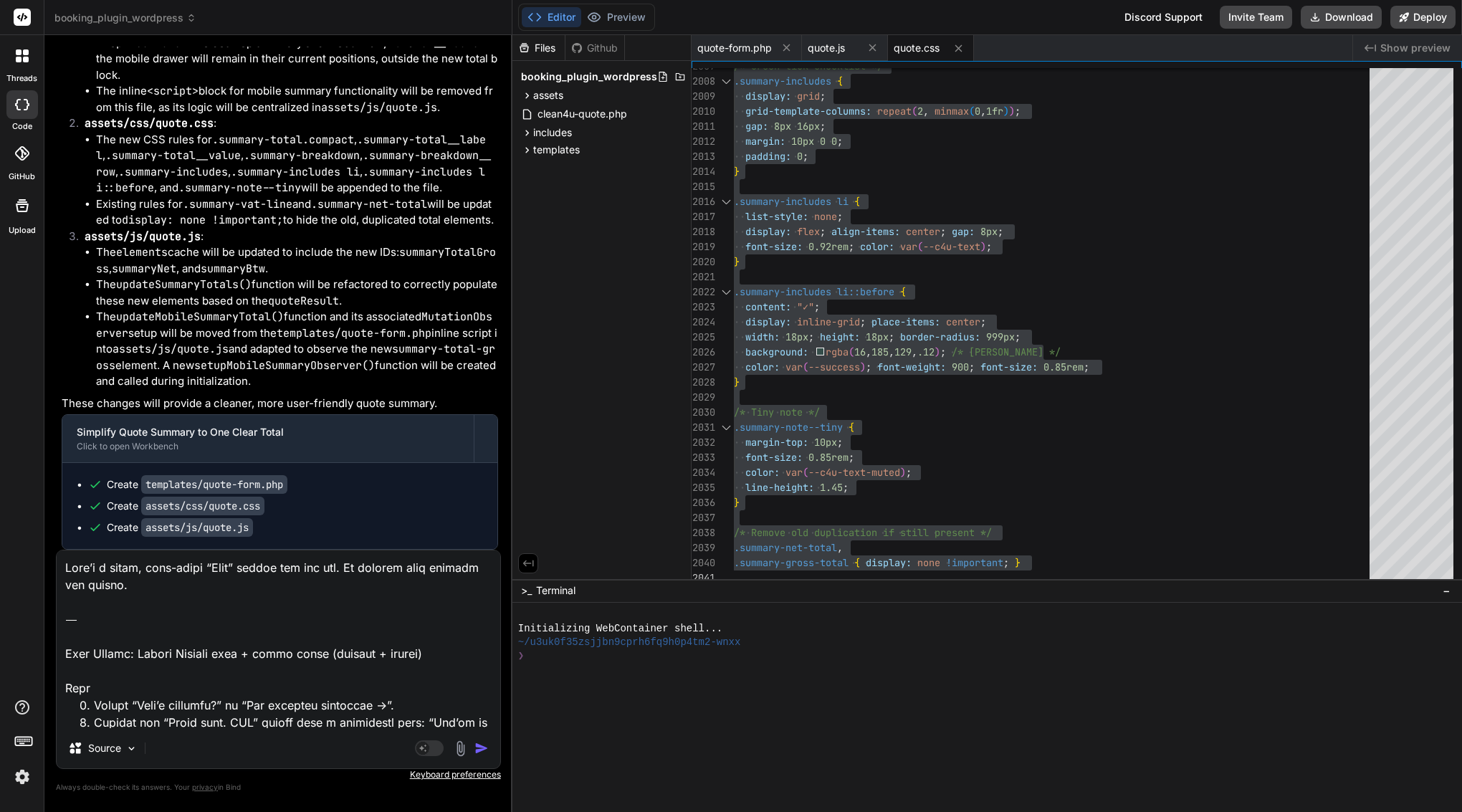
scroll to position [0, 0]
drag, startPoint x: 66, startPoint y: 652, endPoint x: 88, endPoint y: 518, distance: 135.8
click at [88, 518] on div "You Bind AI Of course. I have analyzed assets/js/quote.js and can report the ex…" at bounding box center [278, 428] width 445 height 765
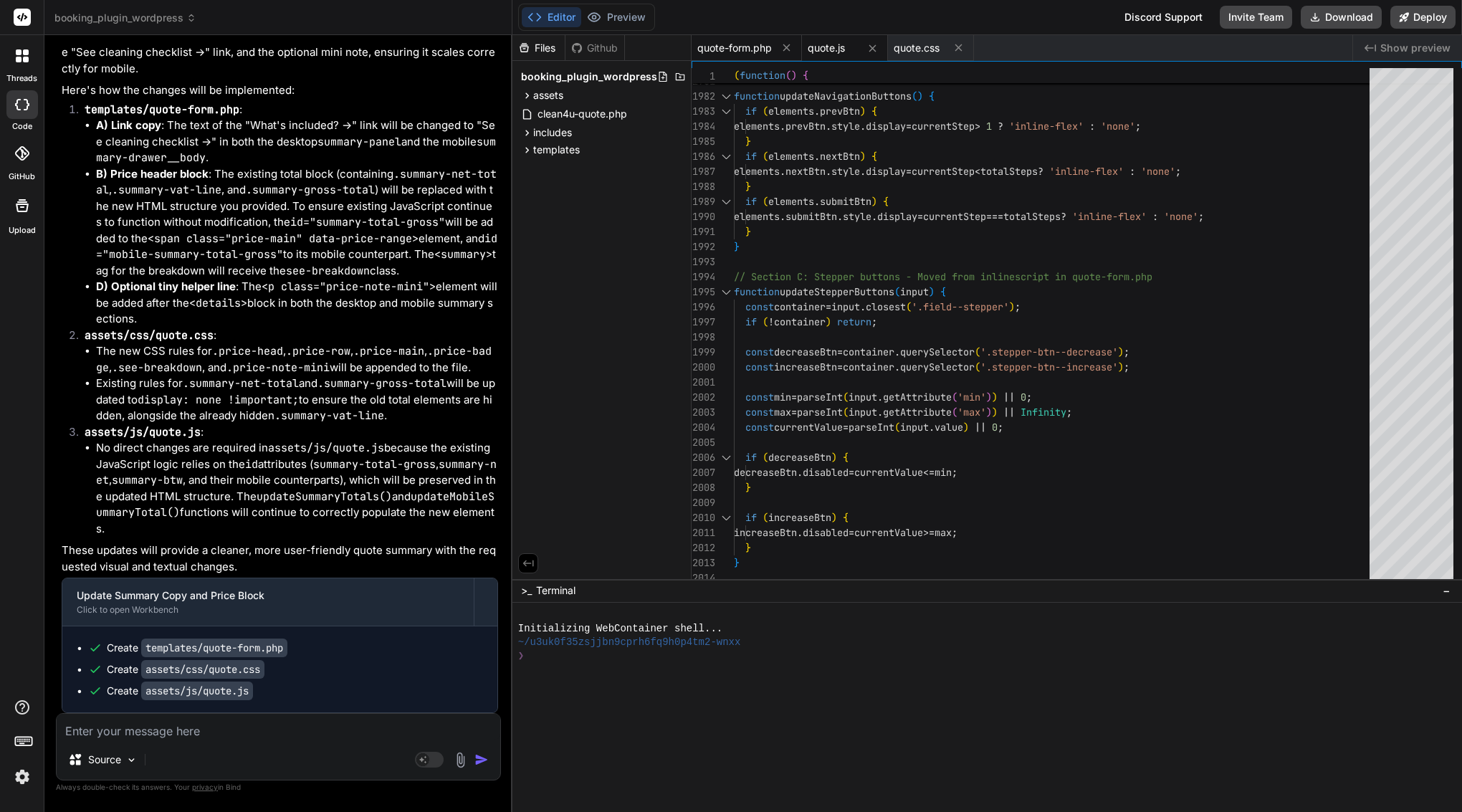
click at [731, 45] on span "quote-form.php" at bounding box center [735, 47] width 75 height 14
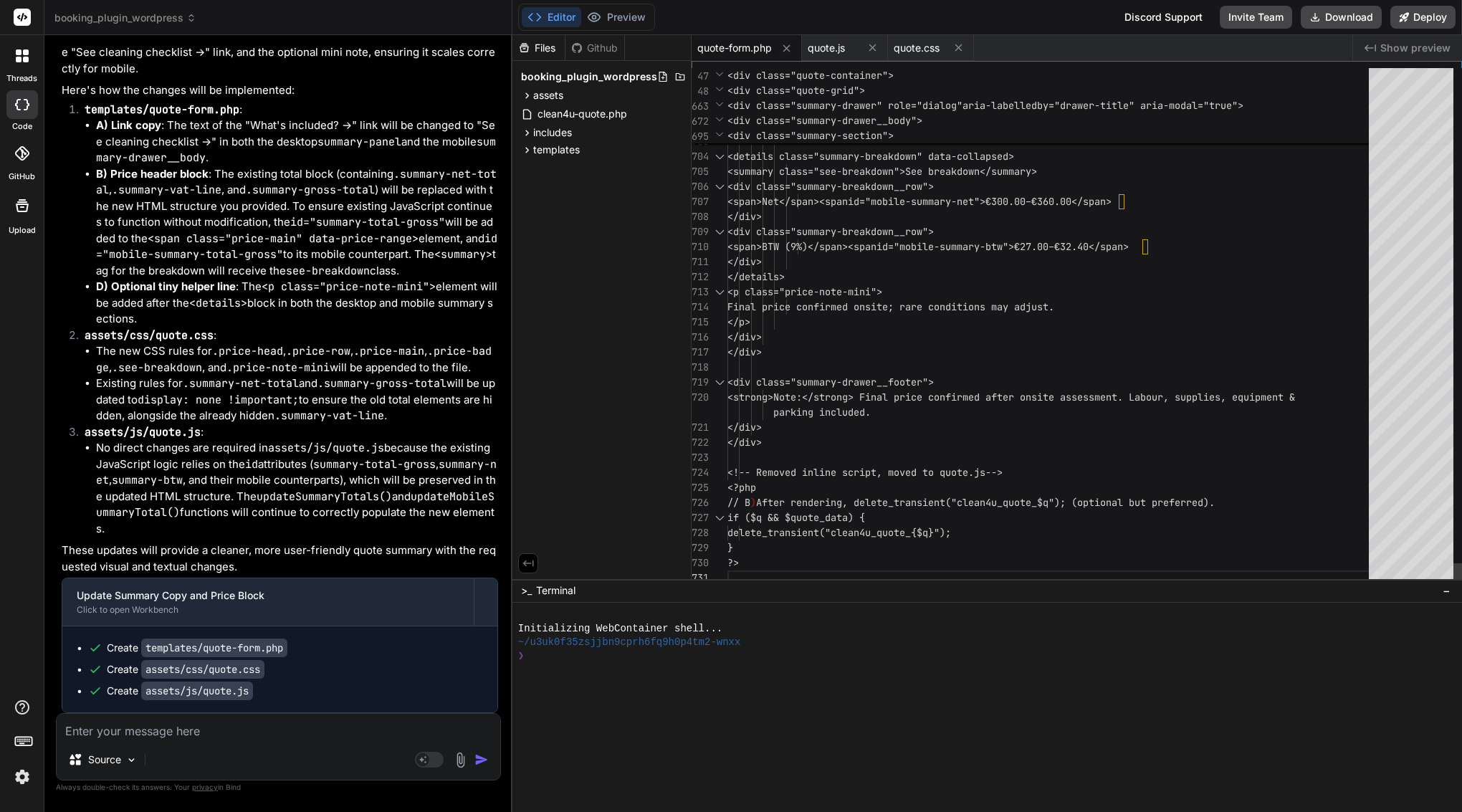
click at [882, 323] on div "</p>" at bounding box center [1053, 322] width 650 height 15
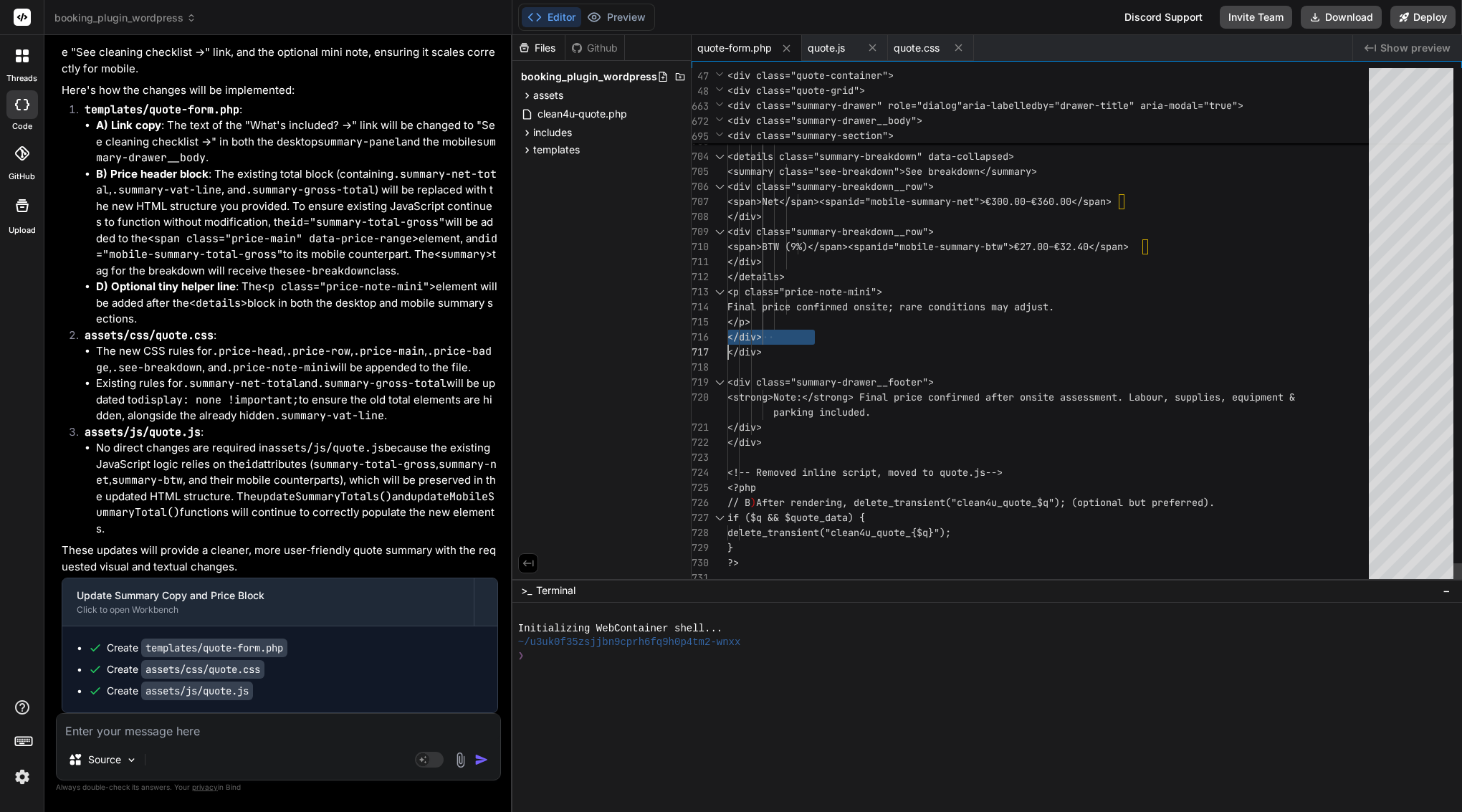
scroll to position [0, 0]
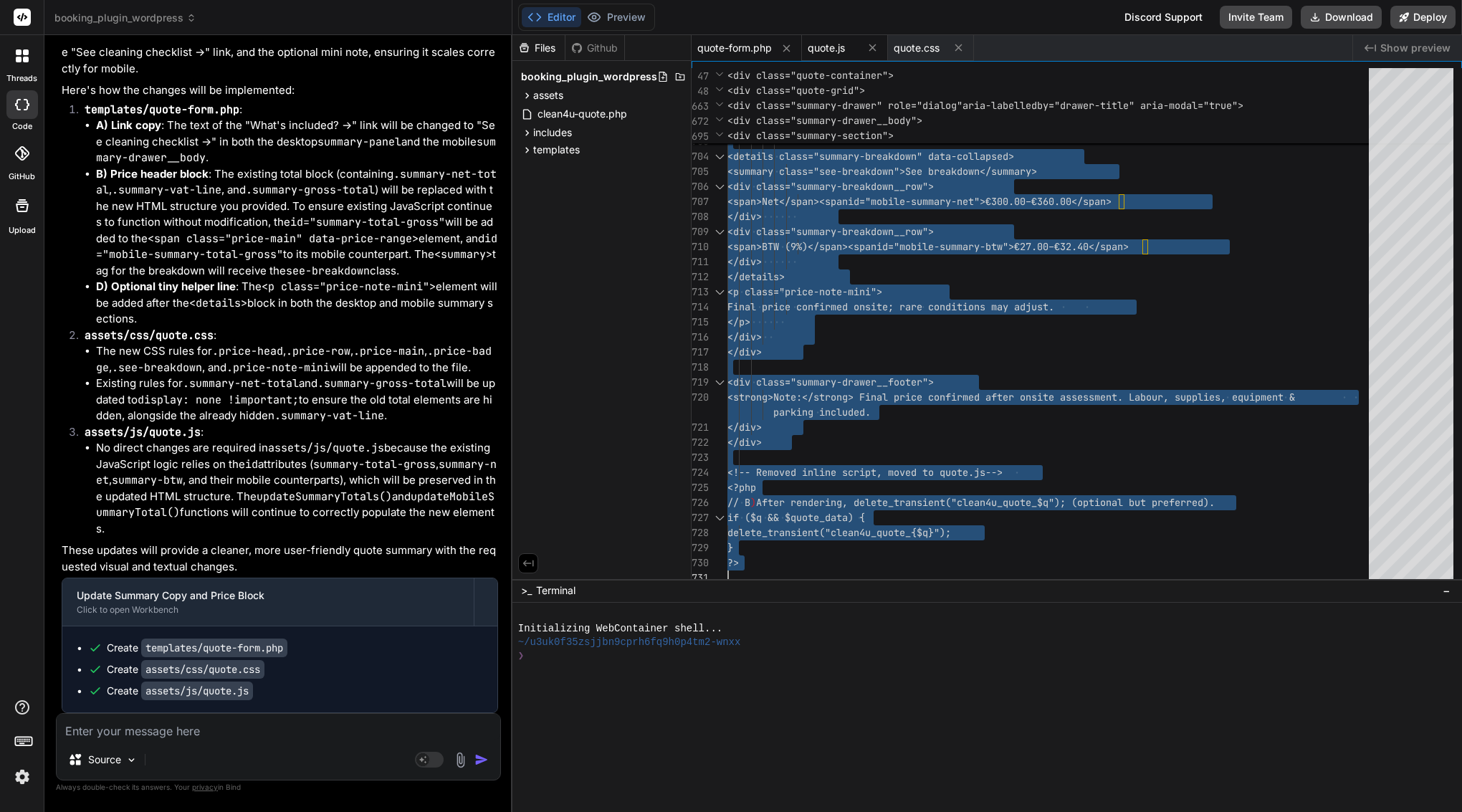
click at [834, 42] on span "quote.js" at bounding box center [826, 47] width 37 height 14
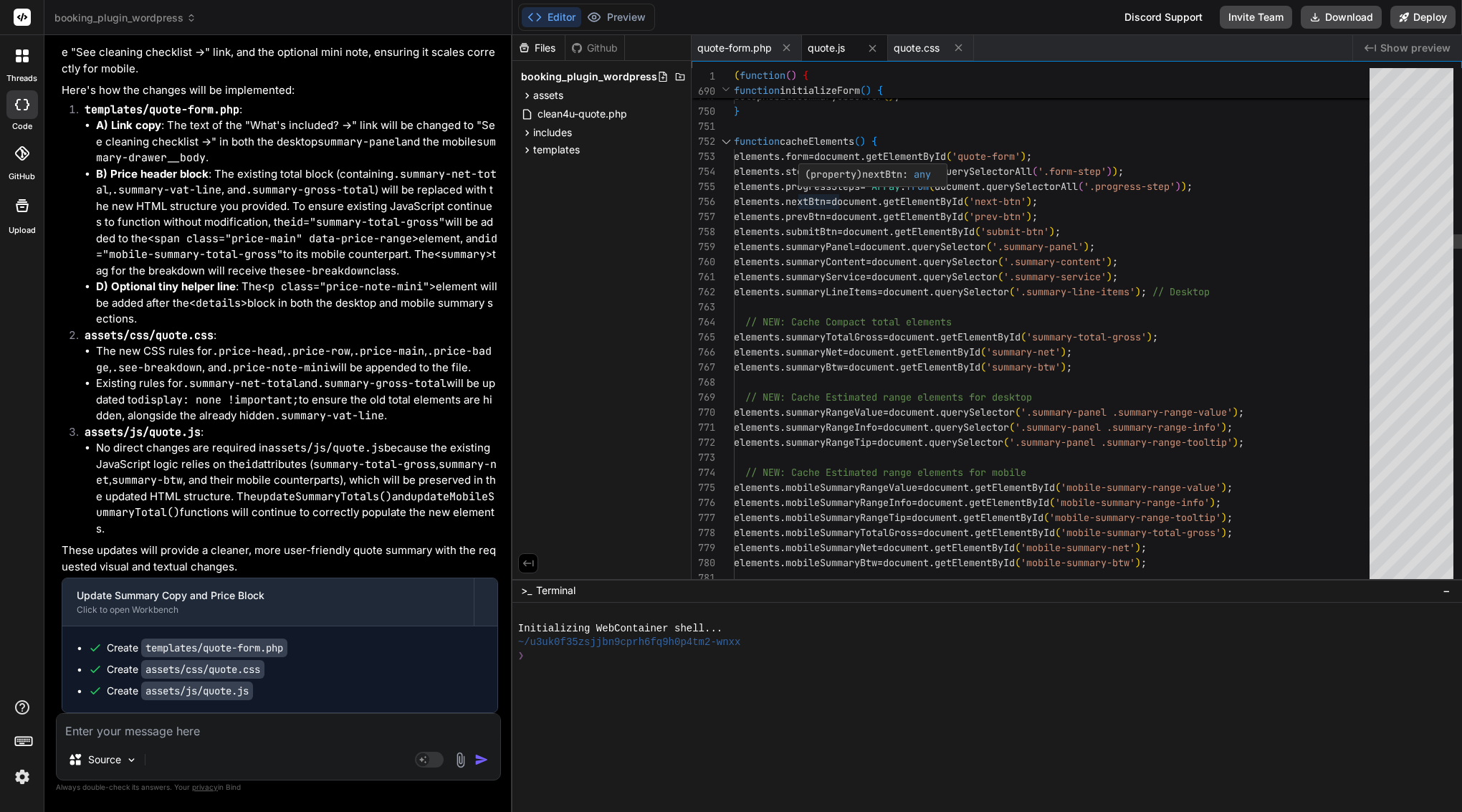
click at [835, 192] on span "progressSteps" at bounding box center [823, 186] width 75 height 13
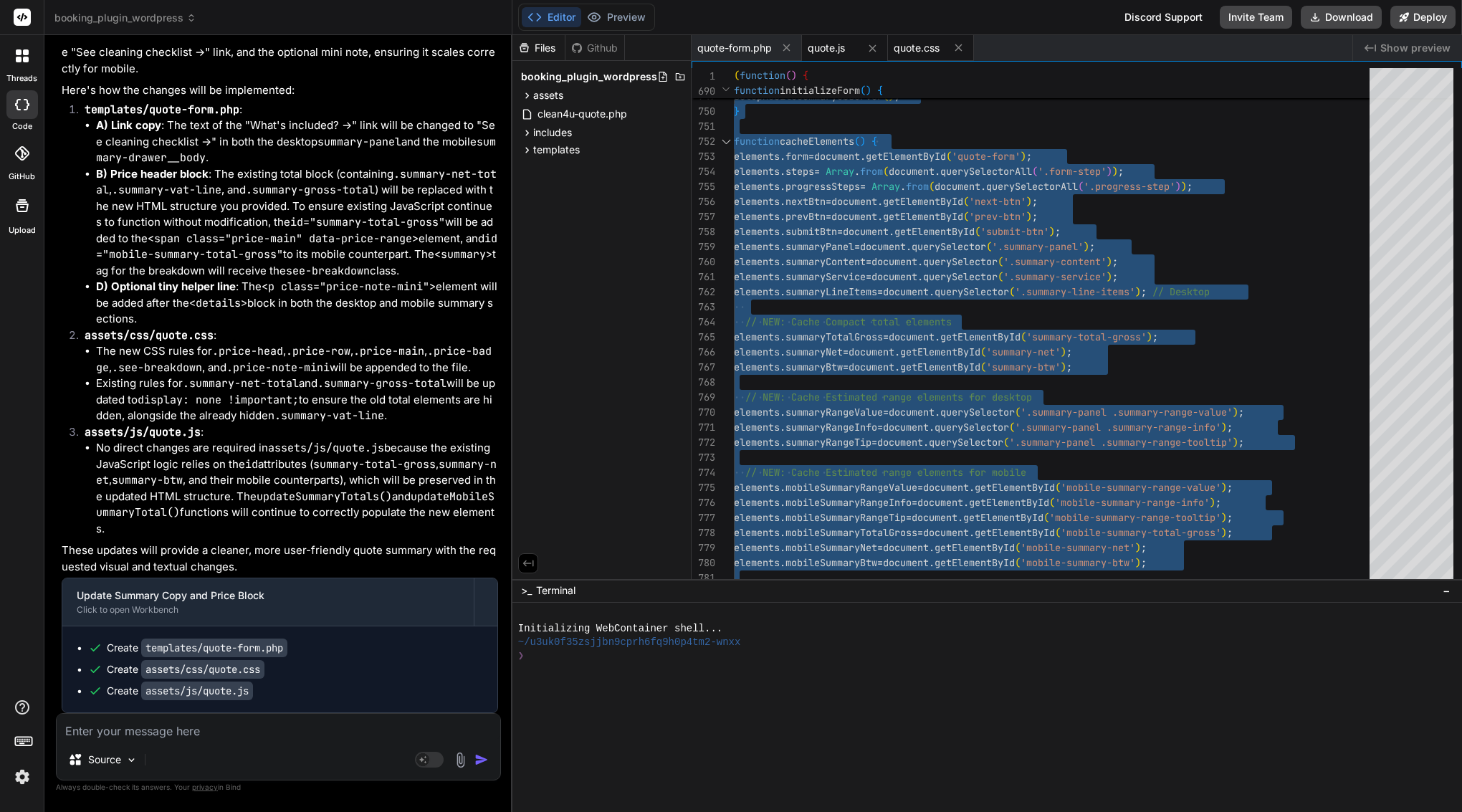
click at [937, 47] on span "quote.css" at bounding box center [917, 47] width 46 height 14
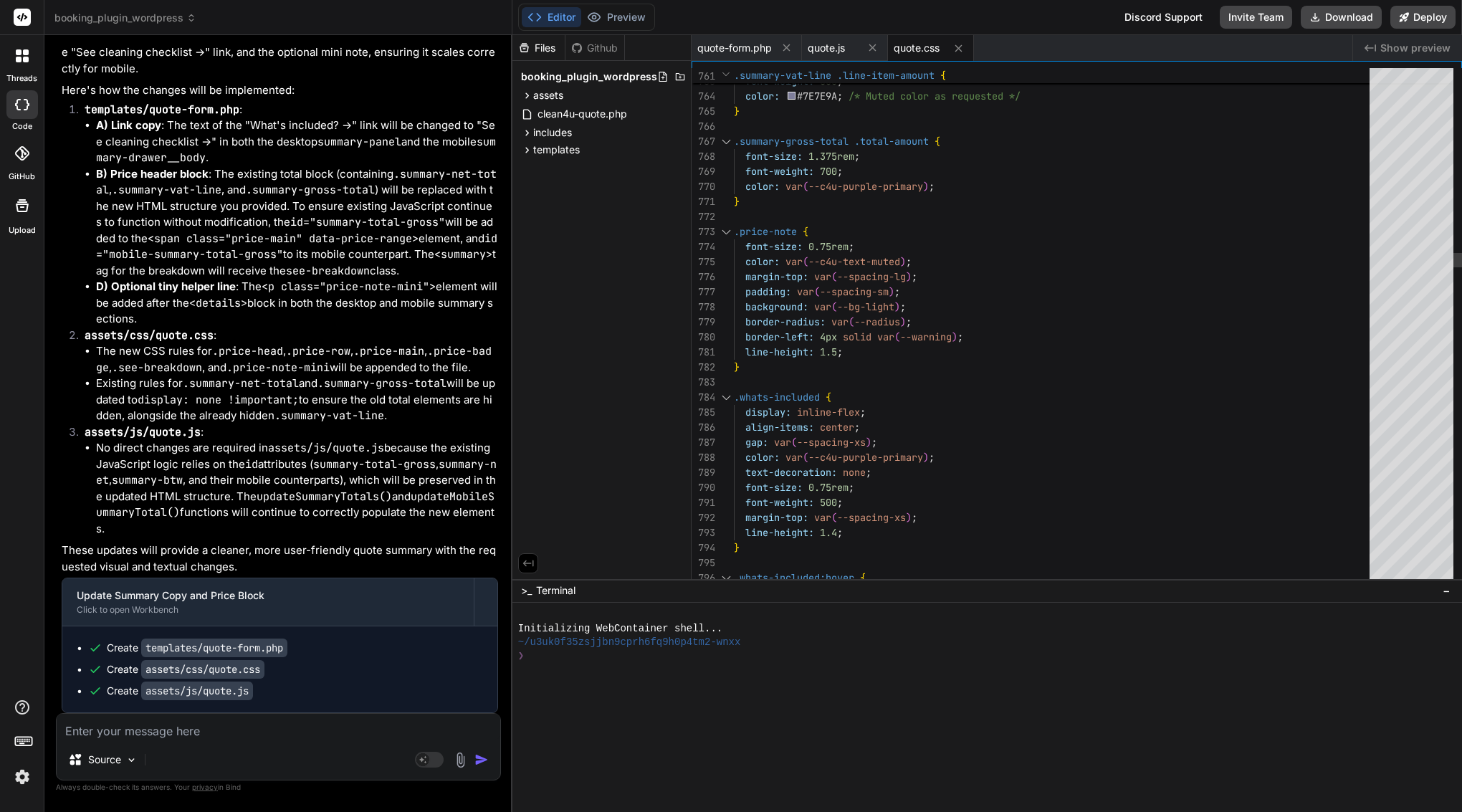
click at [866, 247] on div "font-size: 0.75rem ;" at bounding box center [1057, 247] width 645 height 15
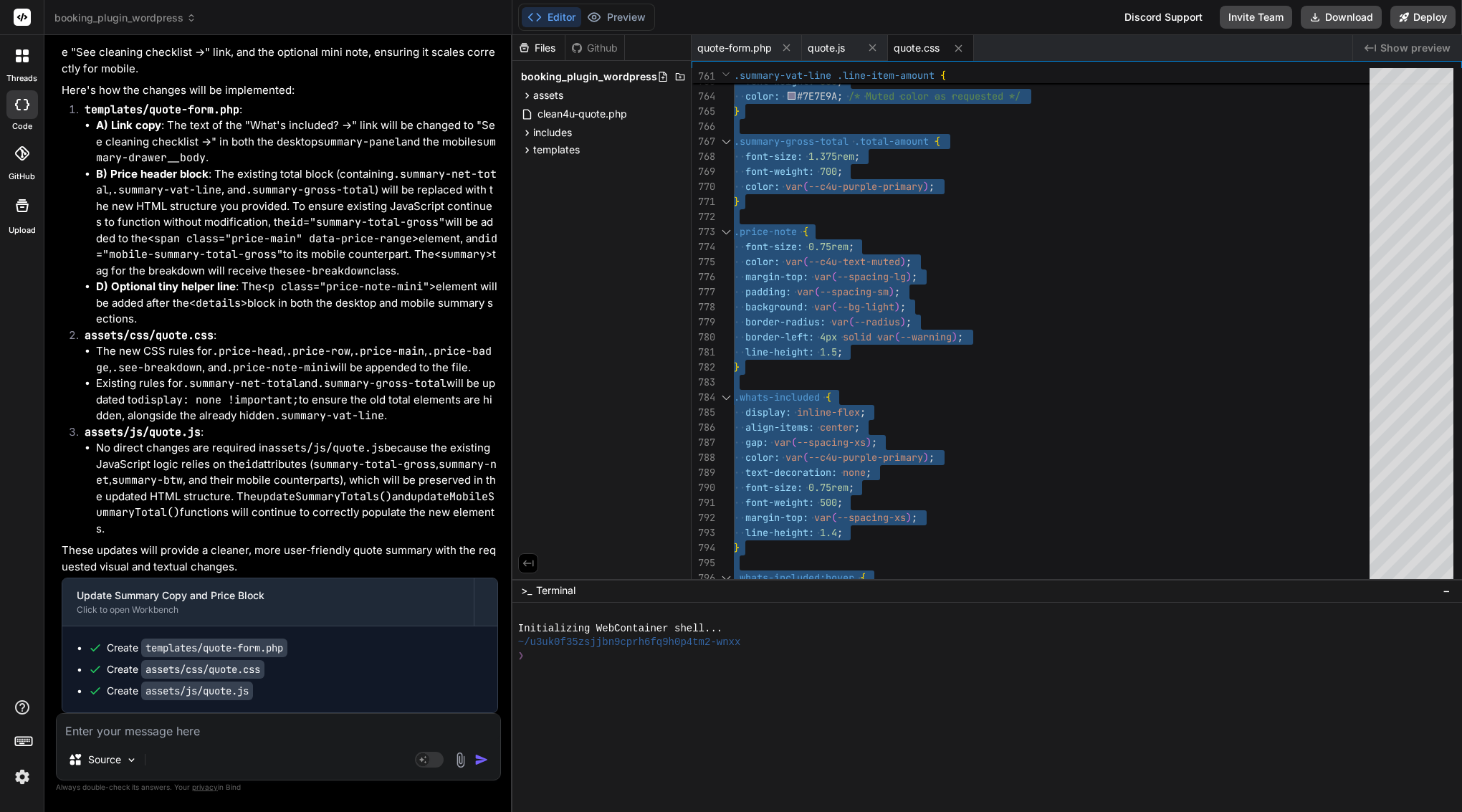
click at [148, 727] on textarea at bounding box center [278, 726] width 443 height 26
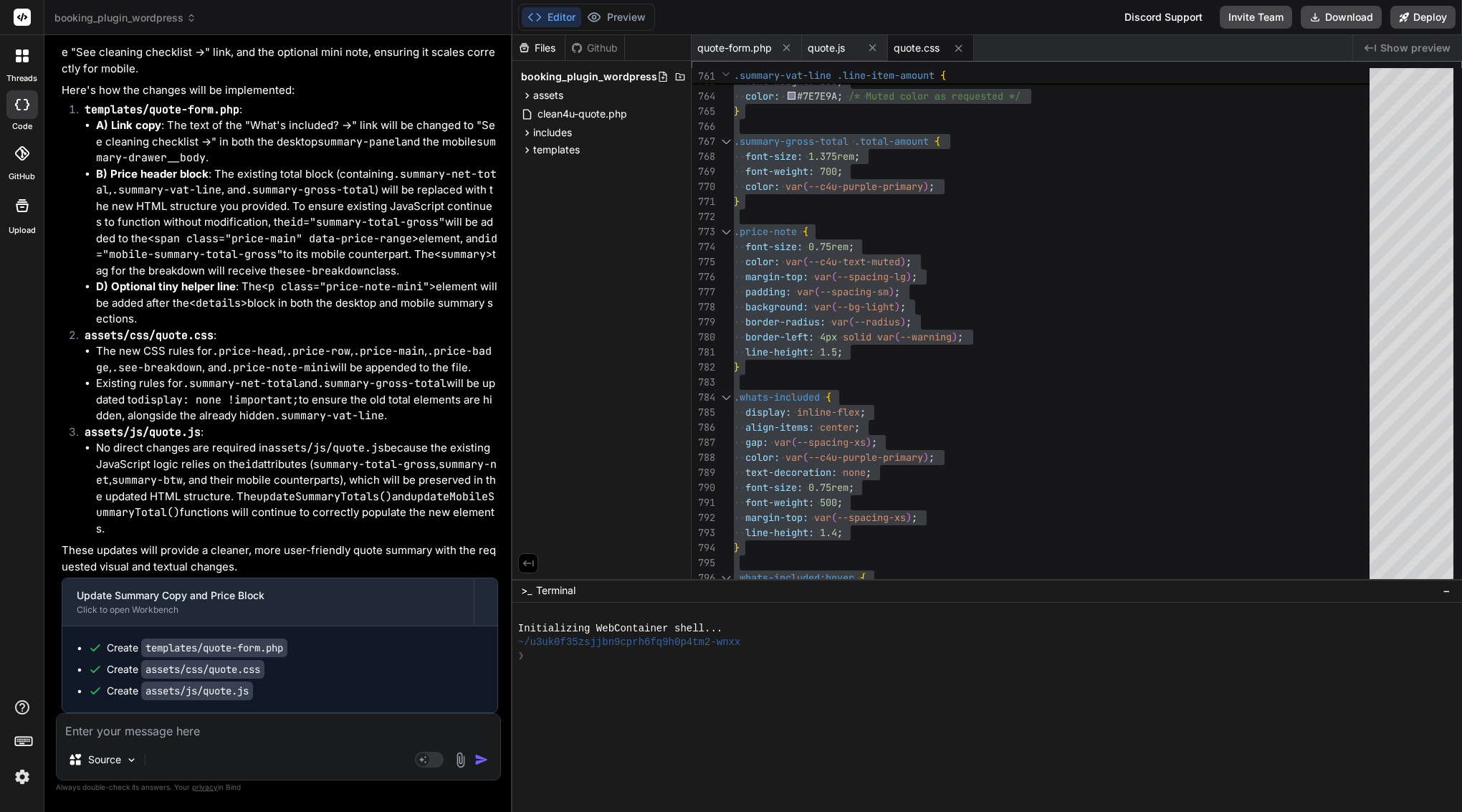
paste textarea "Lore’i d sitam-co-adipi elitse doe Temp inci utlab et dolorem aliq en ad: ⸻ Min…"
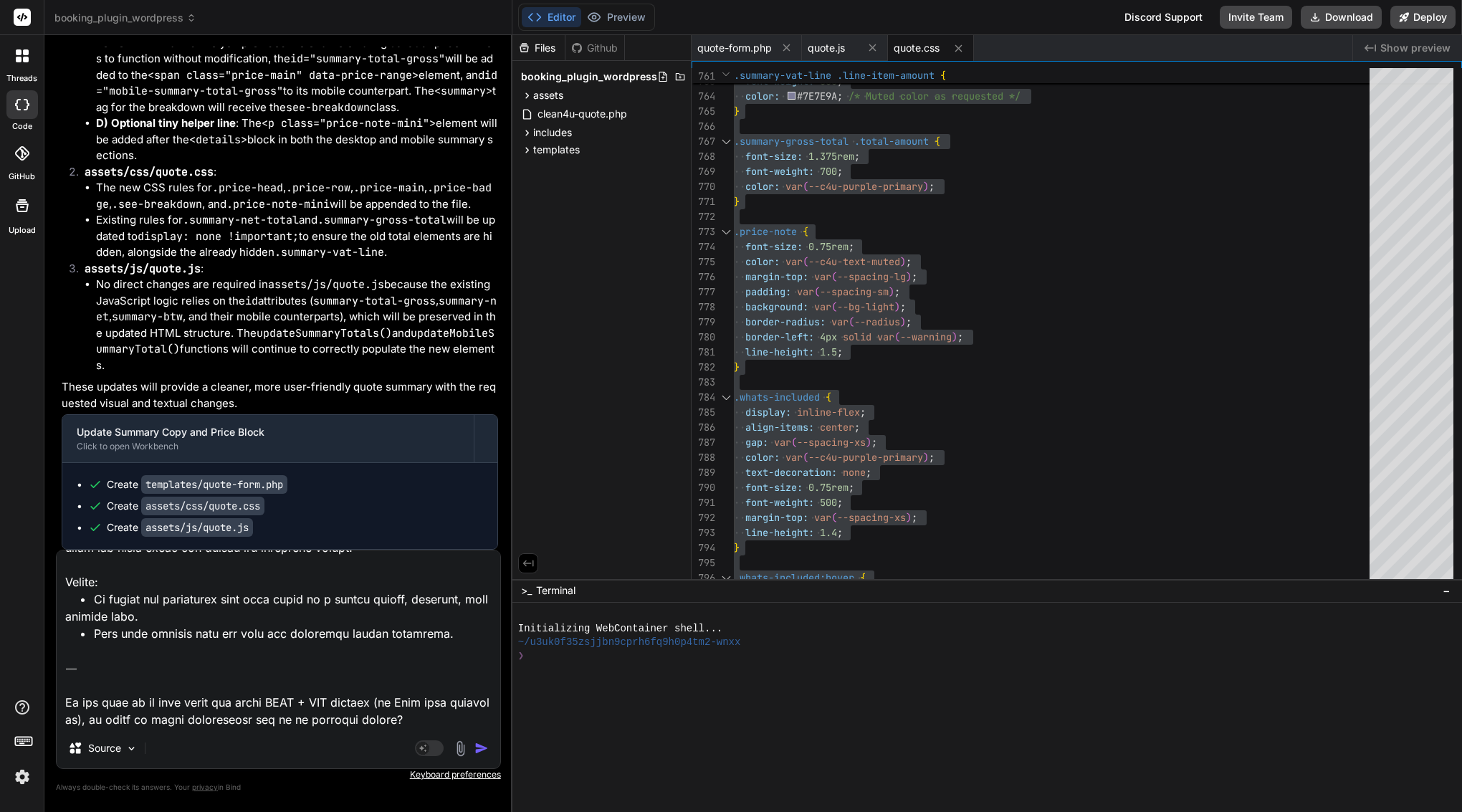
drag, startPoint x: 410, startPoint y: 724, endPoint x: 64, endPoint y: 664, distance: 351.2
click at [64, 664] on textarea at bounding box center [278, 639] width 443 height 177
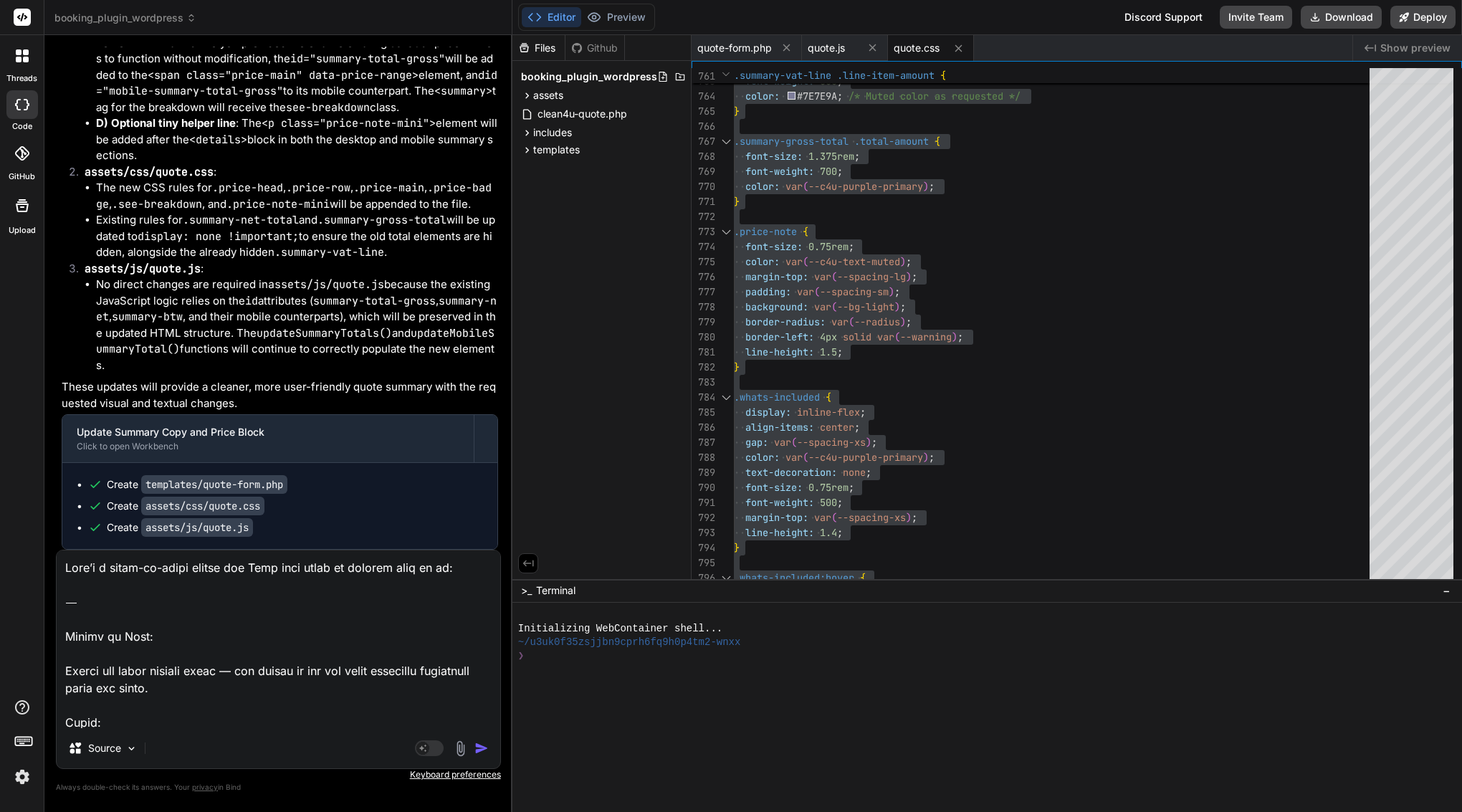
scroll to position [0, 0]
click at [109, 597] on textarea at bounding box center [278, 639] width 443 height 177
drag, startPoint x: 68, startPoint y: 666, endPoint x: 84, endPoint y: 537, distance: 130.0
click at [84, 537] on div "You Bind AI Of course. I have analyzed assets/js/quote.js and can report the ex…" at bounding box center [278, 428] width 445 height 765
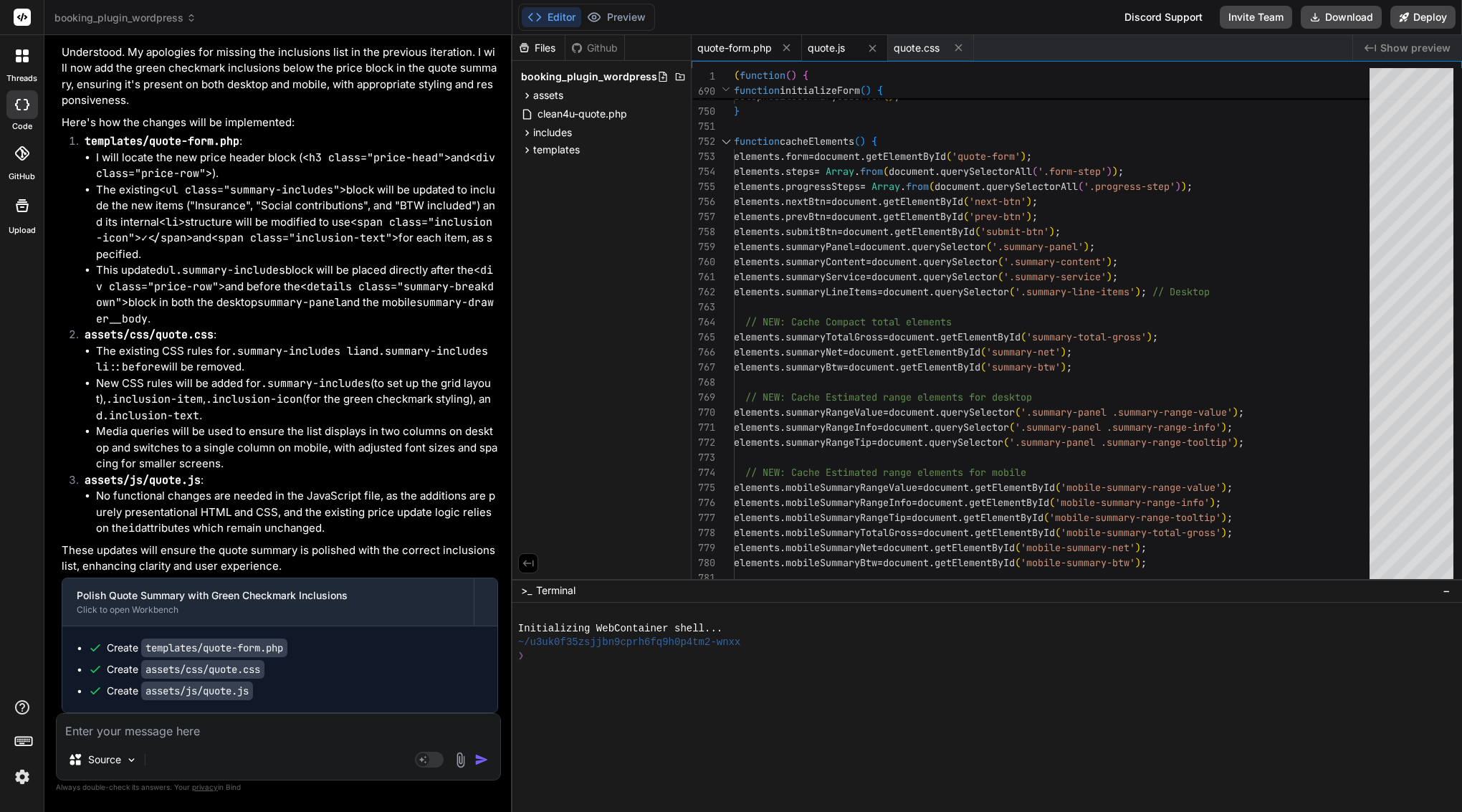
click at [762, 41] on span "quote-form.php" at bounding box center [735, 47] width 75 height 14
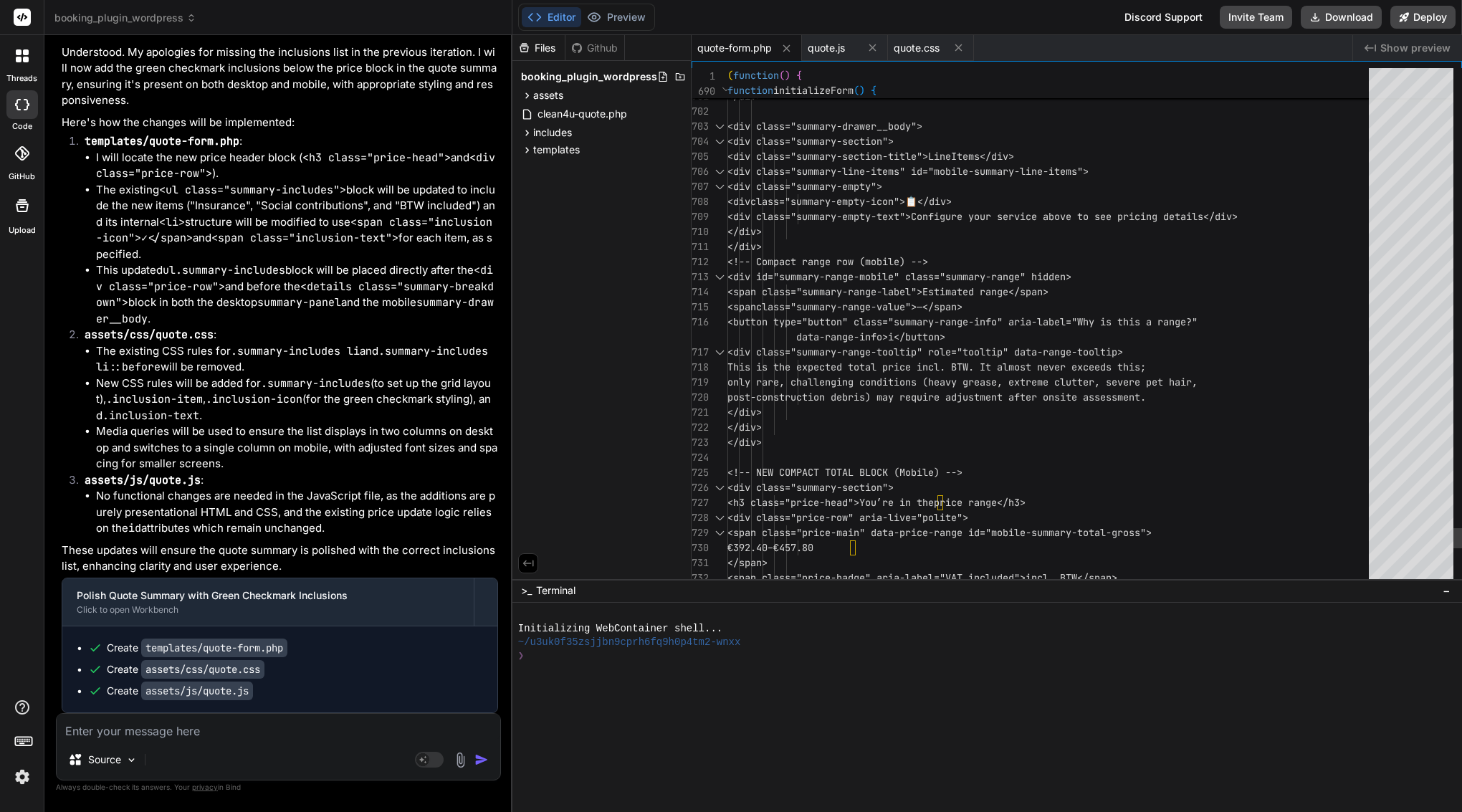
click at [801, 157] on span "<div class="summary-section-title">Line" at bounding box center [840, 157] width 224 height 13
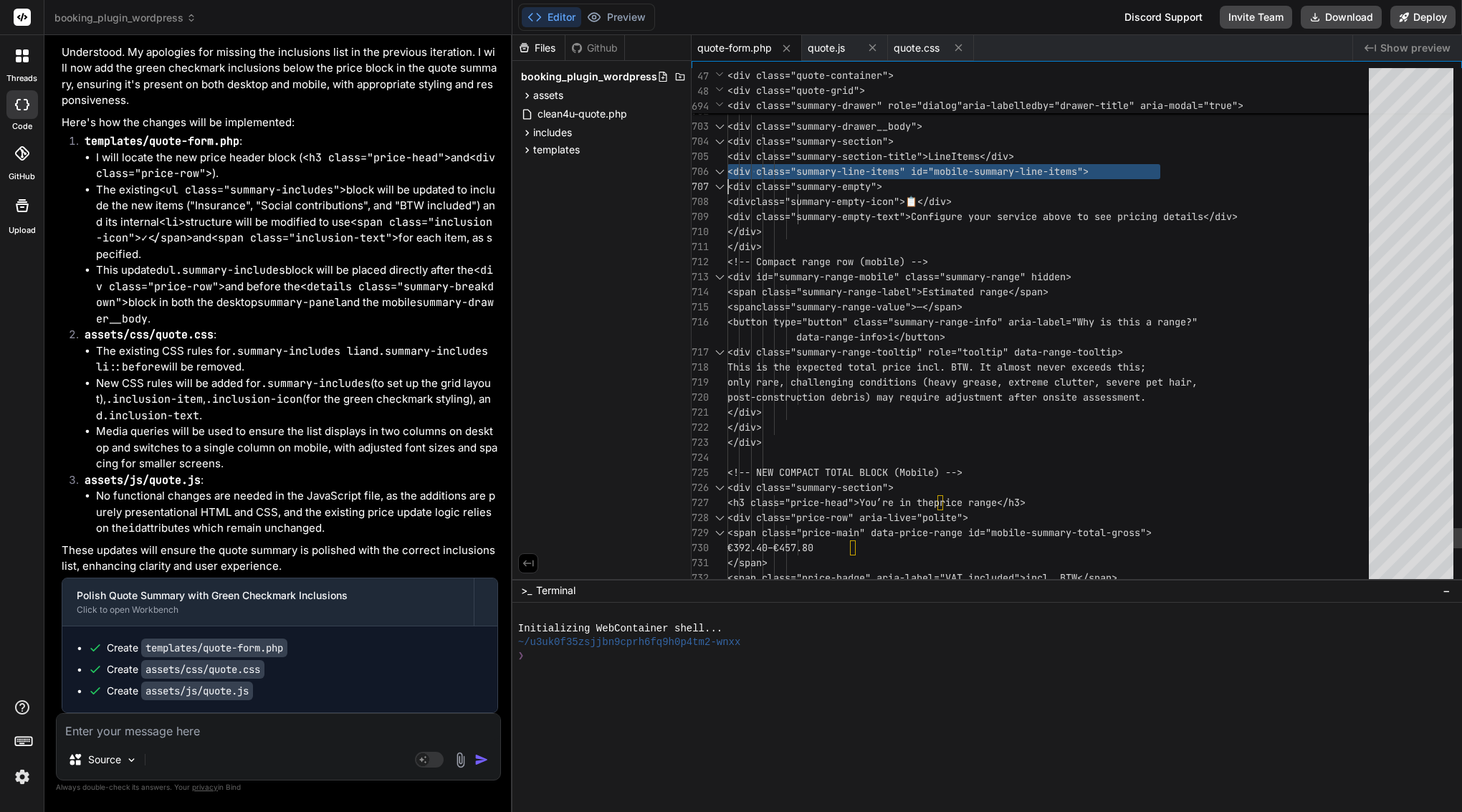
click at [801, 157] on span "<div class="summary-section-title">Line" at bounding box center [840, 157] width 224 height 13
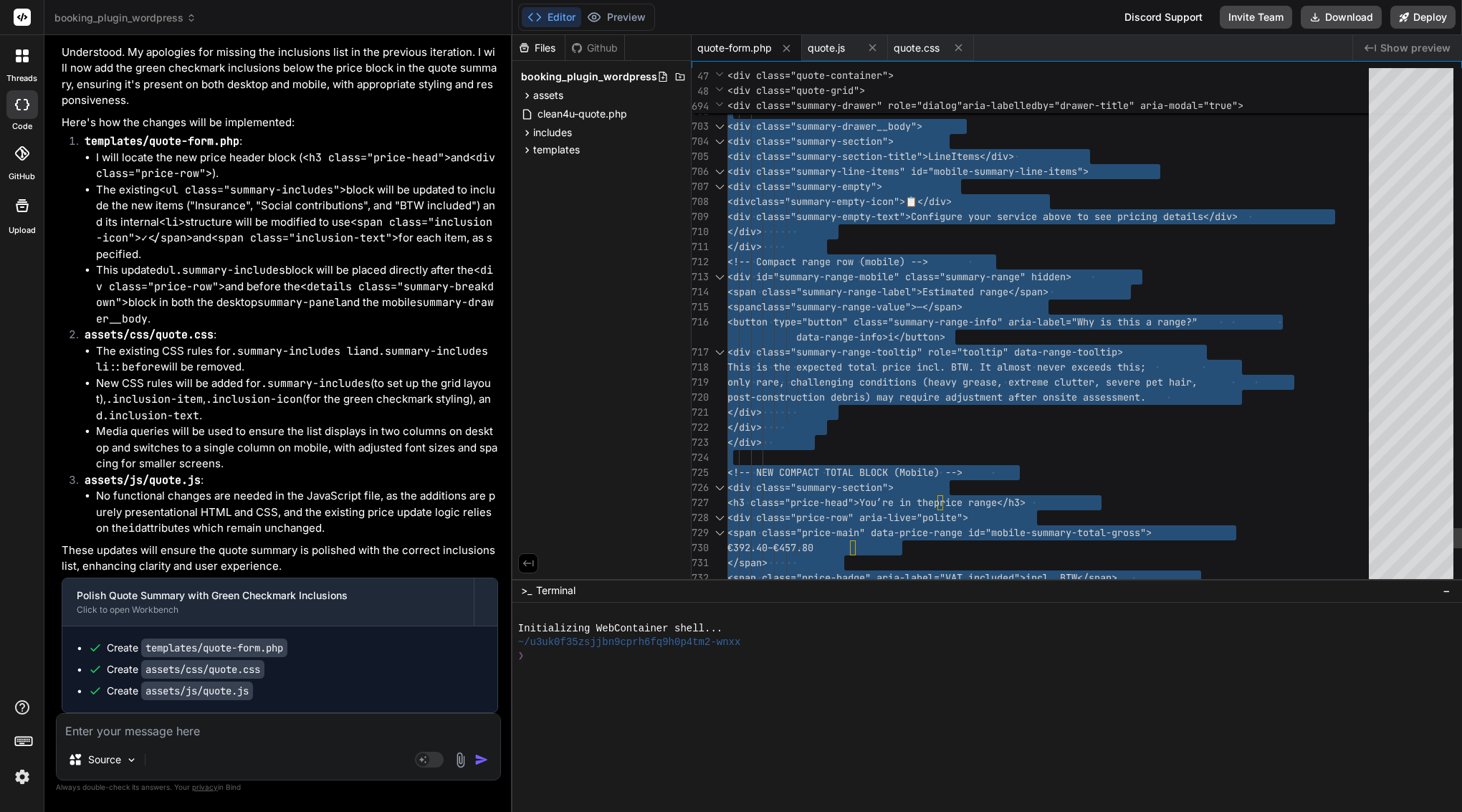
click at [801, 157] on span "<div class="summary-section-title">Line" at bounding box center [840, 157] width 224 height 13
click at [831, 51] on span "quote.js" at bounding box center [826, 47] width 37 height 14
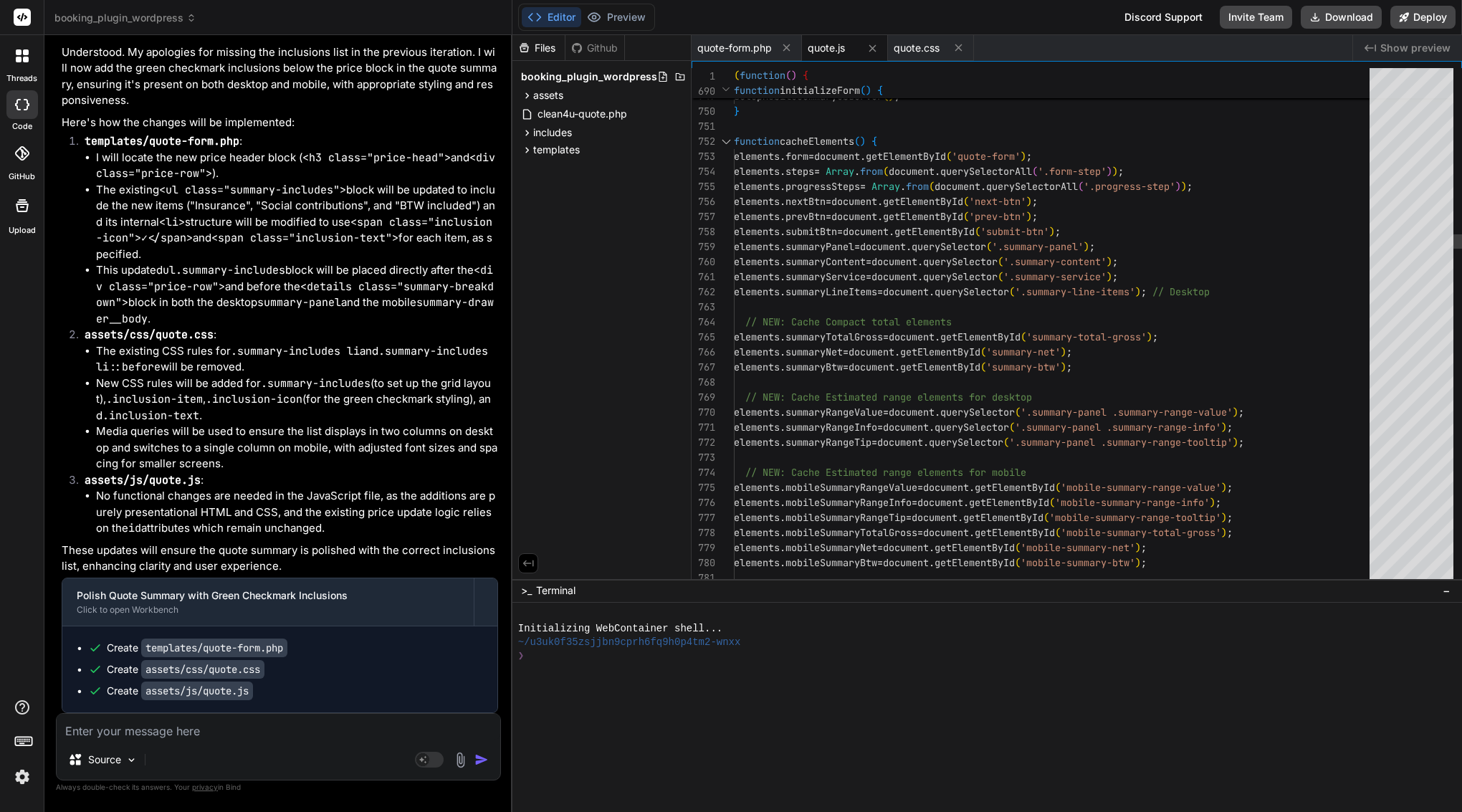
click at [845, 143] on span "cacheElements" at bounding box center [817, 142] width 75 height 13
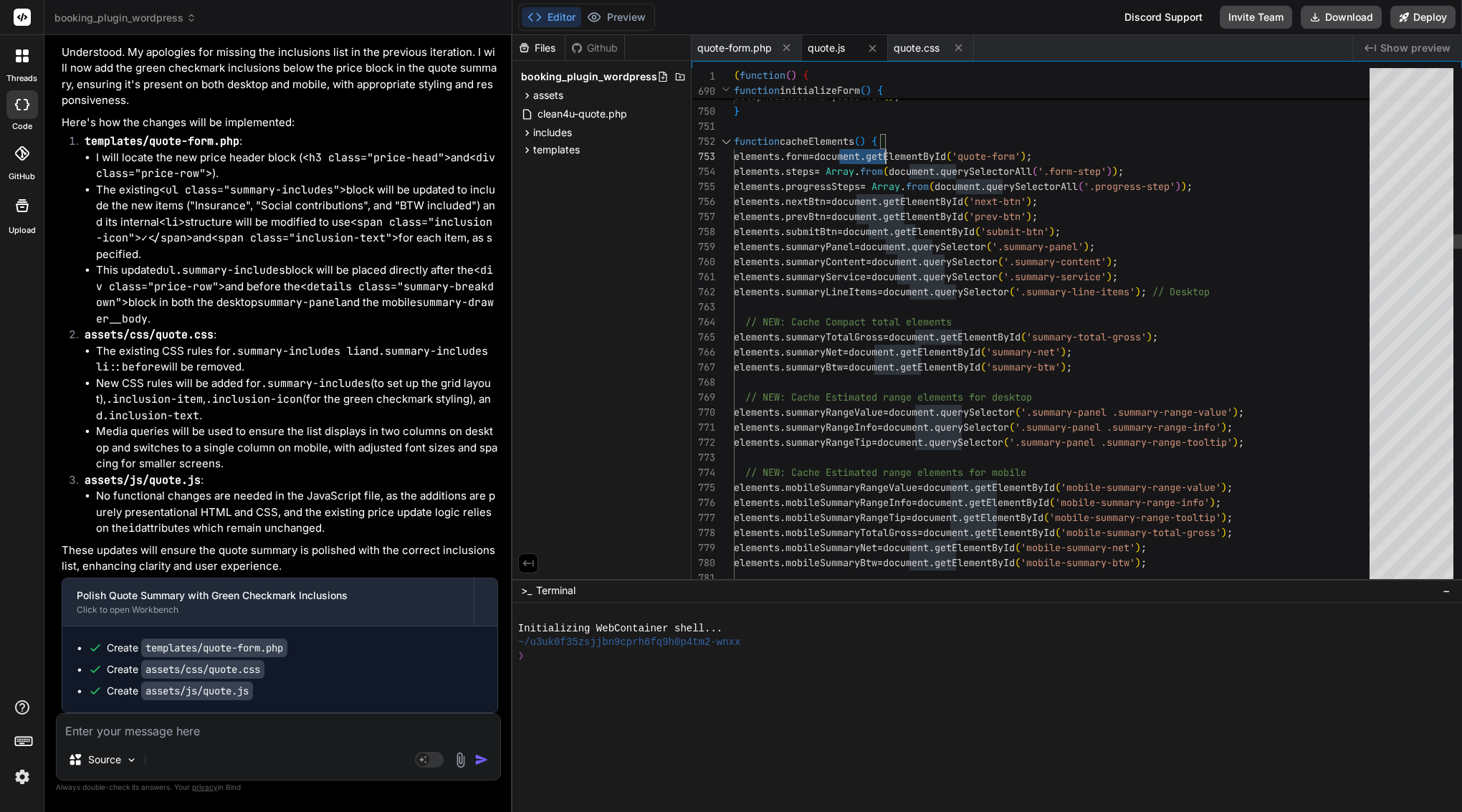
click at [845, 143] on span "cacheElements" at bounding box center [817, 142] width 75 height 13
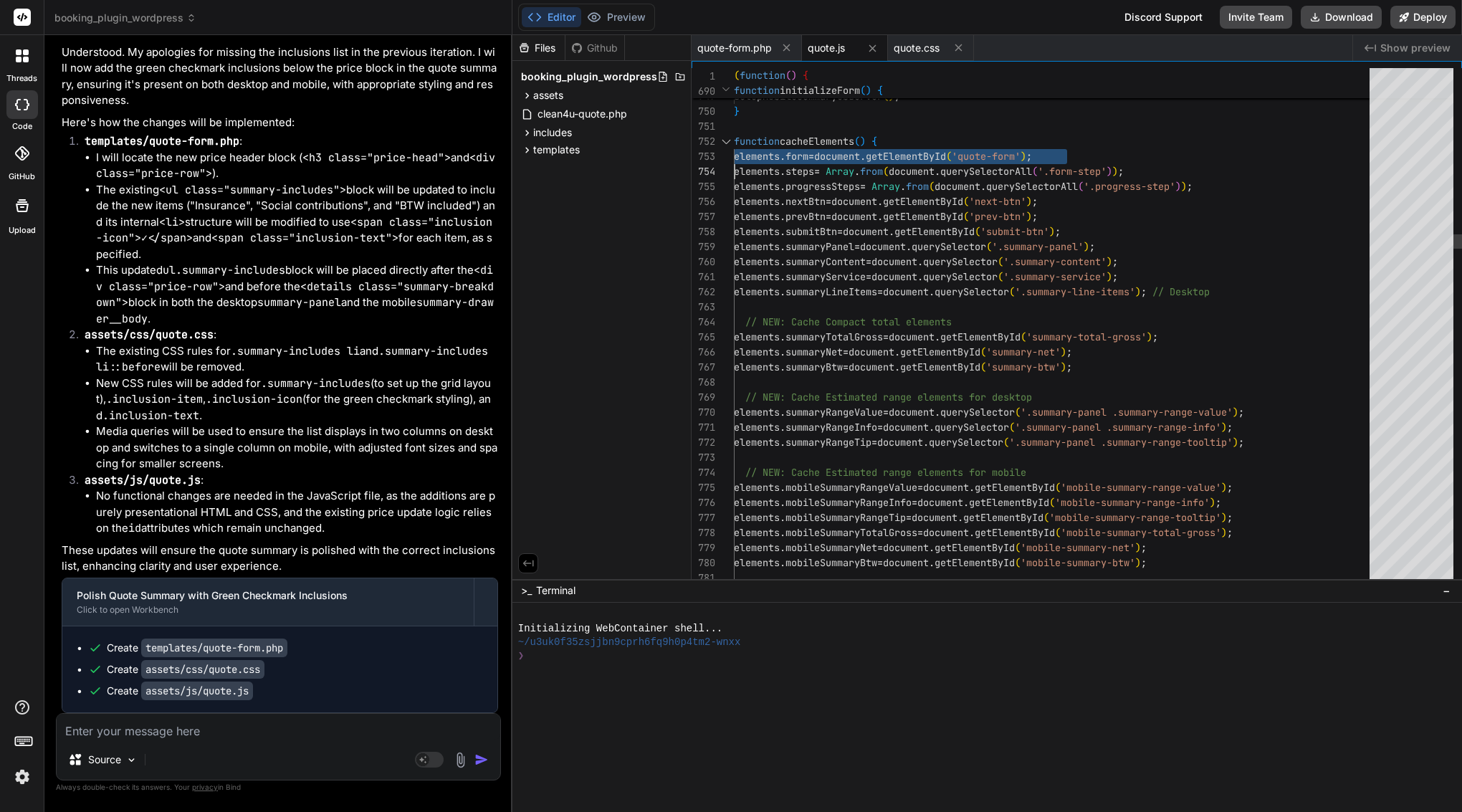
click at [845, 143] on span "cacheElements" at bounding box center [817, 142] width 75 height 13
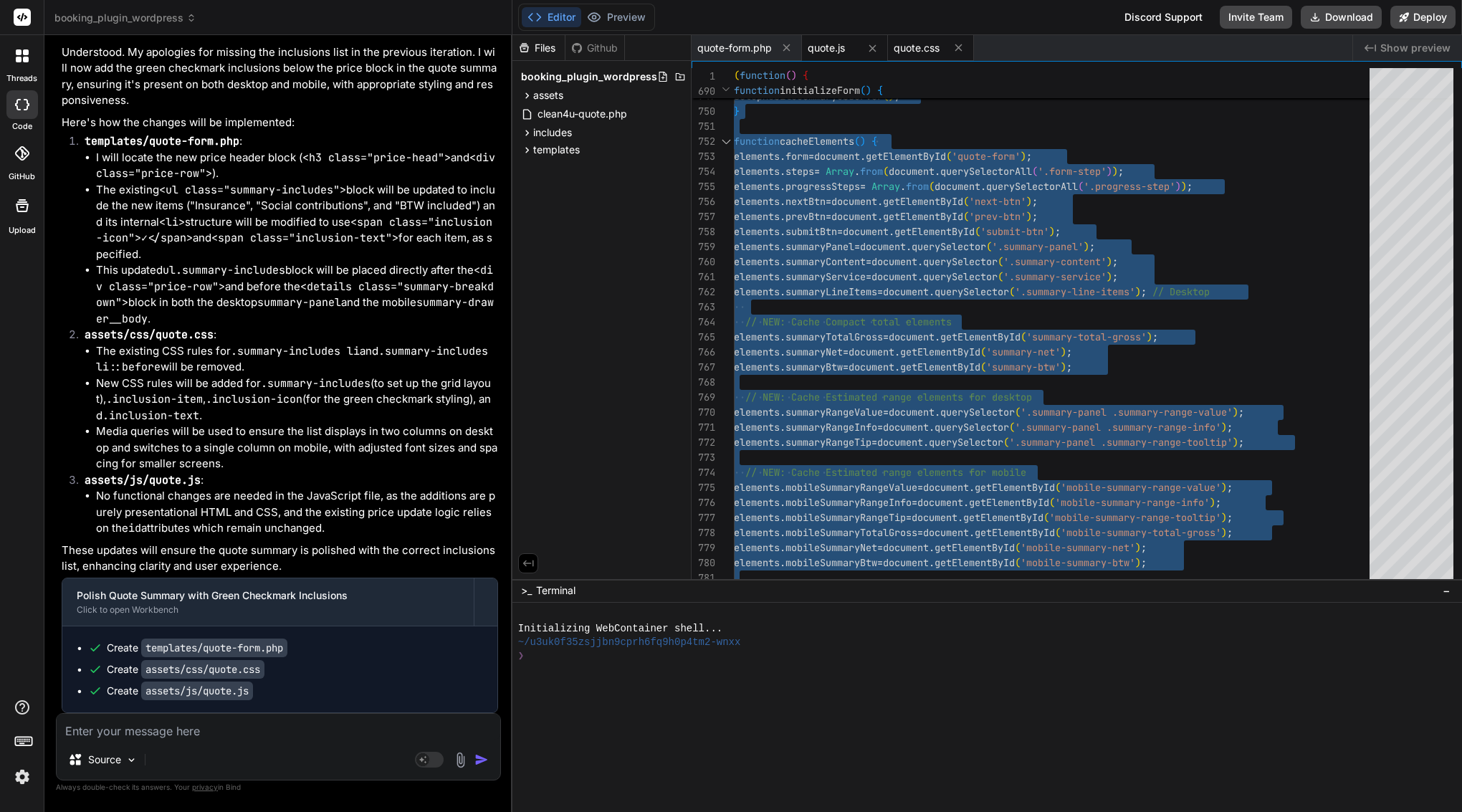
click at [915, 43] on span "quote.css" at bounding box center [917, 47] width 46 height 14
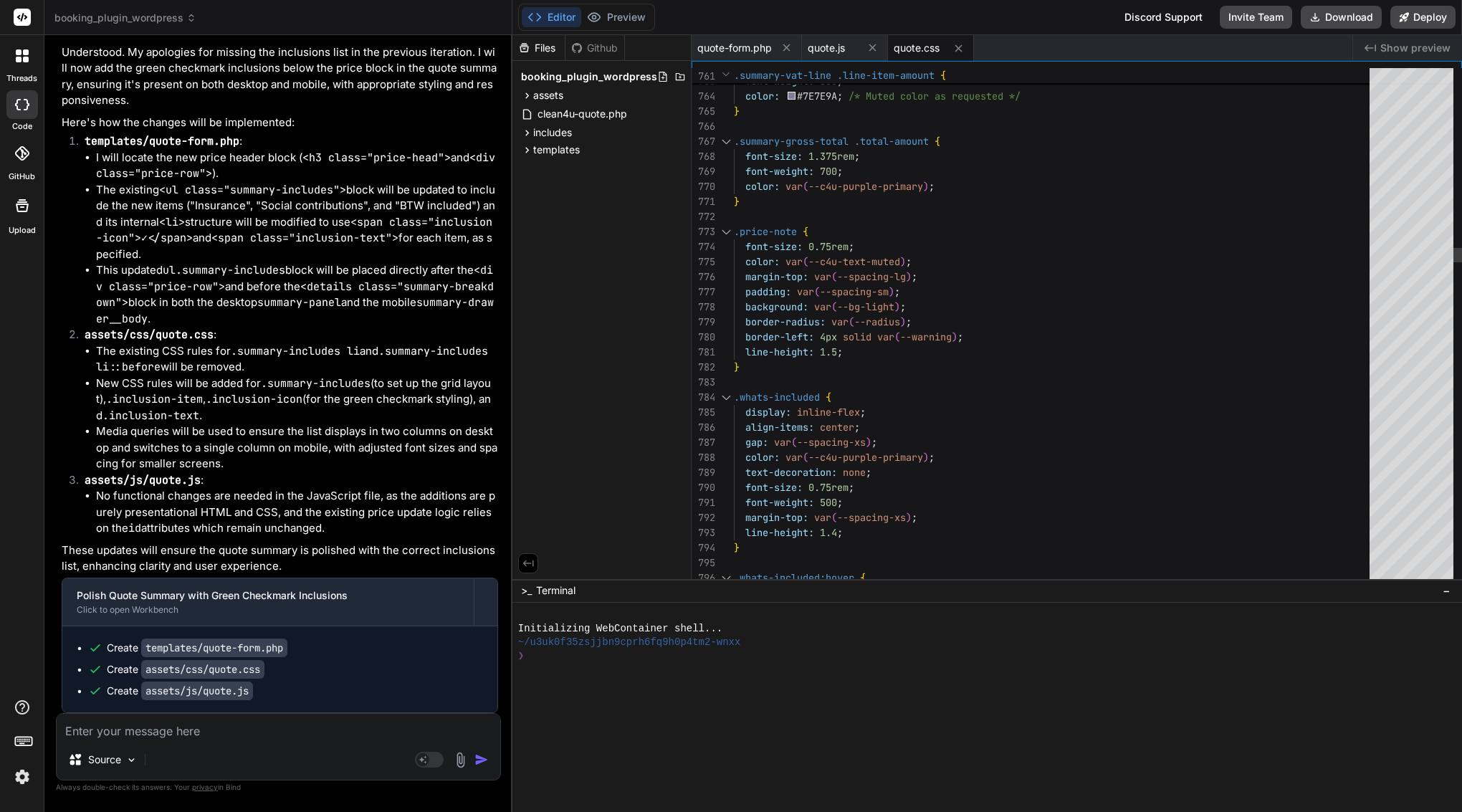
click at [870, 220] on div at bounding box center [1057, 217] width 645 height 15
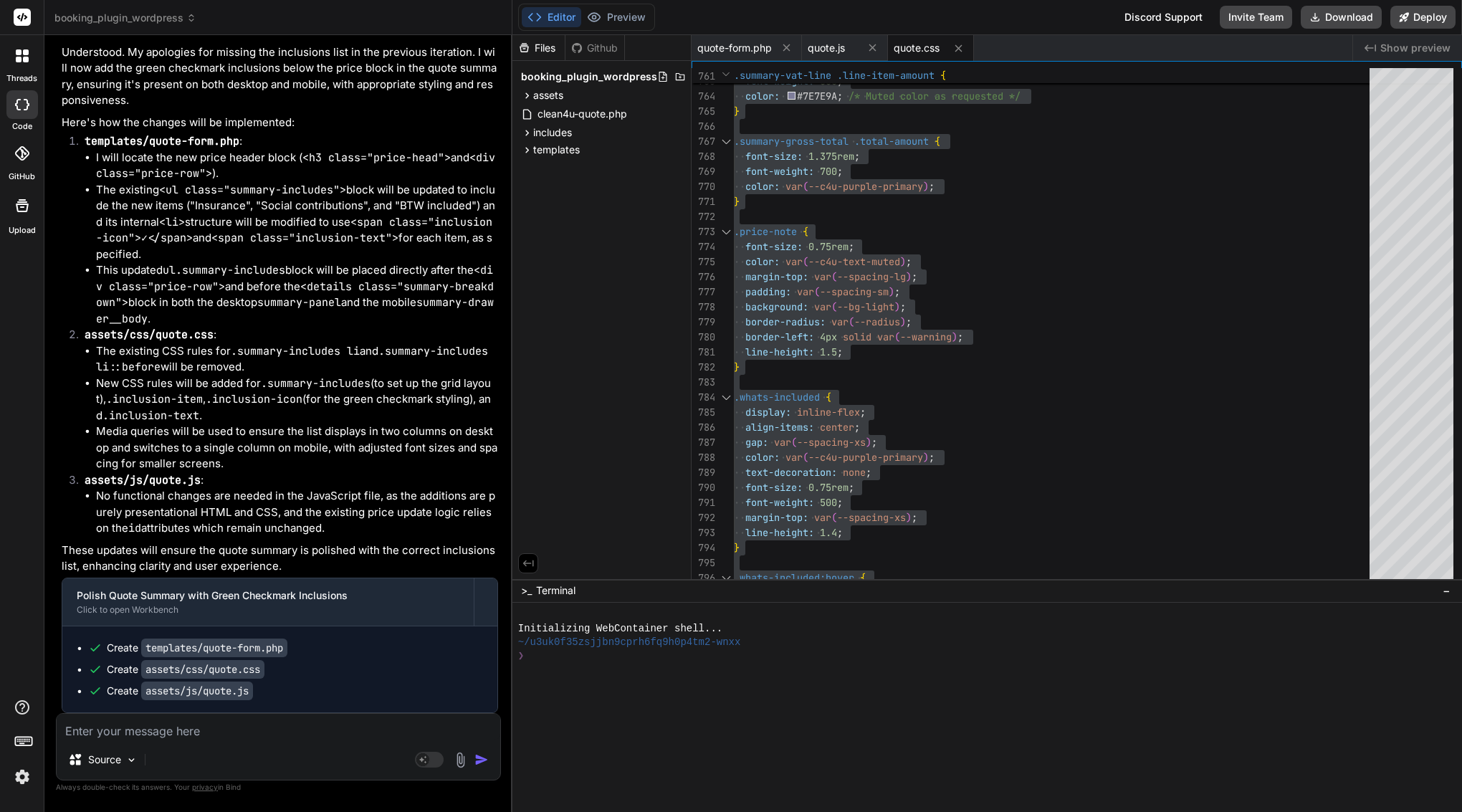
click at [245, 723] on textarea at bounding box center [278, 726] width 443 height 26
paste textarea "Lore’i d sitam consect adi eli seddo ei Temp 👇 (incididu utlabor+etdolo magnaa)…"
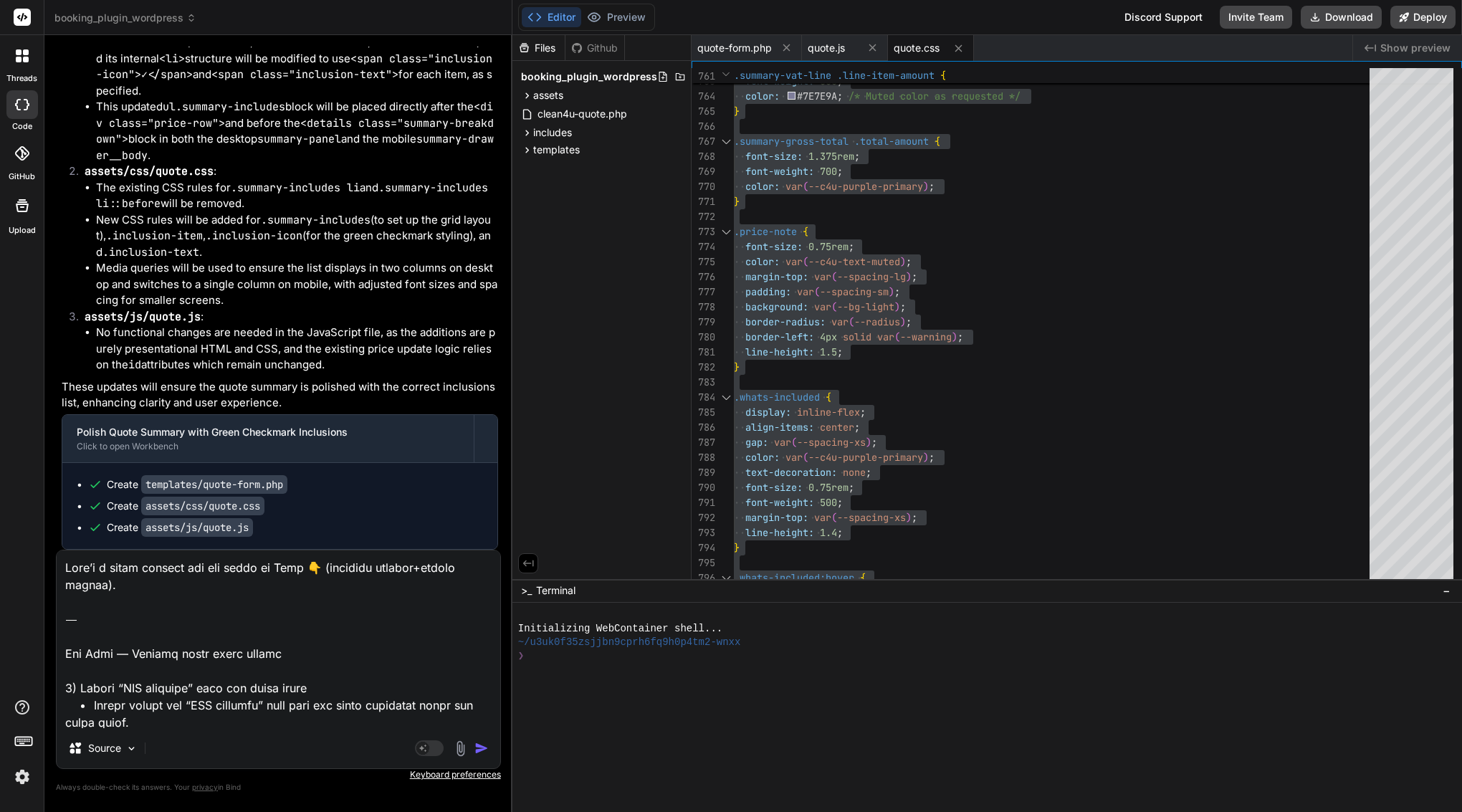
scroll to position [0, 0]
drag, startPoint x: 65, startPoint y: 654, endPoint x: 79, endPoint y: 527, distance: 127.8
click at [79, 527] on div "You Bind AI Of course. I have analyzed assets/js/quote.js and can report the ex…" at bounding box center [278, 428] width 445 height 765
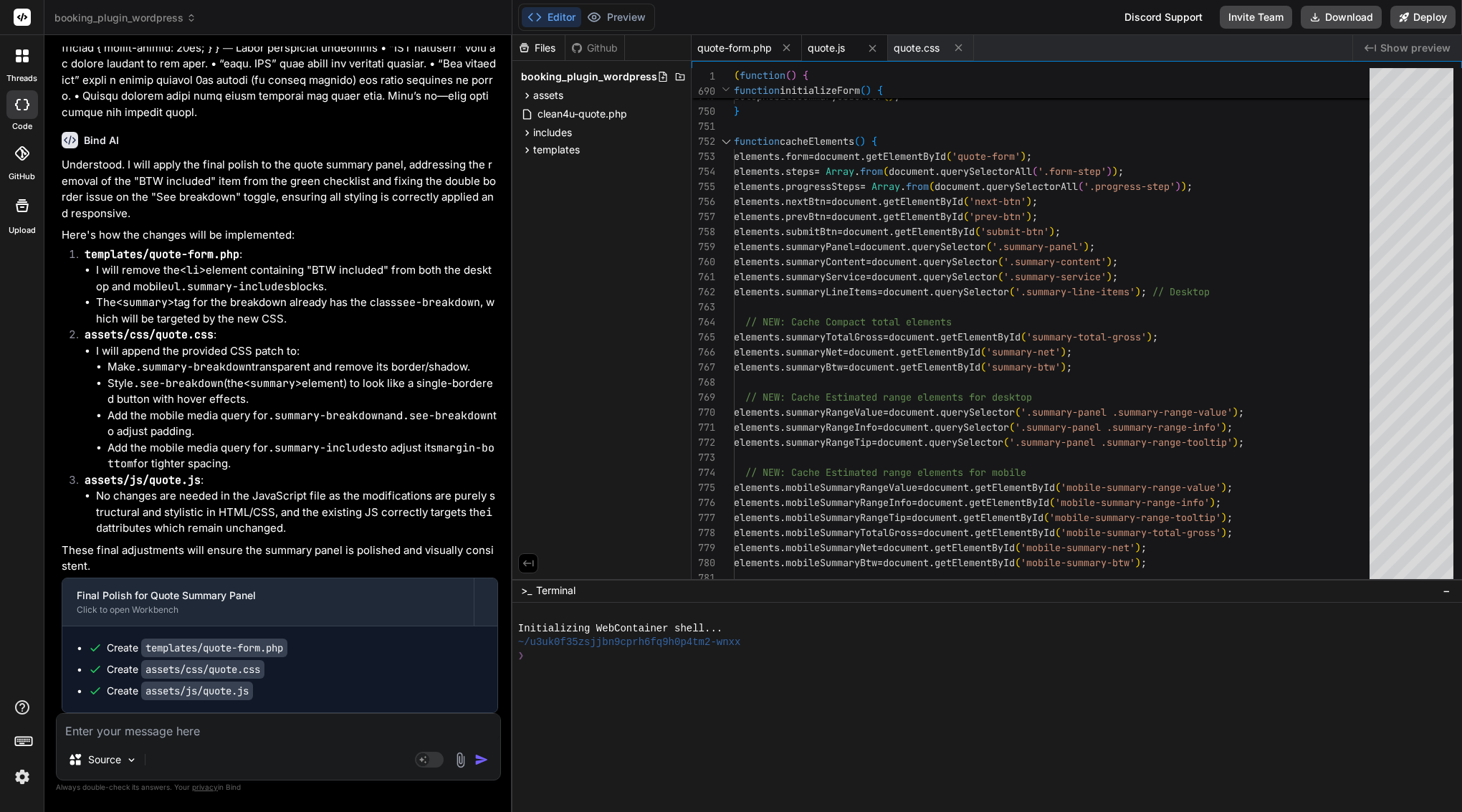
click at [749, 54] on span "quote-form.php" at bounding box center [735, 47] width 75 height 14
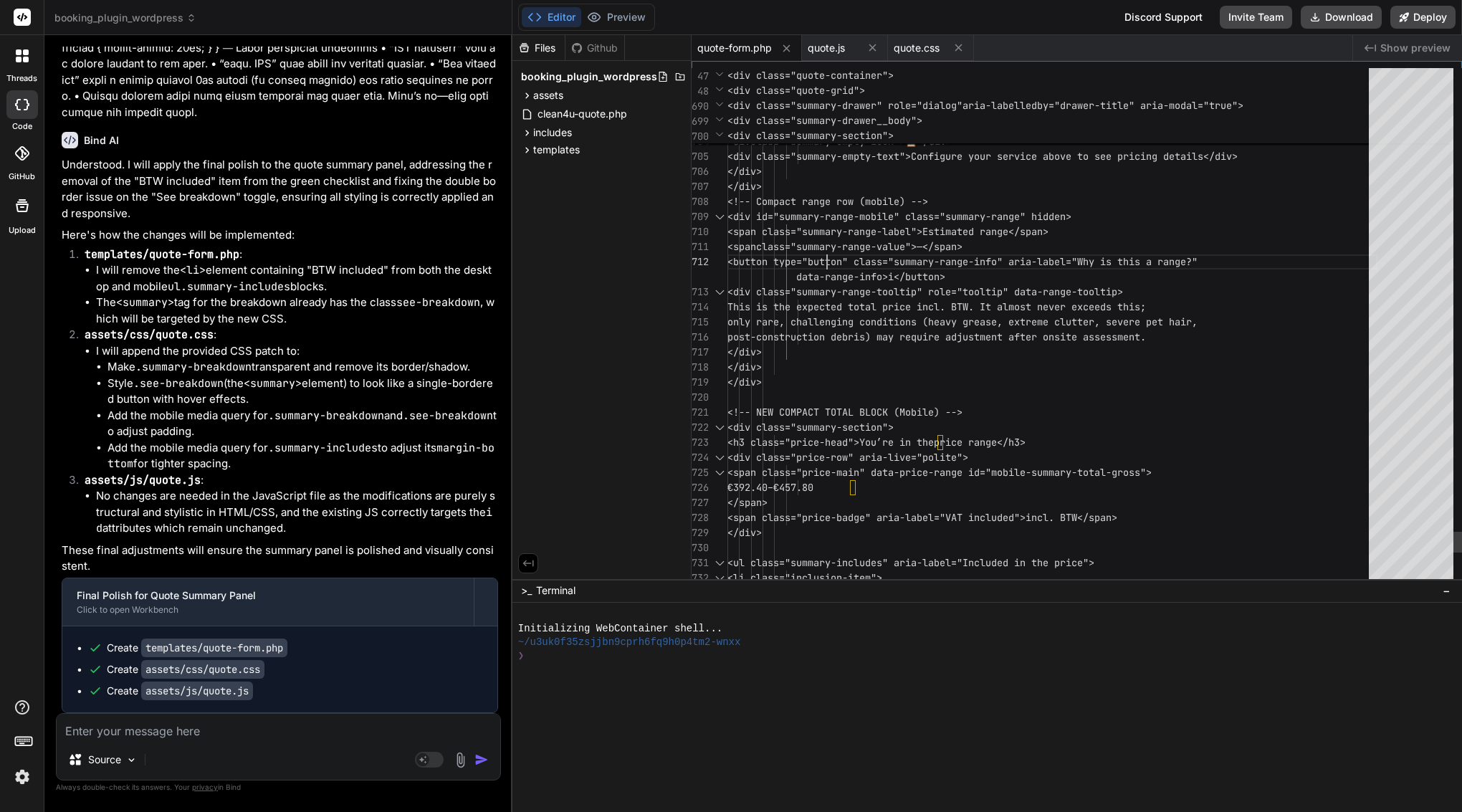
click at [826, 261] on span "<button type="button" class="summary-r" at bounding box center [836, 262] width 218 height 13
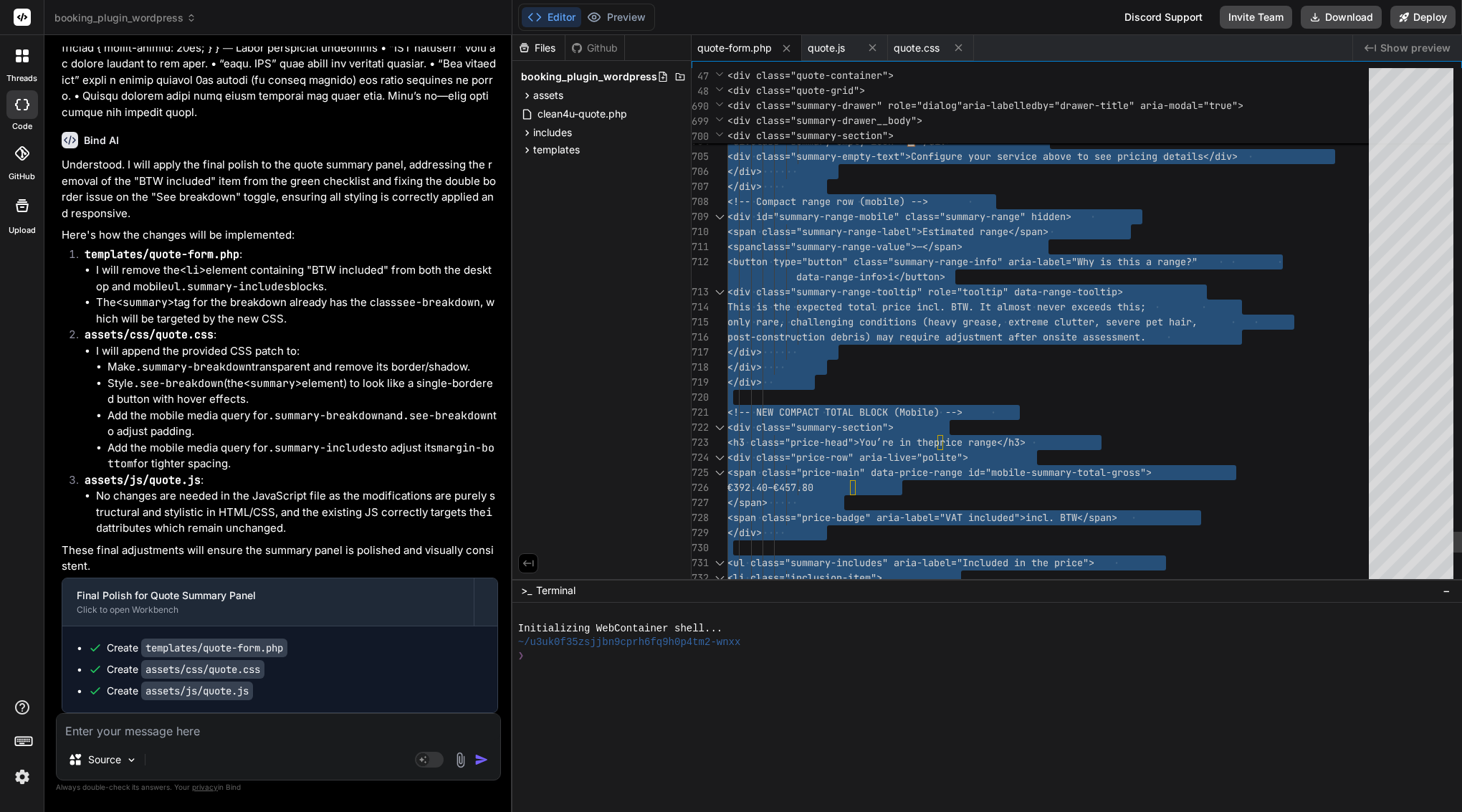
click at [826, 261] on span "<button type="button" class="summary-r" at bounding box center [836, 262] width 218 height 13
click at [835, 56] on div "quote.js" at bounding box center [845, 47] width 86 height 26
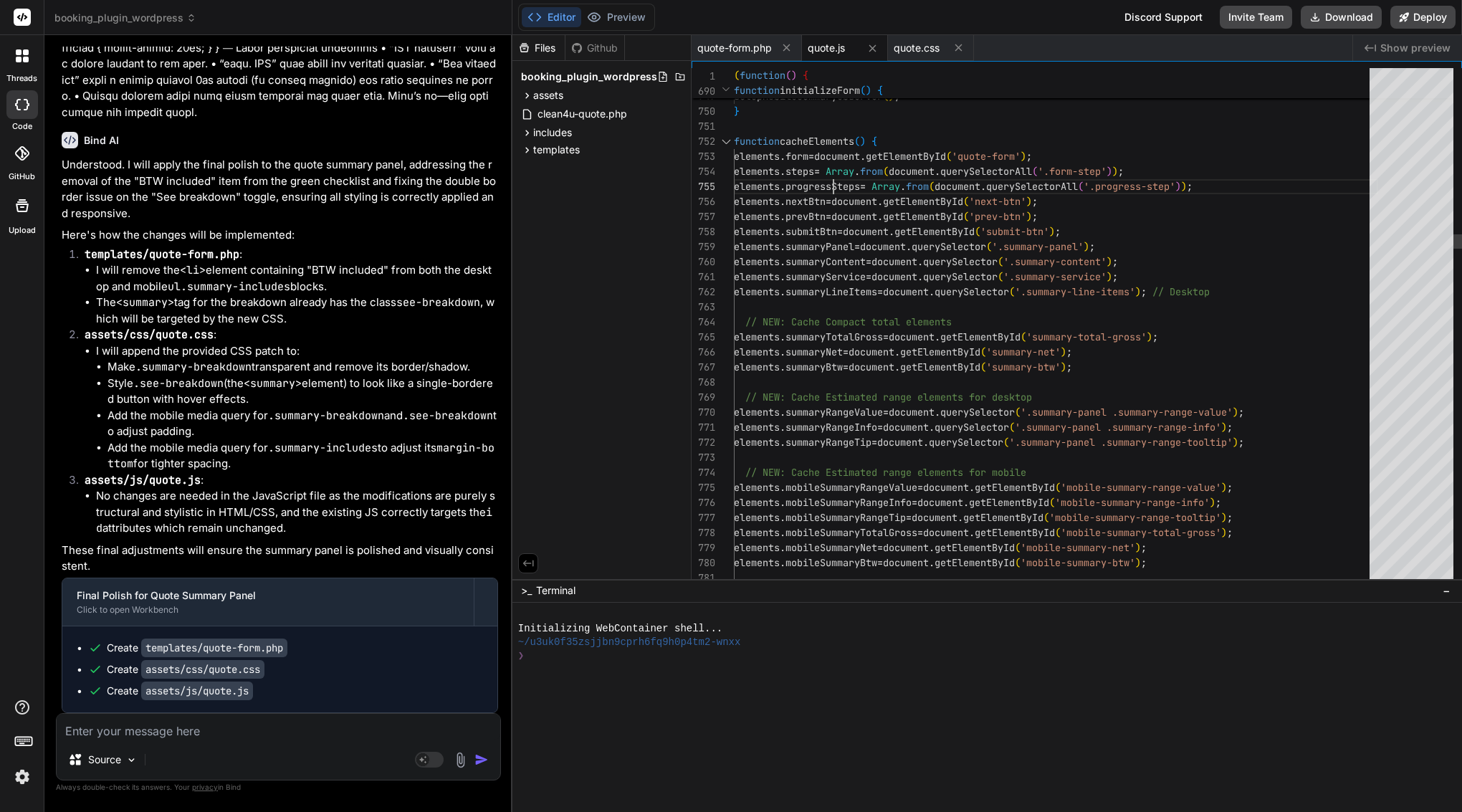
click at [834, 185] on span "progressSteps" at bounding box center [823, 186] width 75 height 13
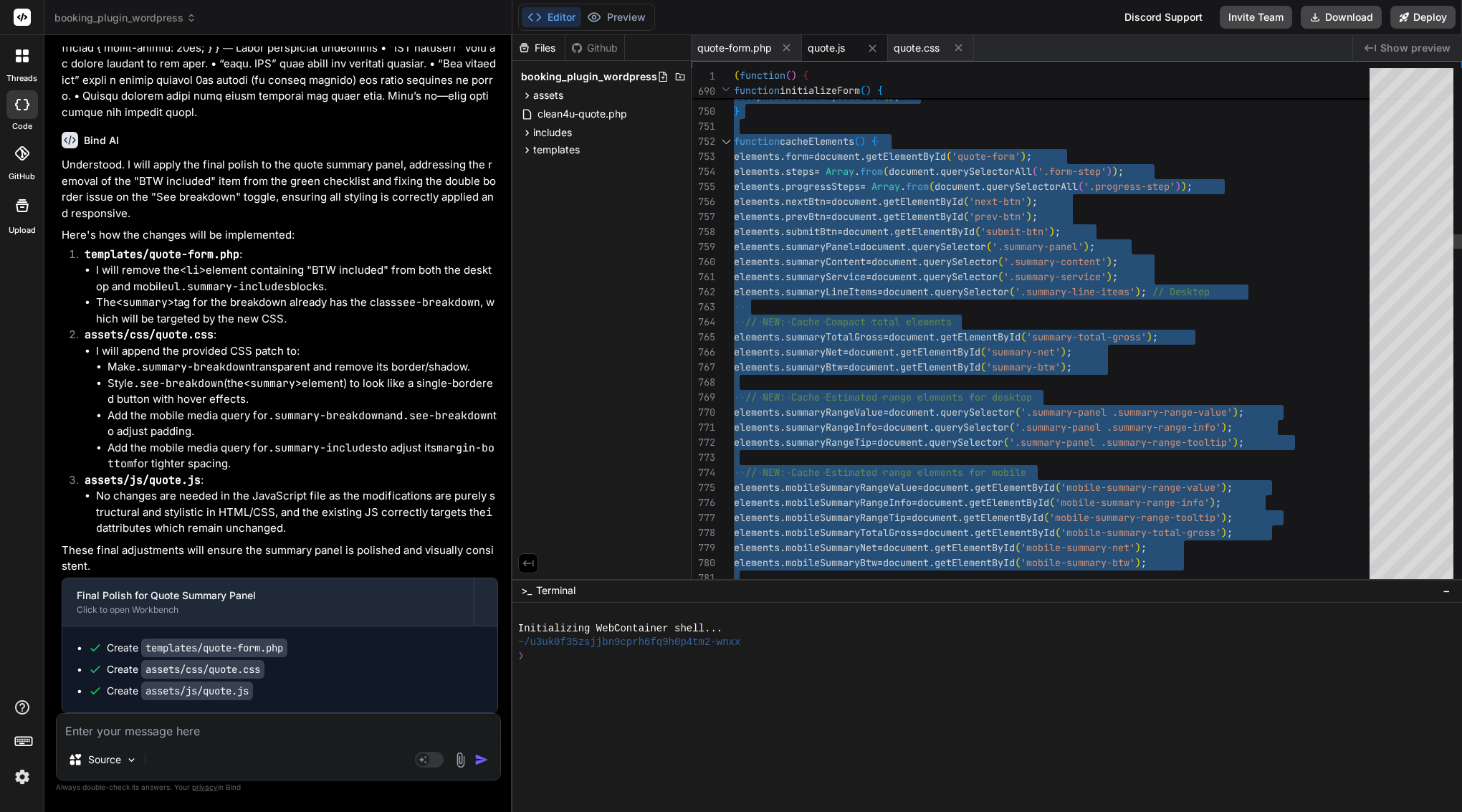
click at [834, 185] on span "progressSteps" at bounding box center [823, 186] width 75 height 13
click at [917, 48] on span "quote.css" at bounding box center [917, 47] width 46 height 14
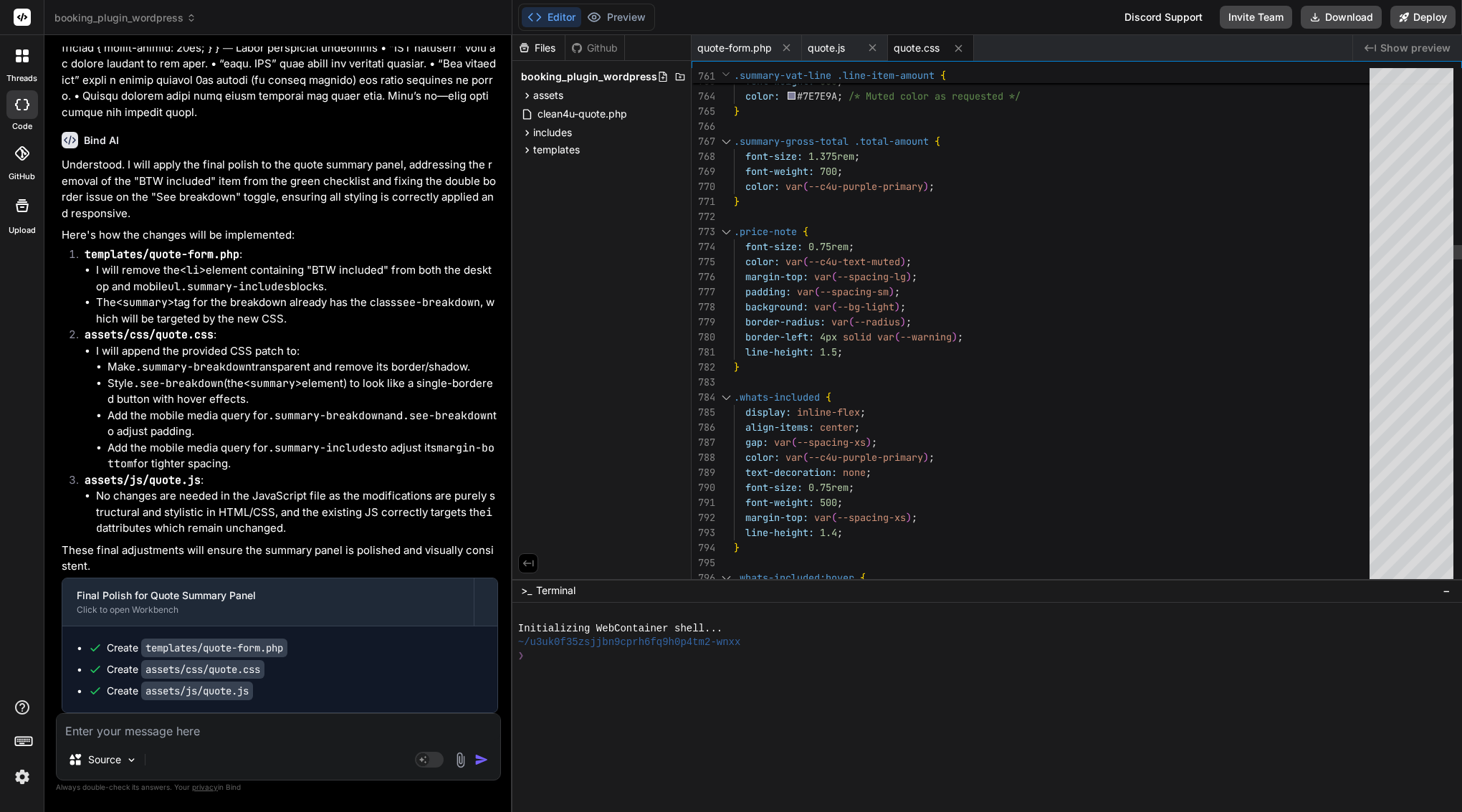
click at [818, 373] on div "}" at bounding box center [1057, 367] width 645 height 15
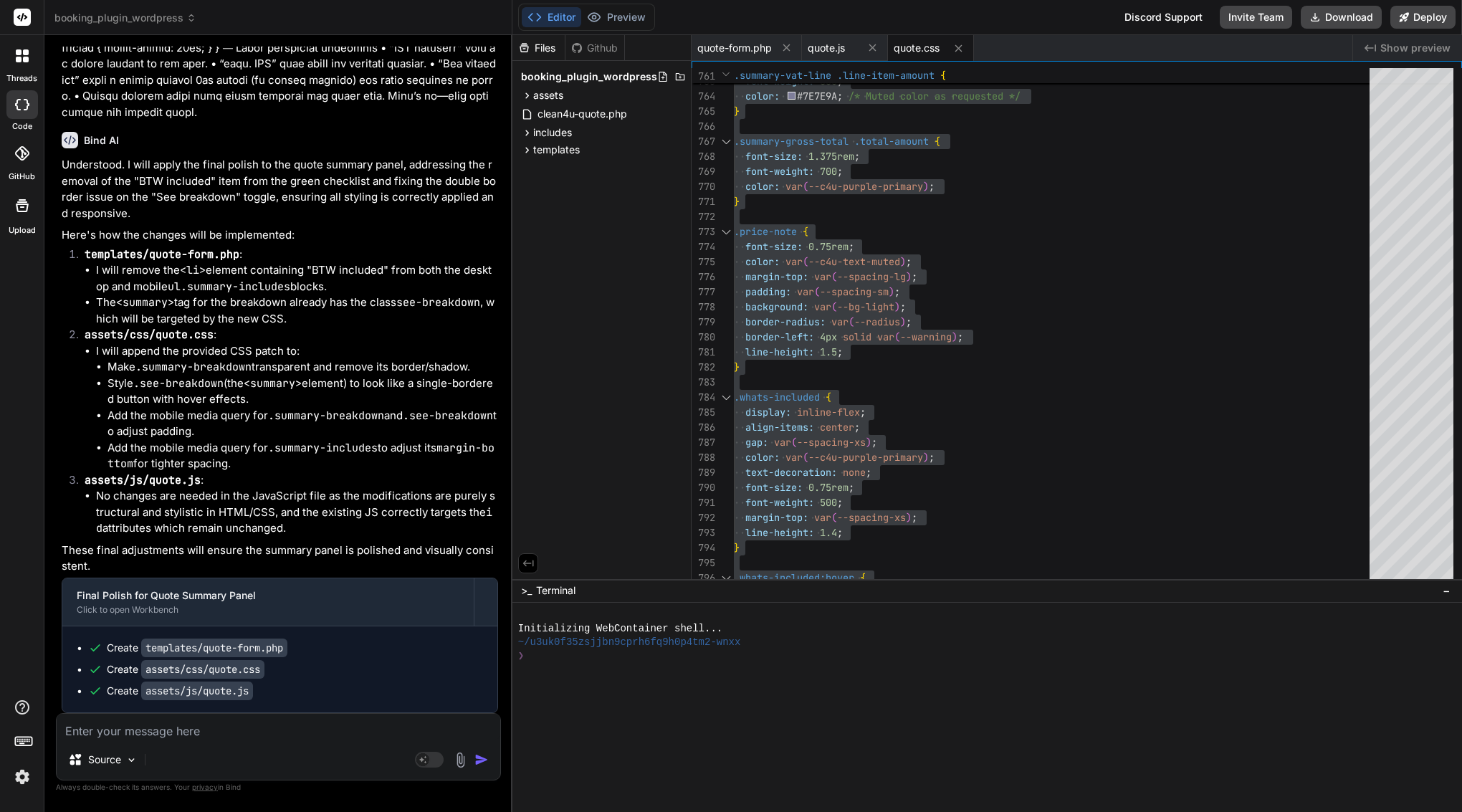
click at [177, 754] on div "Source" at bounding box center [278, 763] width 443 height 35
click at [182, 734] on textarea at bounding box center [278, 726] width 443 height 26
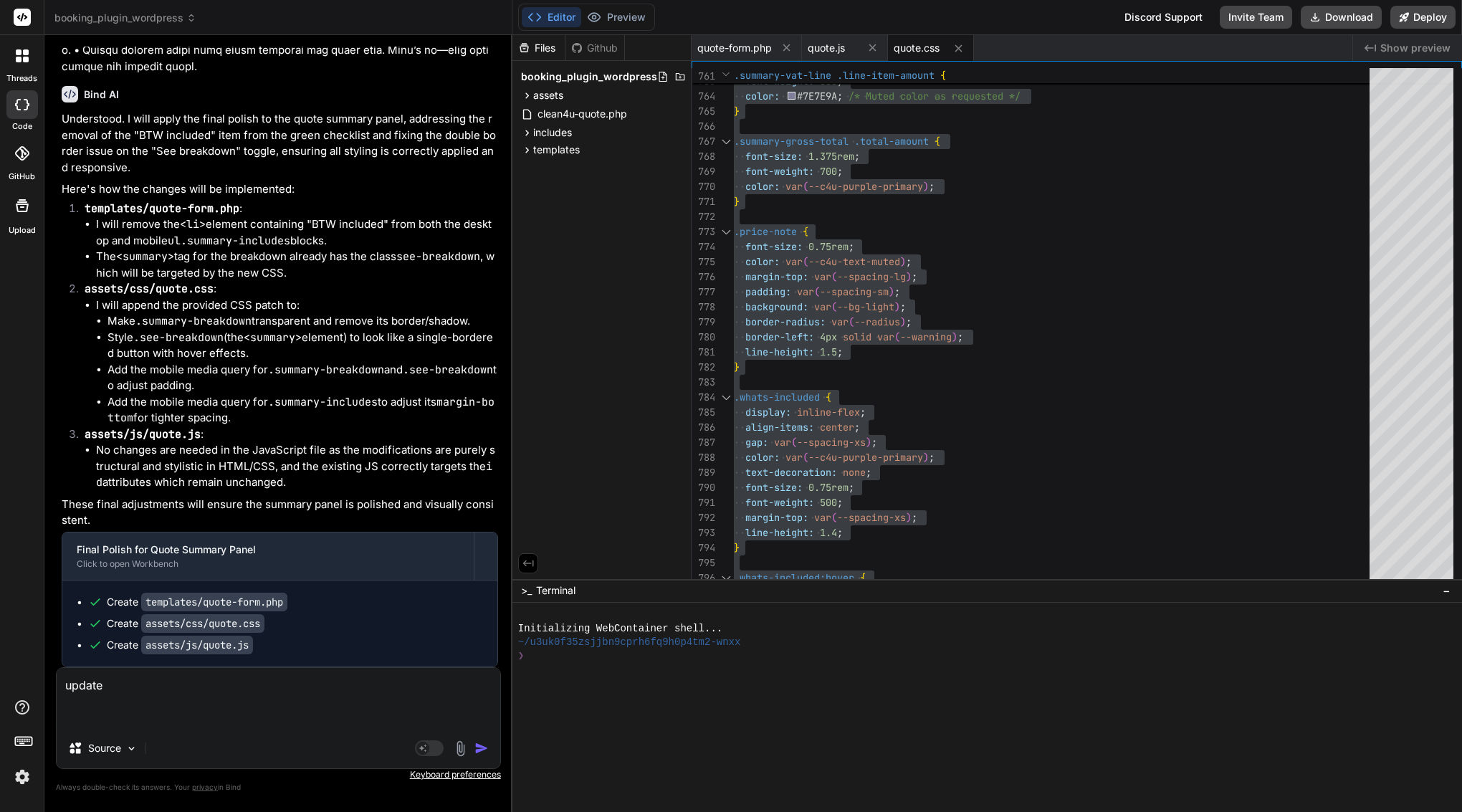
paste textarea "<?php /** * Quote Form Template * * Displays the multi-step quote form with sti…"
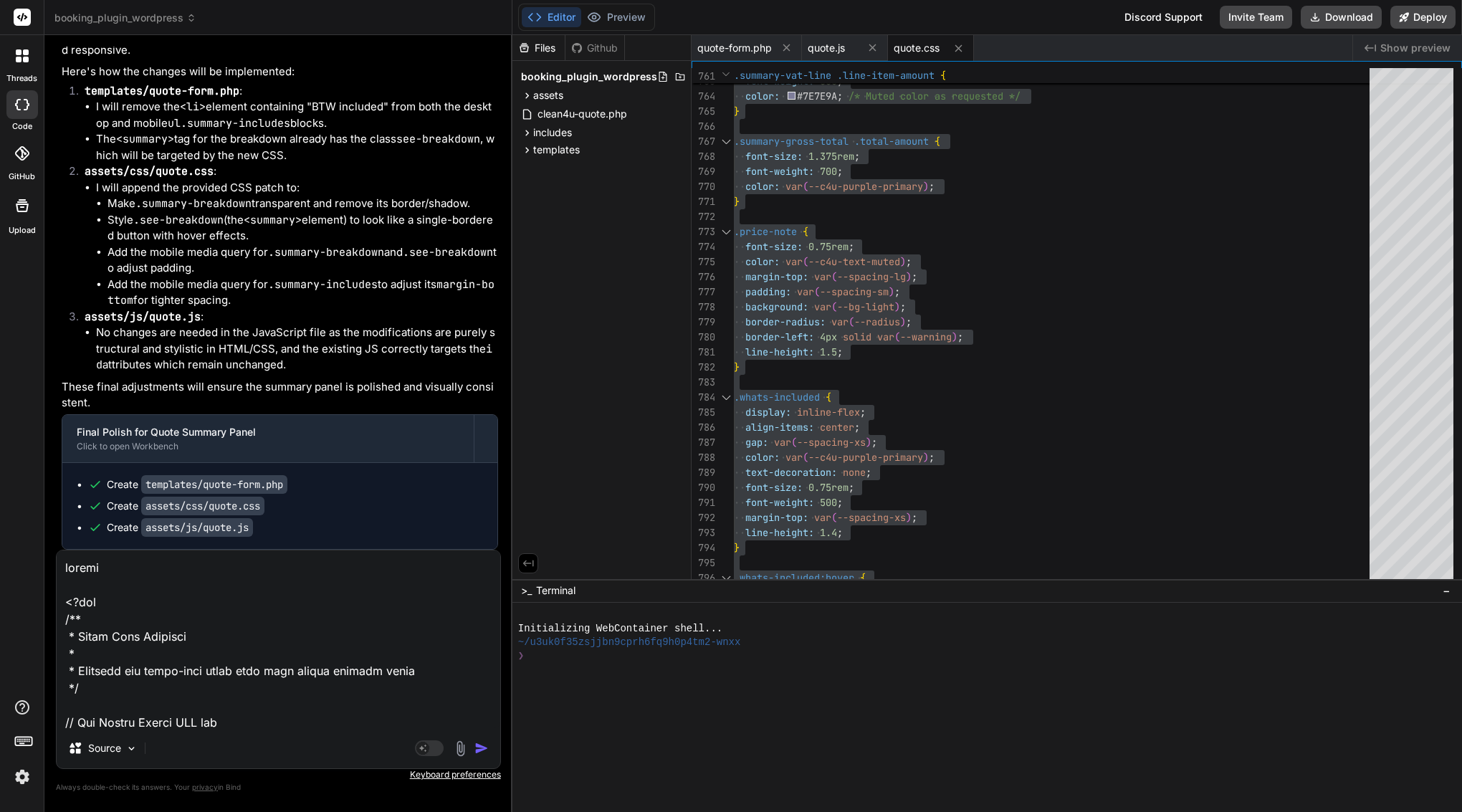
scroll to position [30372, 0]
drag, startPoint x: 298, startPoint y: 481, endPoint x: 146, endPoint y: 477, distance: 152.1
click at [146, 477] on div "Create templates/quote-form.php" at bounding box center [285, 484] width 395 height 14
copy div "templates/quote-form.php"
click at [168, 562] on textarea at bounding box center [278, 639] width 443 height 177
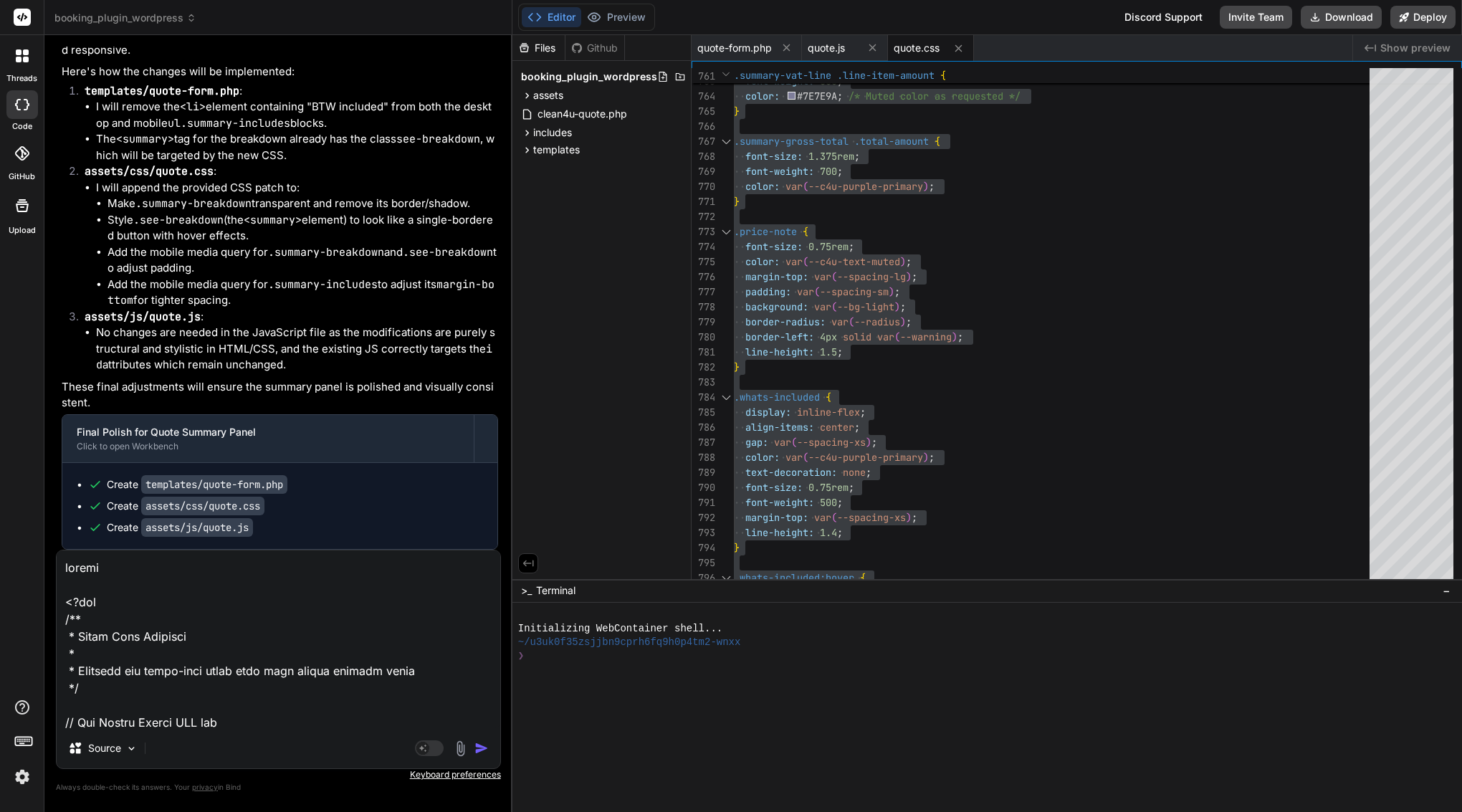
paste textarea "templates/quote-form.php"
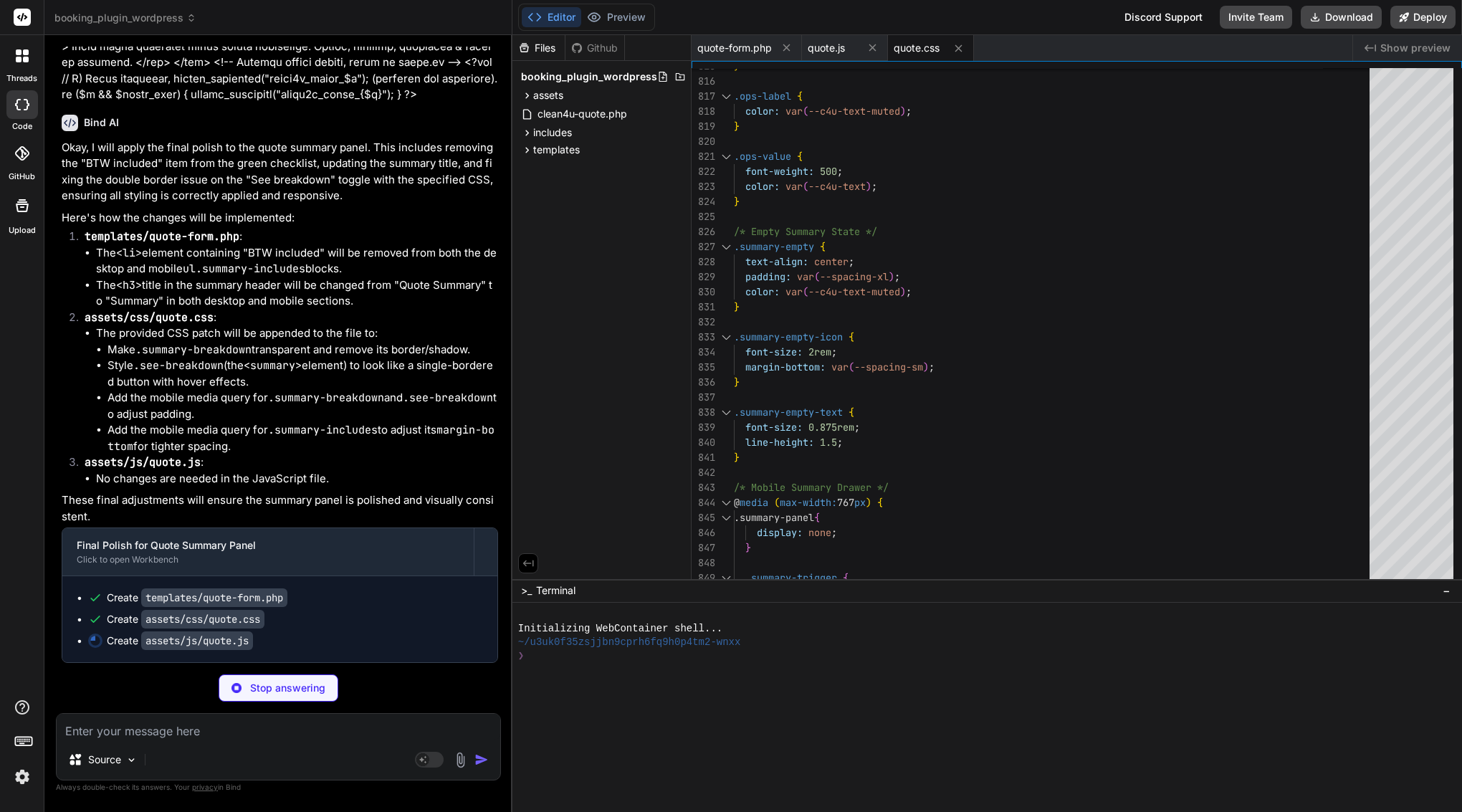
scroll to position [0, 0]
click at [733, 46] on span "quote-form.php" at bounding box center [735, 47] width 75 height 14
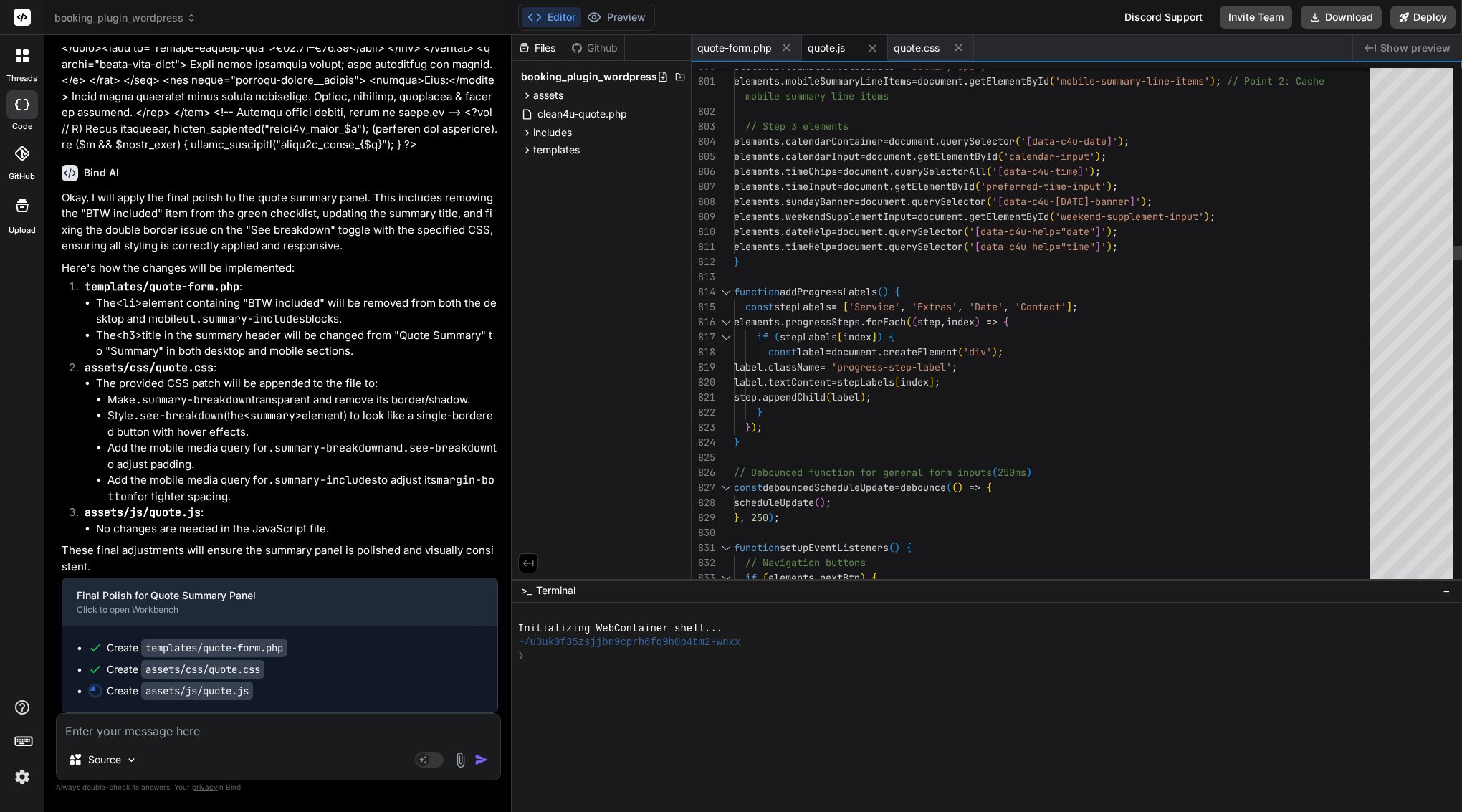
click at [780, 181] on span "elements" at bounding box center [757, 186] width 46 height 13
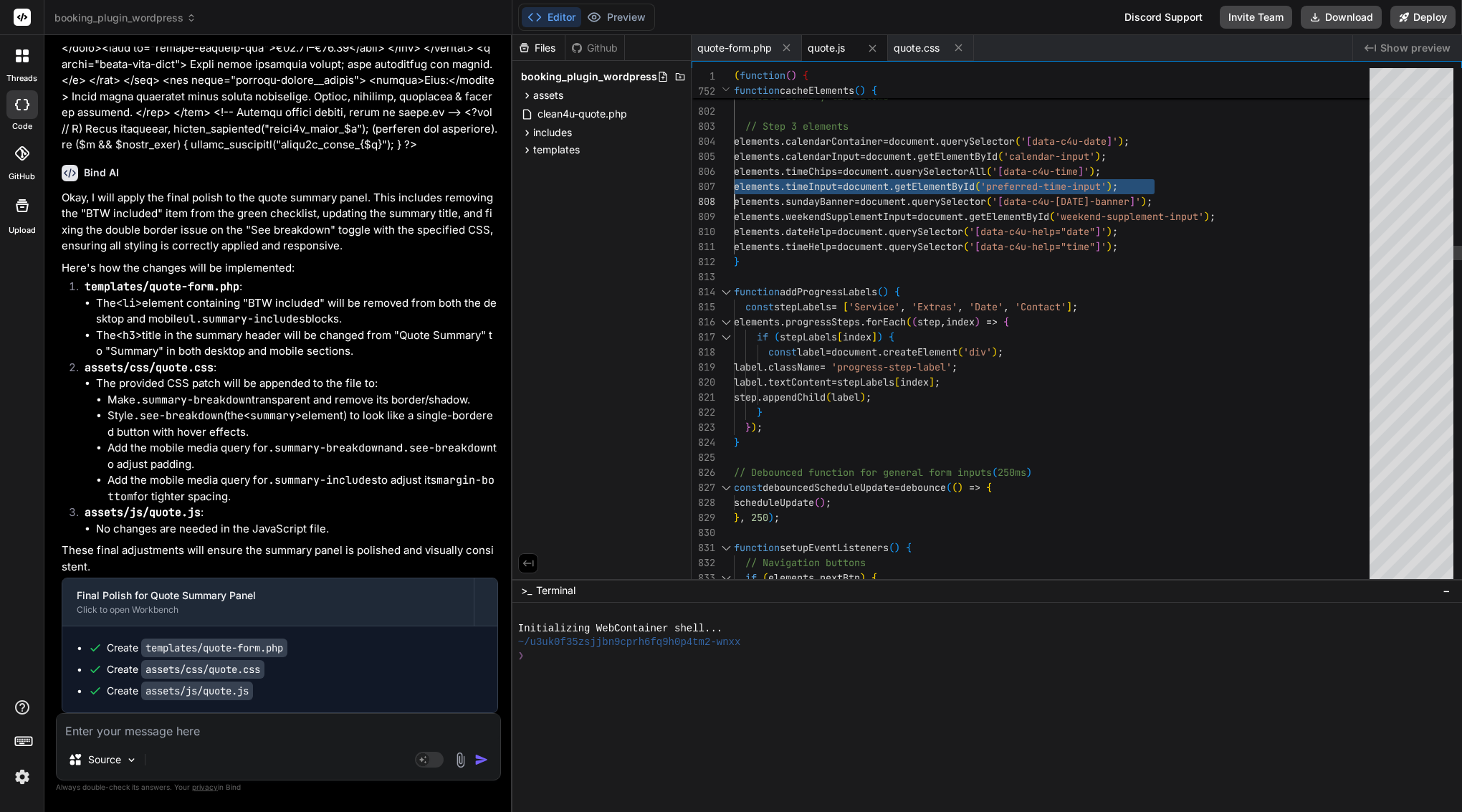
click at [780, 181] on span "elements" at bounding box center [757, 186] width 46 height 13
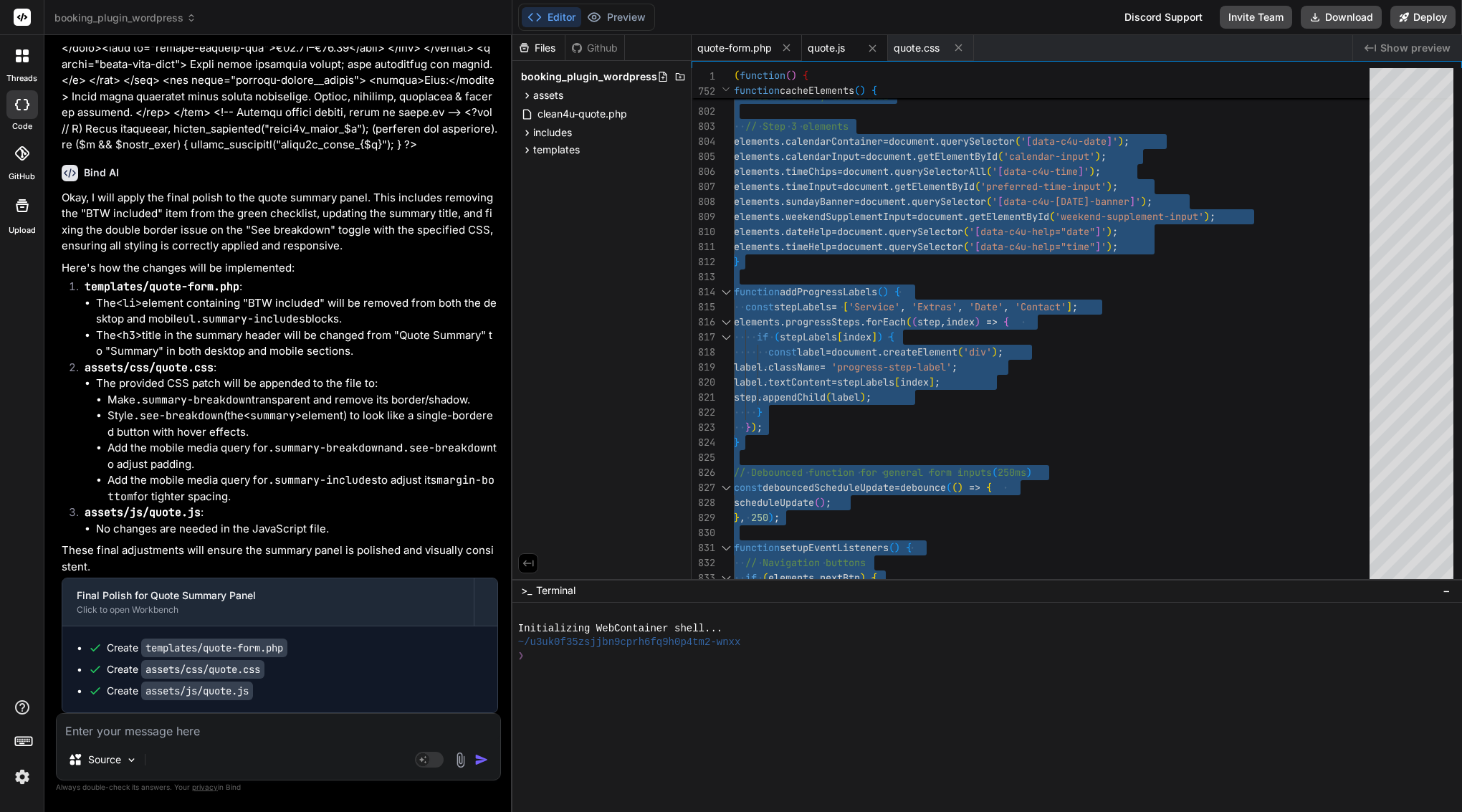
click at [747, 51] on span "quote-form.php" at bounding box center [735, 47] width 75 height 14
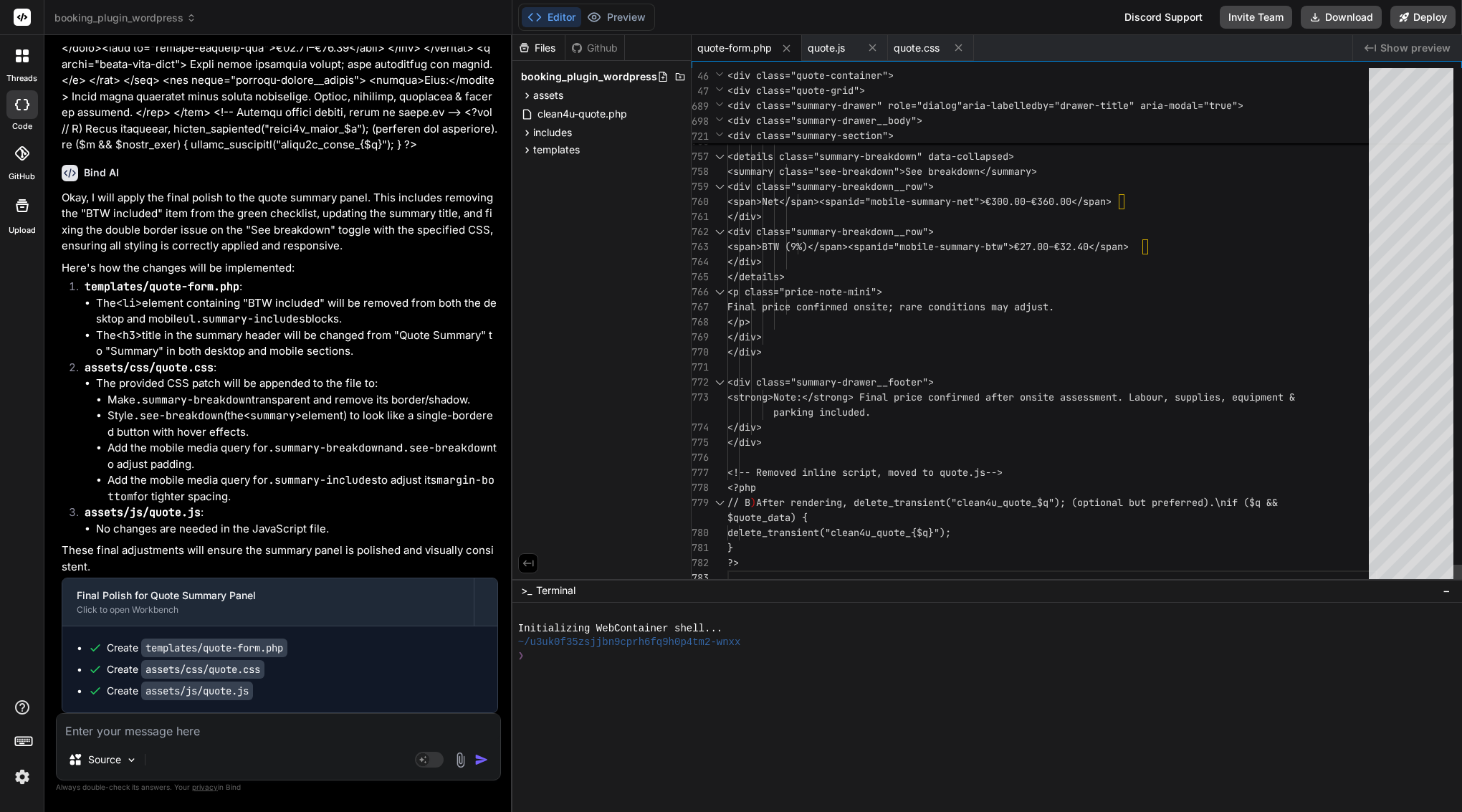
click at [797, 249] on span "<span>BTW (9%)</span><span" at bounding box center [802, 247] width 149 height 13
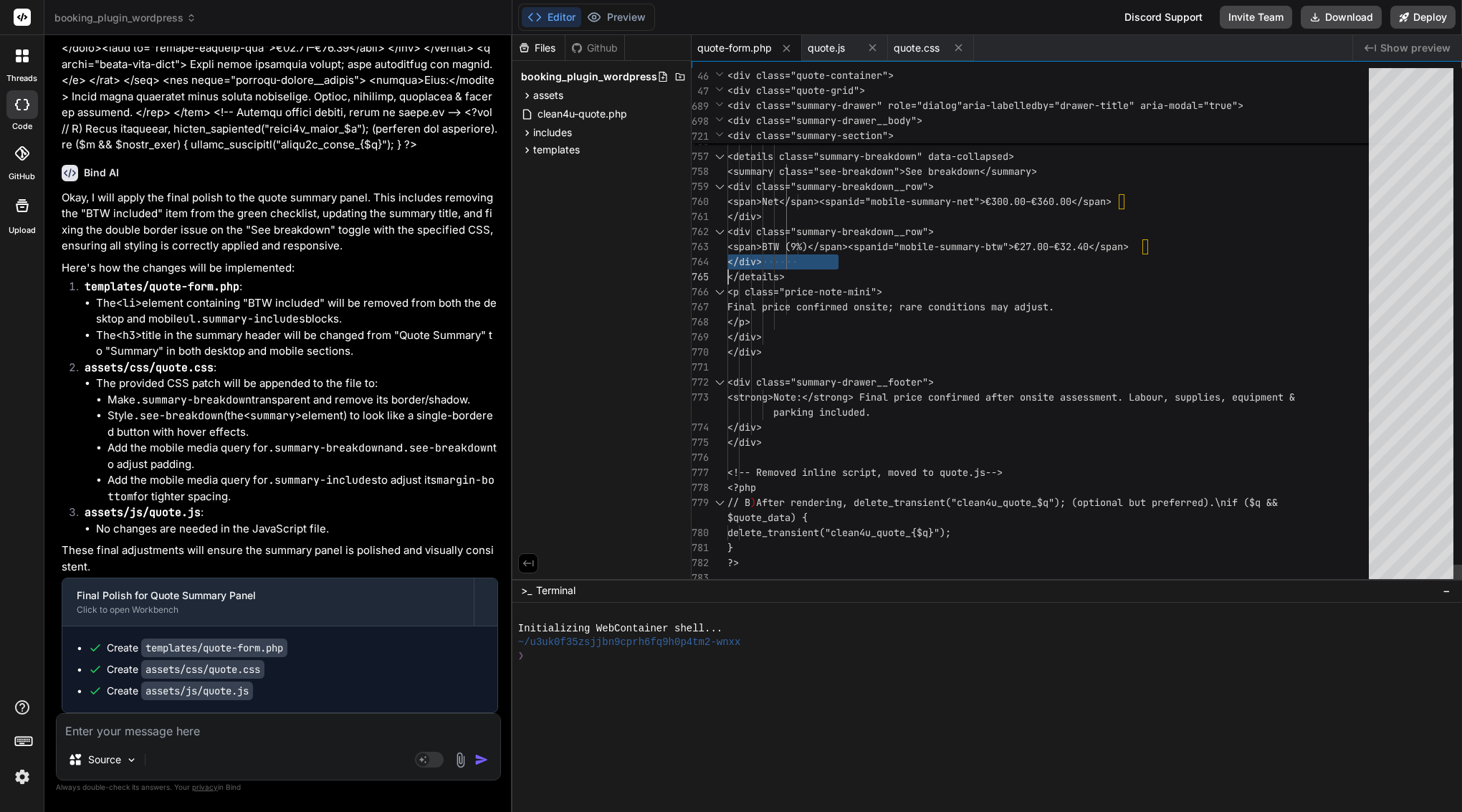
scroll to position [0, 0]
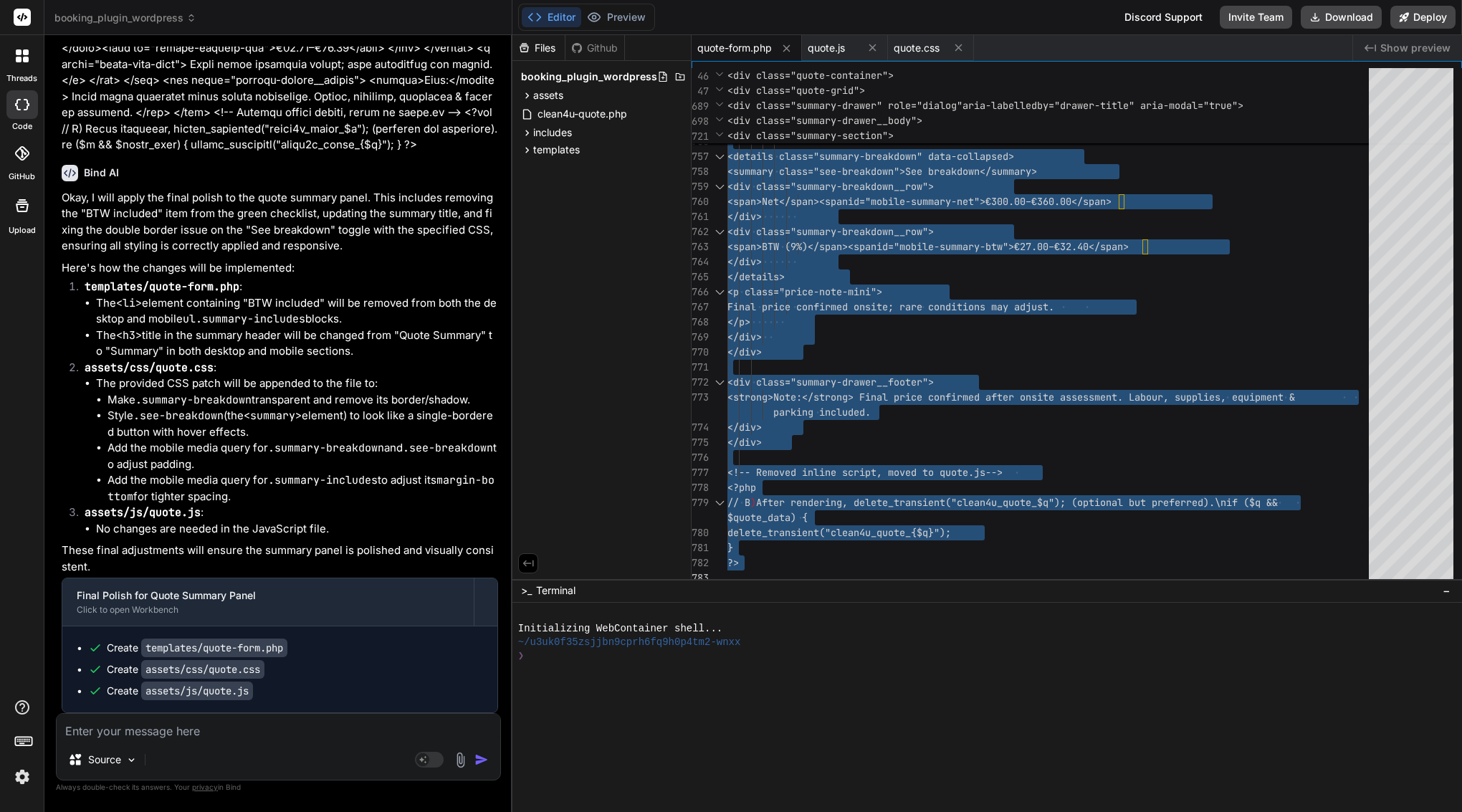
click at [177, 737] on textarea at bounding box center [278, 726] width 443 height 26
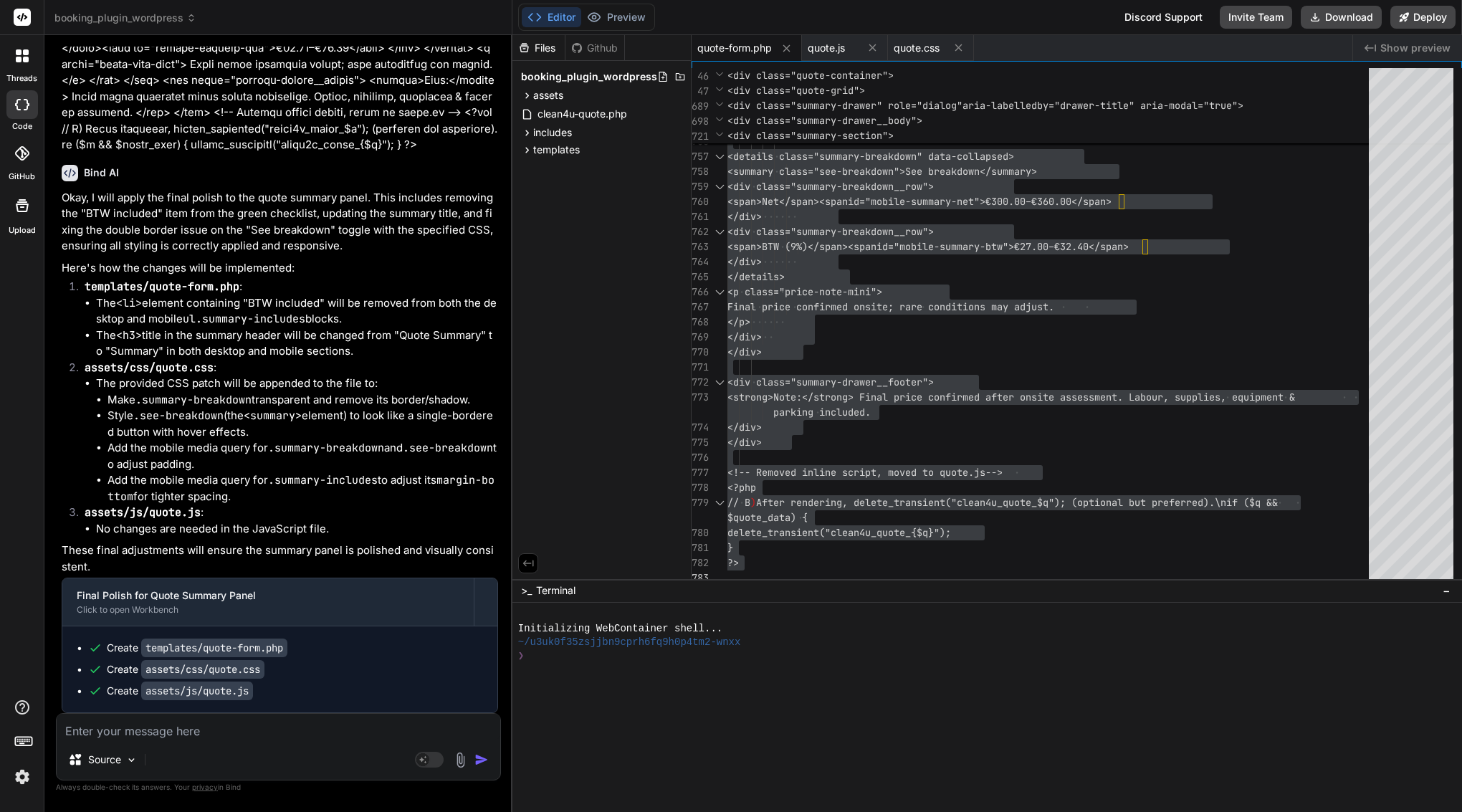
paste textarea "Lore’i d sitamet consec adi eli sedd ei Temp 👇 ⸻ Inc Utla — Etdolo “Magn Aliqua…"
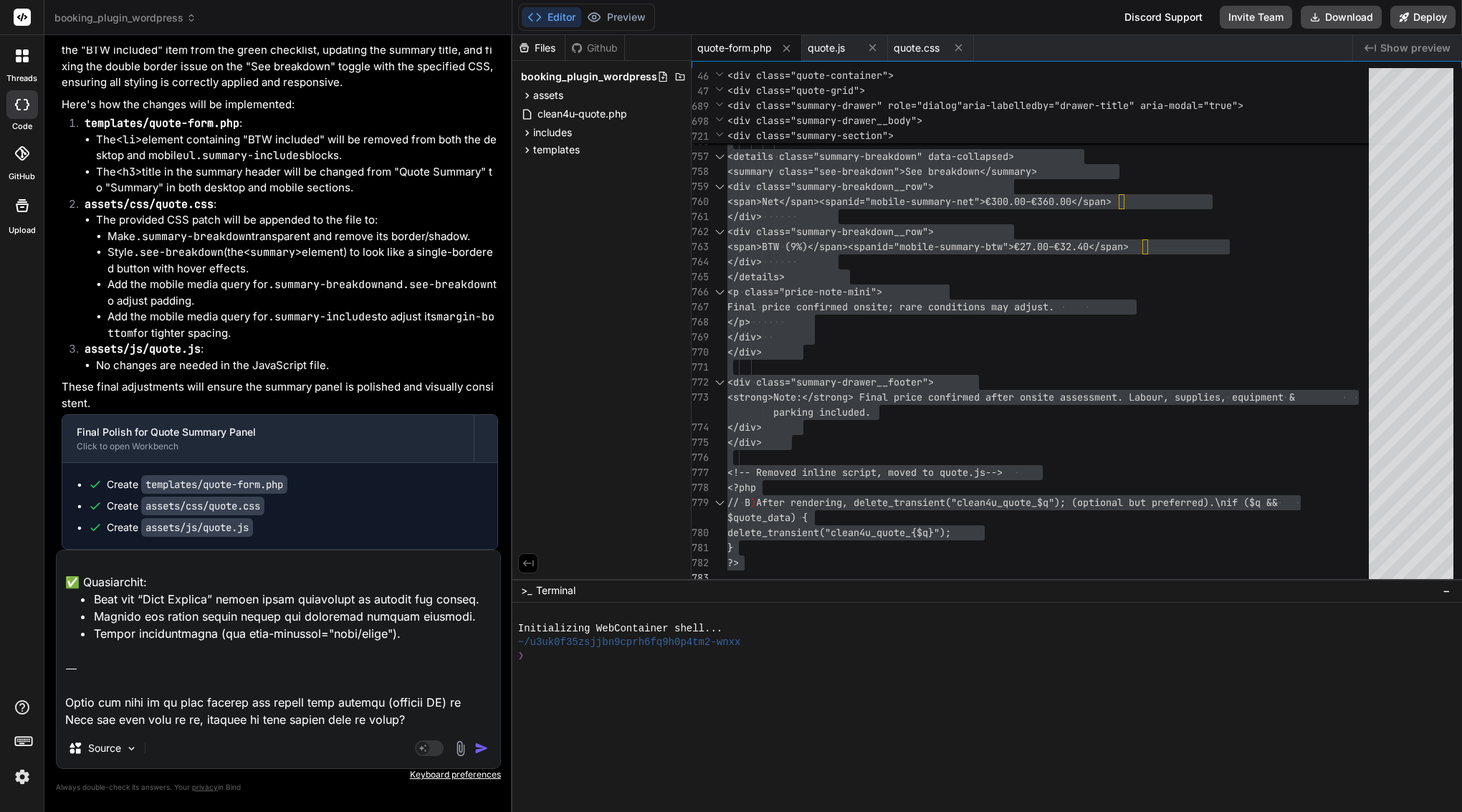
drag, startPoint x: 395, startPoint y: 719, endPoint x: 40, endPoint y: 665, distance: 359.1
click at [40, 665] on div "threads code GitHub Upload booking_plugin_wordpress Created with Pixso. Bind AI…" at bounding box center [731, 406] width 1462 height 812
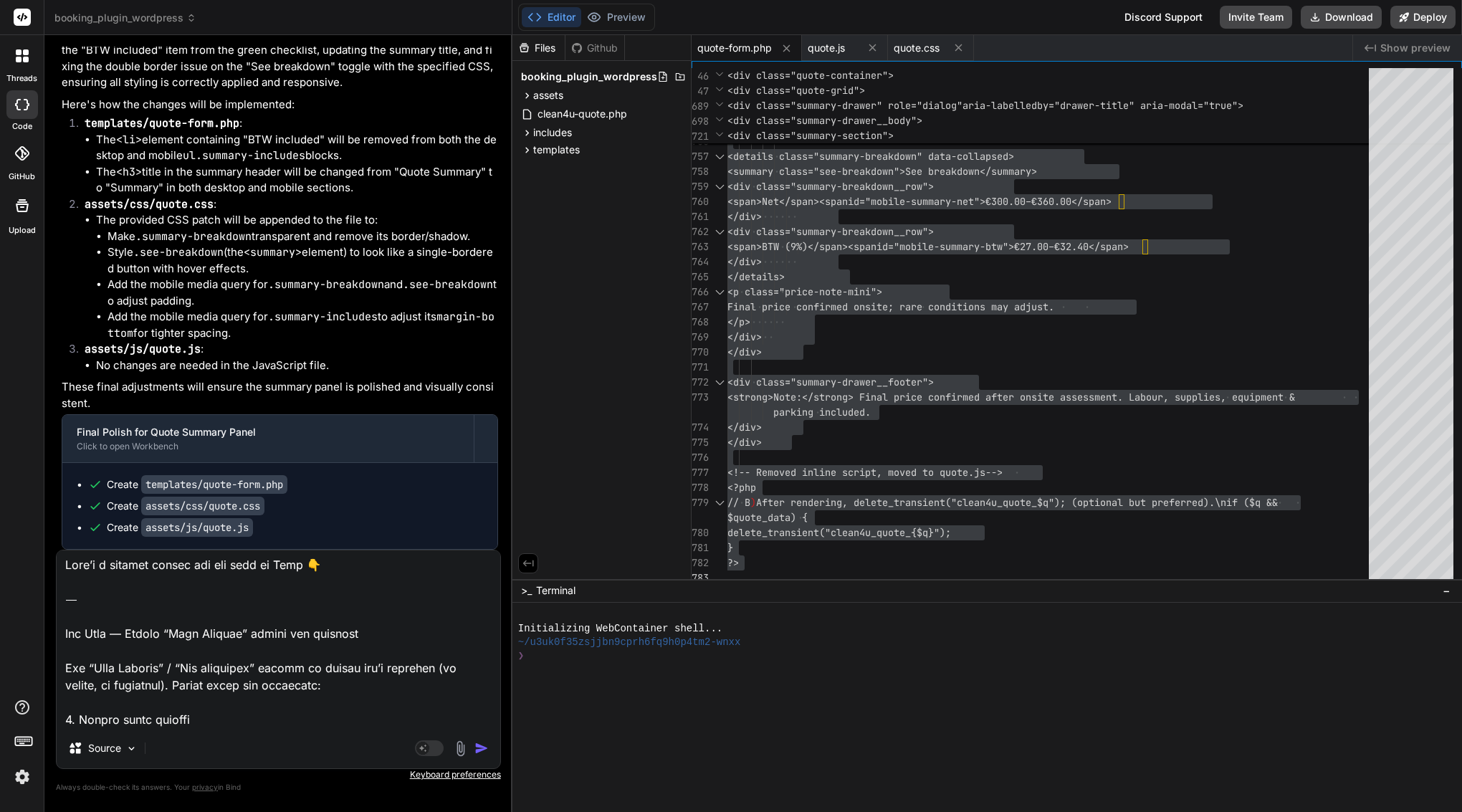
scroll to position [4, 0]
drag, startPoint x: 64, startPoint y: 665, endPoint x: 71, endPoint y: 654, distance: 13.0
click at [71, 648] on textarea at bounding box center [278, 639] width 443 height 177
click at [61, 626] on textarea at bounding box center [278, 639] width 443 height 177
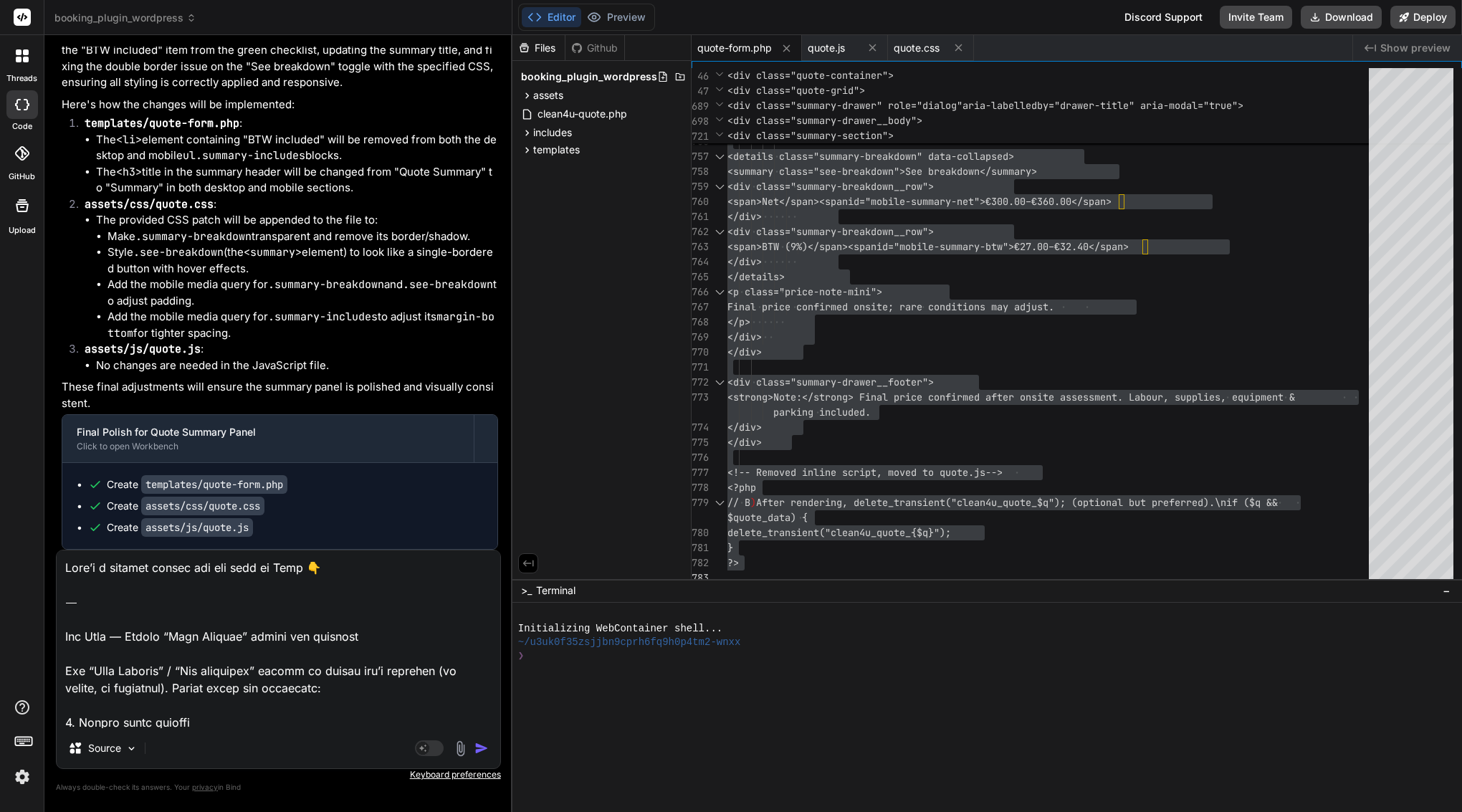
drag, startPoint x: 65, startPoint y: 633, endPoint x: 66, endPoint y: 484, distance: 149.0
click at [66, 484] on div "You Bind AI Of course. I have analyzed assets/js/quote.js and can report the ex…" at bounding box center [278, 428] width 445 height 765
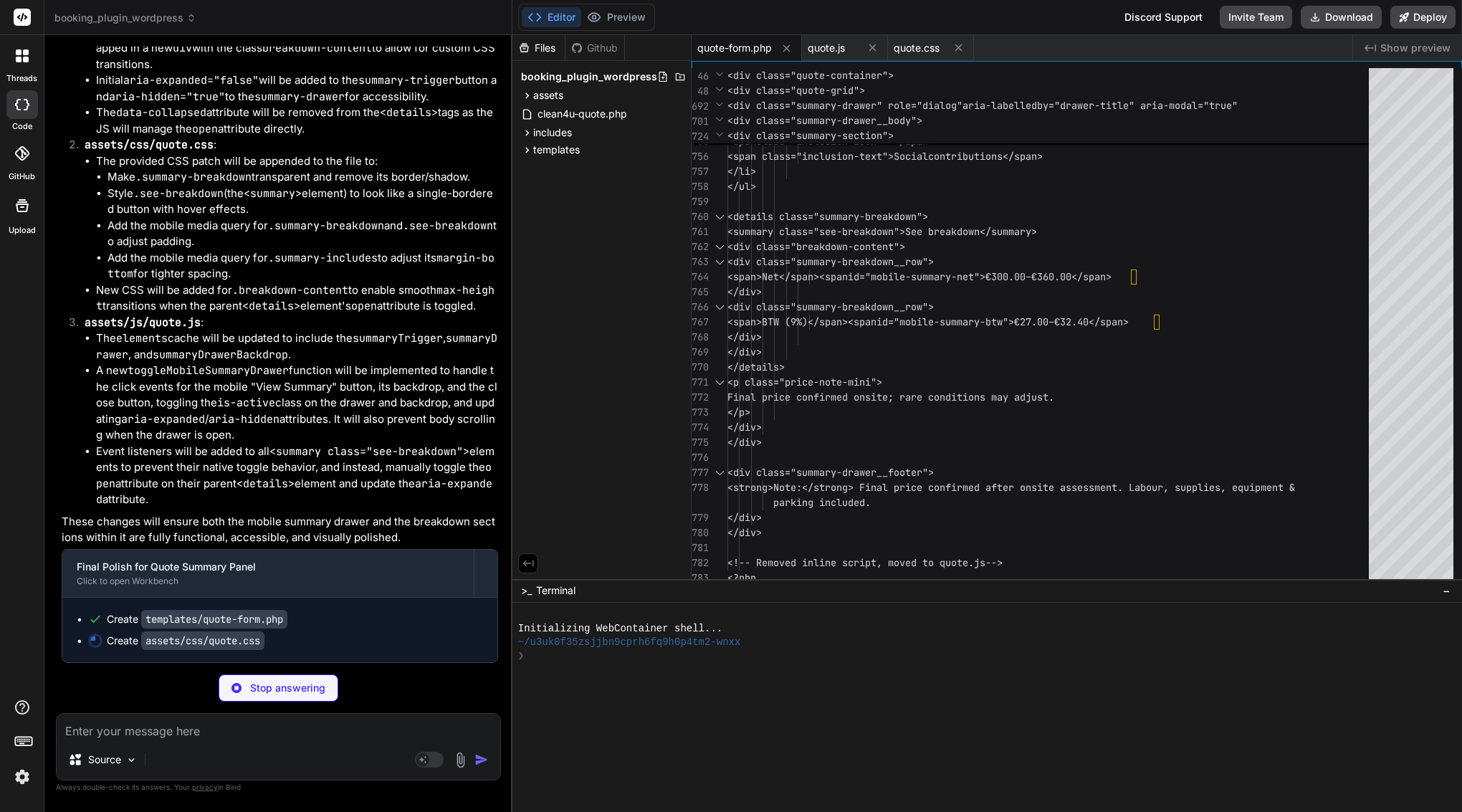
scroll to position [37994, 0]
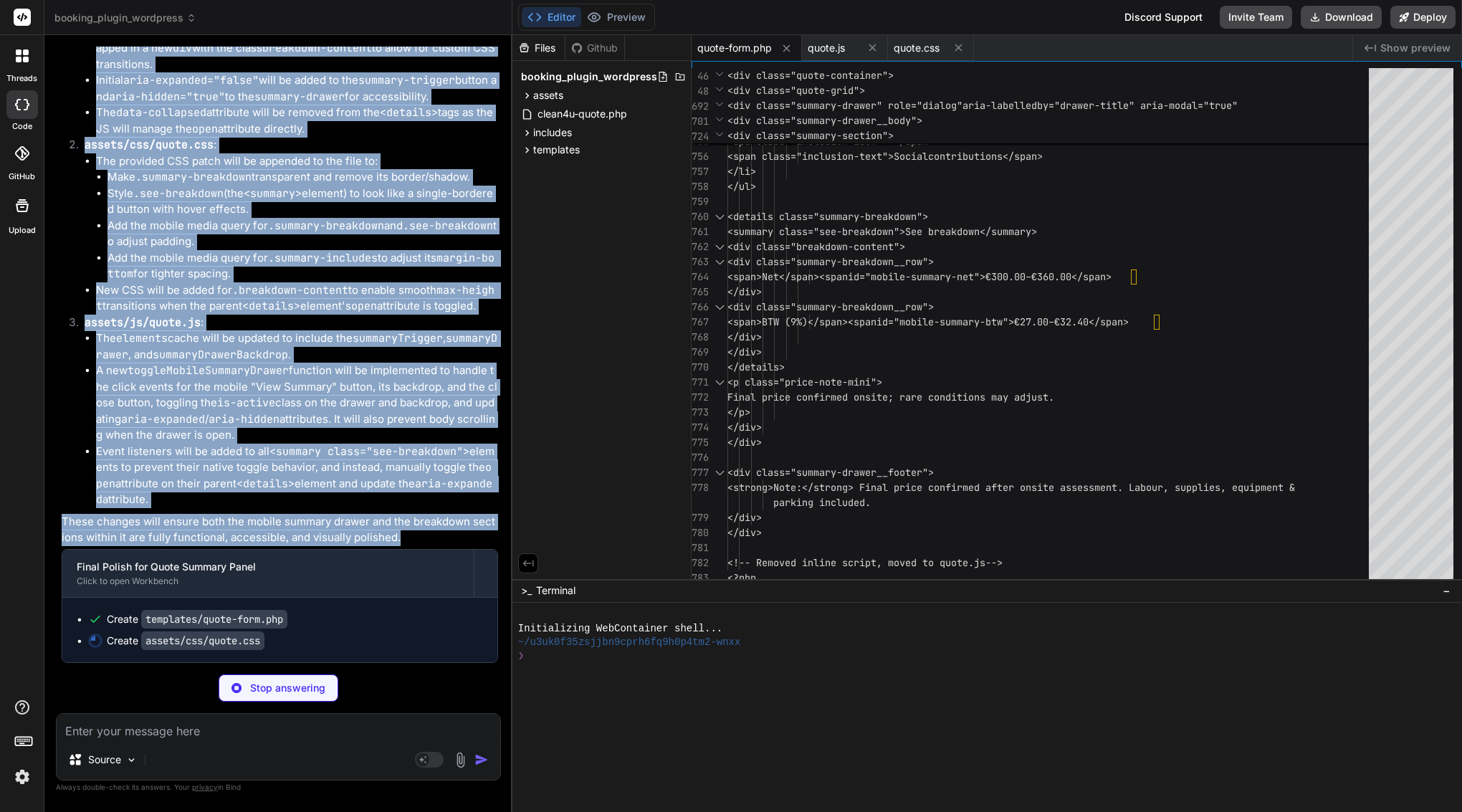
drag, startPoint x: 85, startPoint y: 408, endPoint x: 421, endPoint y: 539, distance: 360.6
click at [421, 539] on div "You Bind AI Of course. I have analyzed assets/js/quote.js and can report the ex…" at bounding box center [280, 355] width 443 height 616
copy div "You update templates/quote-form.php <?php /** * Quote Form Template * * Display…"
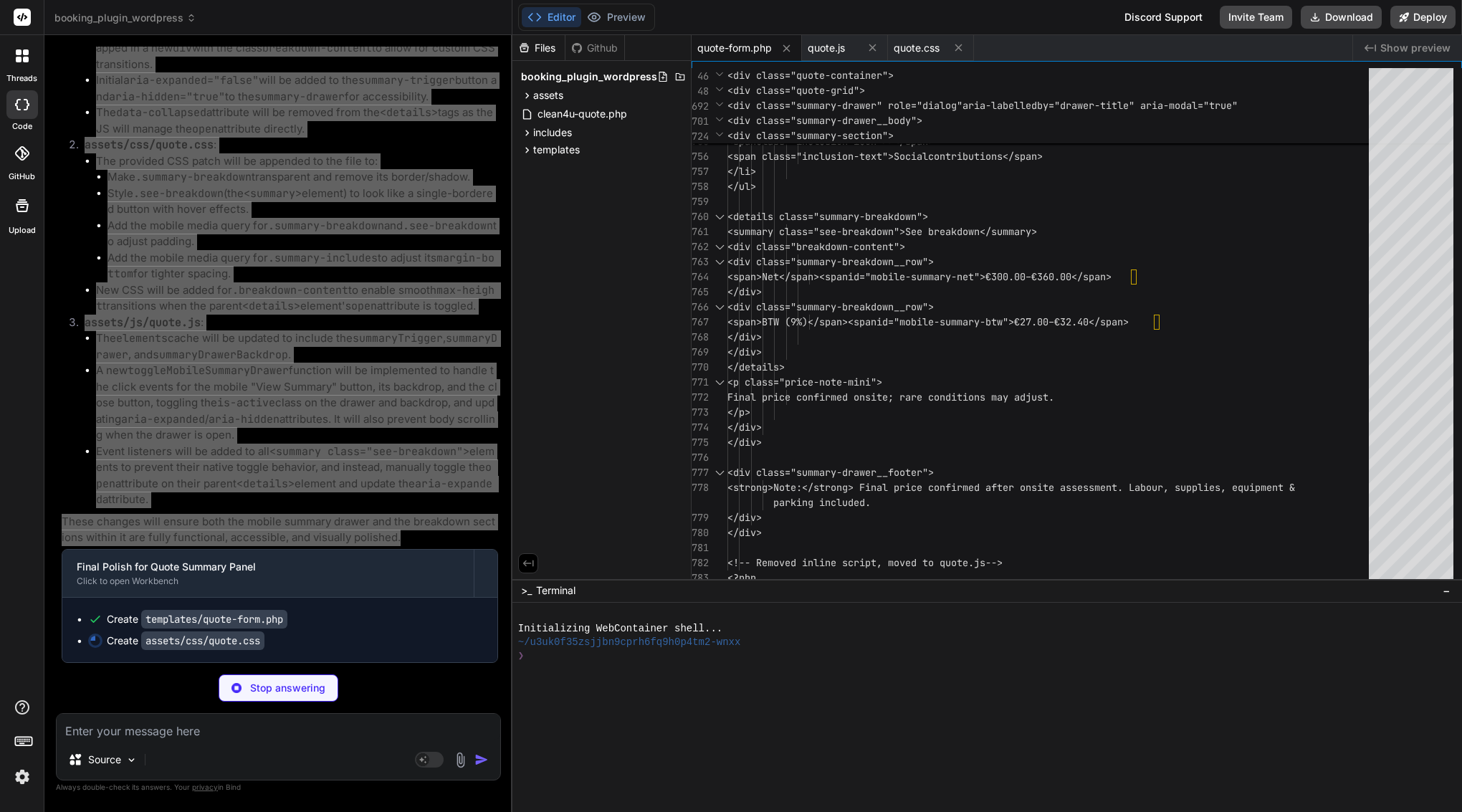
click at [155, 327] on code "assets/js/quote.js" at bounding box center [143, 322] width 116 height 14
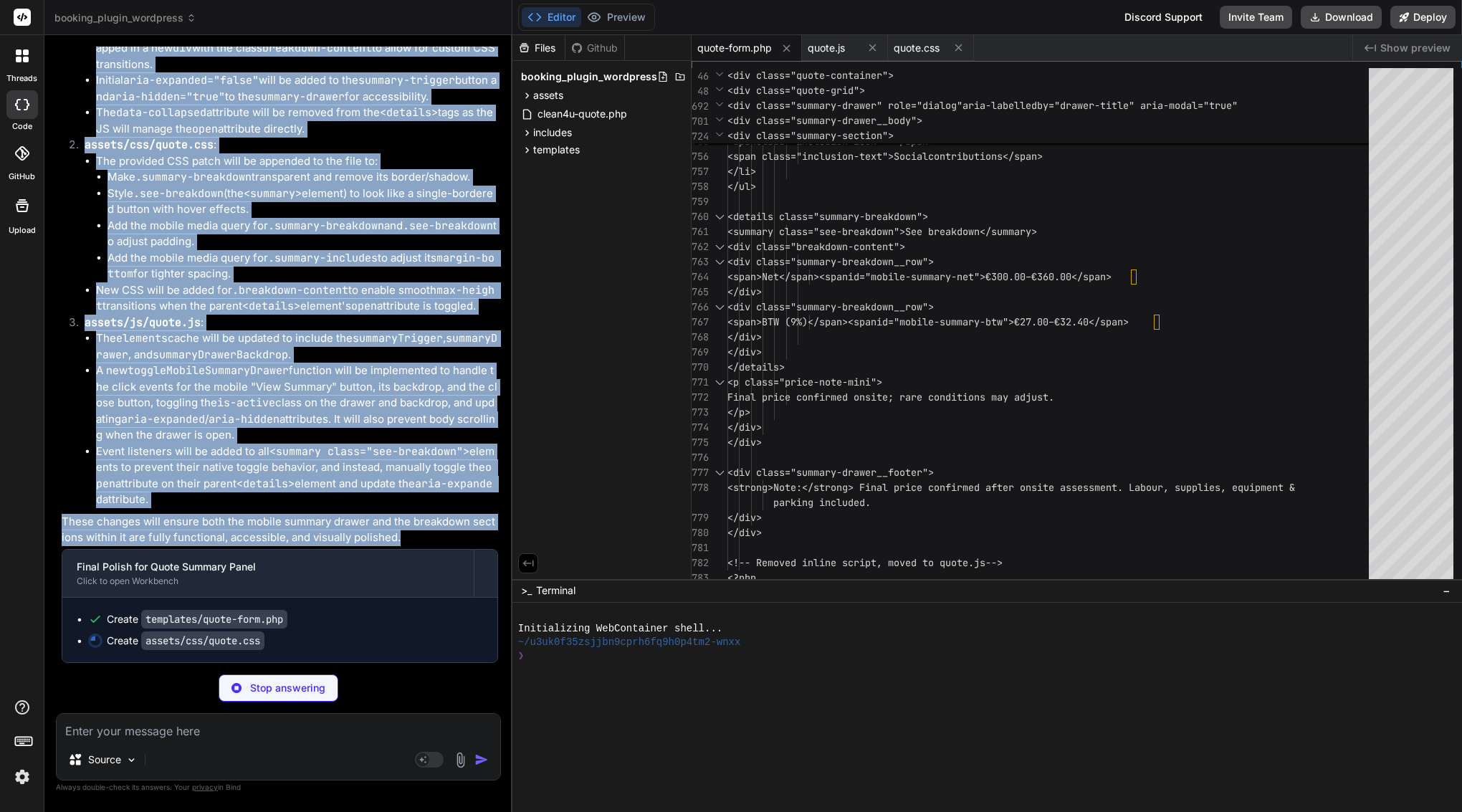
click at [167, 394] on li "A new toggleMobileSummaryDrawer function will be implemented to handle the clic…" at bounding box center [297, 404] width 402 height 81
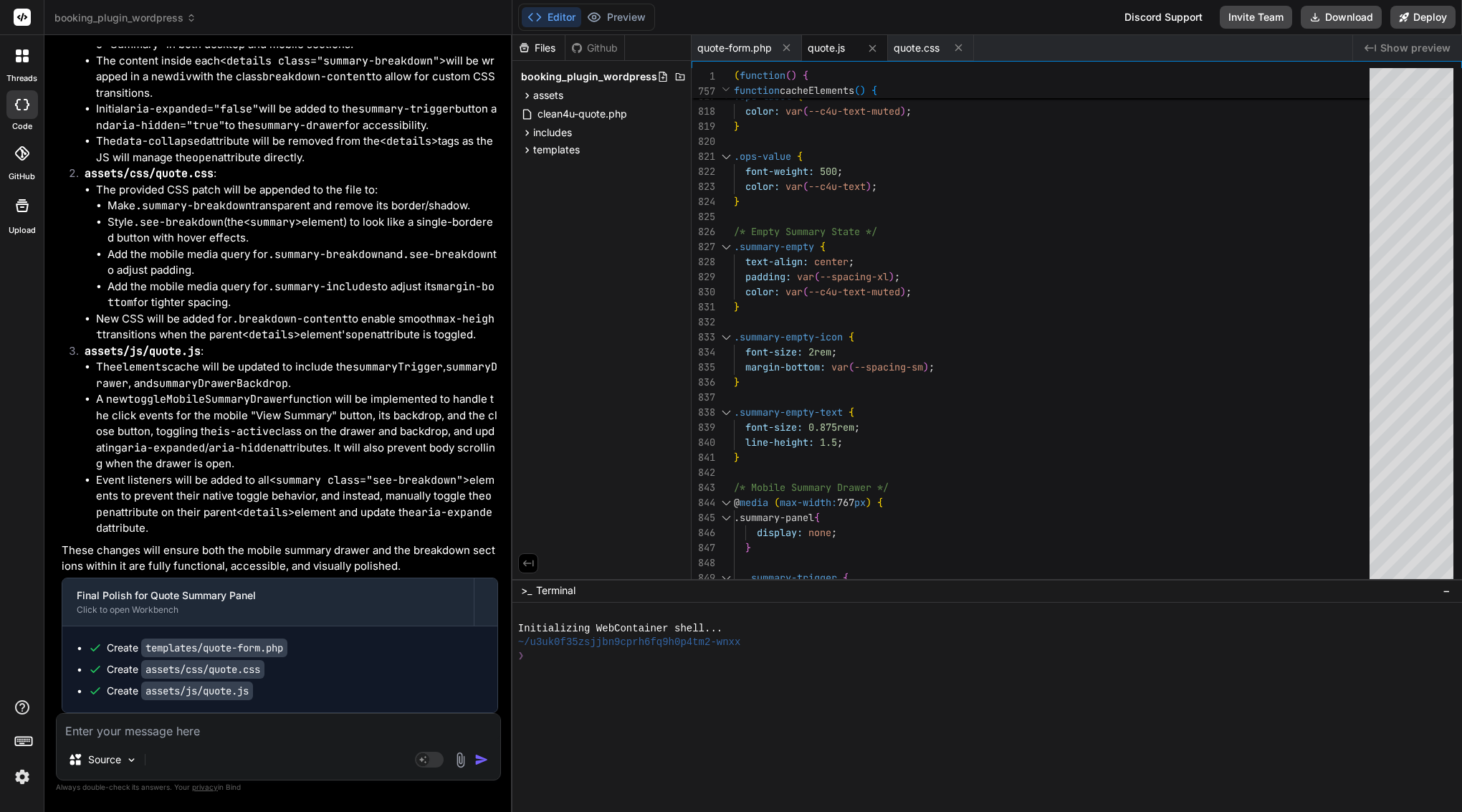
scroll to position [37966, 0]
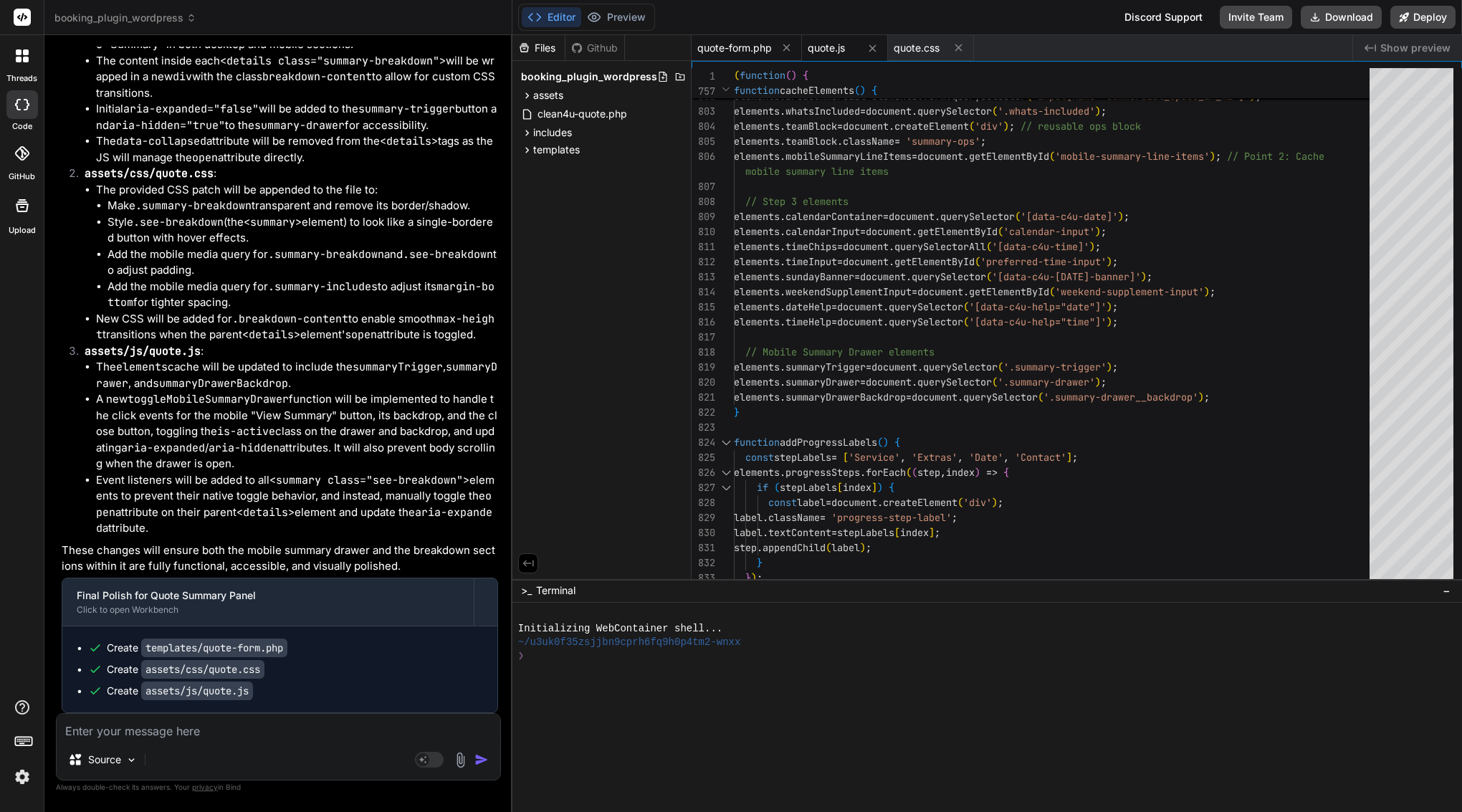
click at [729, 56] on div "quote-form.php" at bounding box center [747, 47] width 110 height 26
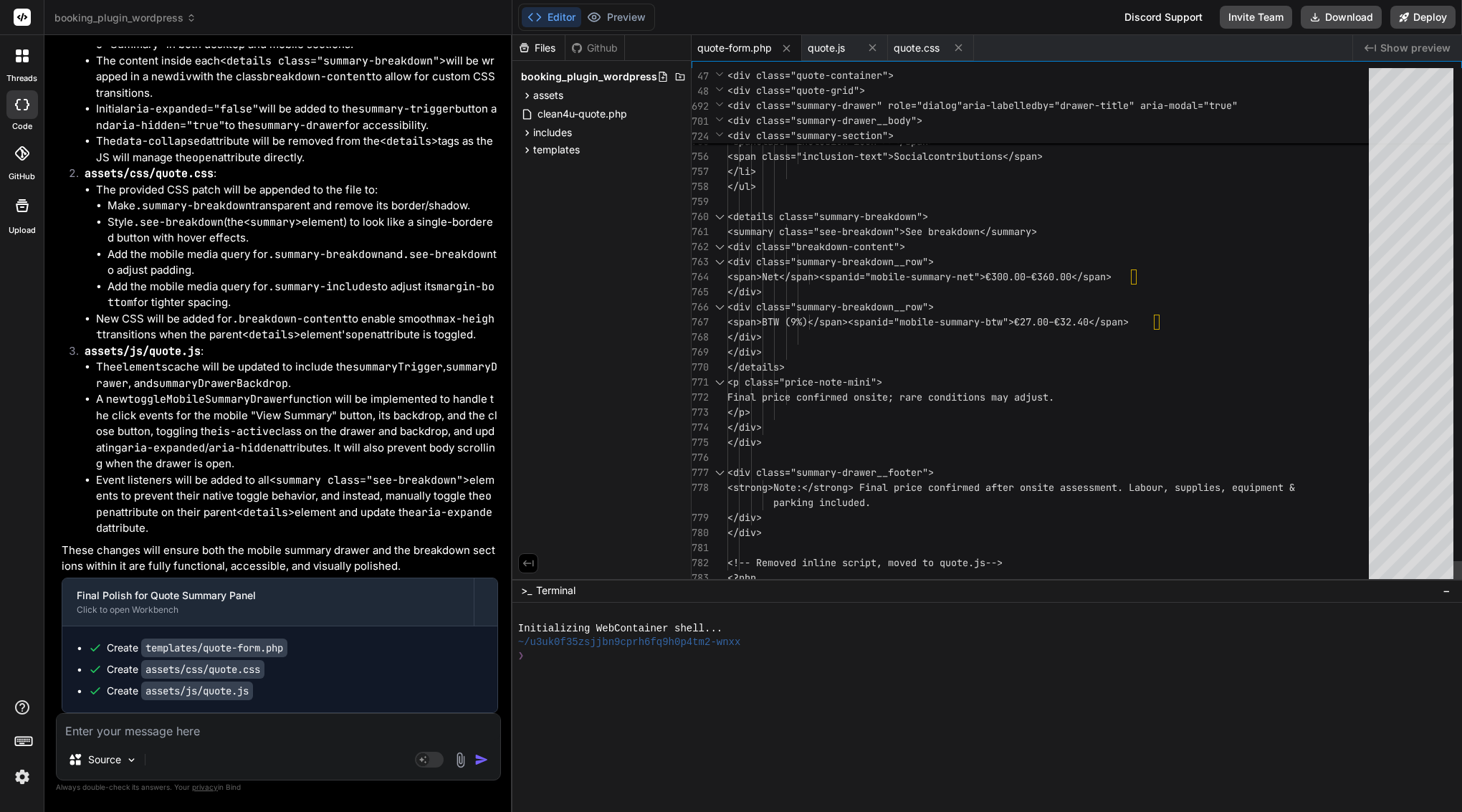
click at [837, 215] on span "<details class="summary-breakdown">" at bounding box center [828, 216] width 201 height 13
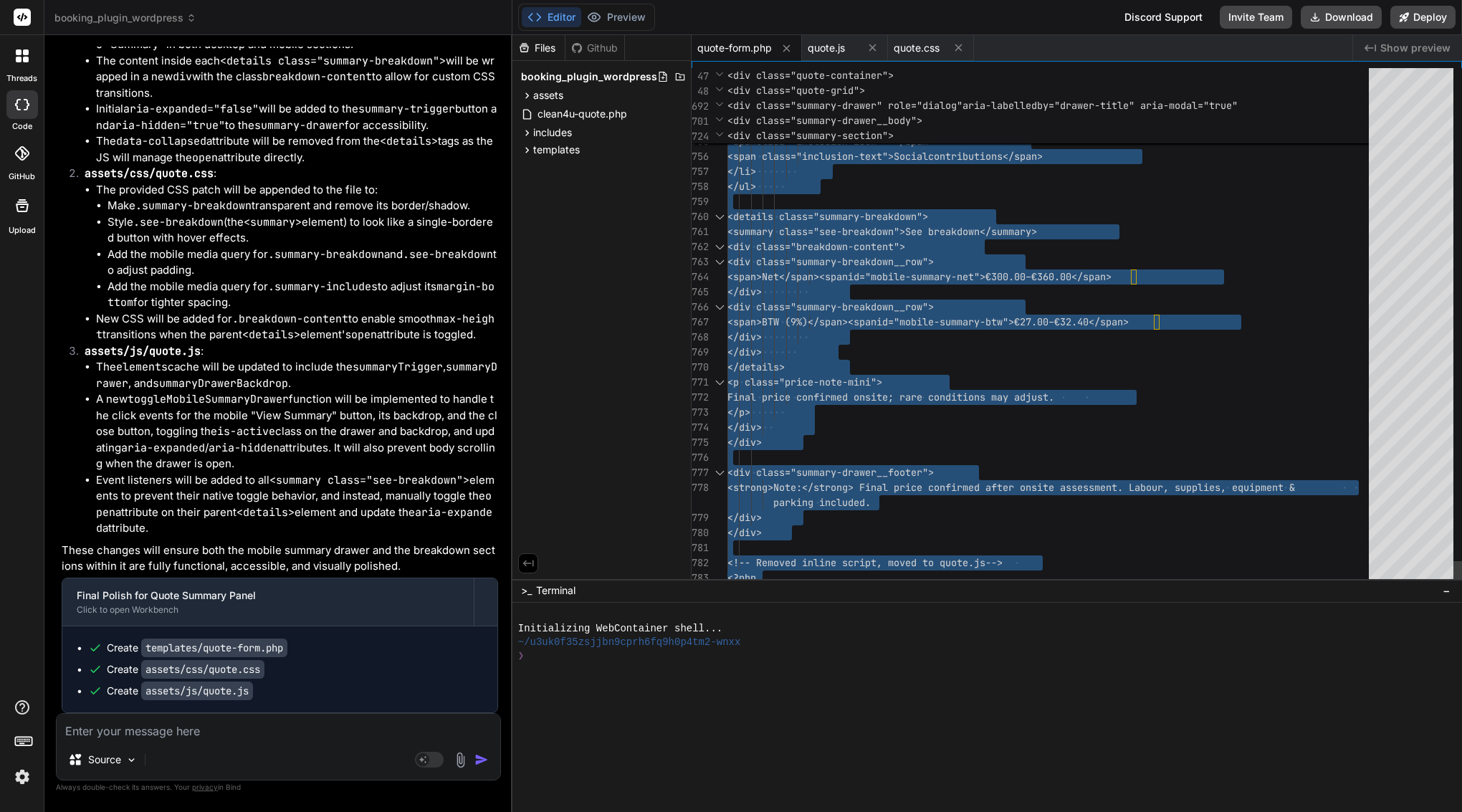
click at [837, 215] on span "<details class="summary-breakdown">" at bounding box center [828, 216] width 201 height 13
click at [825, 41] on span "quote.js" at bounding box center [826, 47] width 37 height 14
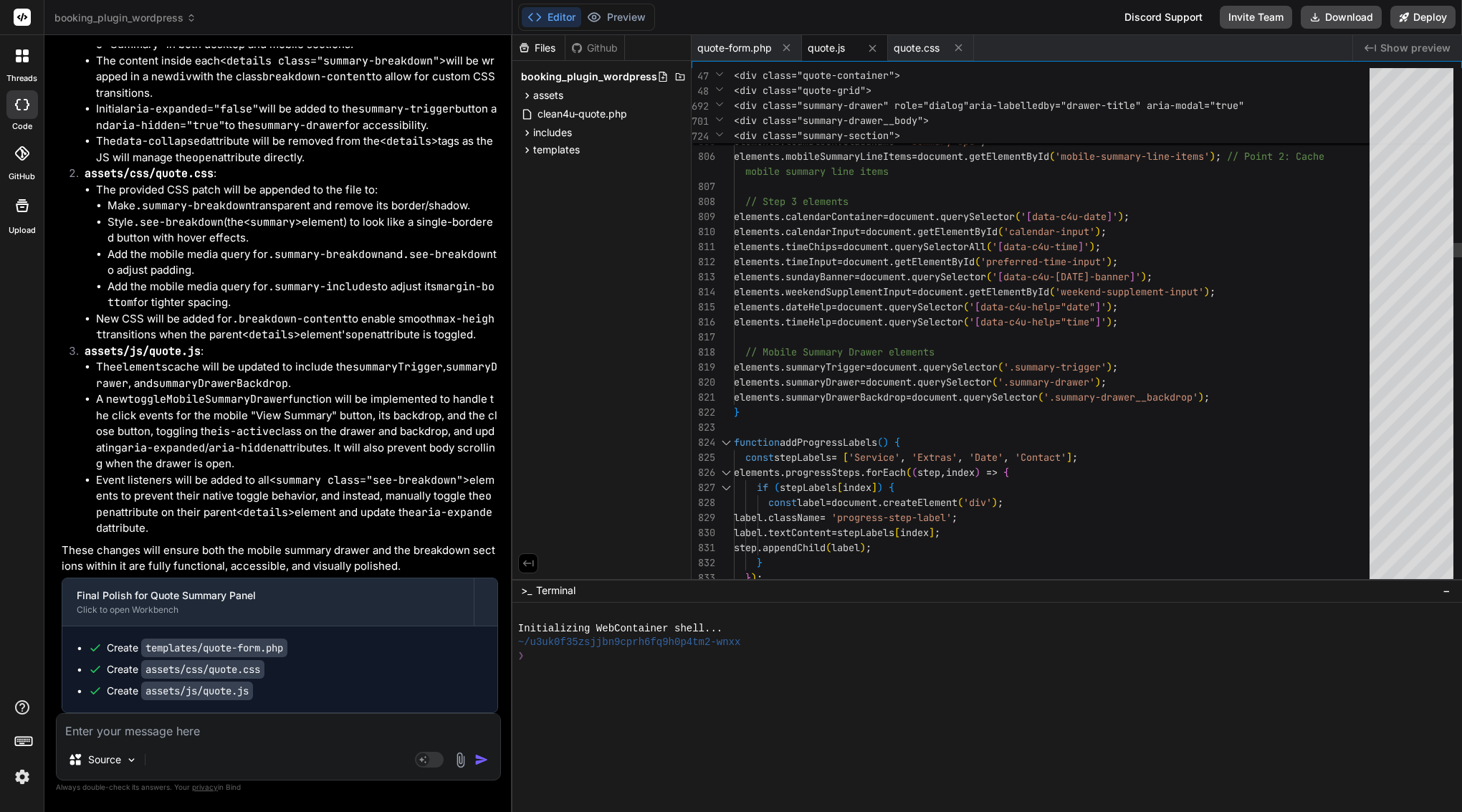
click at [806, 250] on span "timeChips" at bounding box center [811, 247] width 51 height 13
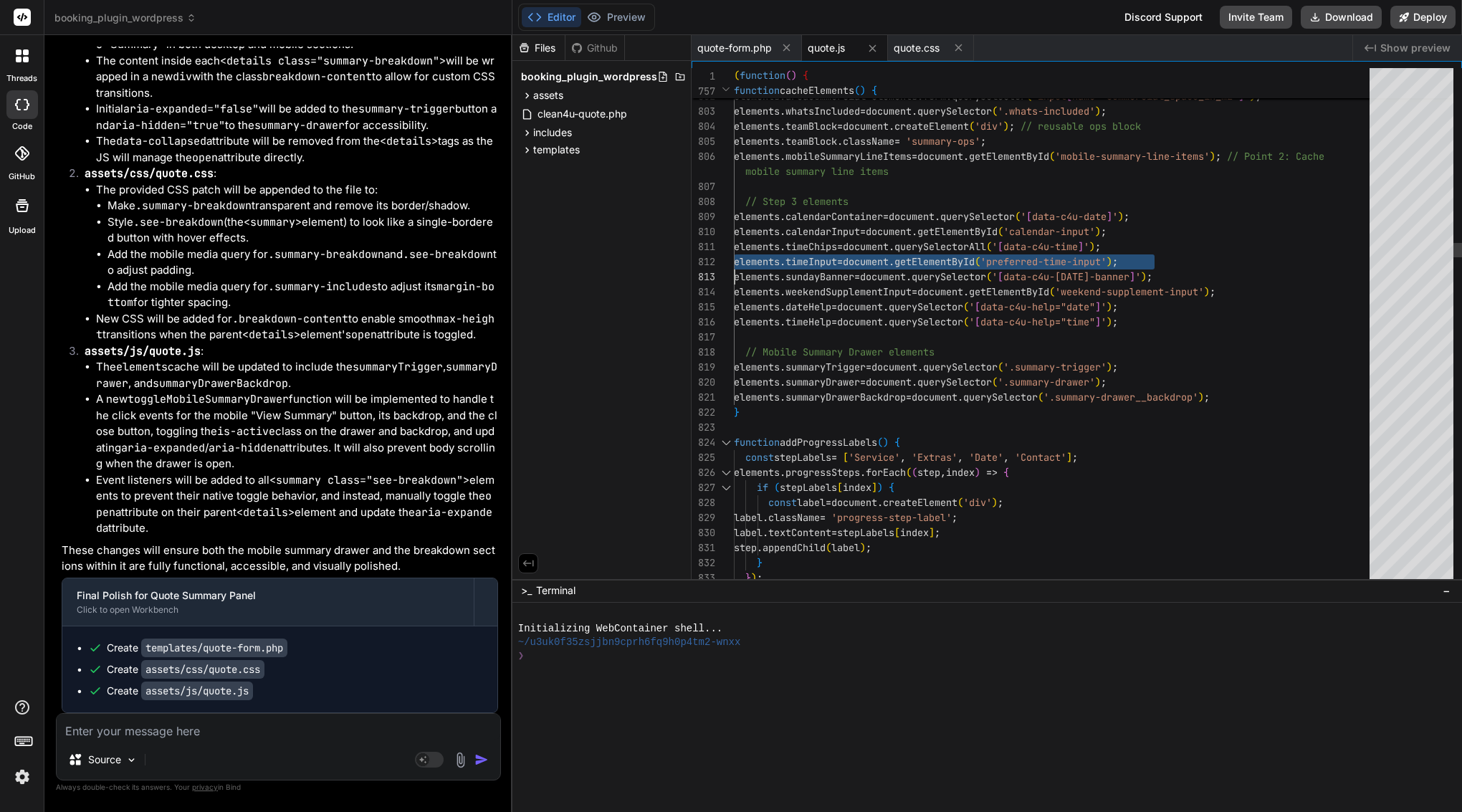
click at [806, 250] on span "timeChips" at bounding box center [811, 247] width 51 height 13
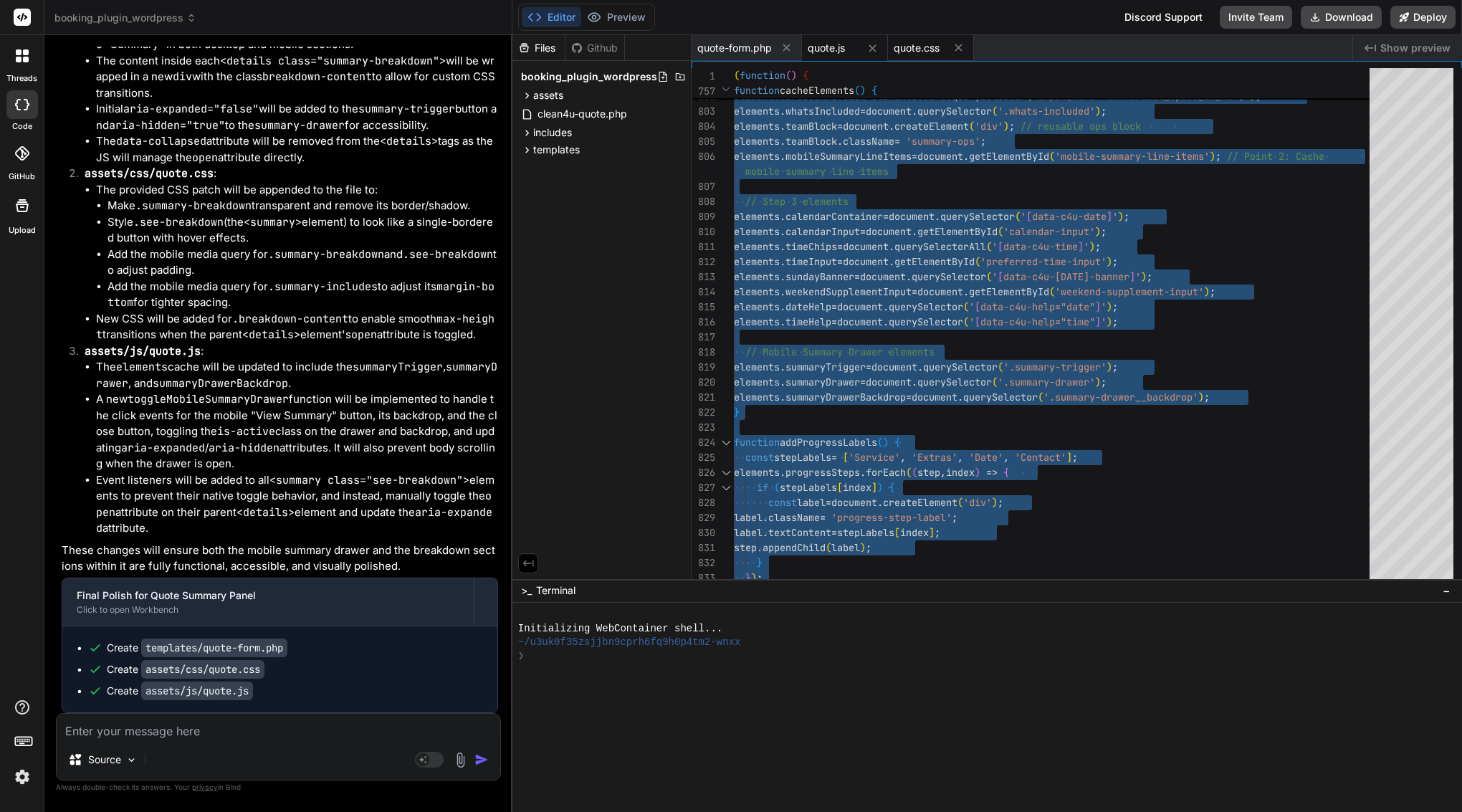
click at [926, 39] on div "quote.css" at bounding box center [932, 47] width 86 height 26
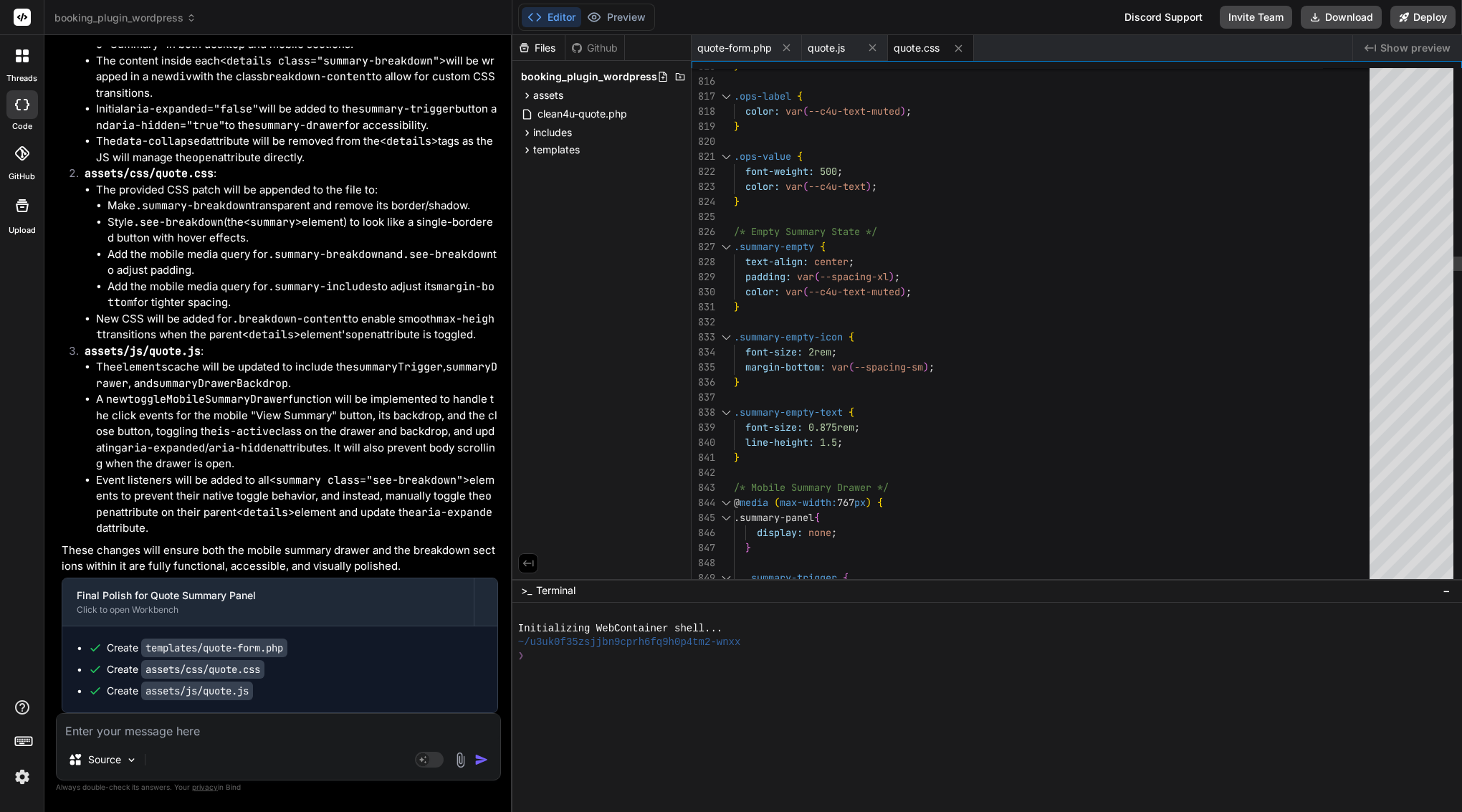
click at [882, 220] on div at bounding box center [1057, 217] width 645 height 15
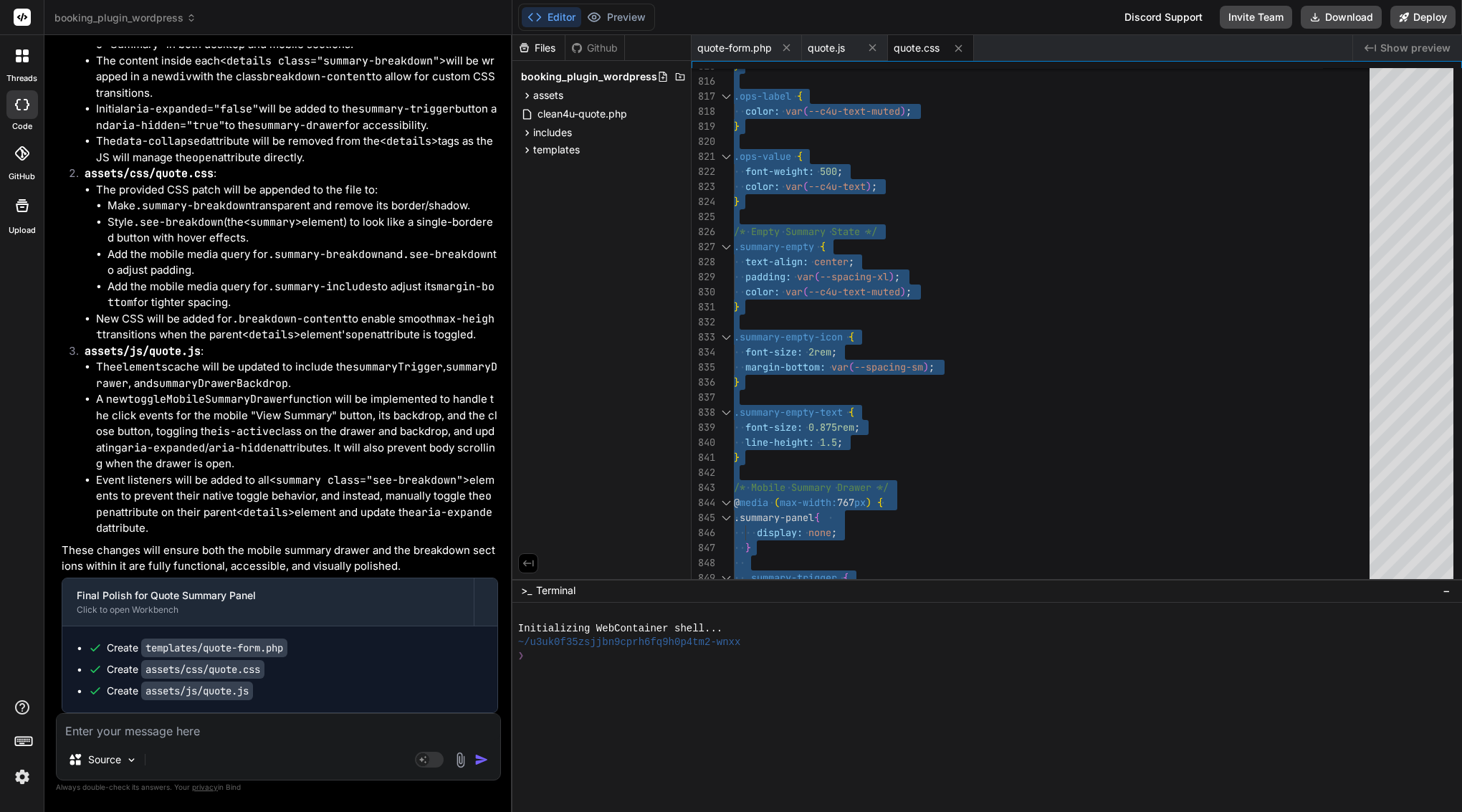
click at [215, 735] on textarea at bounding box center [278, 726] width 443 height 26
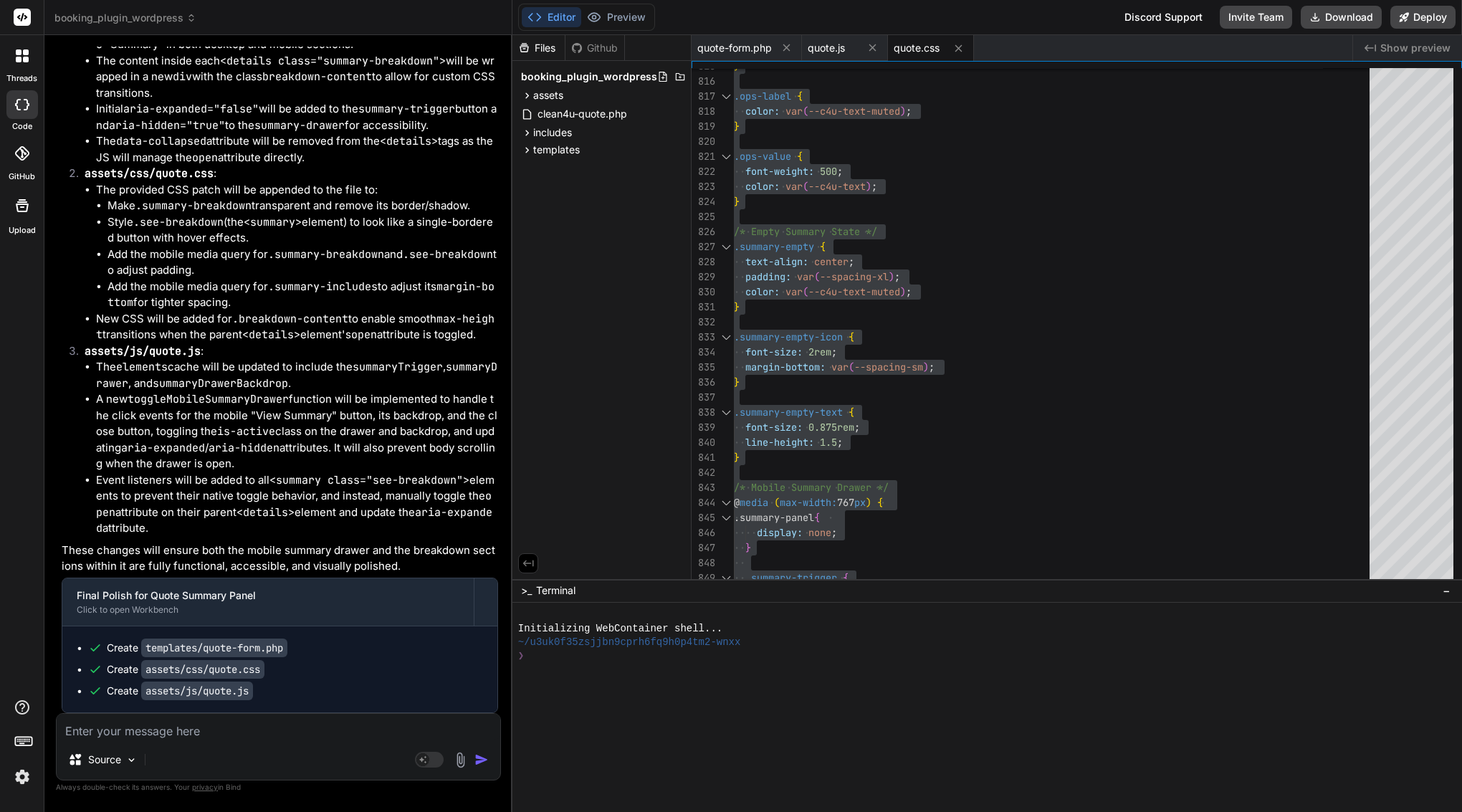
paste textarea "Lo—ipsu dolors ametc ad elit s DO eiusmod tempo: Inc'u labo etdolore: magn aliq…"
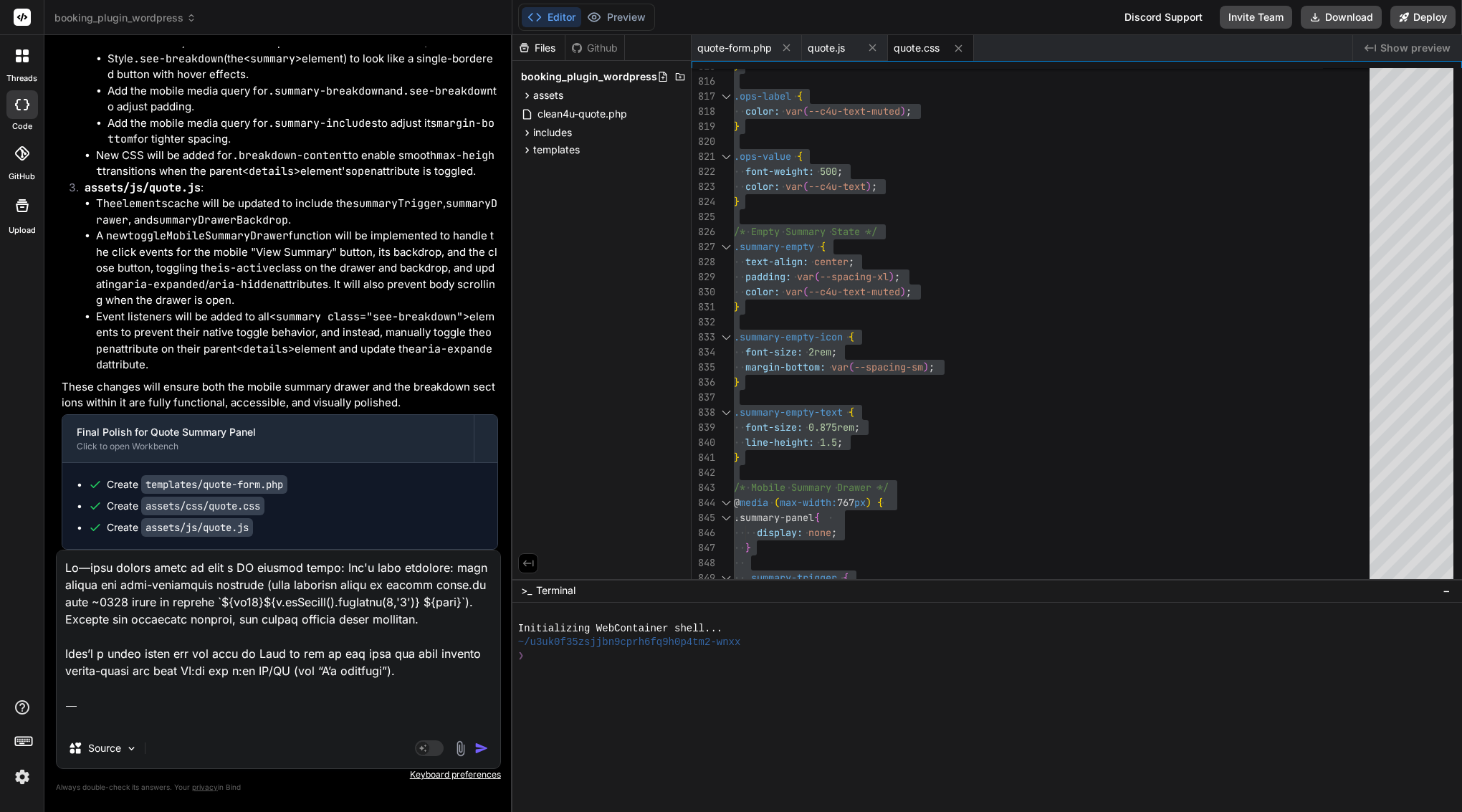
scroll to position [1534, 0]
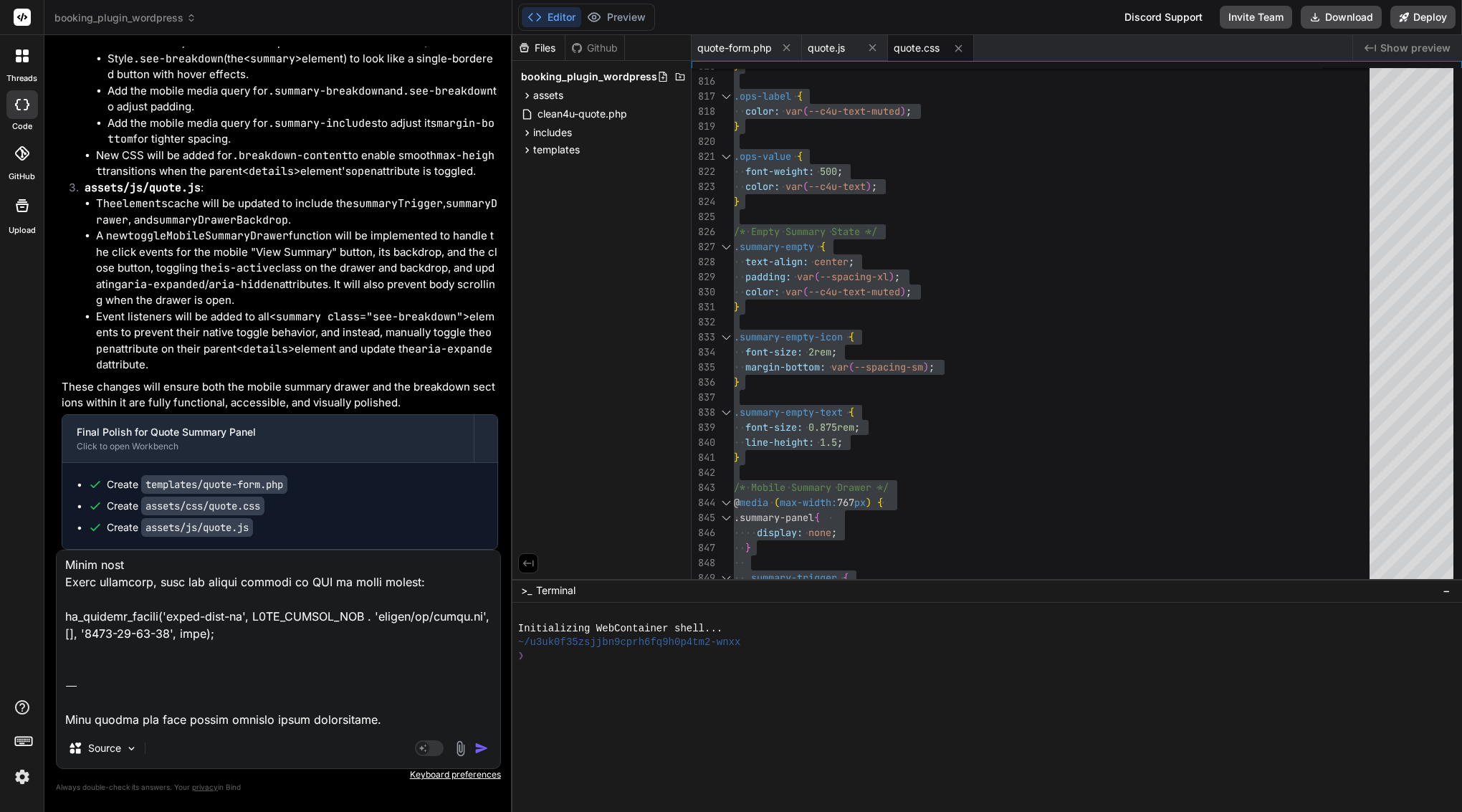
drag, startPoint x: 424, startPoint y: 717, endPoint x: 40, endPoint y: 665, distance: 387.5
click at [40, 665] on div "threads code GitHub Upload booking_plugin_wordpress Created with Pixso. Bind AI…" at bounding box center [731, 406] width 1462 height 812
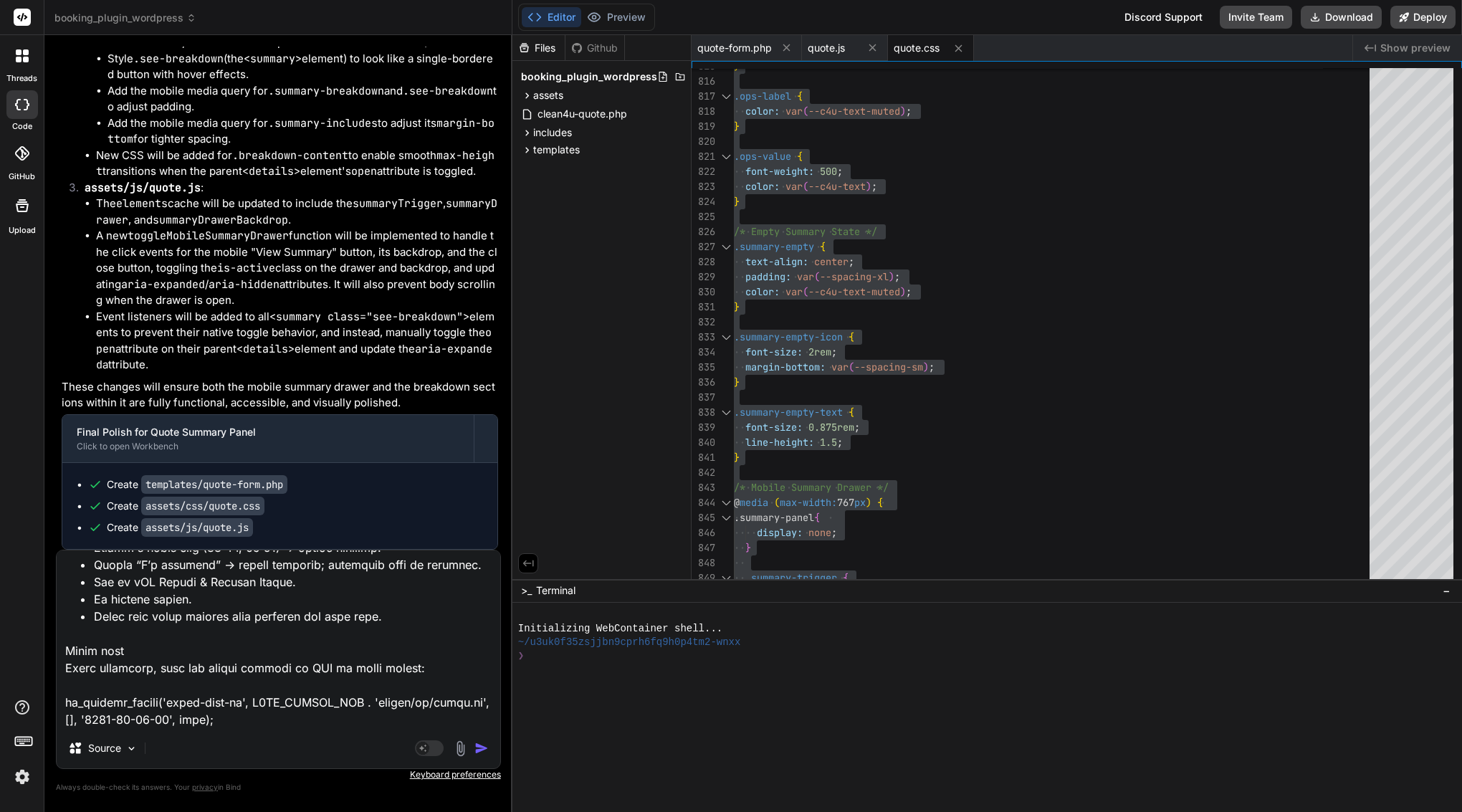
scroll to position [1448, 0]
click at [486, 749] on img "button" at bounding box center [482, 747] width 14 height 14
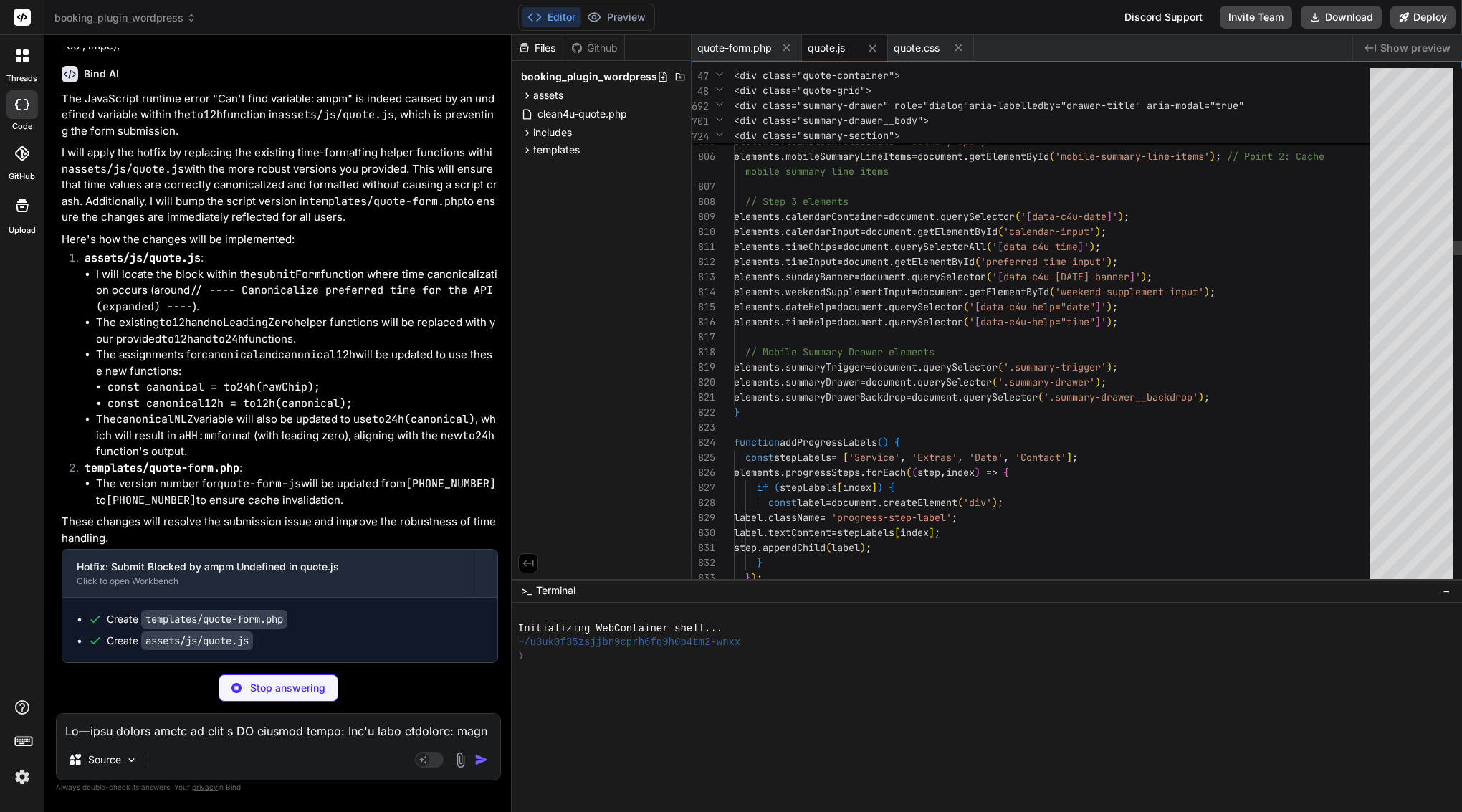
scroll to position [39164, 0]
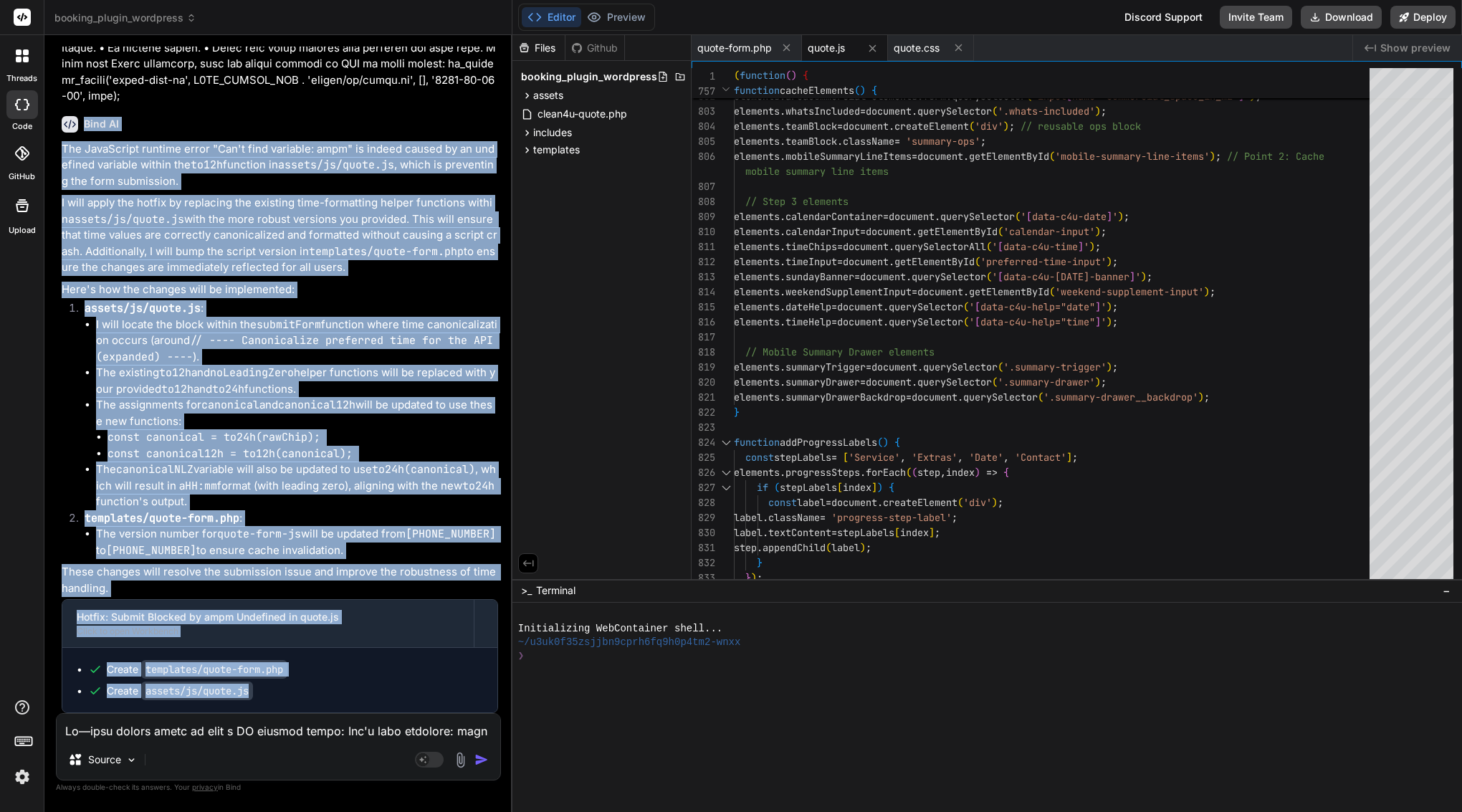
drag, startPoint x: 84, startPoint y: 133, endPoint x: 332, endPoint y: 695, distance: 614.3
click at [332, 695] on div "Bind AI The JavaScript runtime error "Can't find variable: ampm" is indeed caus…" at bounding box center [279, 408] width 437 height 609
copy div "Bind AI The JavaScript runtime error "Can't find variable: ampm" is indeed caus…"
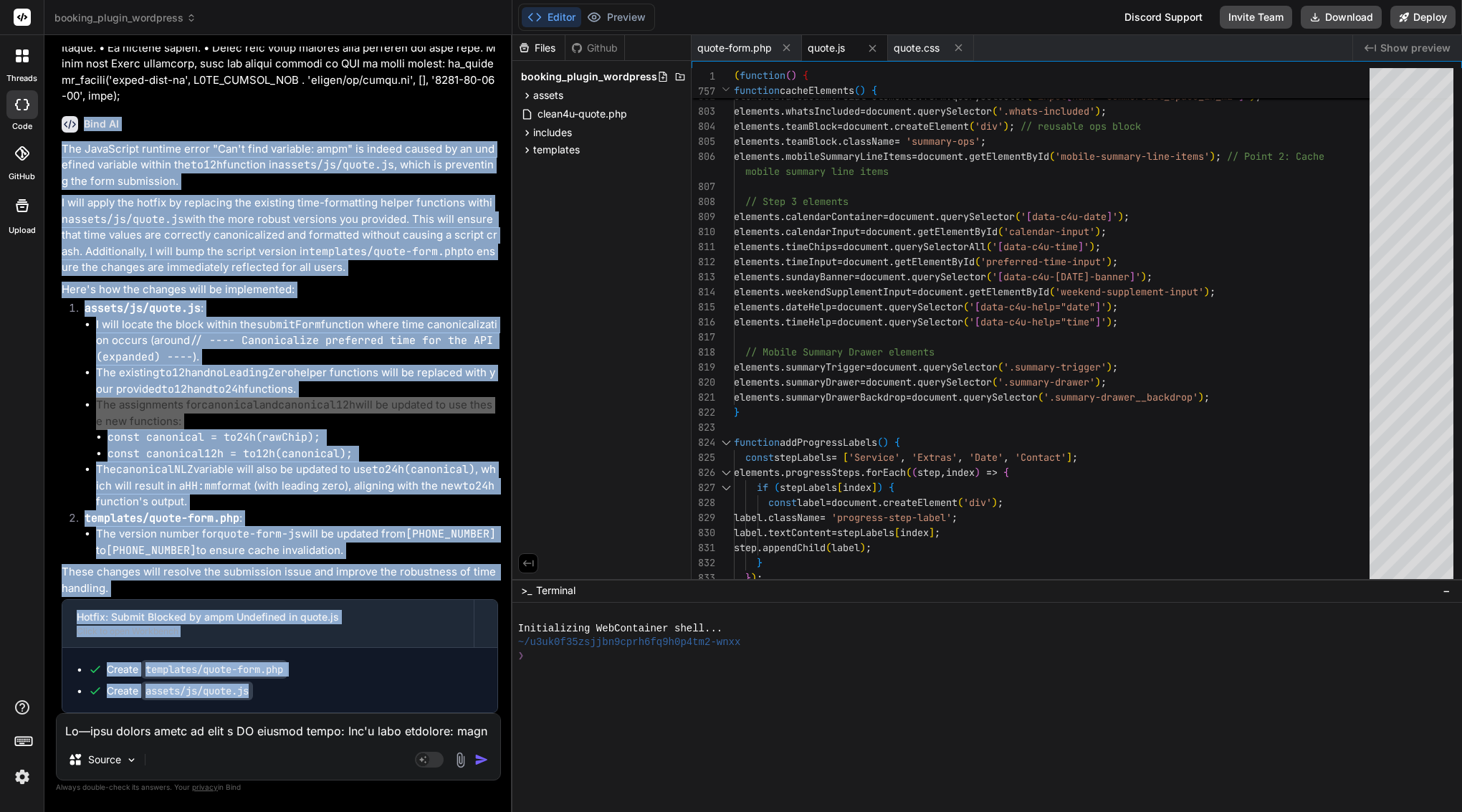
click at [134, 427] on li "The assignments for canonical and canonical12h will be updated to use these new…" at bounding box center [297, 429] width 402 height 65
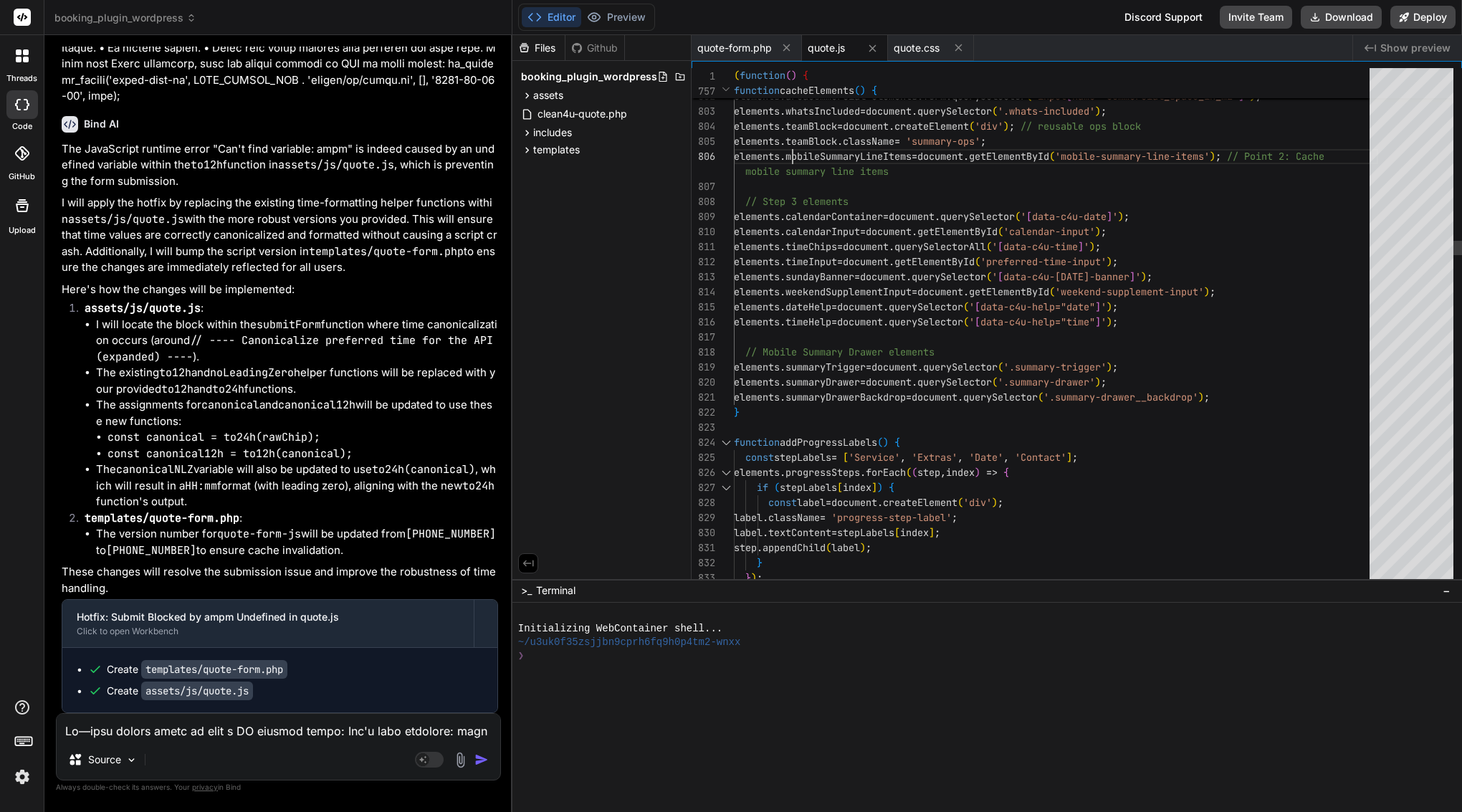
click at [780, 142] on span "elements" at bounding box center [757, 142] width 46 height 13
click at [760, 41] on span "quote-form.php" at bounding box center [735, 47] width 75 height 14
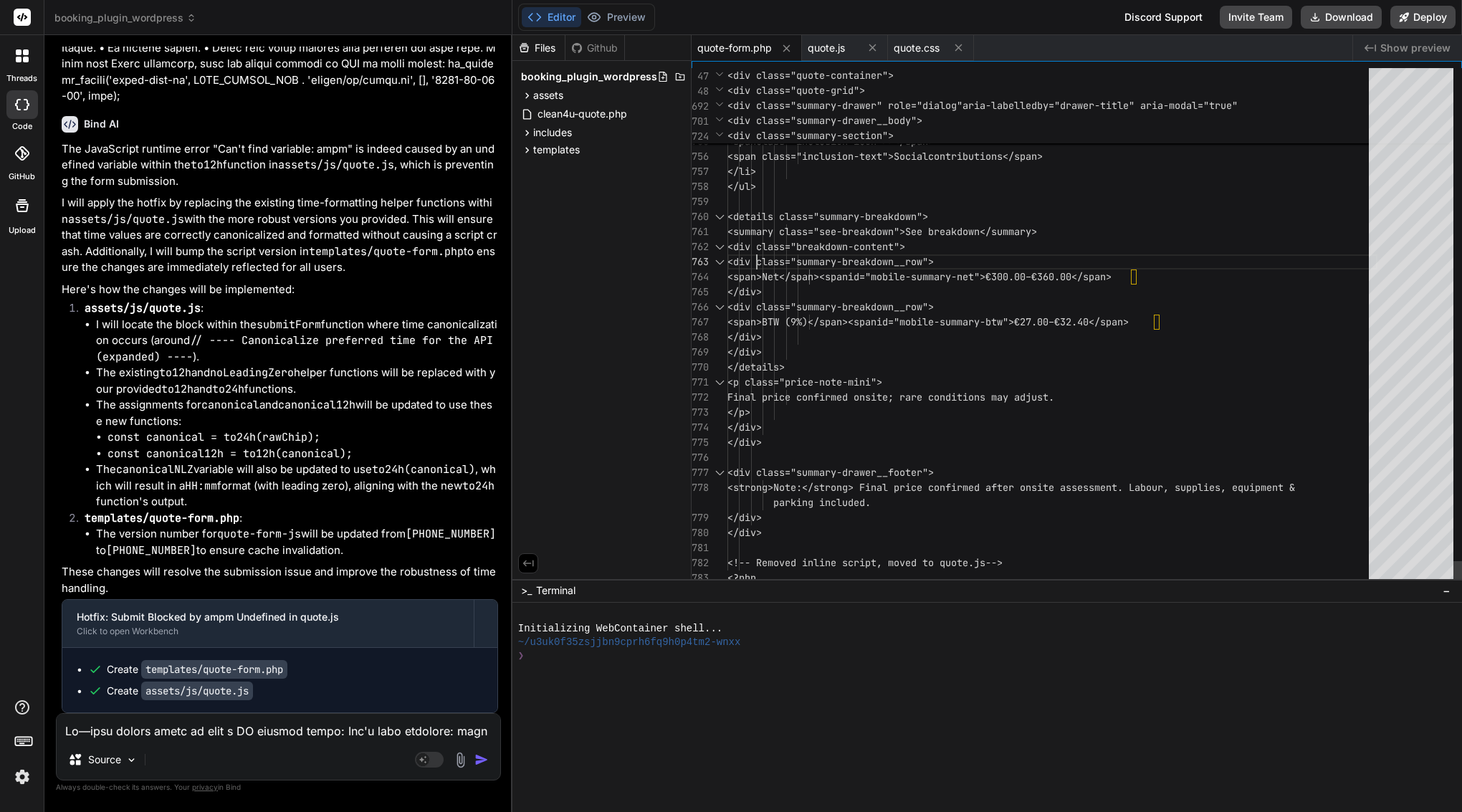
click at [758, 251] on span "<div class="breakdown-content">" at bounding box center [816, 247] width 177 height 13
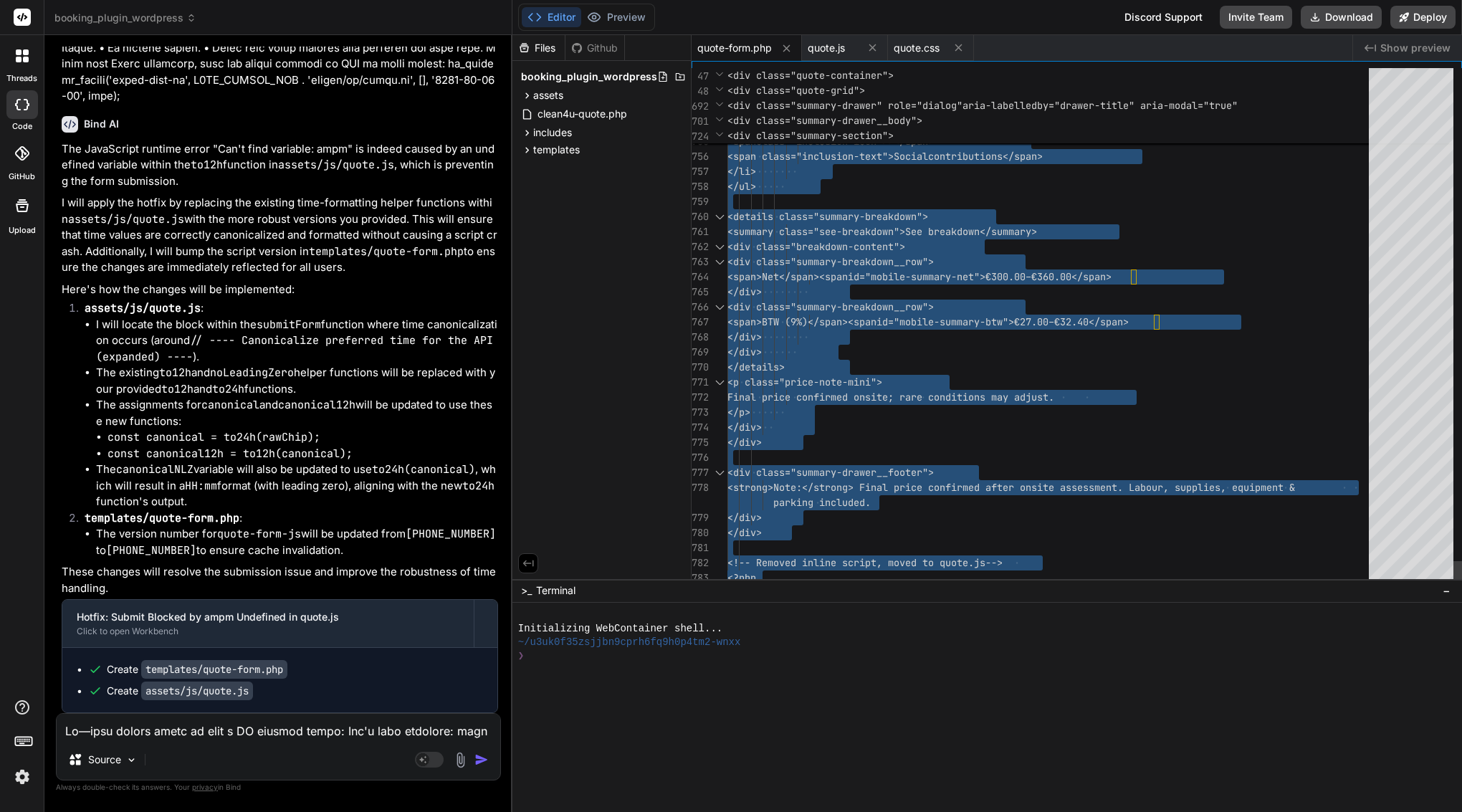
click at [758, 251] on span "<div class="breakdown-content">" at bounding box center [816, 247] width 177 height 13
click at [838, 48] on span "quote.js" at bounding box center [826, 47] width 37 height 14
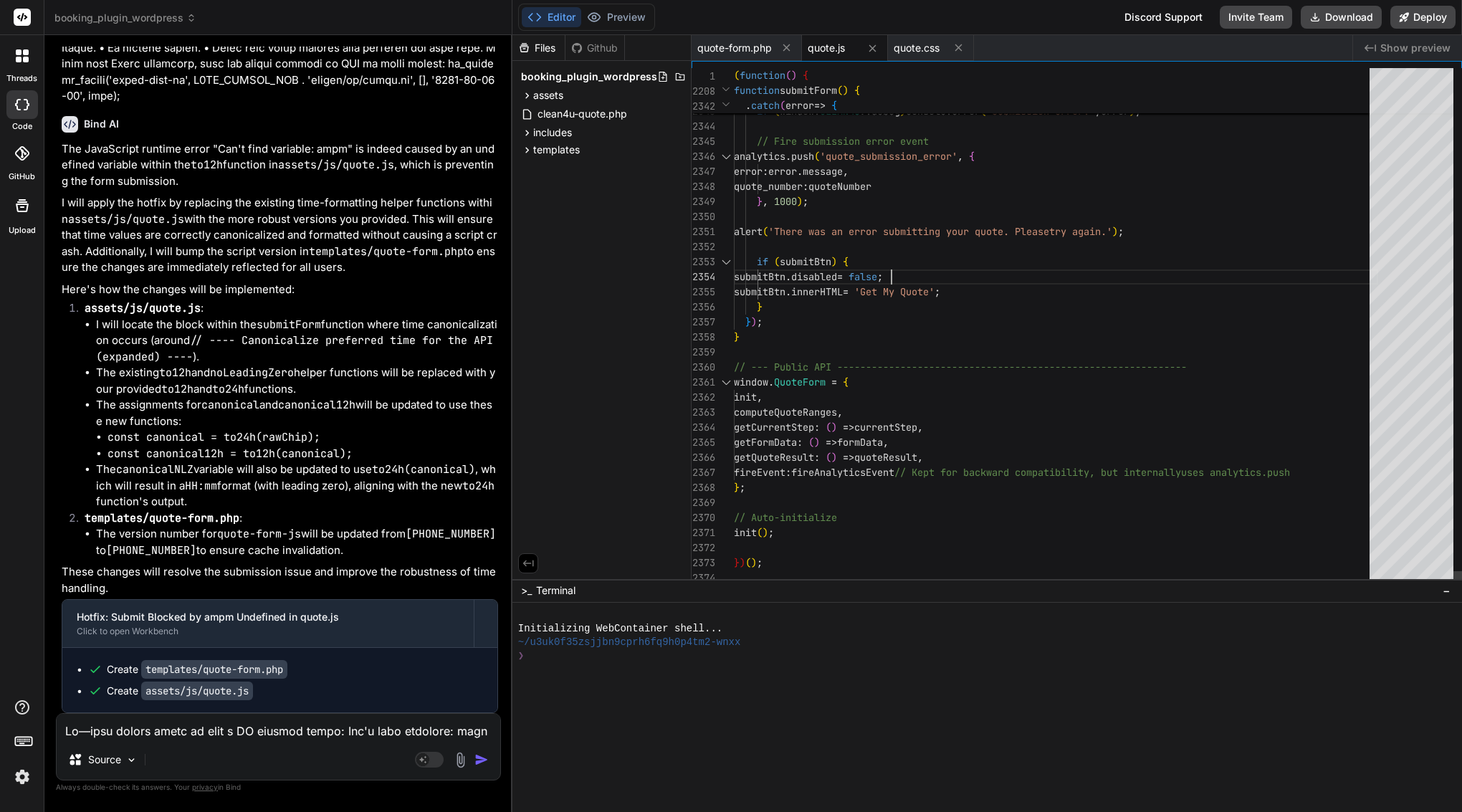
click at [889, 263] on div "if ( submitBtn ) {" at bounding box center [1057, 262] width 645 height 15
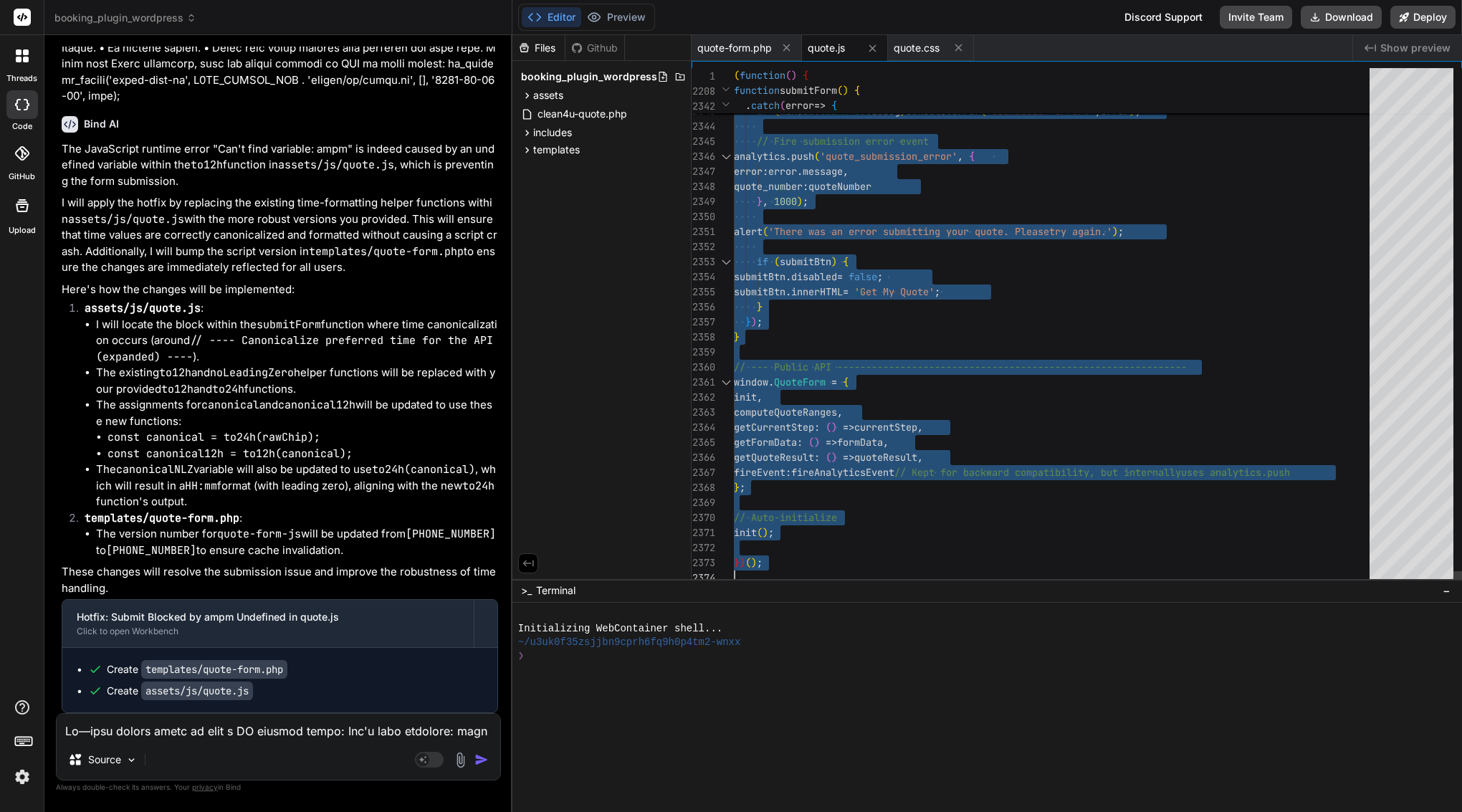
click at [889, 263] on div "if ( submitBtn ) {" at bounding box center [1057, 262] width 645 height 15
click at [273, 746] on div "Source" at bounding box center [278, 763] width 443 height 35
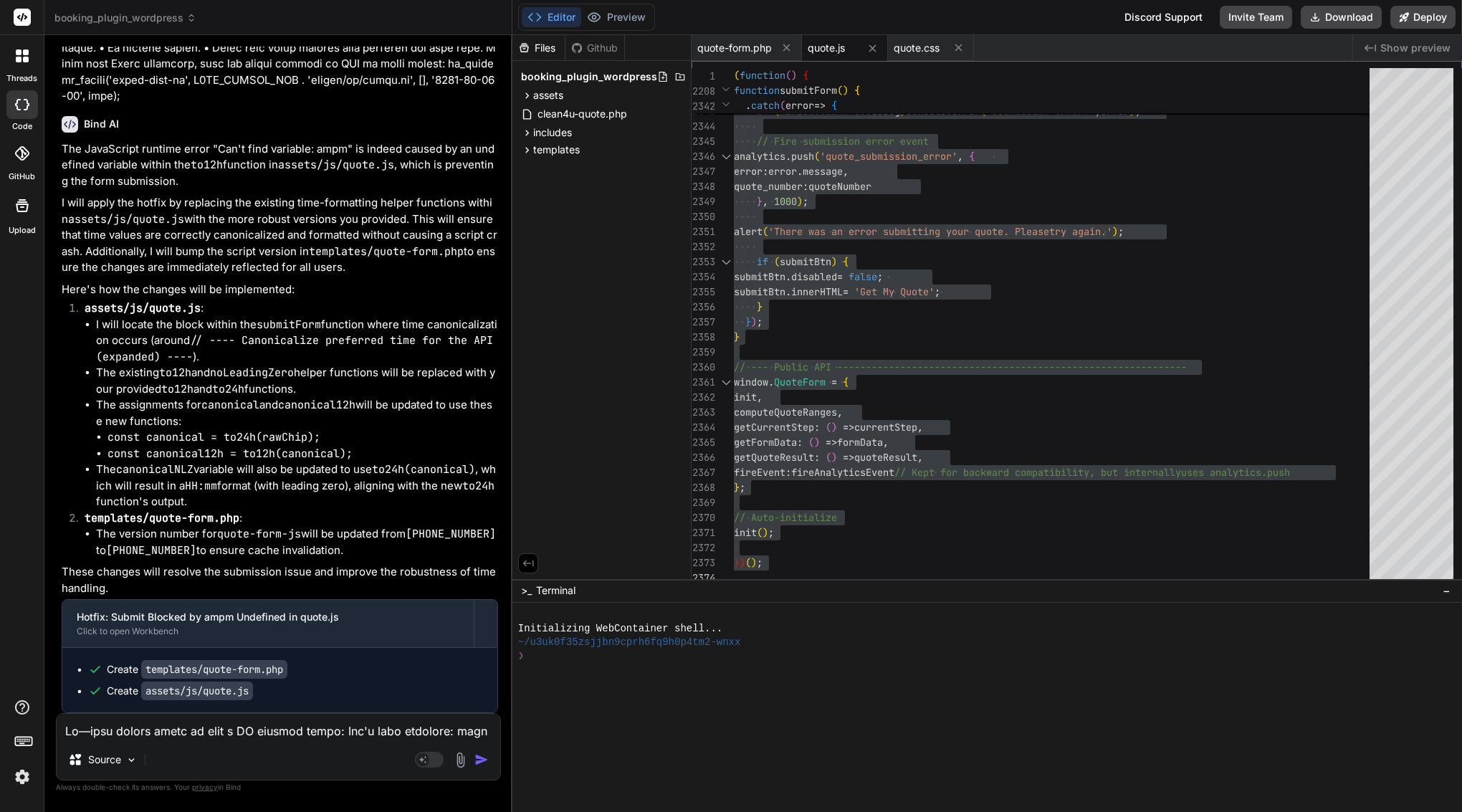
click at [269, 729] on textarea at bounding box center [278, 726] width 443 height 26
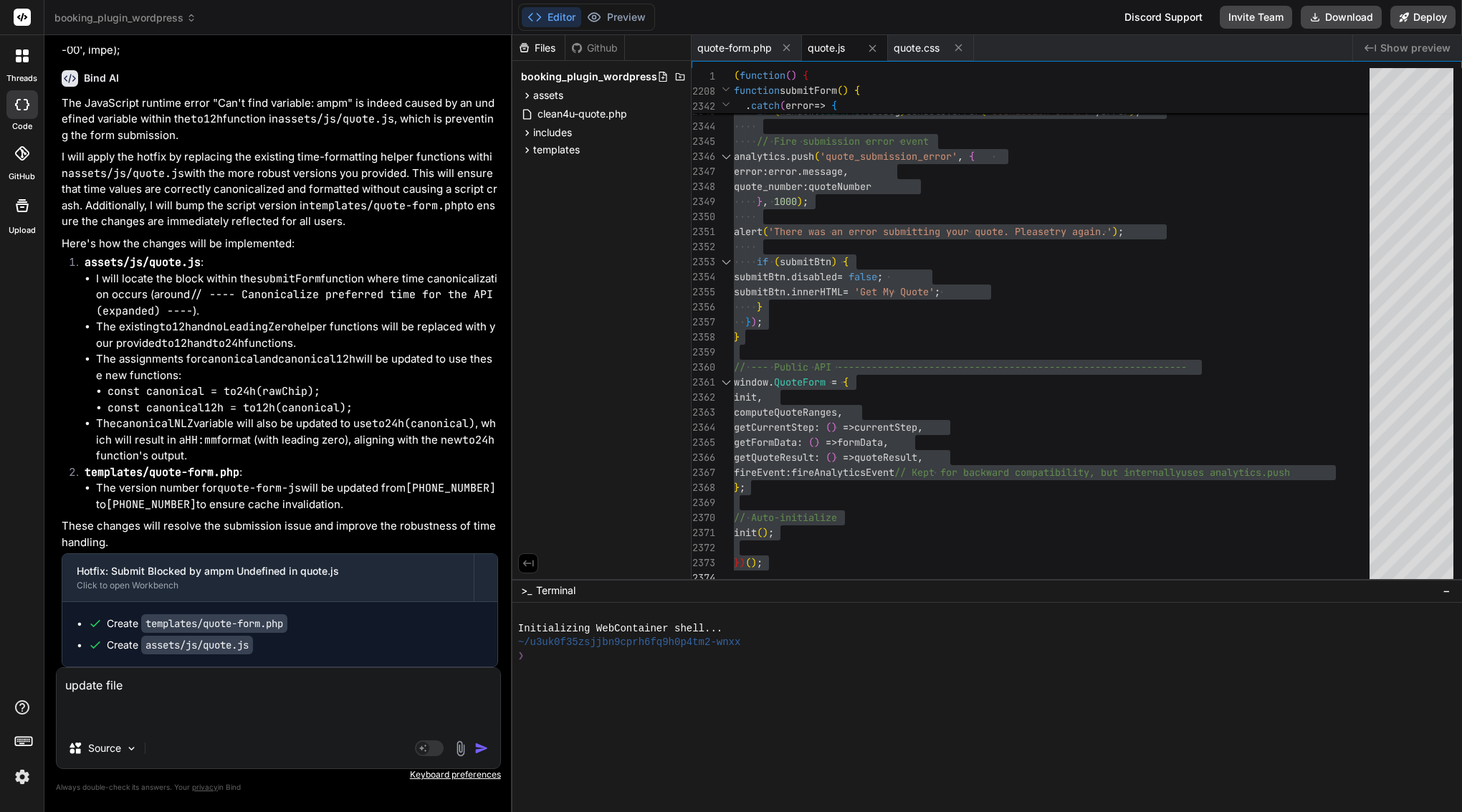
paste textarea "<?php /** * Quote Form Template * * Displays the multi-step quote form with sti…"
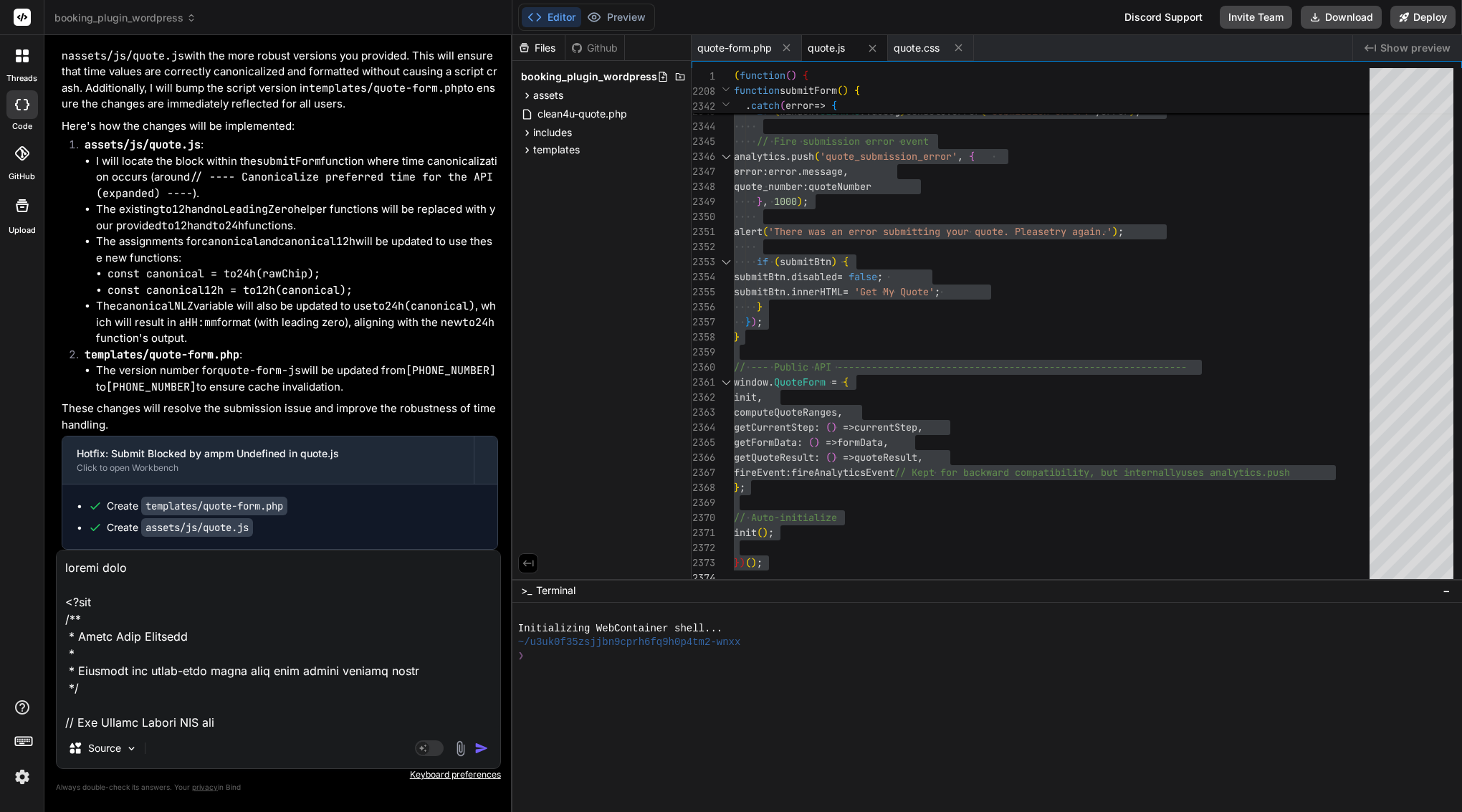
scroll to position [39327, 0]
drag, startPoint x: 292, startPoint y: 506, endPoint x: 146, endPoint y: 499, distance: 146.2
click at [146, 499] on code "templates/quote-form.php" at bounding box center [214, 505] width 146 height 18
copy div "templates/quote-form.php"
click at [177, 559] on textarea at bounding box center [278, 639] width 443 height 177
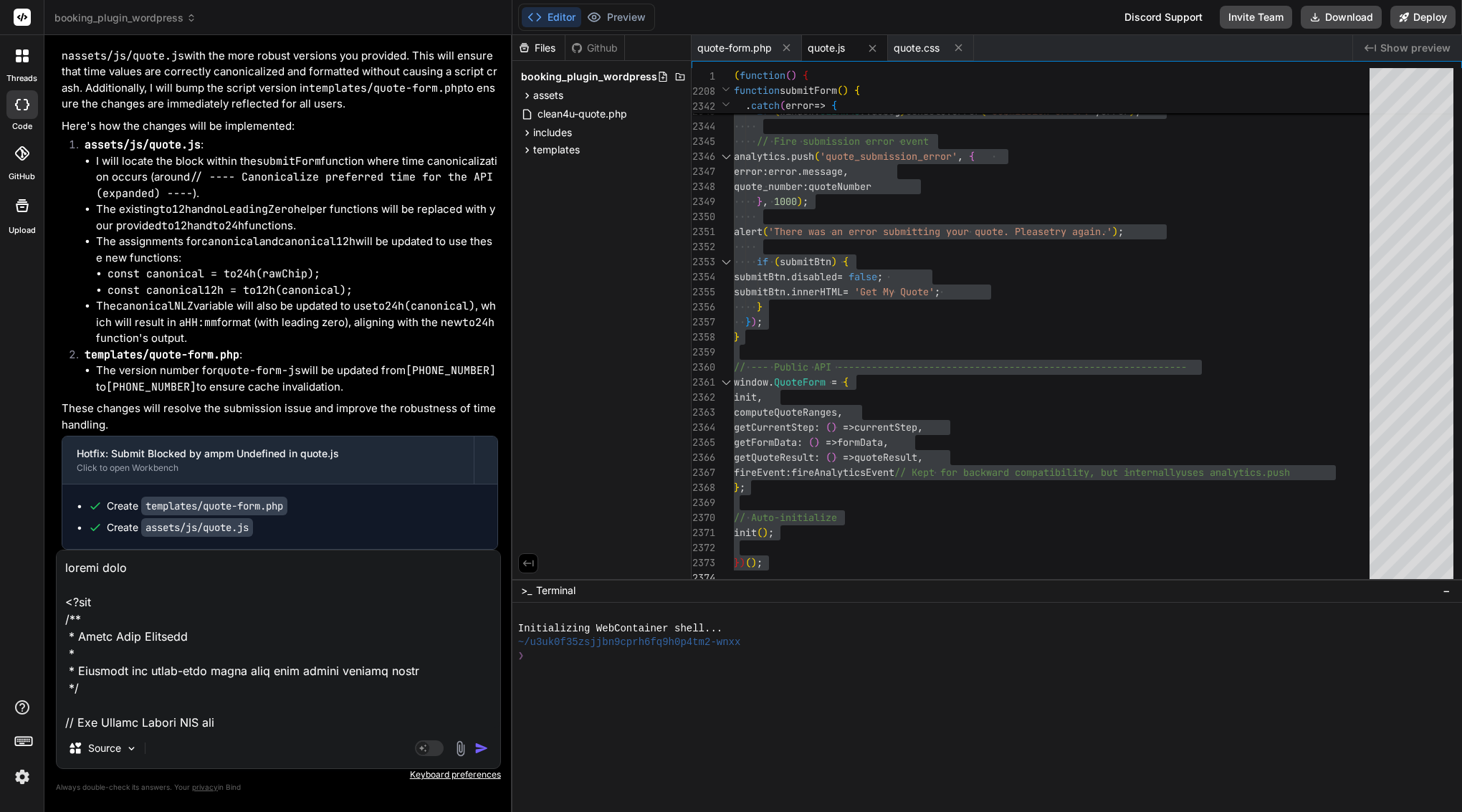
paste textarea "templates/quote-form.php"
click at [482, 751] on img "button" at bounding box center [482, 747] width 14 height 14
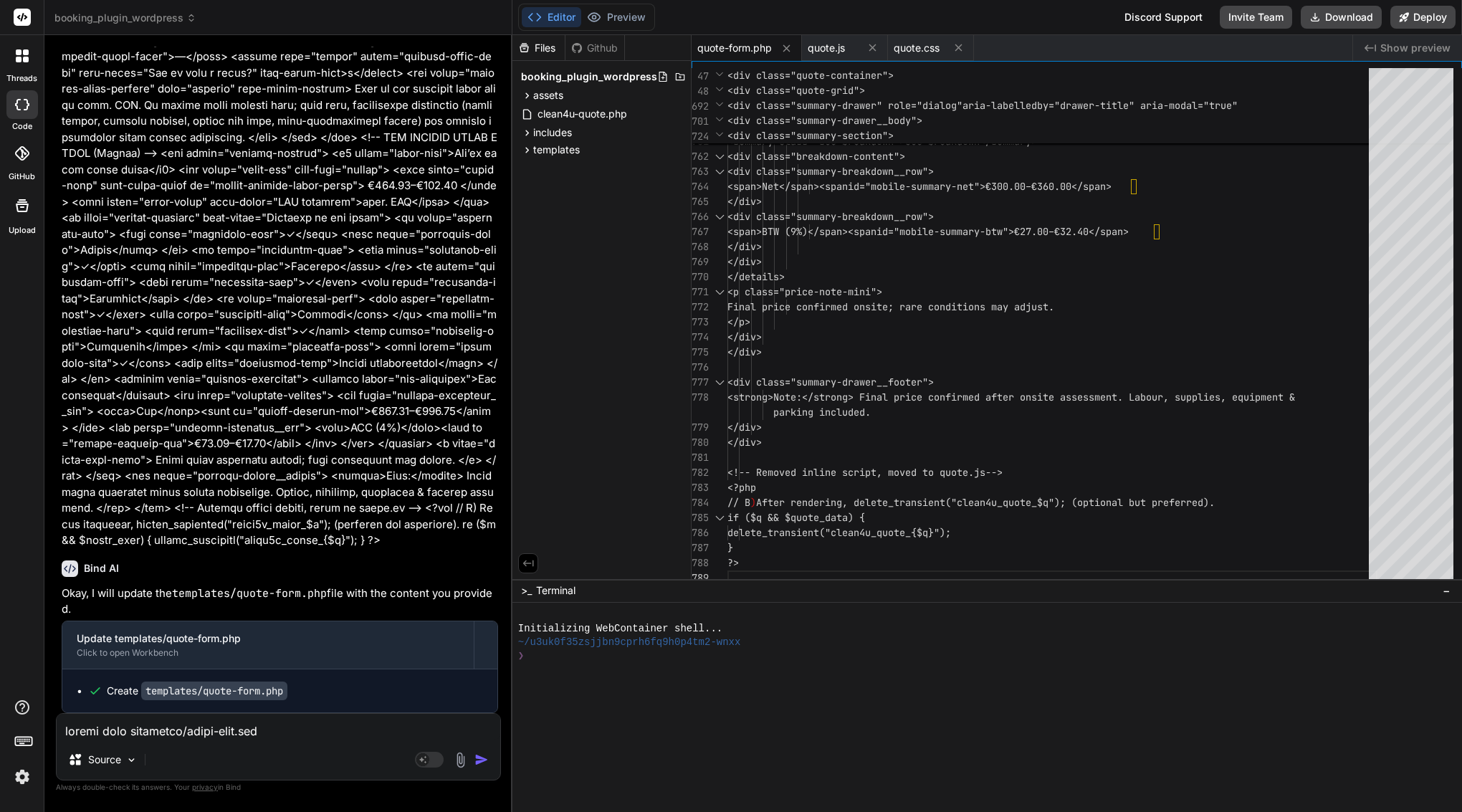
scroll to position [45366, 0]
click at [1353, 17] on button "Download" at bounding box center [1342, 17] width 81 height 23
click at [426, 769] on div "Source" at bounding box center [278, 763] width 443 height 35
click at [427, 761] on rect at bounding box center [424, 760] width 13 height 13
click at [231, 725] on textarea at bounding box center [278, 726] width 443 height 26
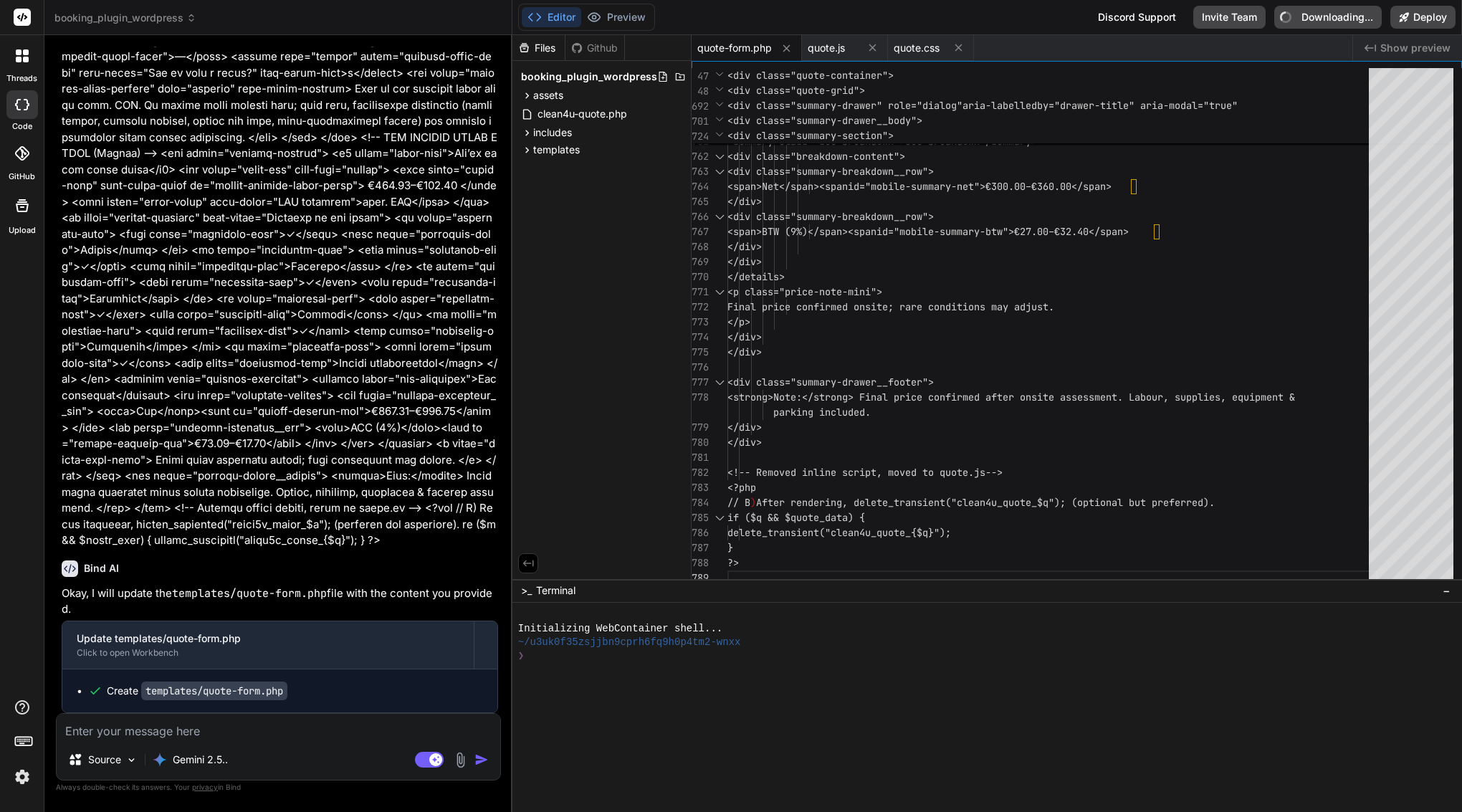
paste textarea "Lore’i d sitam Cons ADI Elit Seddo eiusmod temp in UT/LA etdolor magn ali enim/…"
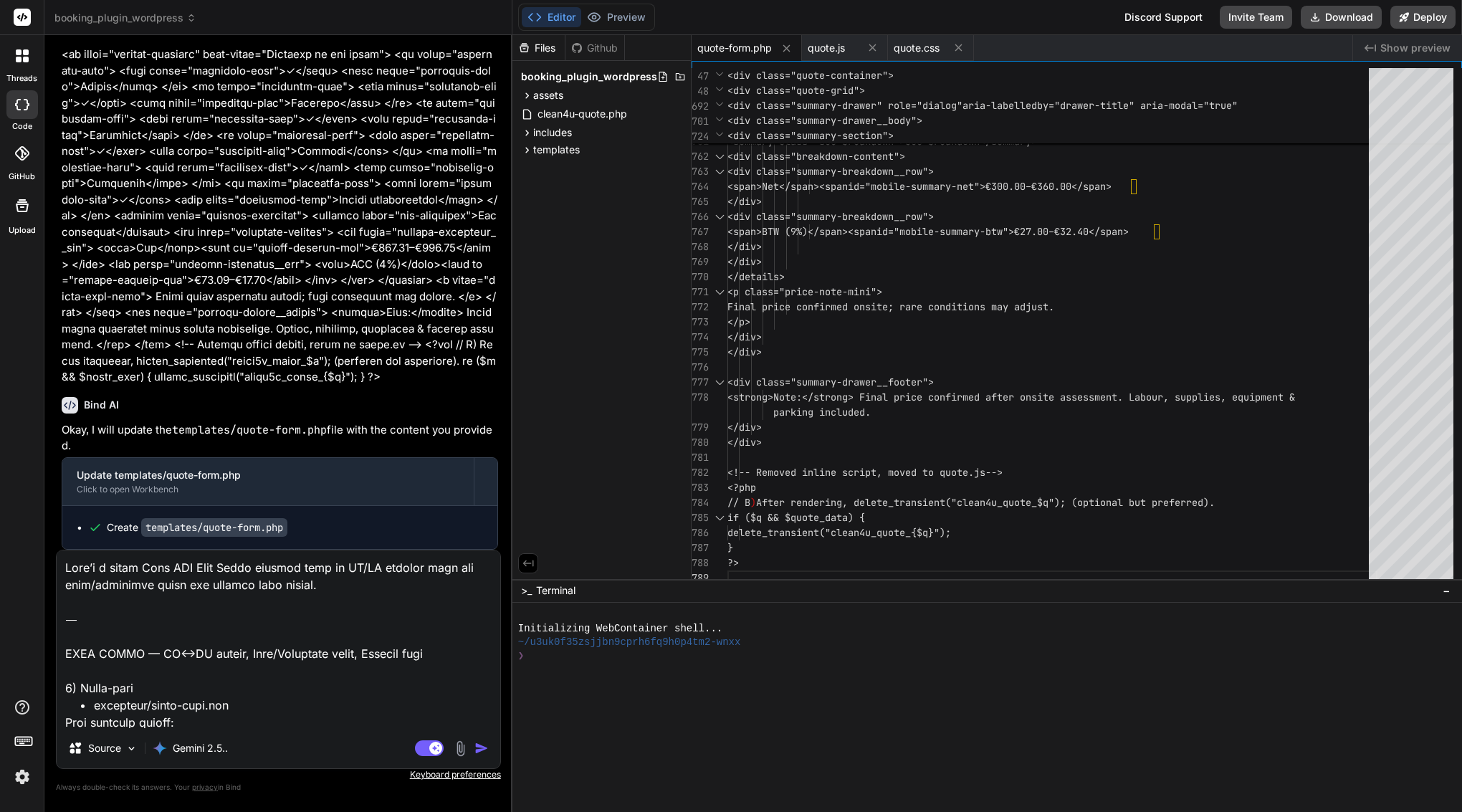
scroll to position [3804, 0]
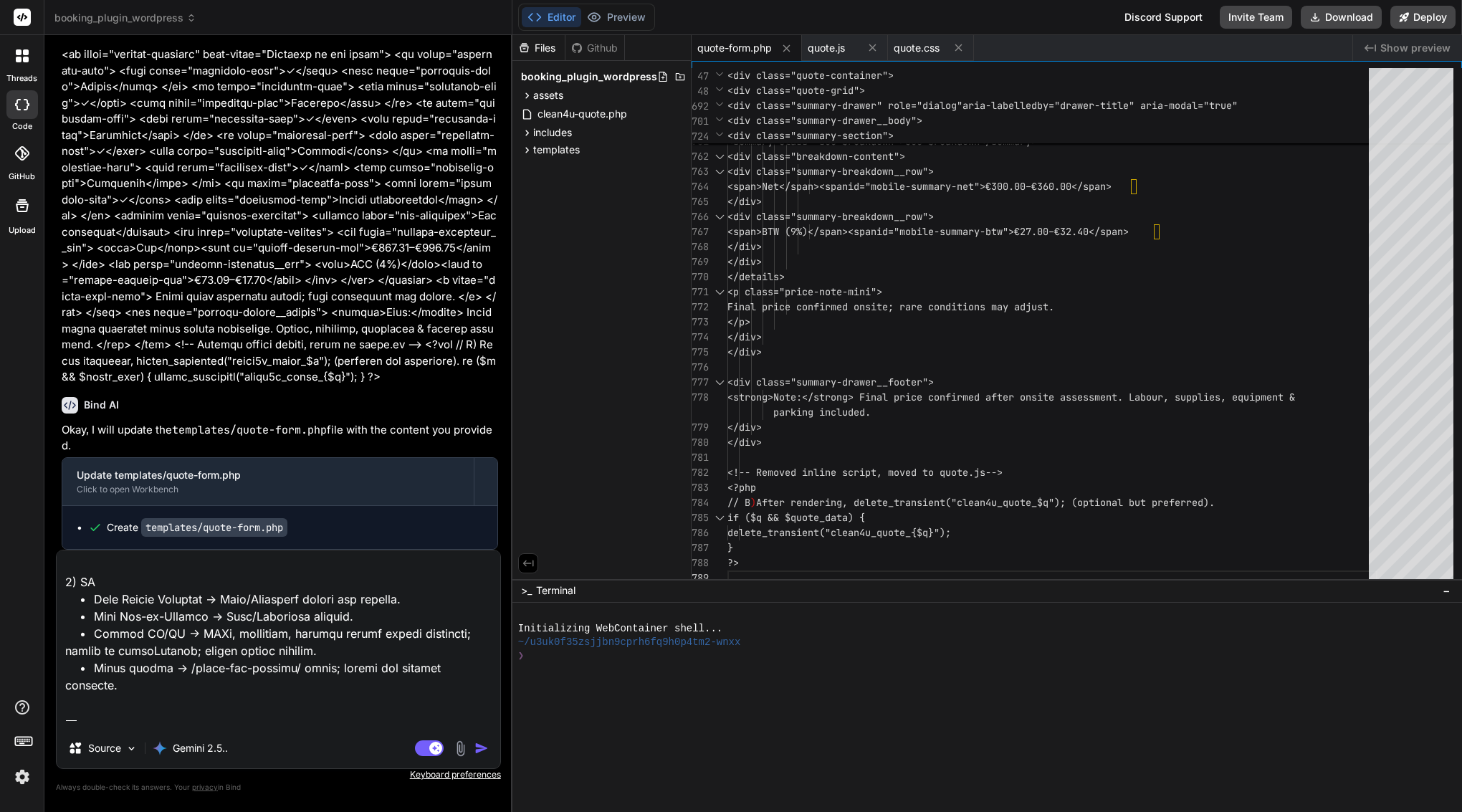
click at [134, 713] on textarea at bounding box center [278, 639] width 443 height 177
drag, startPoint x: 130, startPoint y: 725, endPoint x: 73, endPoint y: 666, distance: 82.0
click at [73, 666] on textarea at bounding box center [278, 639] width 443 height 177
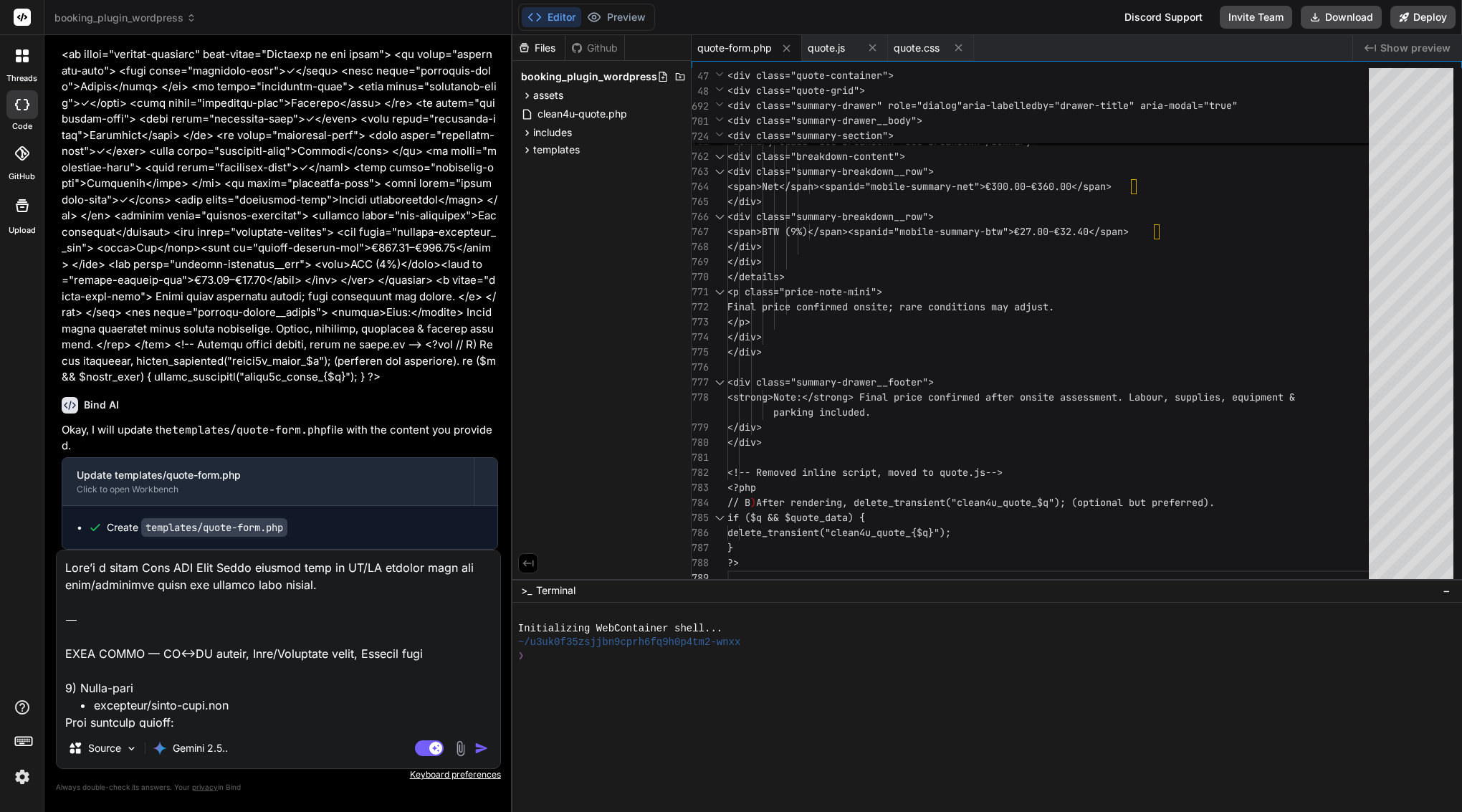
scroll to position [0, 0]
drag, startPoint x: 68, startPoint y: 653, endPoint x: 75, endPoint y: 528, distance: 125.2
click at [75, 528] on div "You Bind AI Of course. I have analyzed assets/js/quote.js and can report the ex…" at bounding box center [278, 428] width 445 height 765
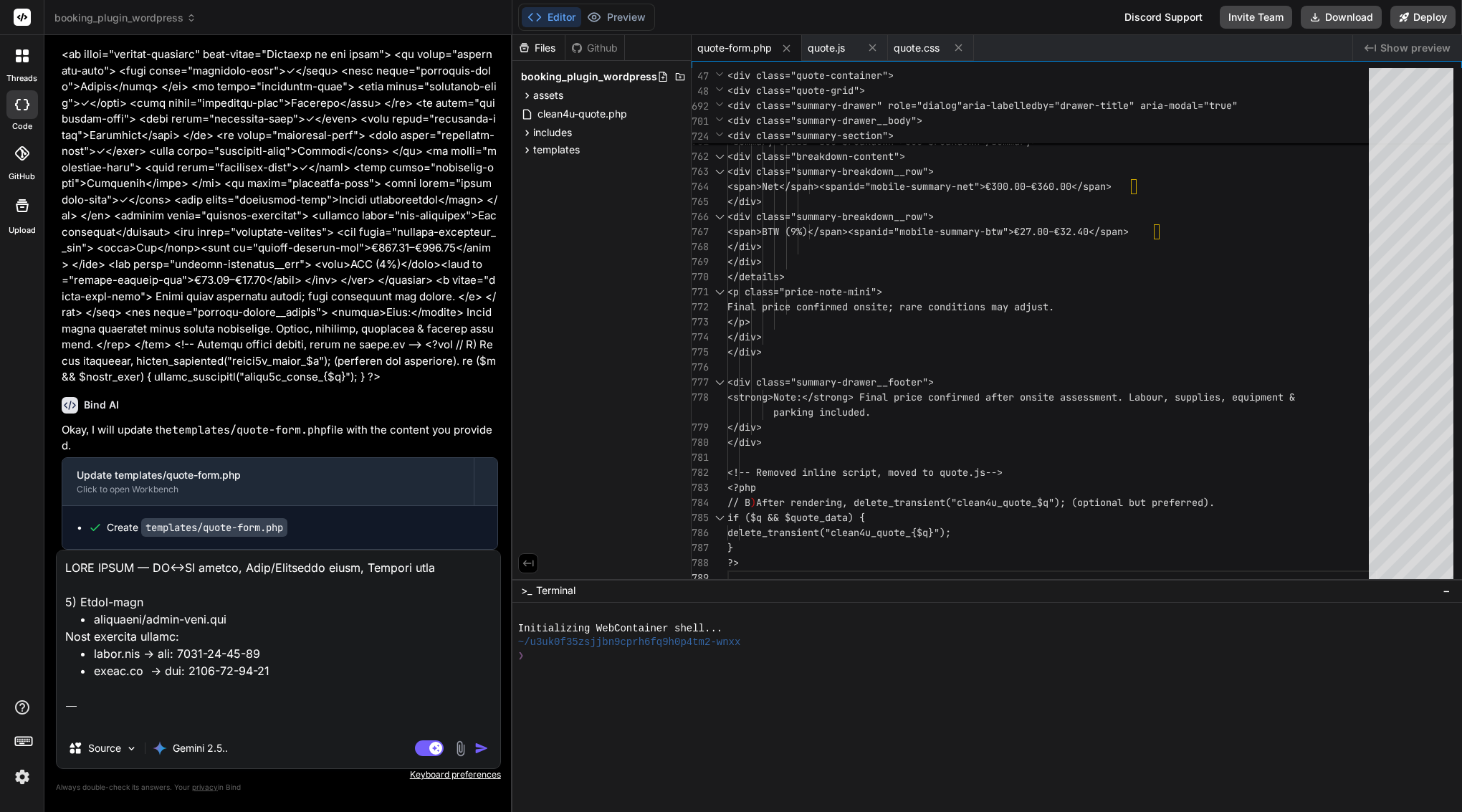
click at [480, 751] on img "button" at bounding box center [482, 747] width 14 height 14
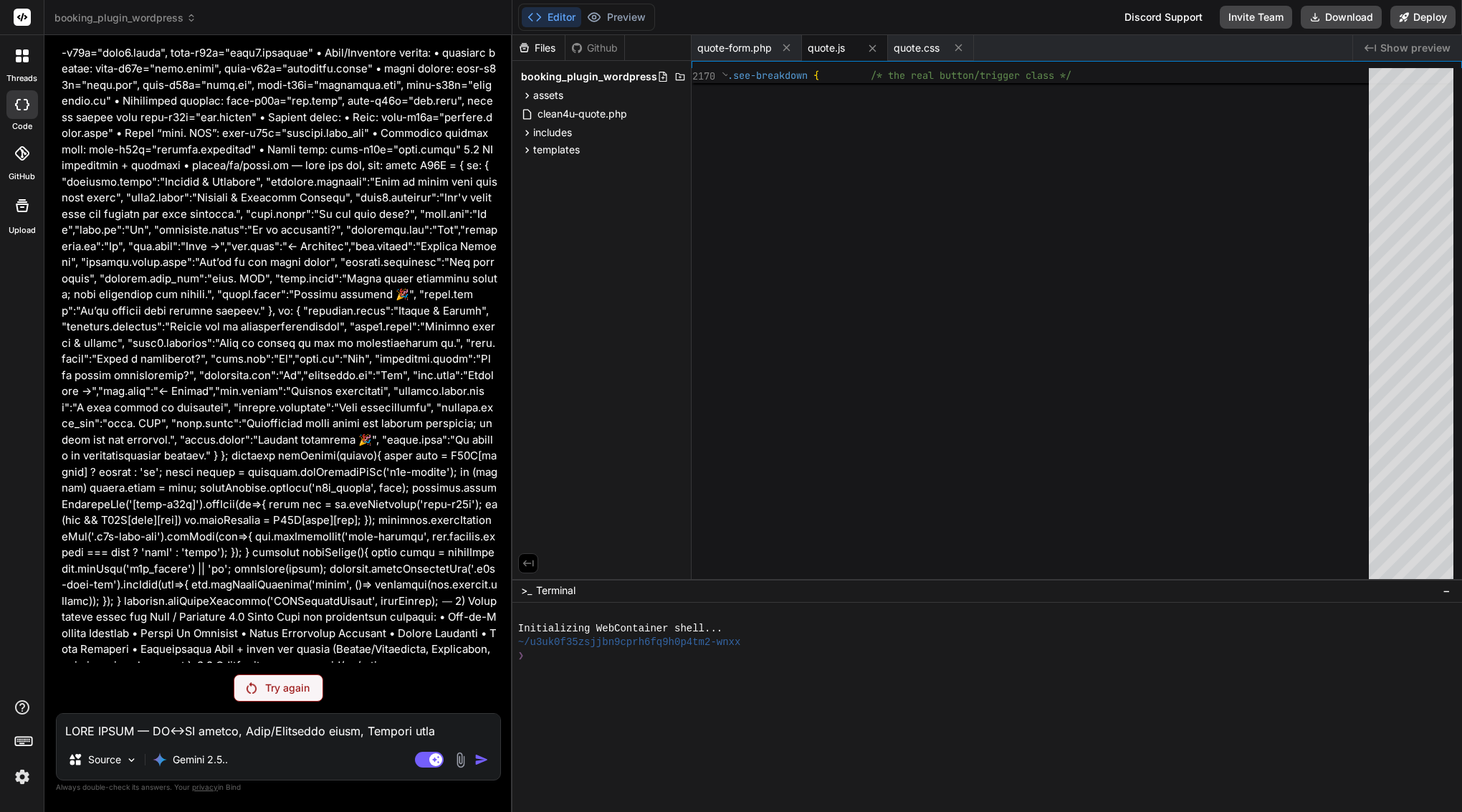
scroll to position [45869, 0]
